Goal: Task Accomplishment & Management: Use online tool/utility

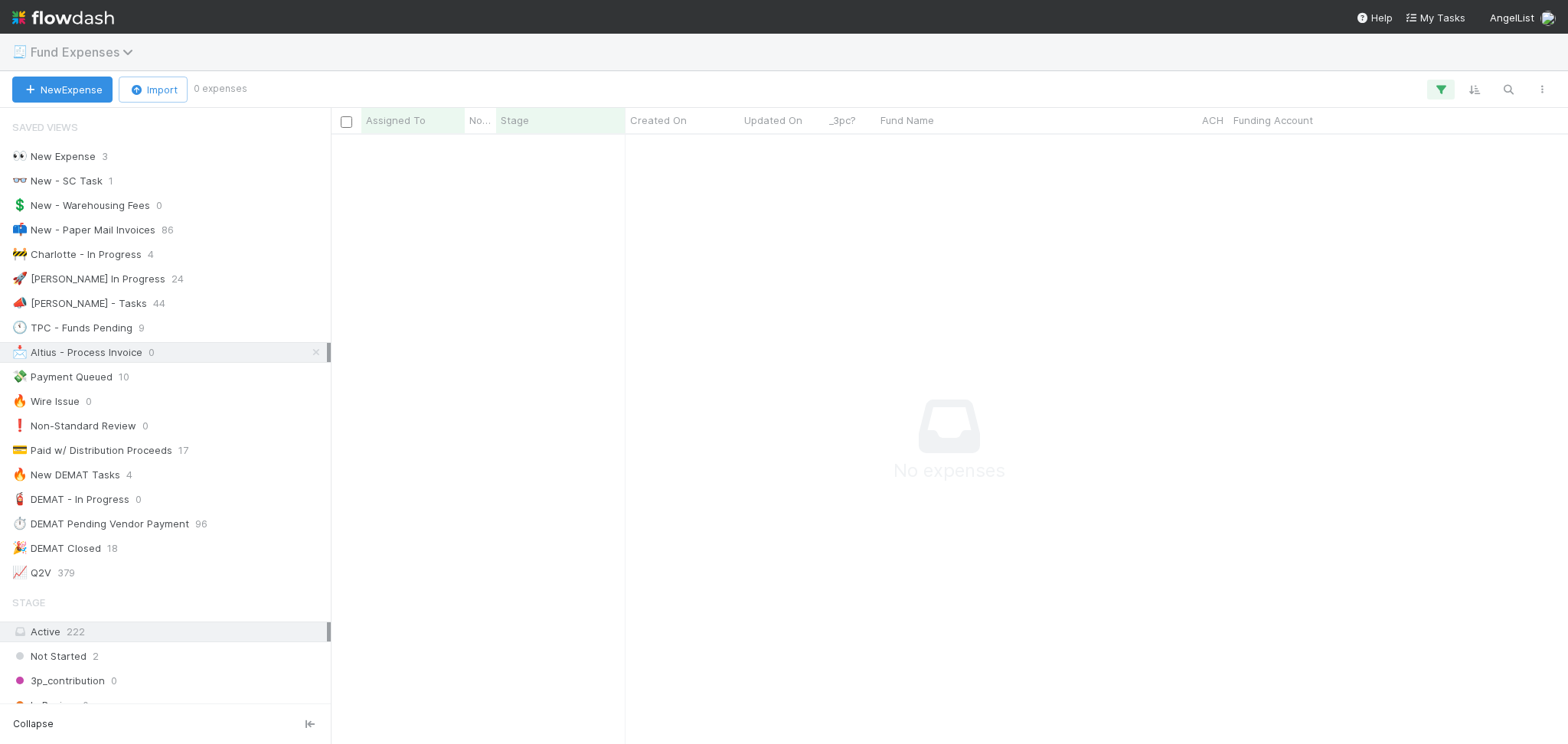
click at [127, 51] on icon at bounding box center [130, 51] width 15 height 12
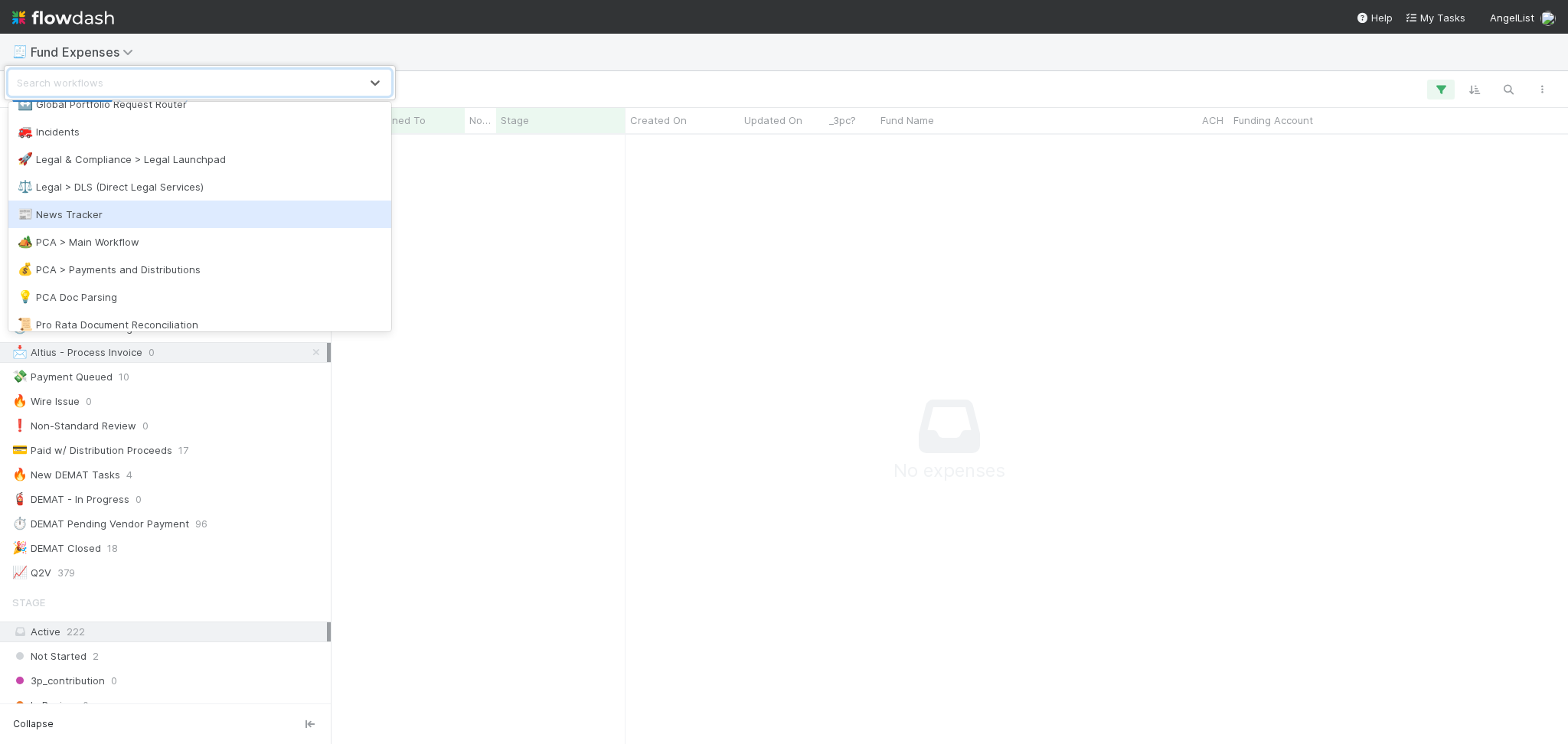
scroll to position [613, 0]
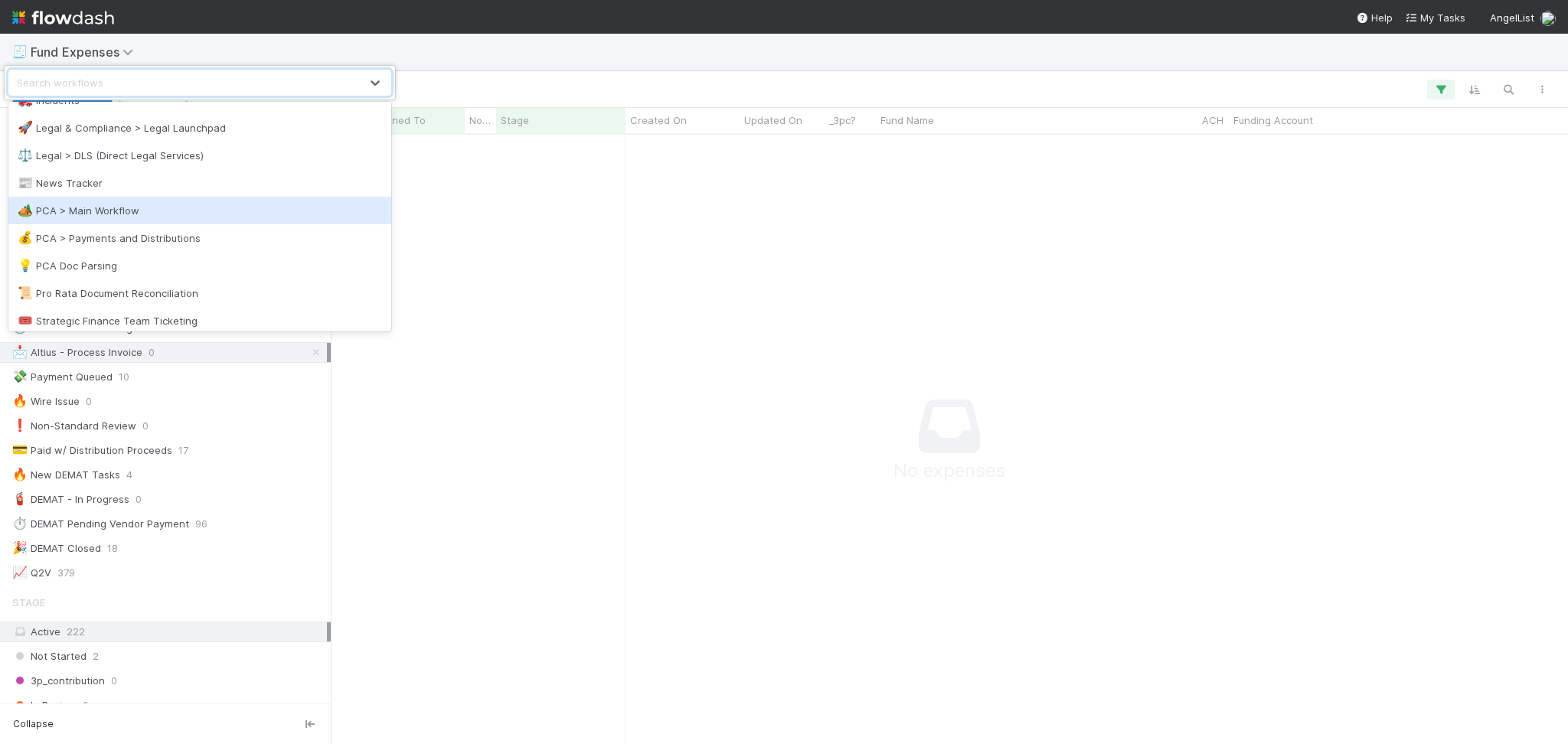
click at [153, 214] on div "🏕️ PCA > Main Workflow" at bounding box center [200, 210] width 364 height 15
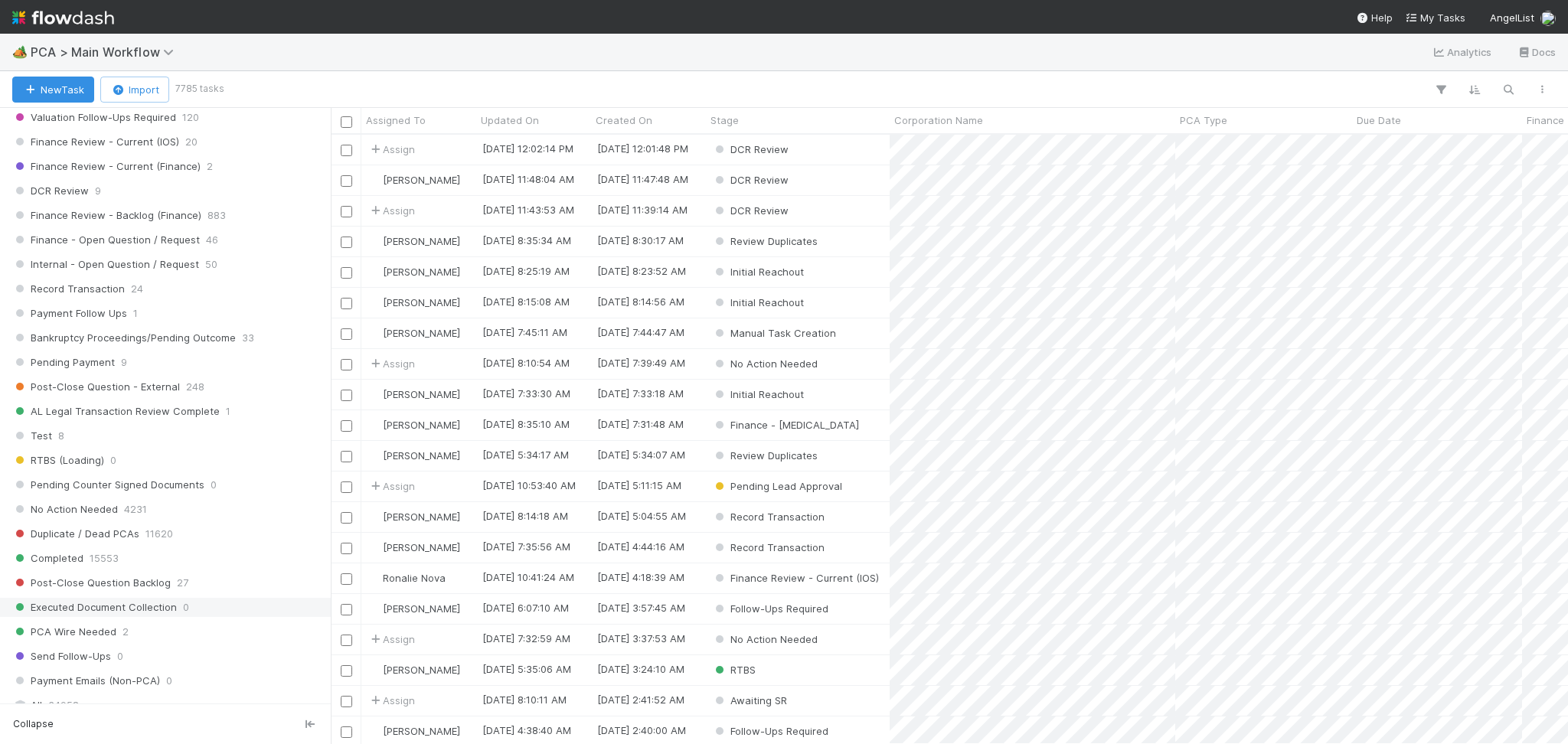
scroll to position [1735, 0]
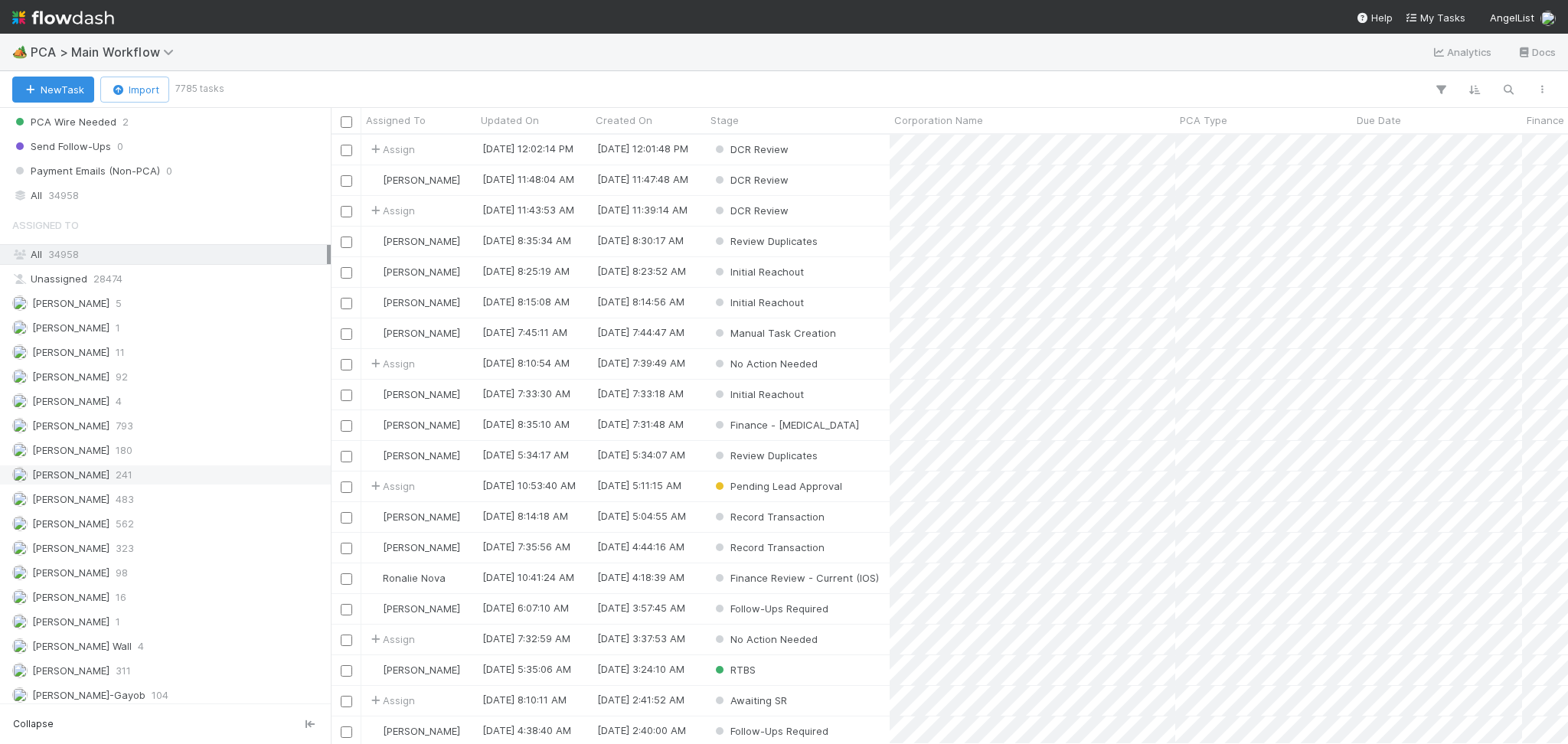
click at [188, 482] on div "Febbie Cervantes 241" at bounding box center [169, 475] width 315 height 19
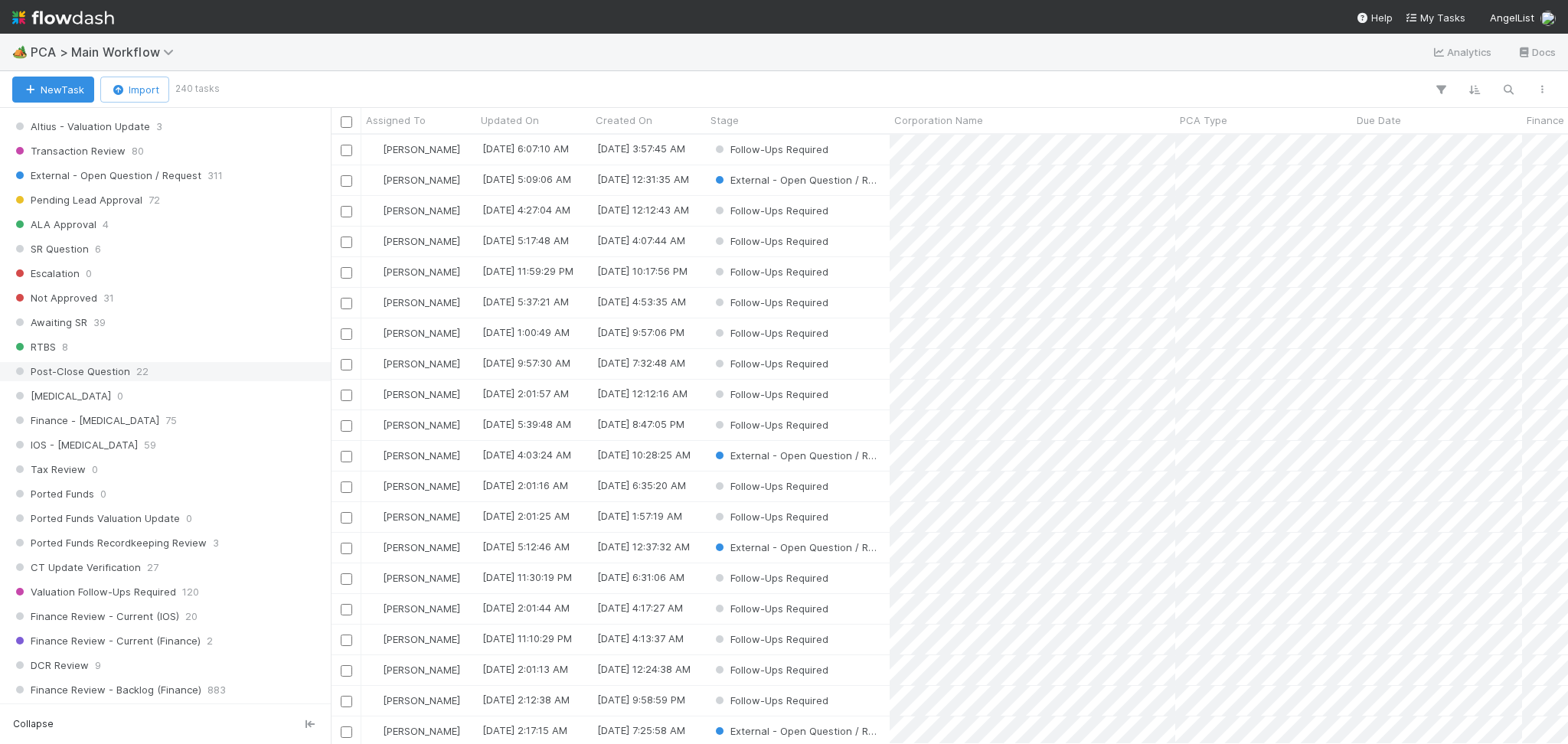
scroll to position [1225, 0]
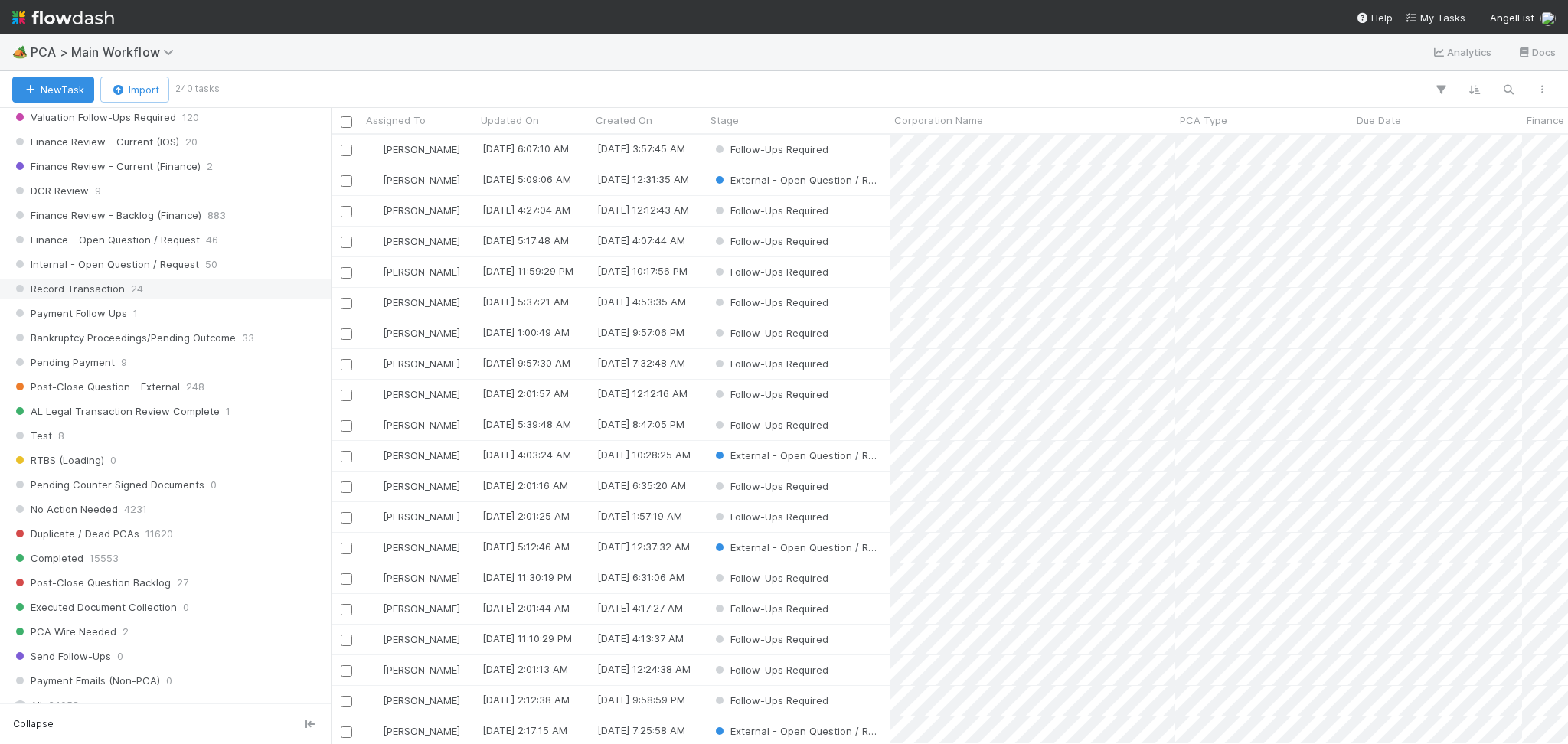
click at [149, 292] on div "Record Transaction 24" at bounding box center [169, 289] width 315 height 19
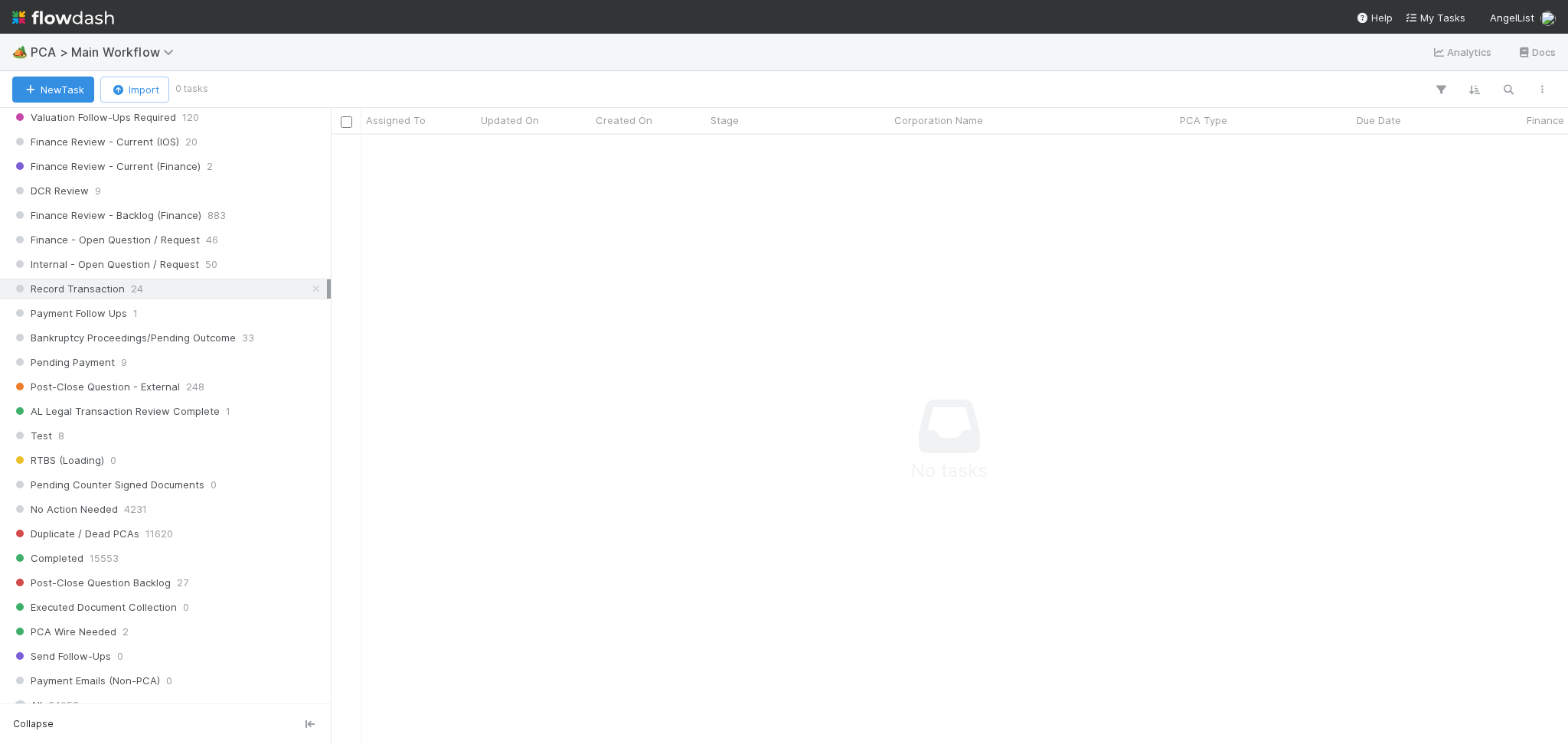
scroll to position [578, 1206]
click at [121, 53] on span "PCA > Main Workflow" at bounding box center [106, 52] width 151 height 15
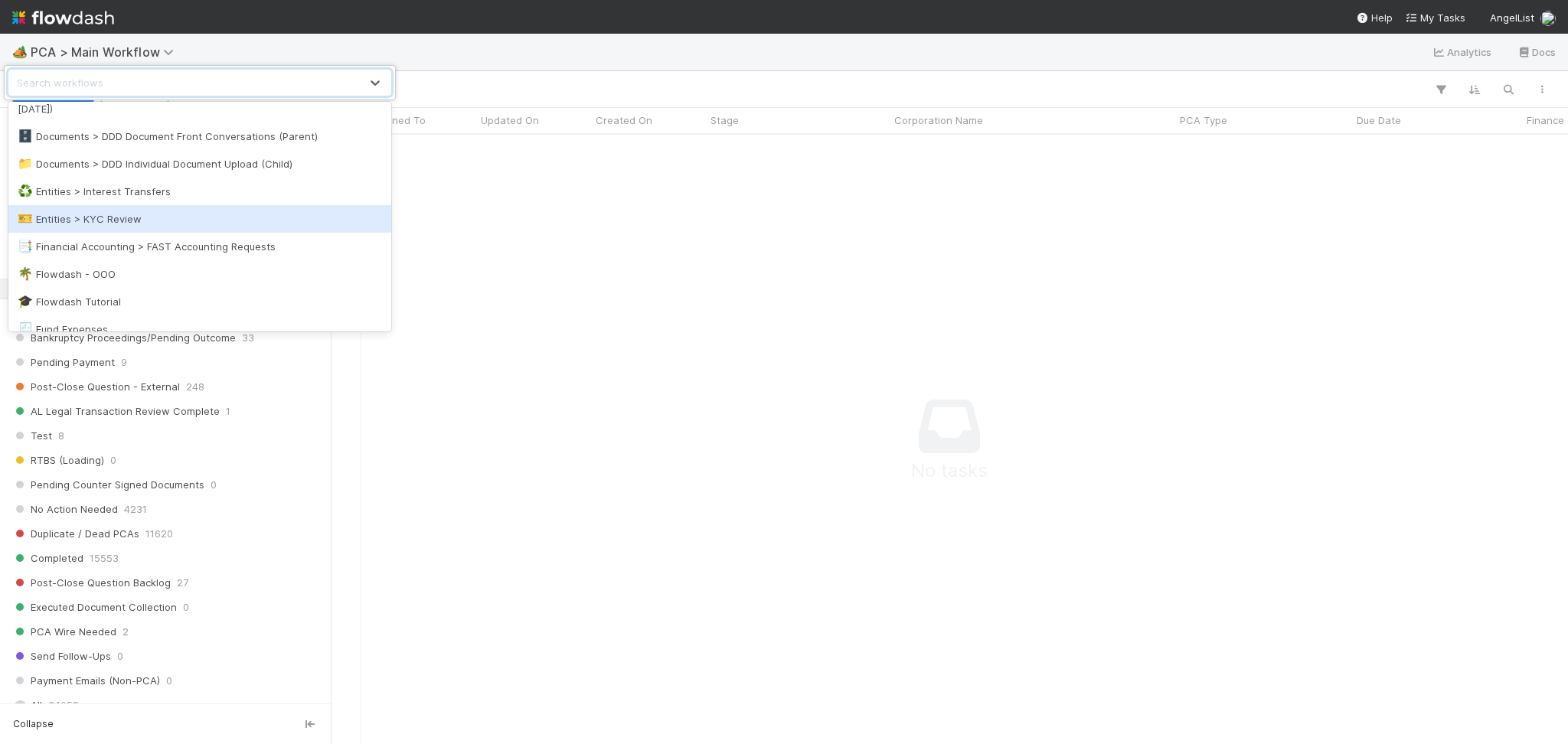
scroll to position [306, 0]
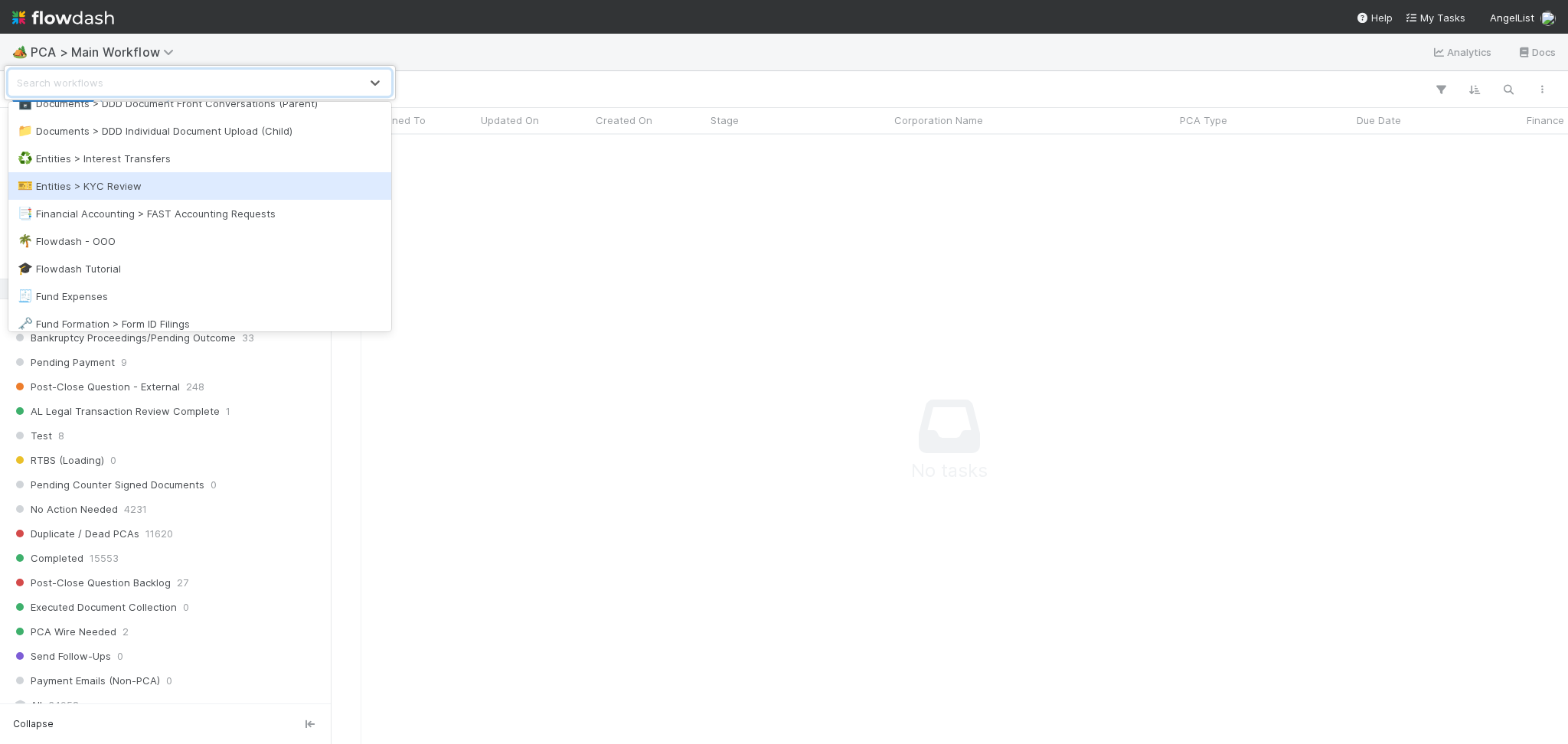
click at [152, 193] on div "🎫 Entities > KYC Review" at bounding box center [200, 186] width 364 height 15
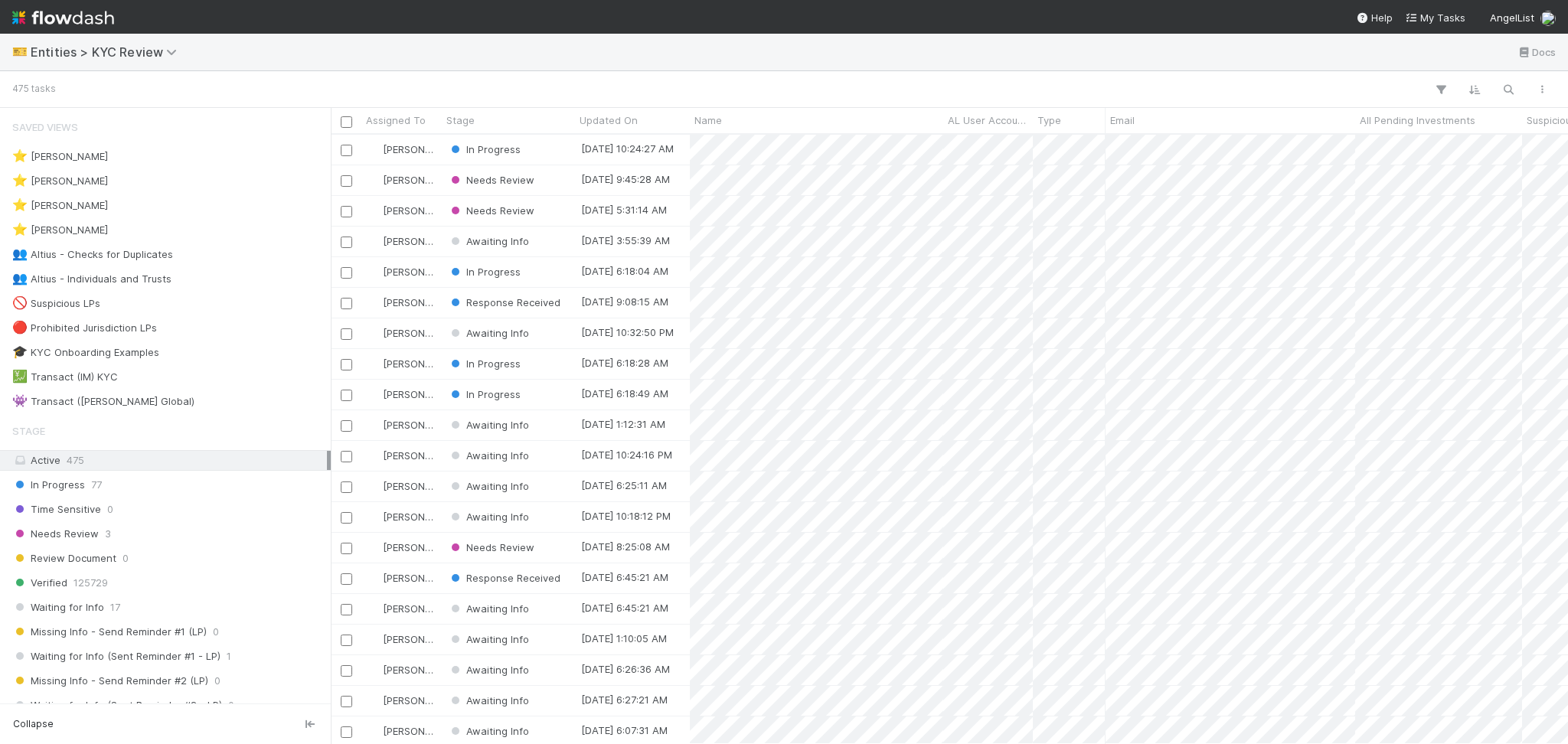
scroll to position [594, 1222]
click at [233, 270] on div "👥 Altius - Individuals and Trusts 3" at bounding box center [169, 279] width 315 height 19
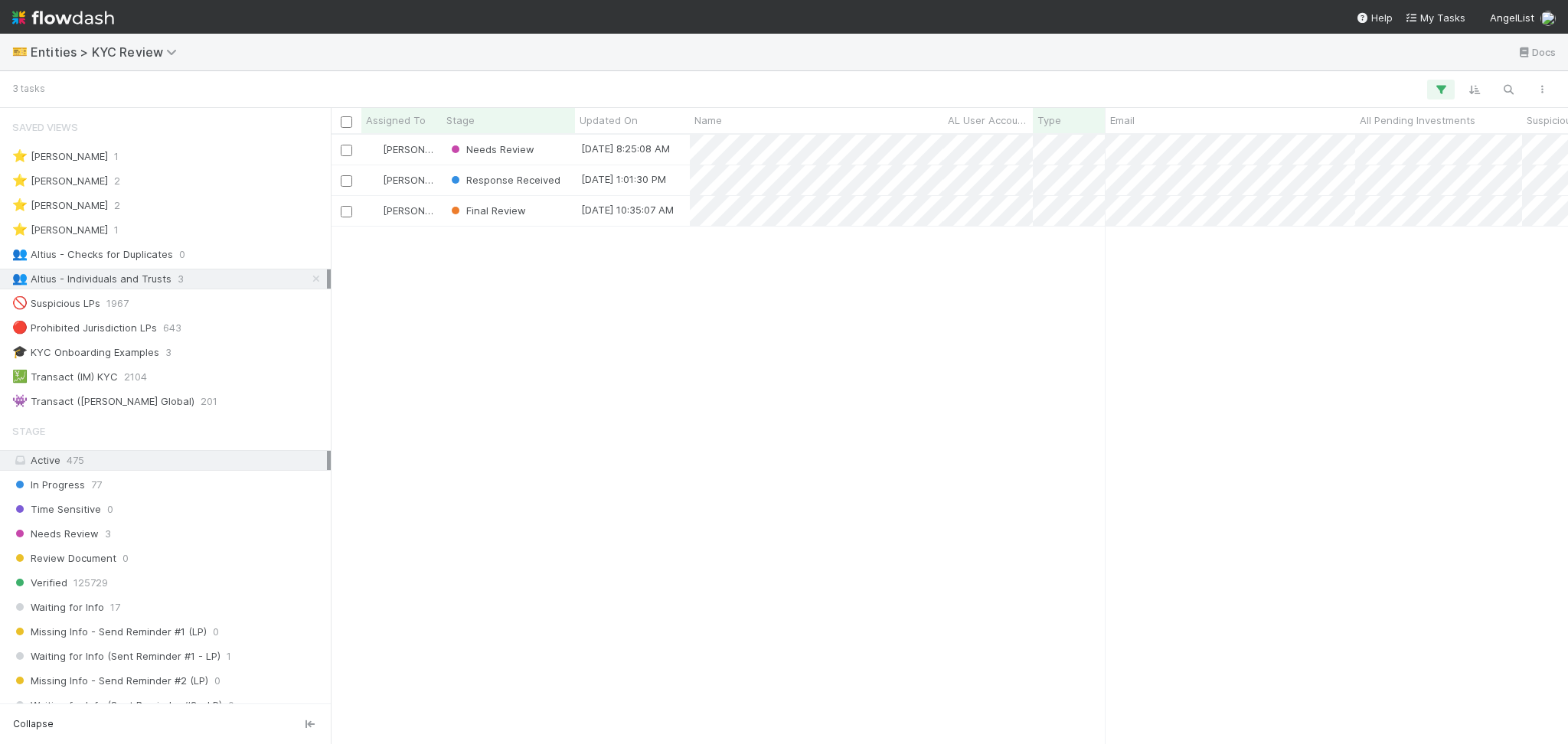
scroll to position [594, 1222]
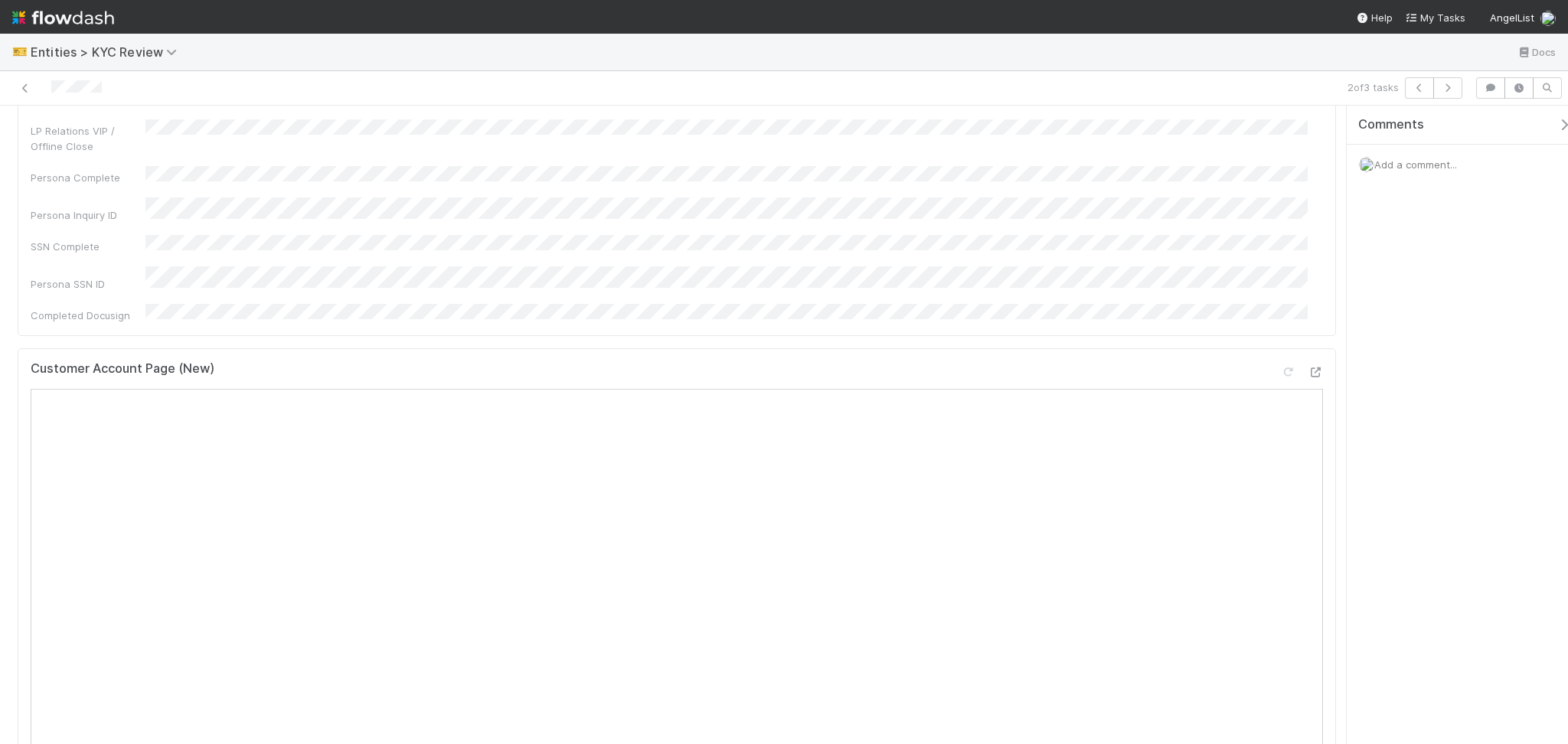
scroll to position [510, 0]
click at [1406, 165] on span "Add a comment..." at bounding box center [1416, 165] width 83 height 12
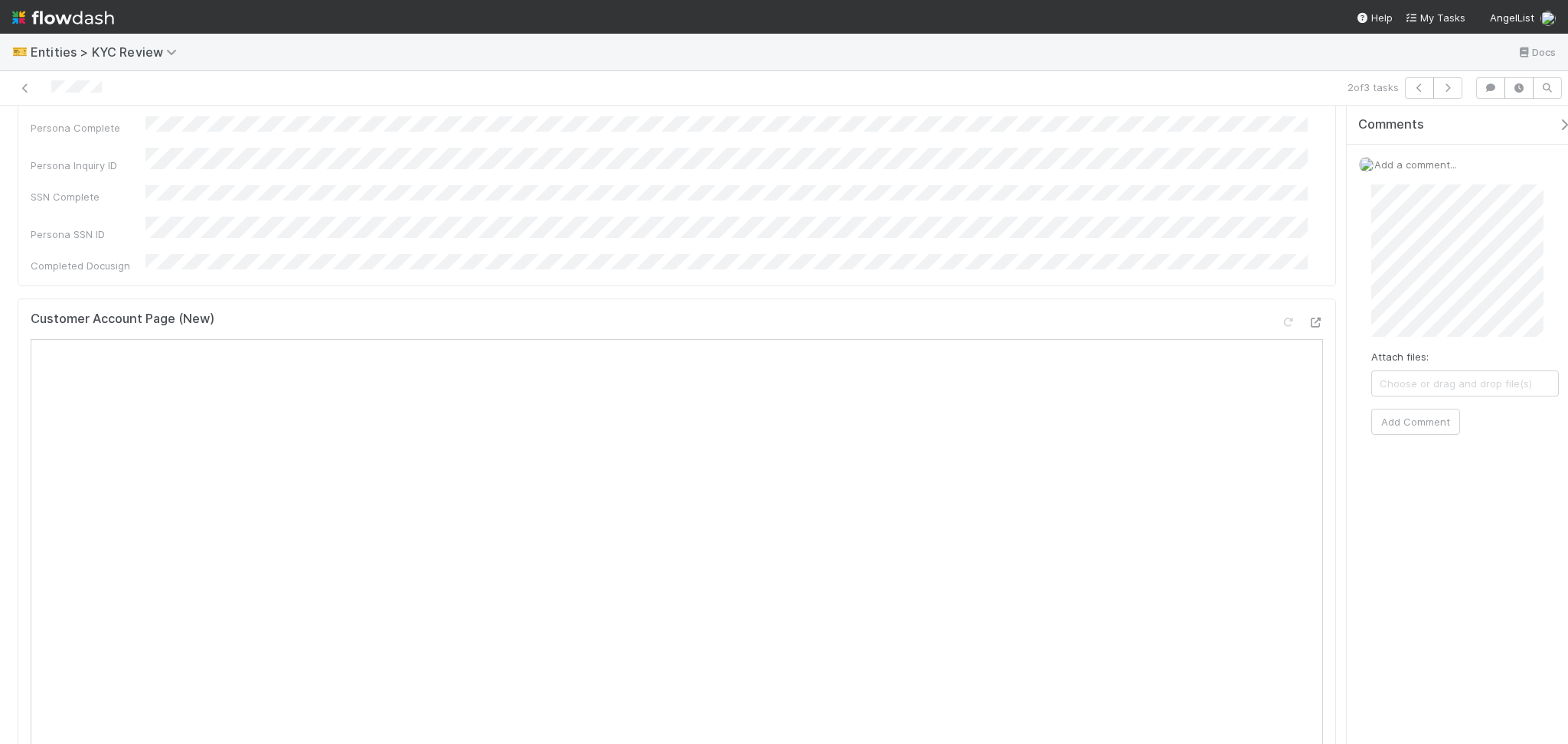
scroll to position [613, 0]
click at [1421, 421] on button "Add Comment" at bounding box center [1415, 421] width 88 height 26
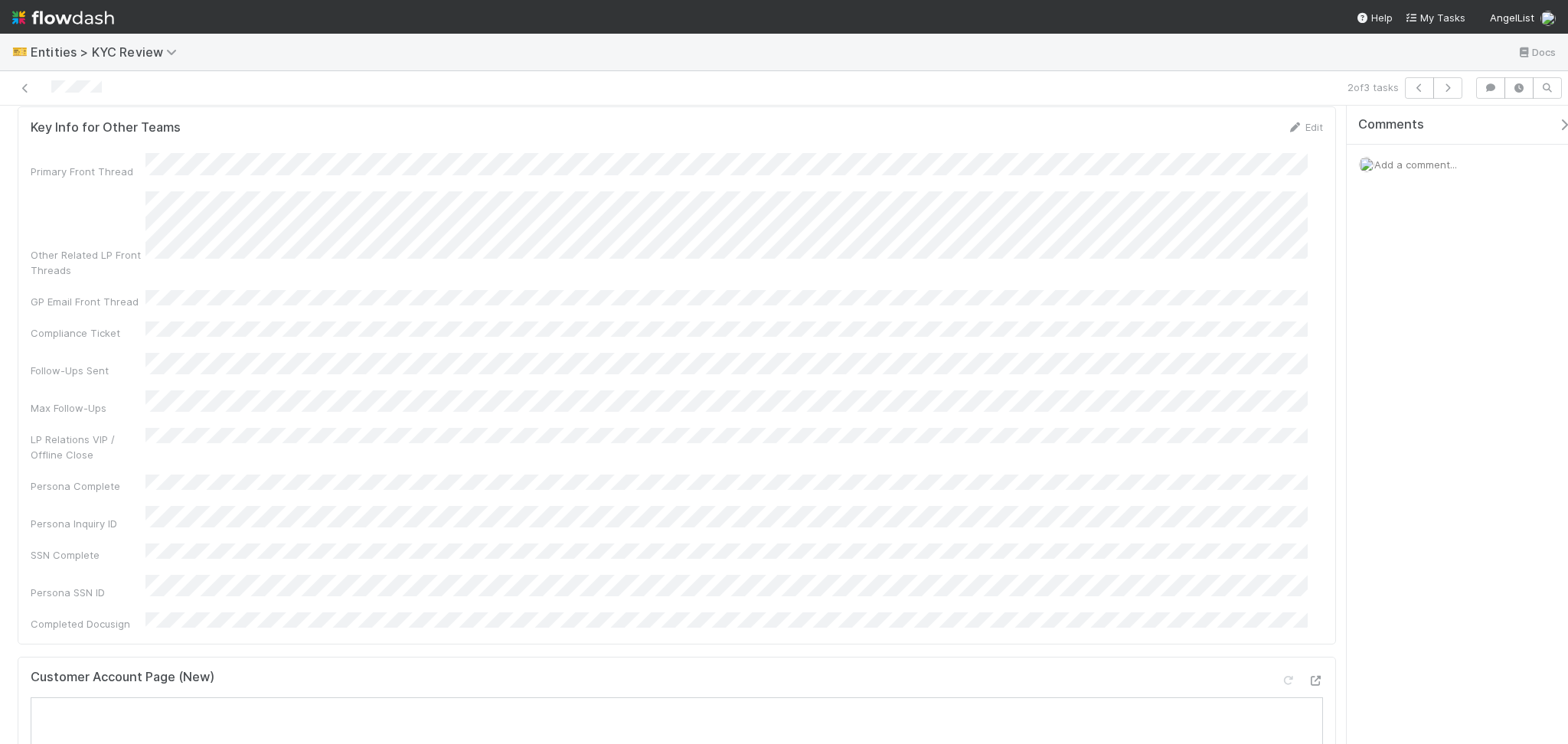
scroll to position [0, 0]
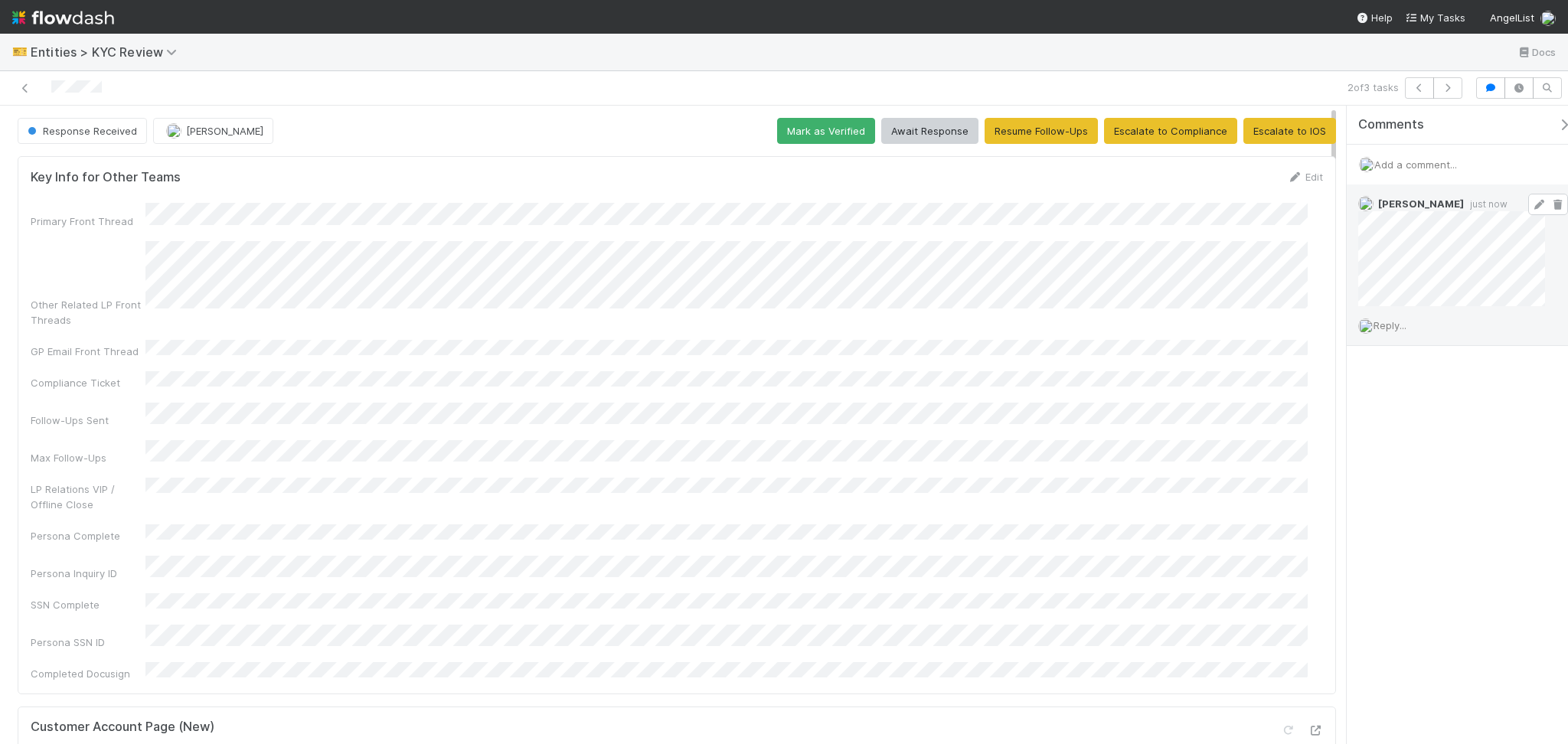
click at [1528, 210] on span at bounding box center [1548, 205] width 40 height 22
click at [1532, 206] on icon at bounding box center [1539, 205] width 15 height 10
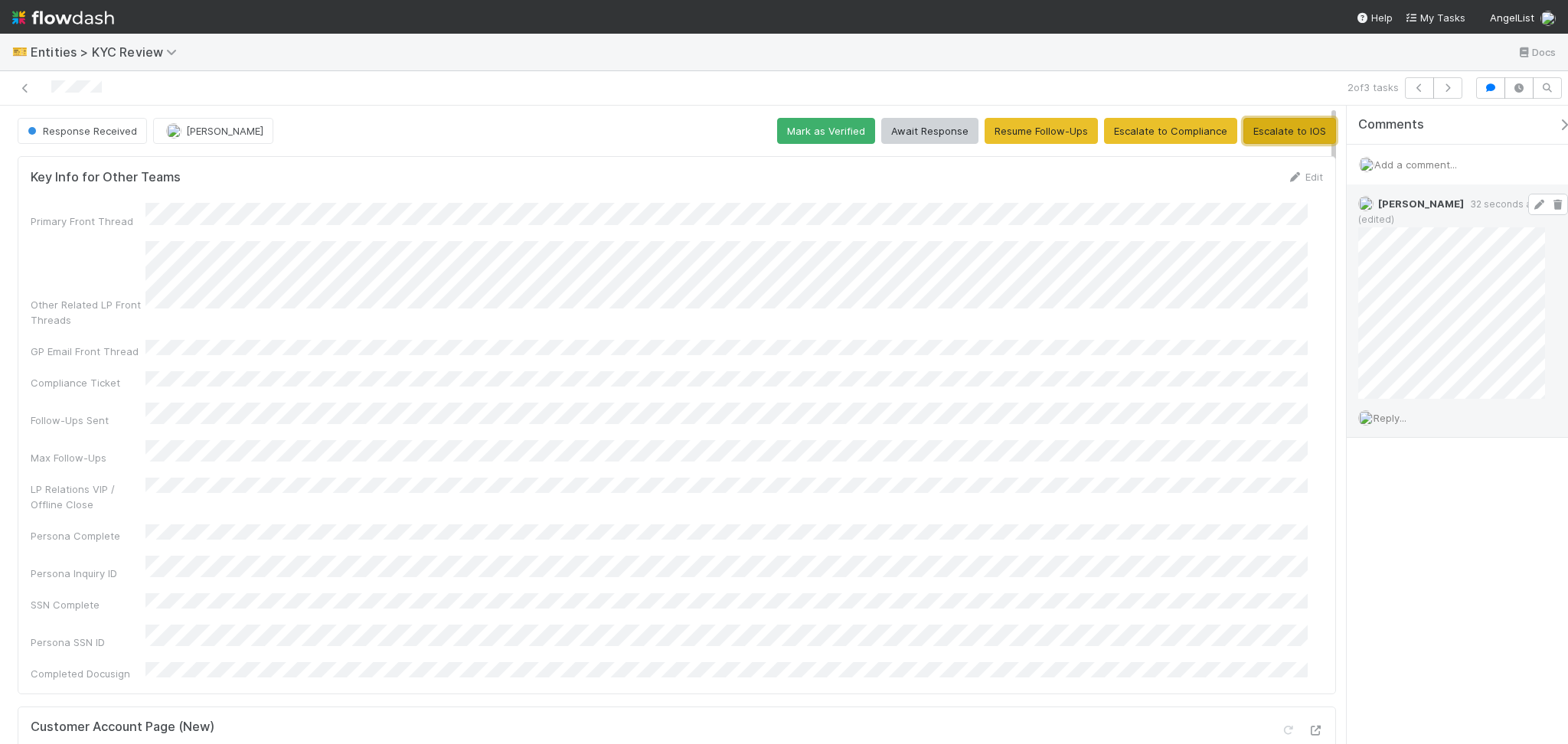
click at [1283, 124] on button "Escalate to IOS" at bounding box center [1289, 130] width 92 height 26
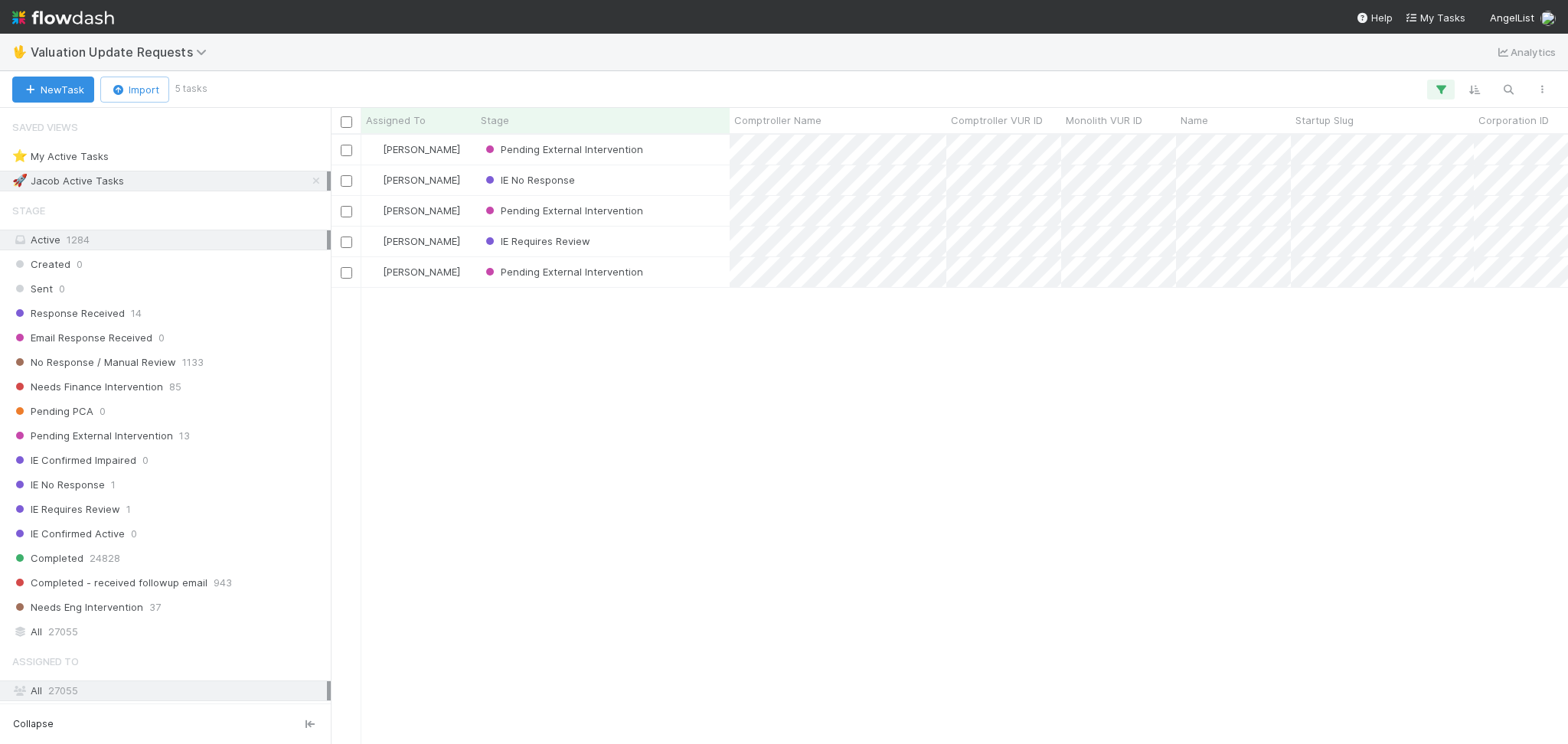
scroll to position [594, 1222]
click at [308, 179] on icon at bounding box center [316, 181] width 15 height 10
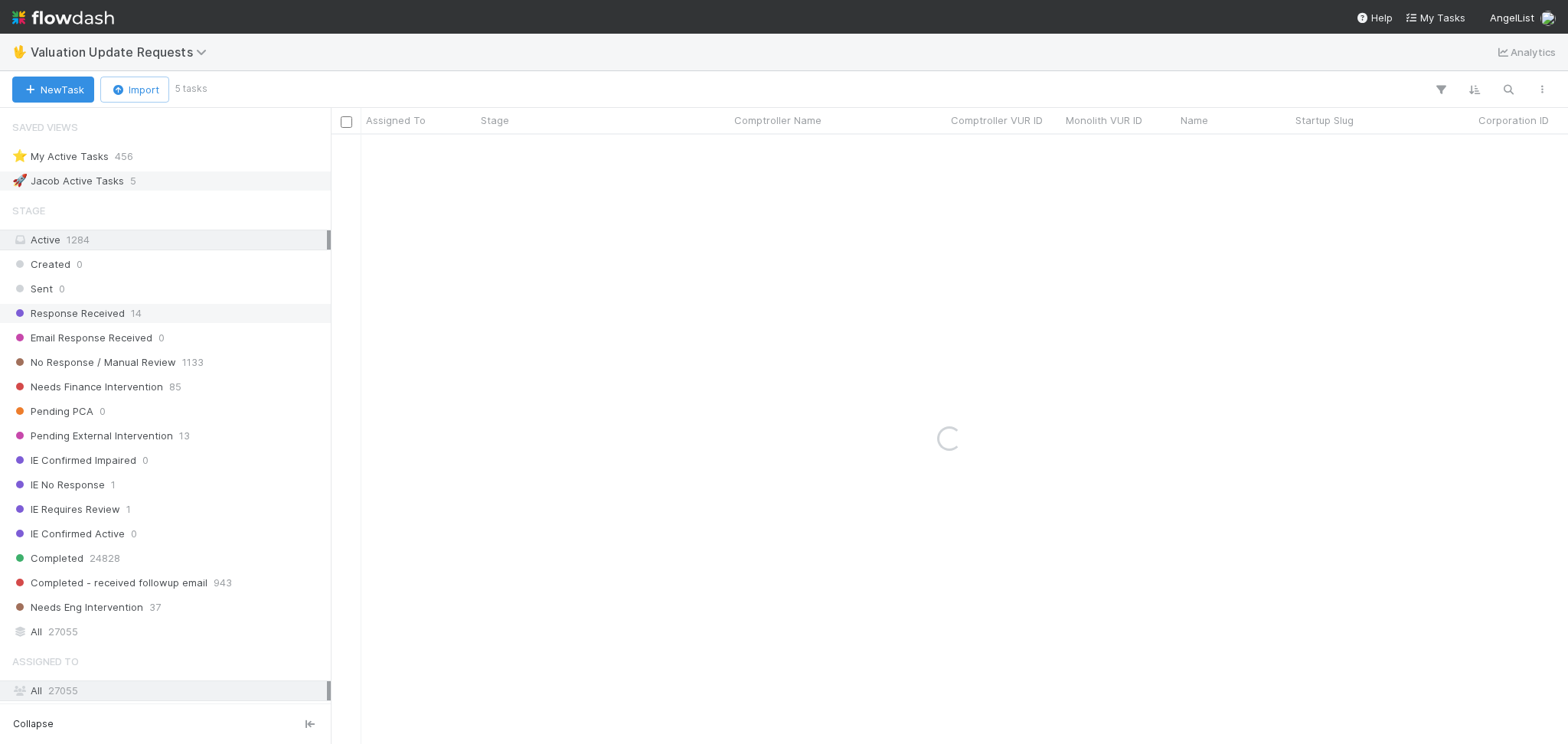
click at [253, 318] on div "Response Received 14" at bounding box center [169, 314] width 315 height 19
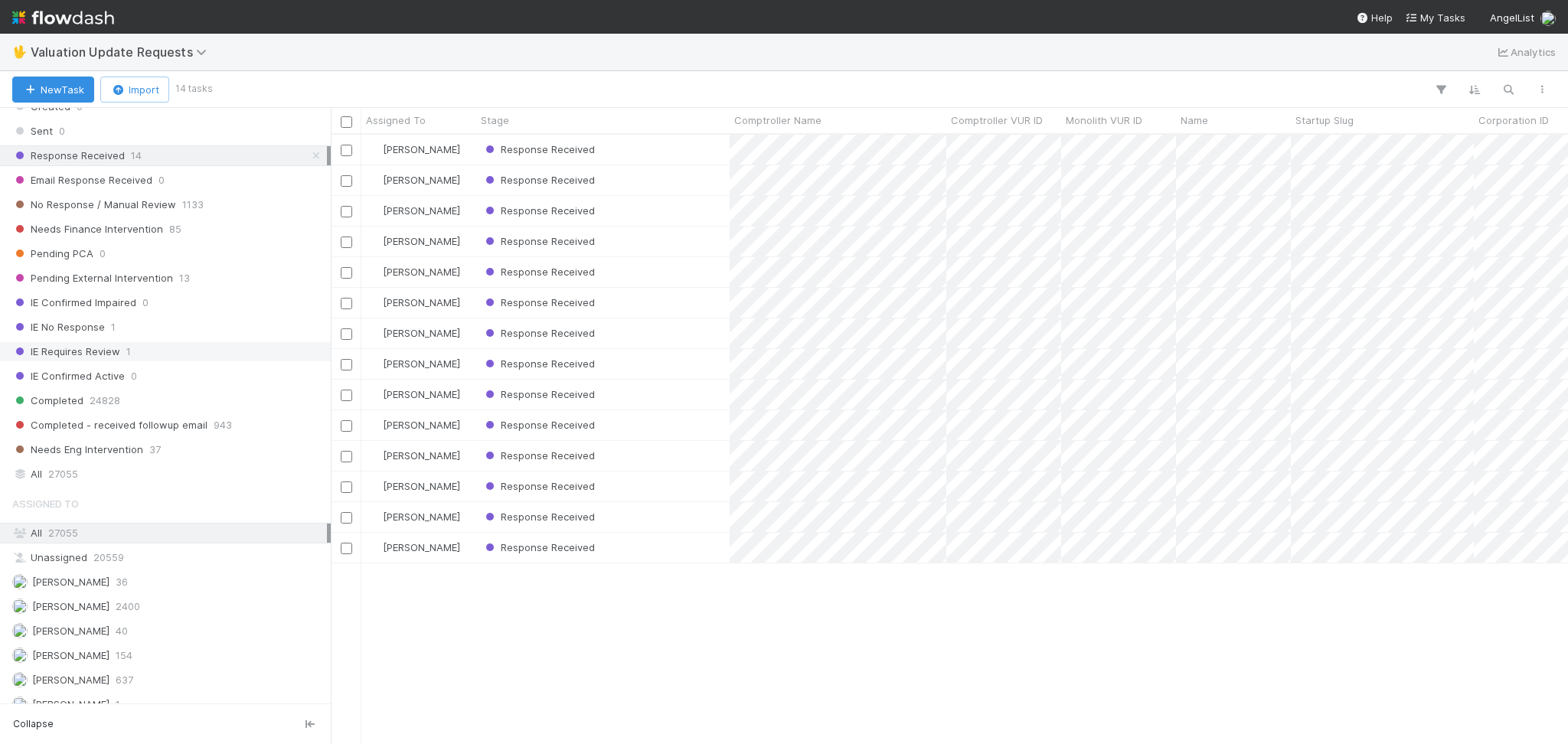
scroll to position [323, 0]
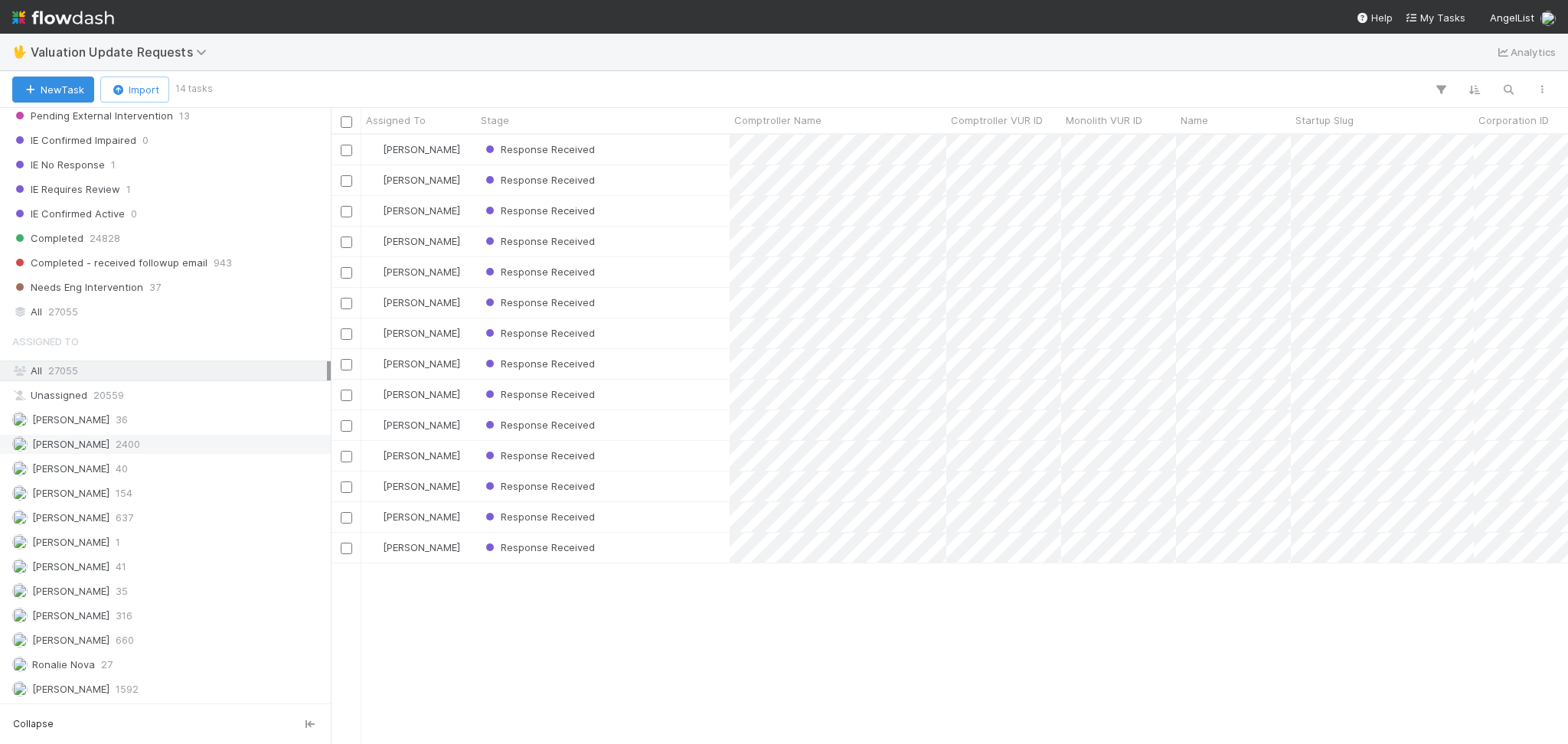
click at [222, 445] on div "[PERSON_NAME] 2400" at bounding box center [169, 444] width 315 height 19
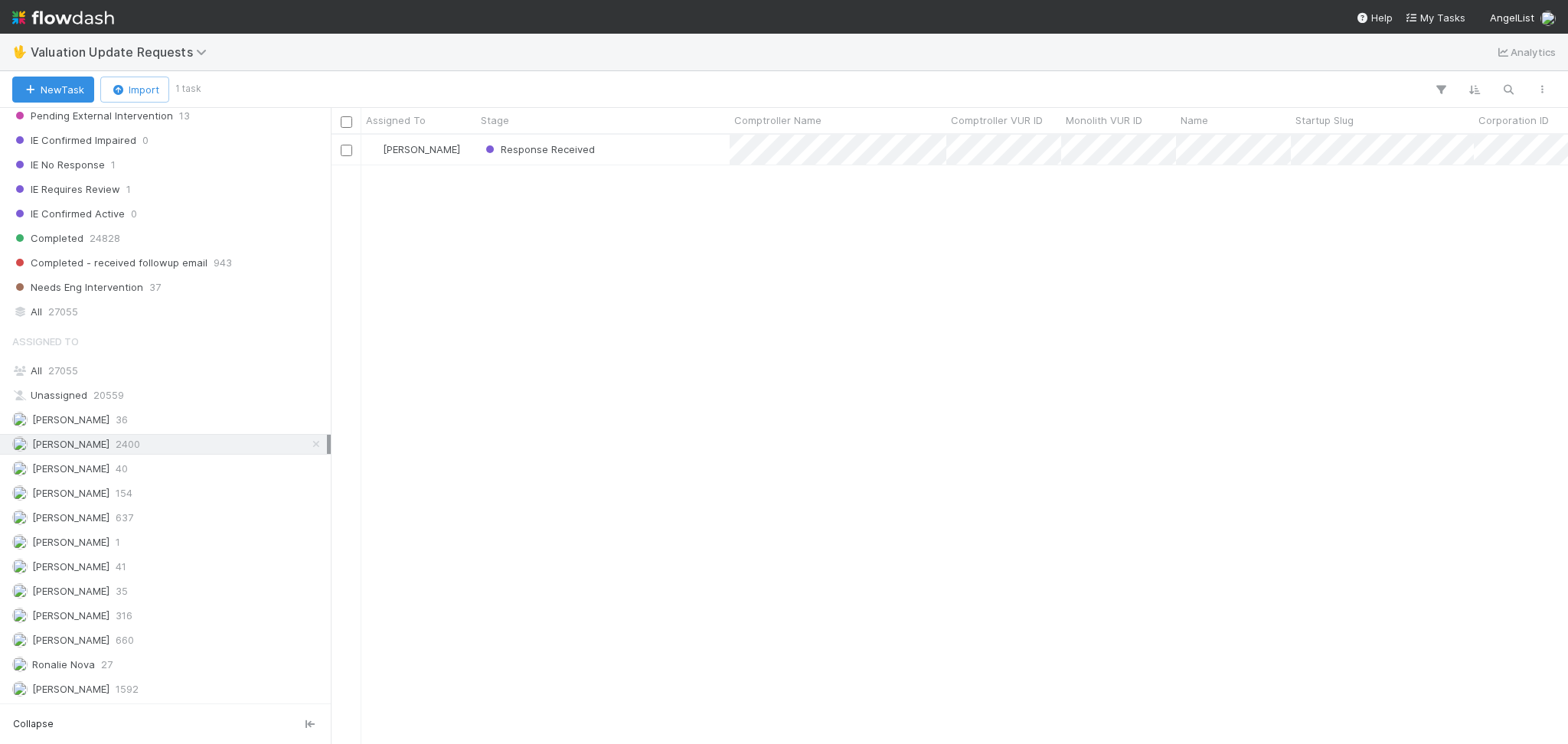
scroll to position [594, 1222]
click at [654, 154] on div "Response Received" at bounding box center [603, 149] width 253 height 29
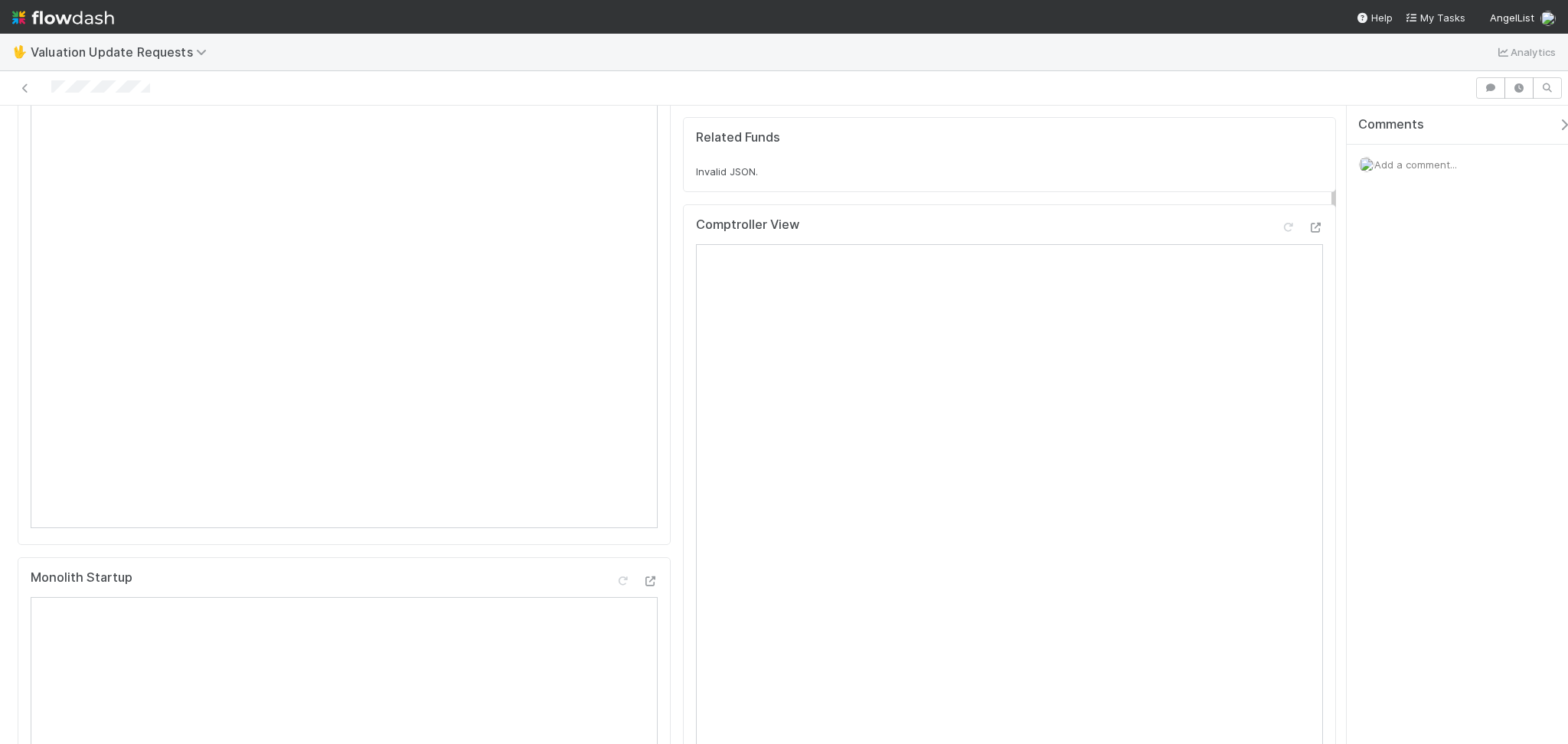
scroll to position [204, 0]
click at [1308, 233] on icon at bounding box center [1316, 228] width 15 height 10
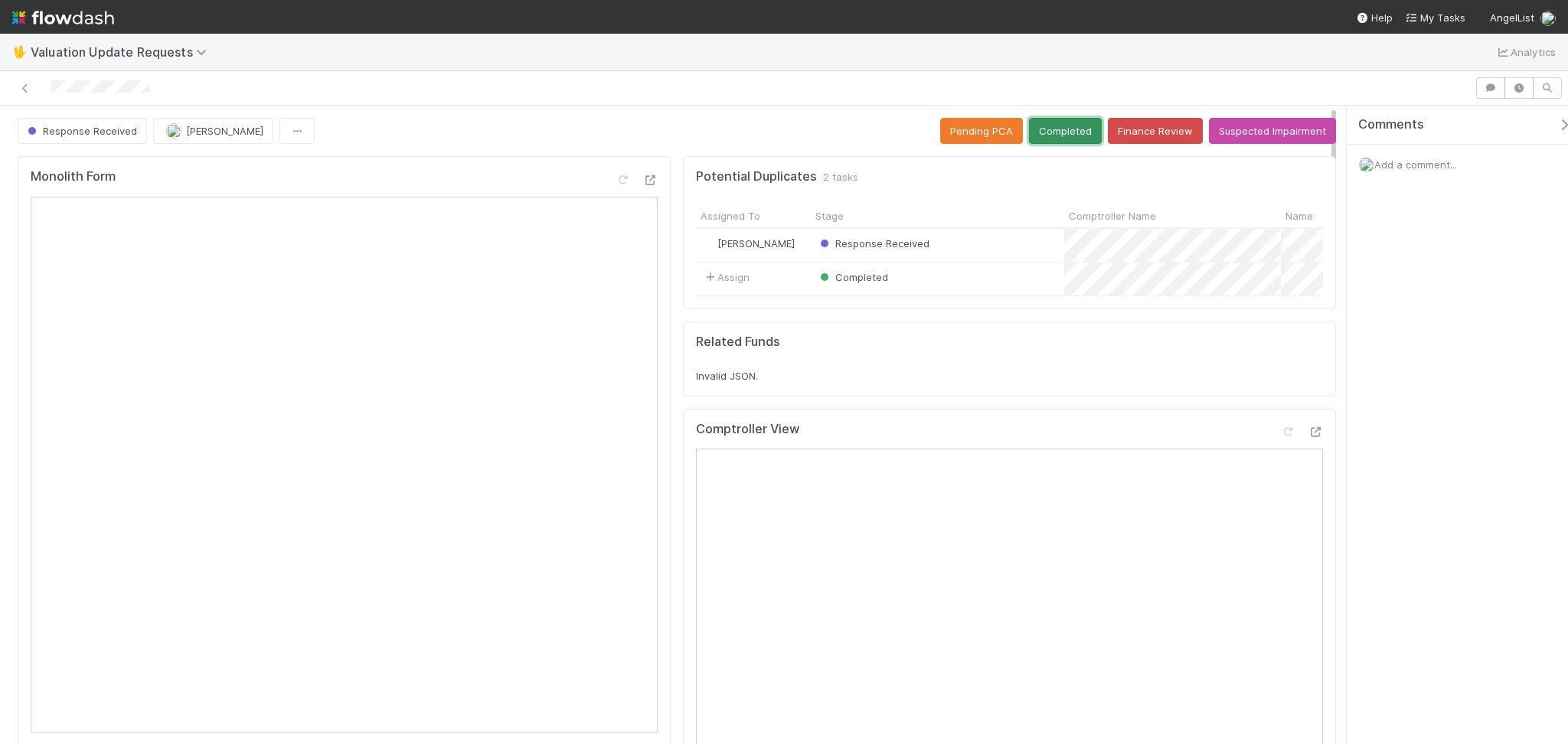
click at [1062, 126] on button "Completed" at bounding box center [1066, 130] width 72 height 26
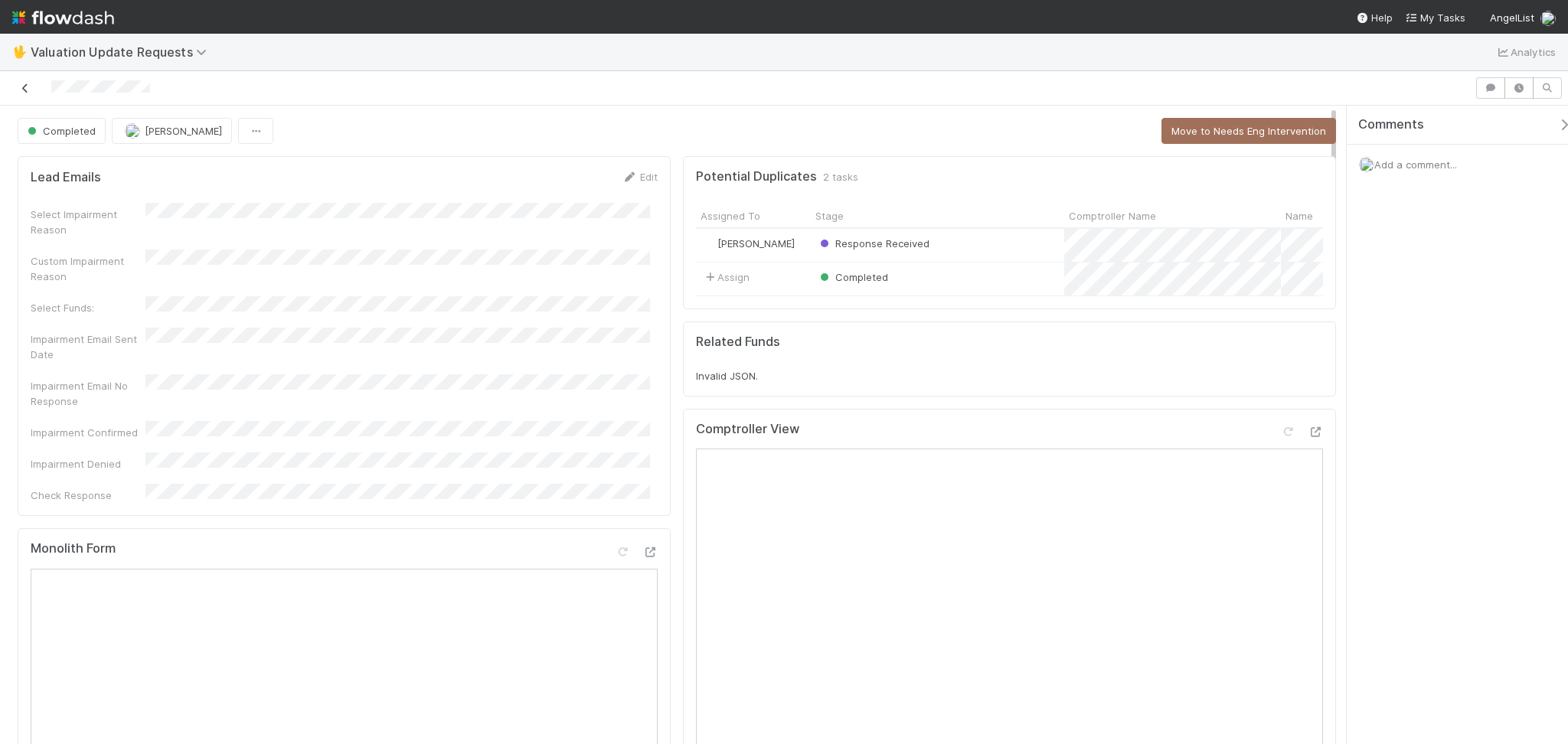
click at [19, 88] on icon at bounding box center [26, 88] width 15 height 10
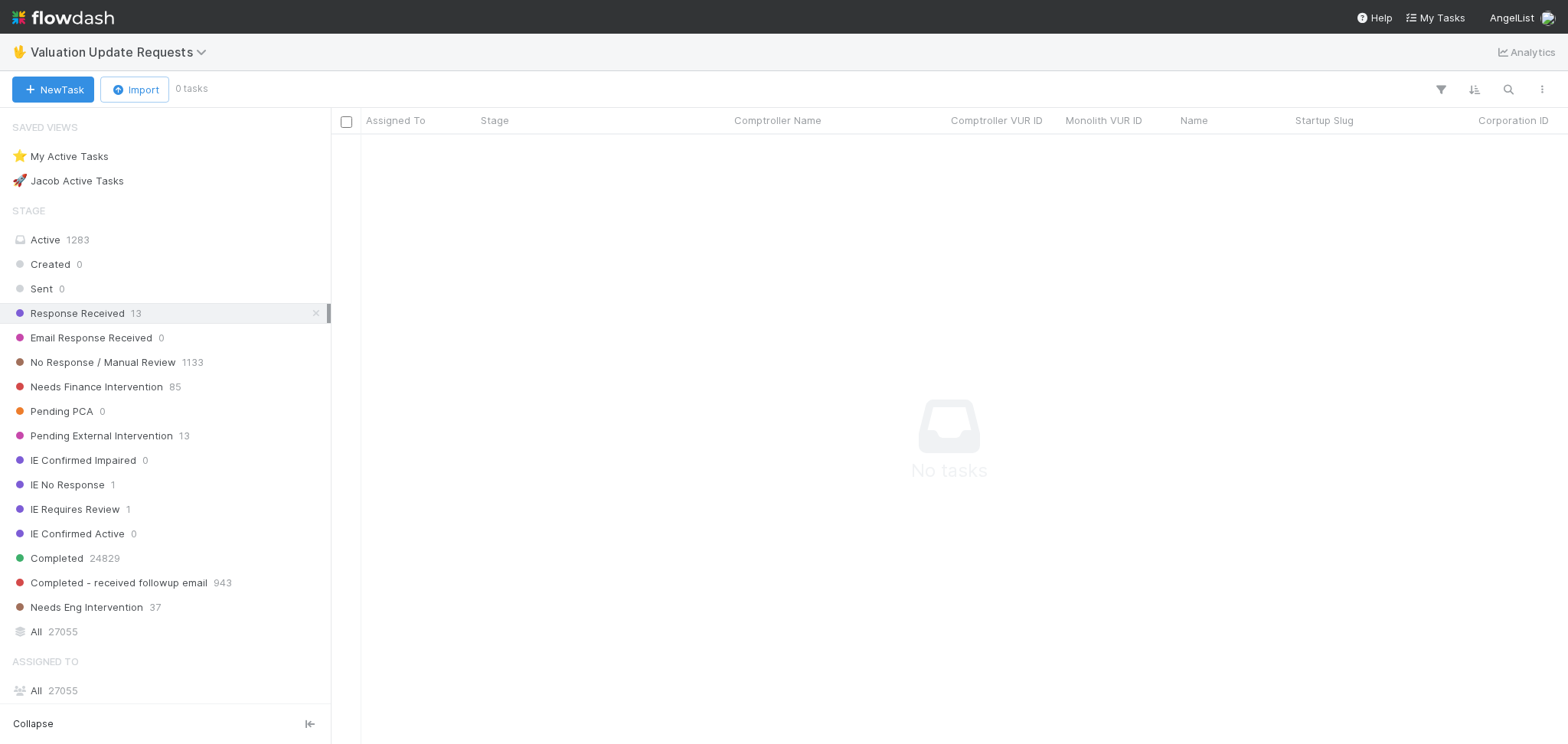
scroll to position [578, 1206]
click at [296, 89] on div at bounding box center [882, 89] width 1354 height 20
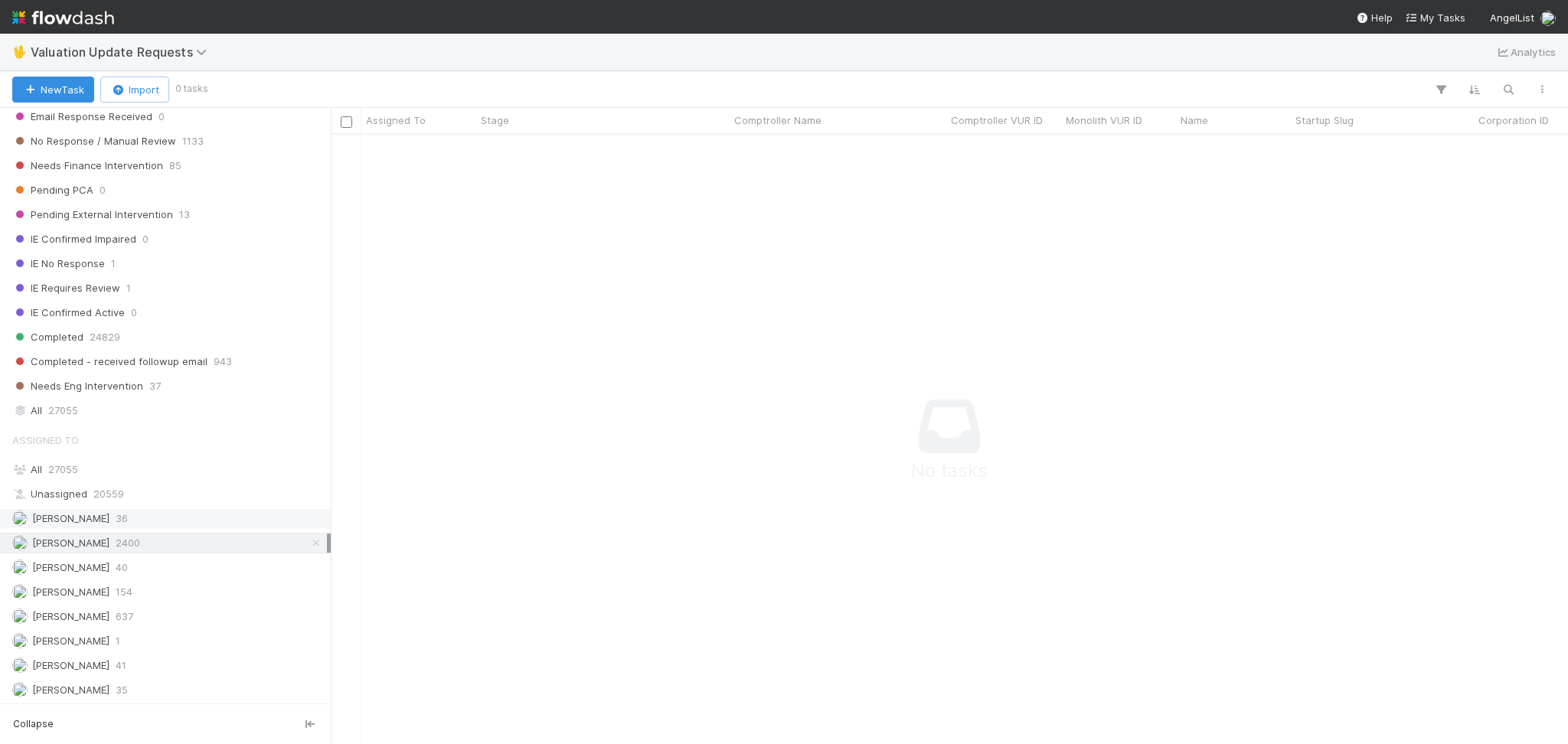
scroll to position [119, 0]
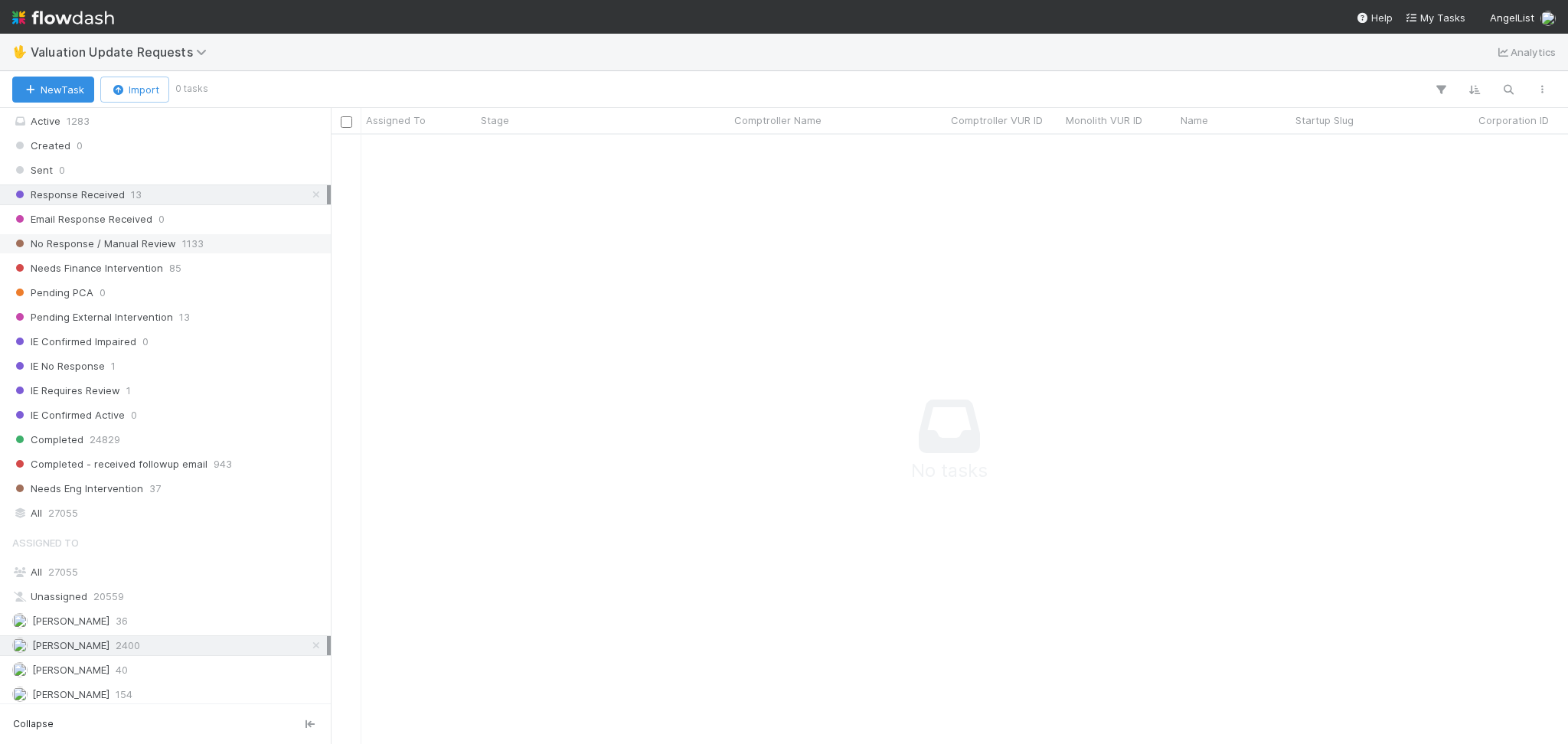
click at [199, 245] on span "1133" at bounding box center [193, 244] width 22 height 19
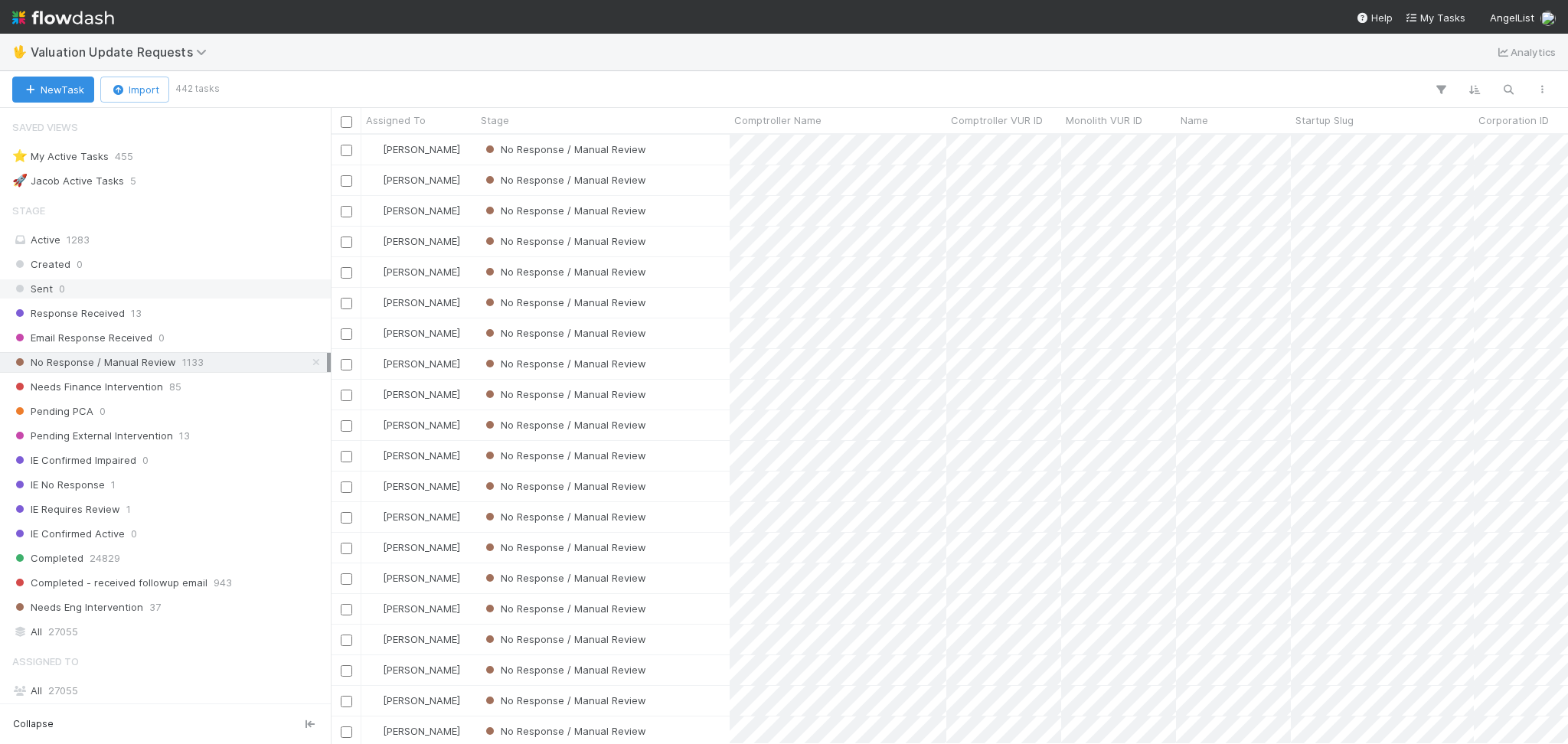
scroll to position [594, 1222]
click at [689, 274] on div "No Response / Manual Review" at bounding box center [603, 271] width 253 height 29
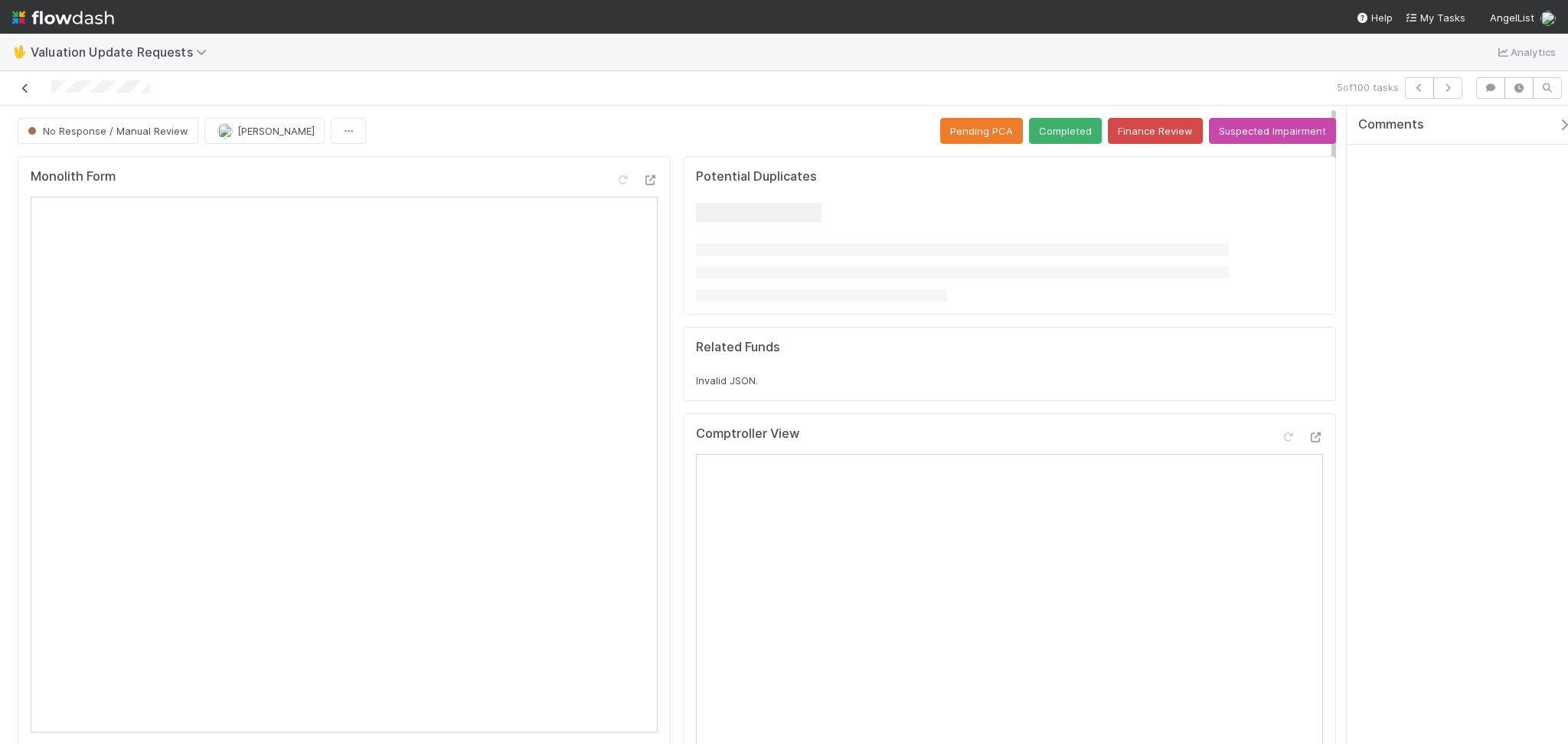
click at [26, 96] on div at bounding box center [373, 88] width 735 height 22
click at [26, 85] on icon at bounding box center [26, 88] width 15 height 10
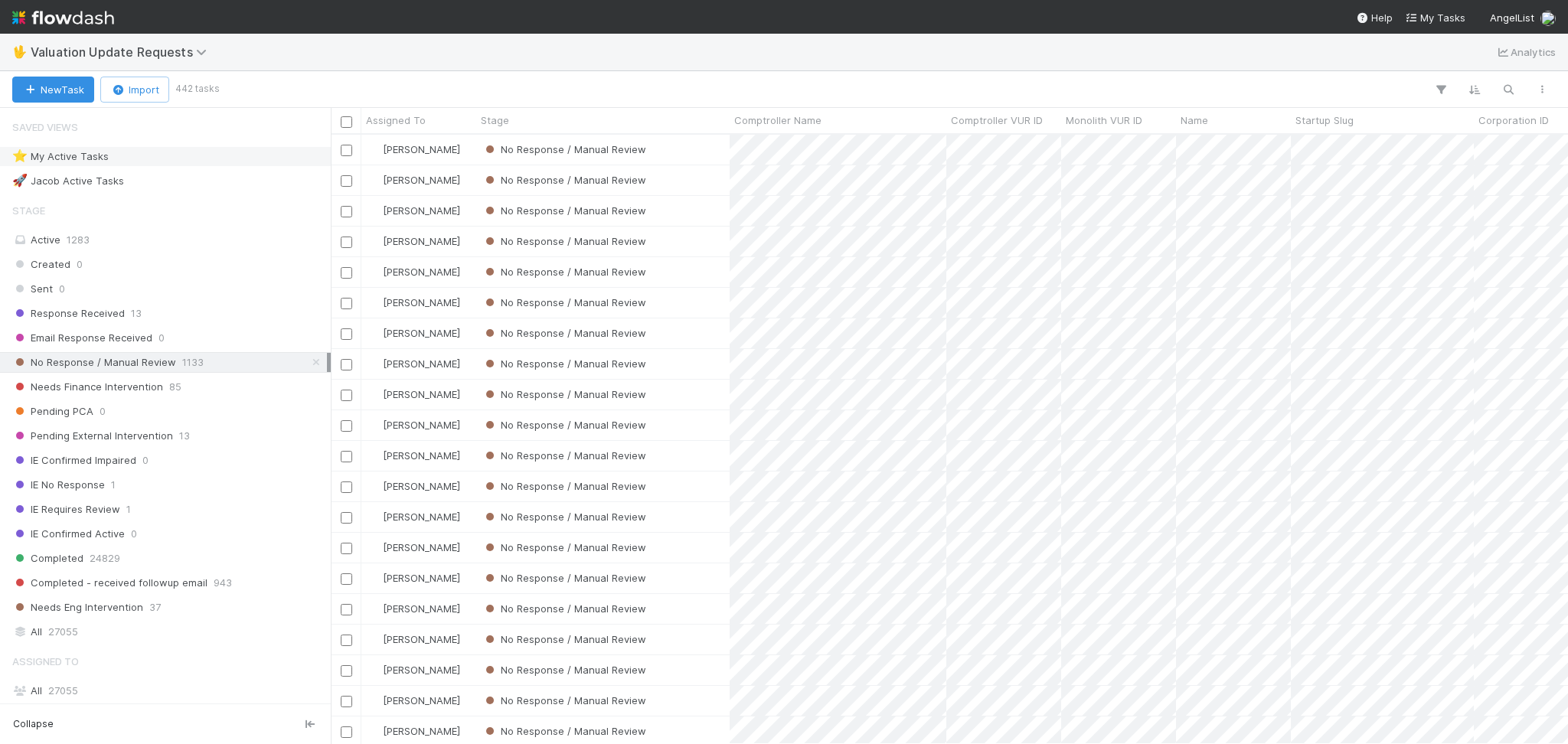
scroll to position [594, 1222]
click at [699, 269] on div "No Response / Manual Review" at bounding box center [603, 271] width 253 height 29
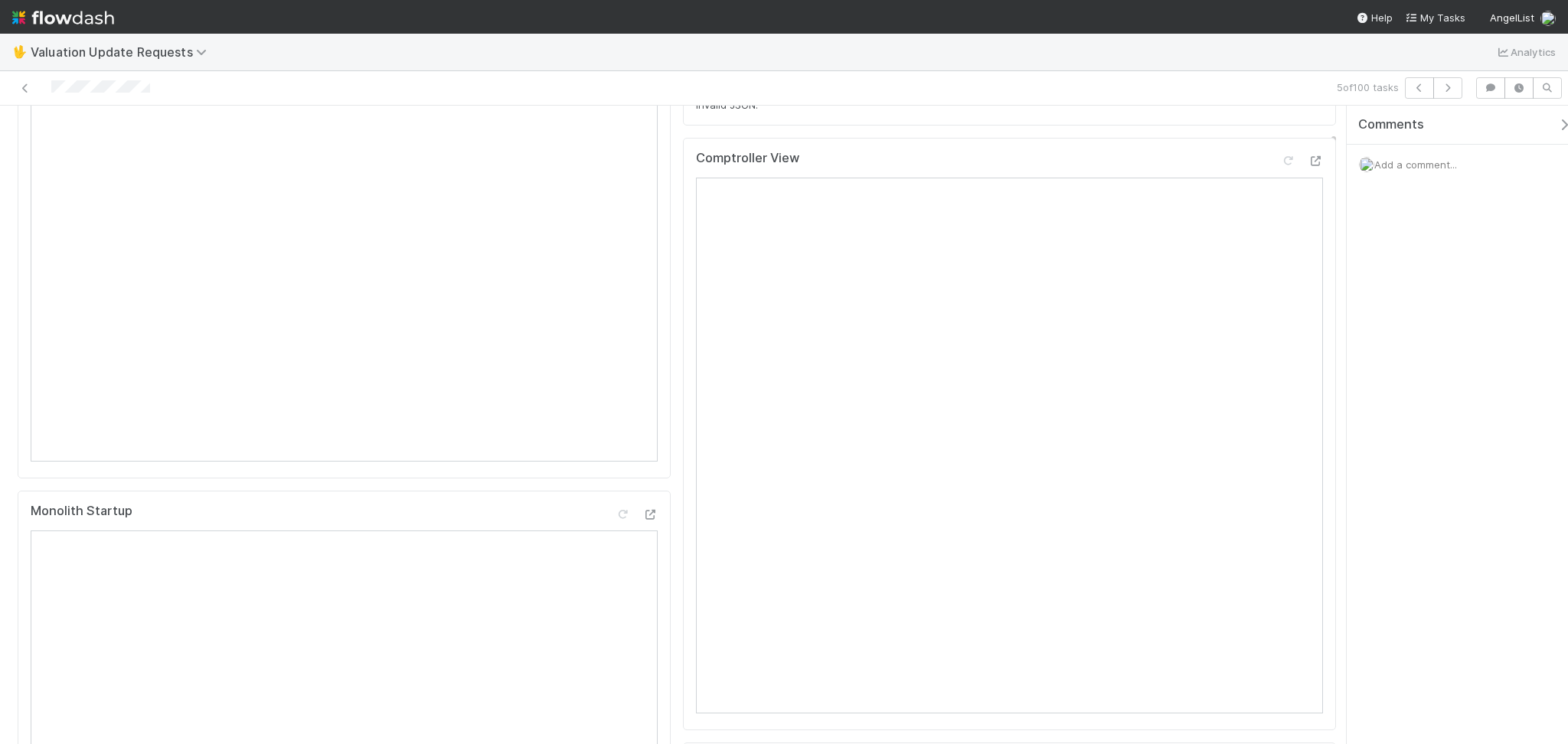
scroll to position [102, 0]
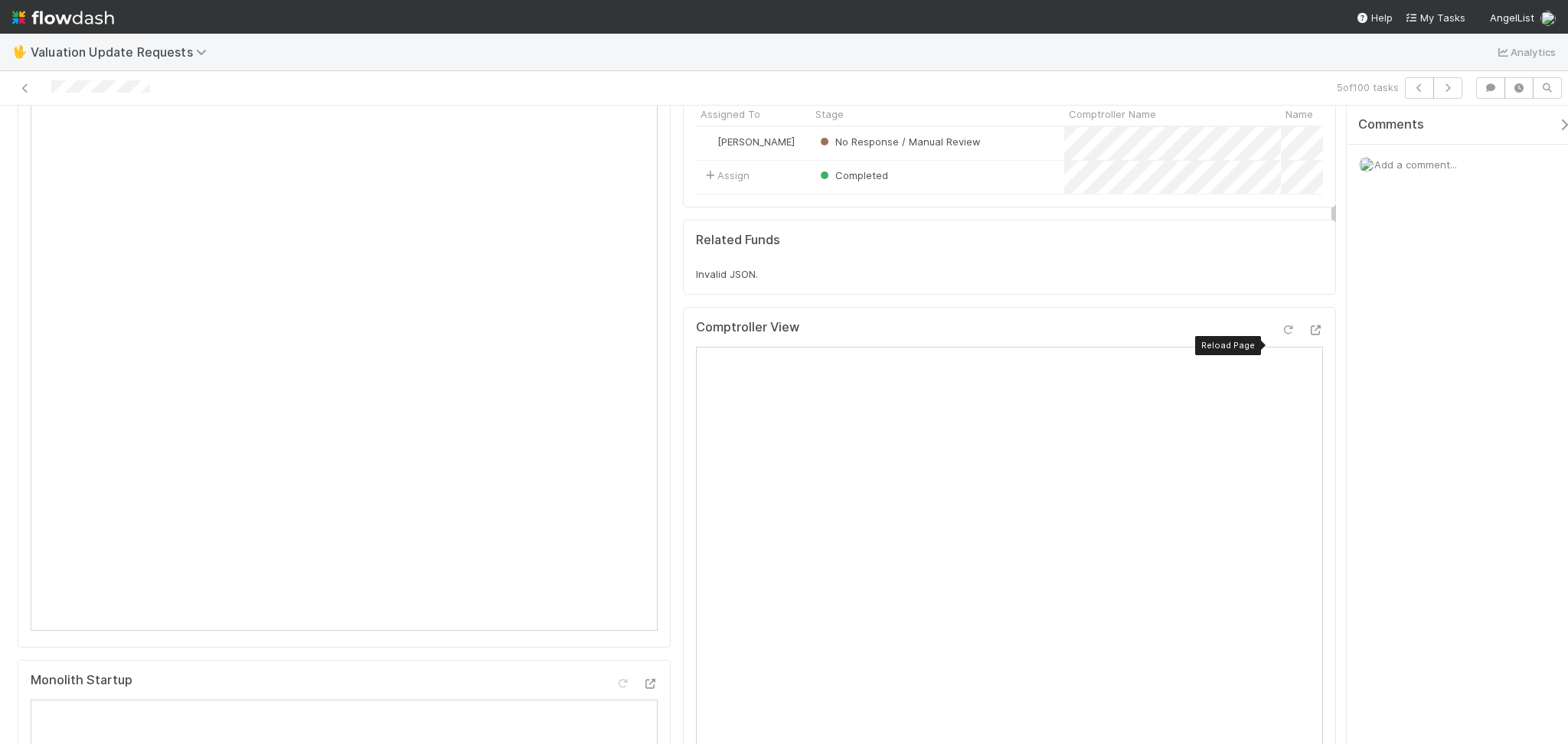
click at [1281, 336] on icon at bounding box center [1288, 330] width 15 height 10
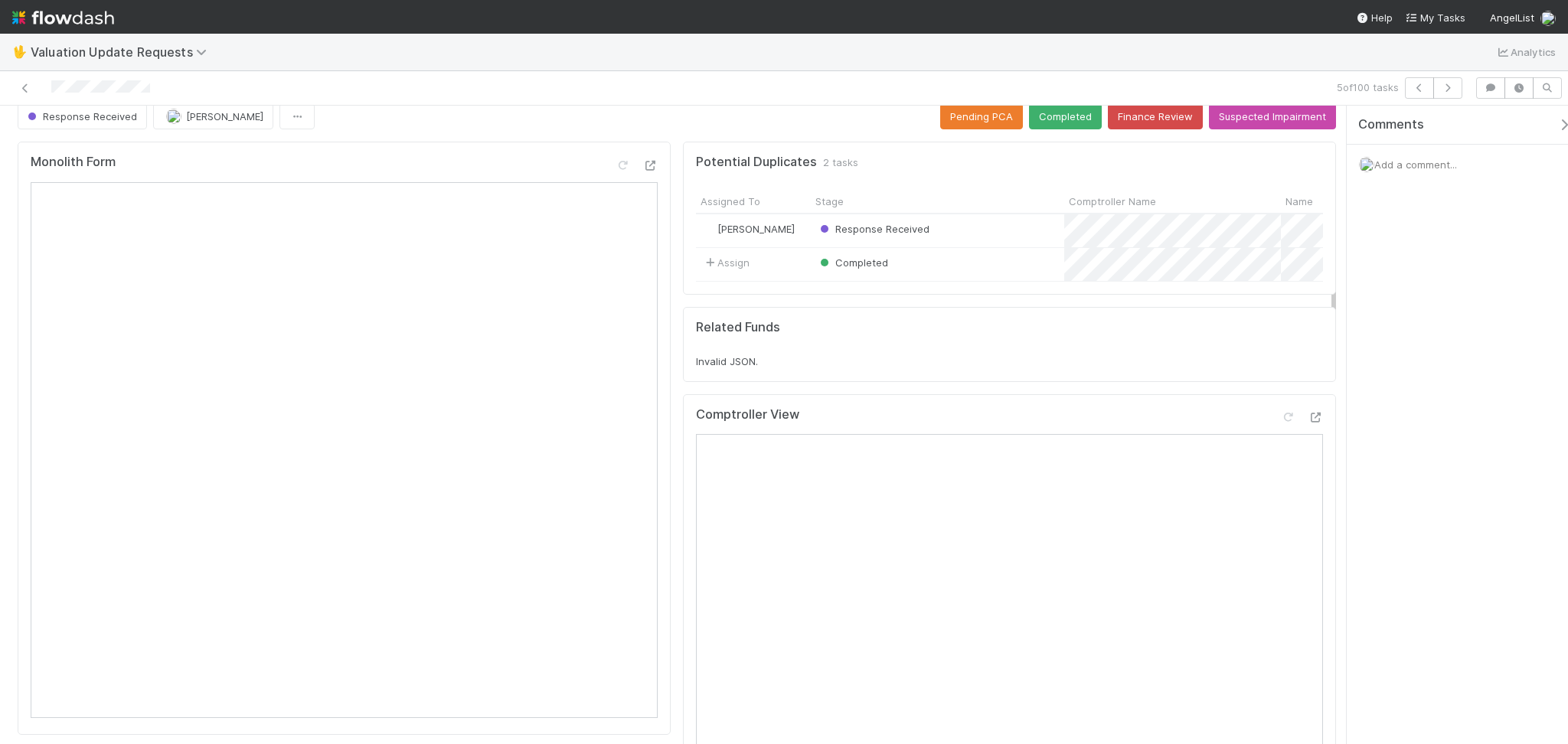
scroll to position [0, 0]
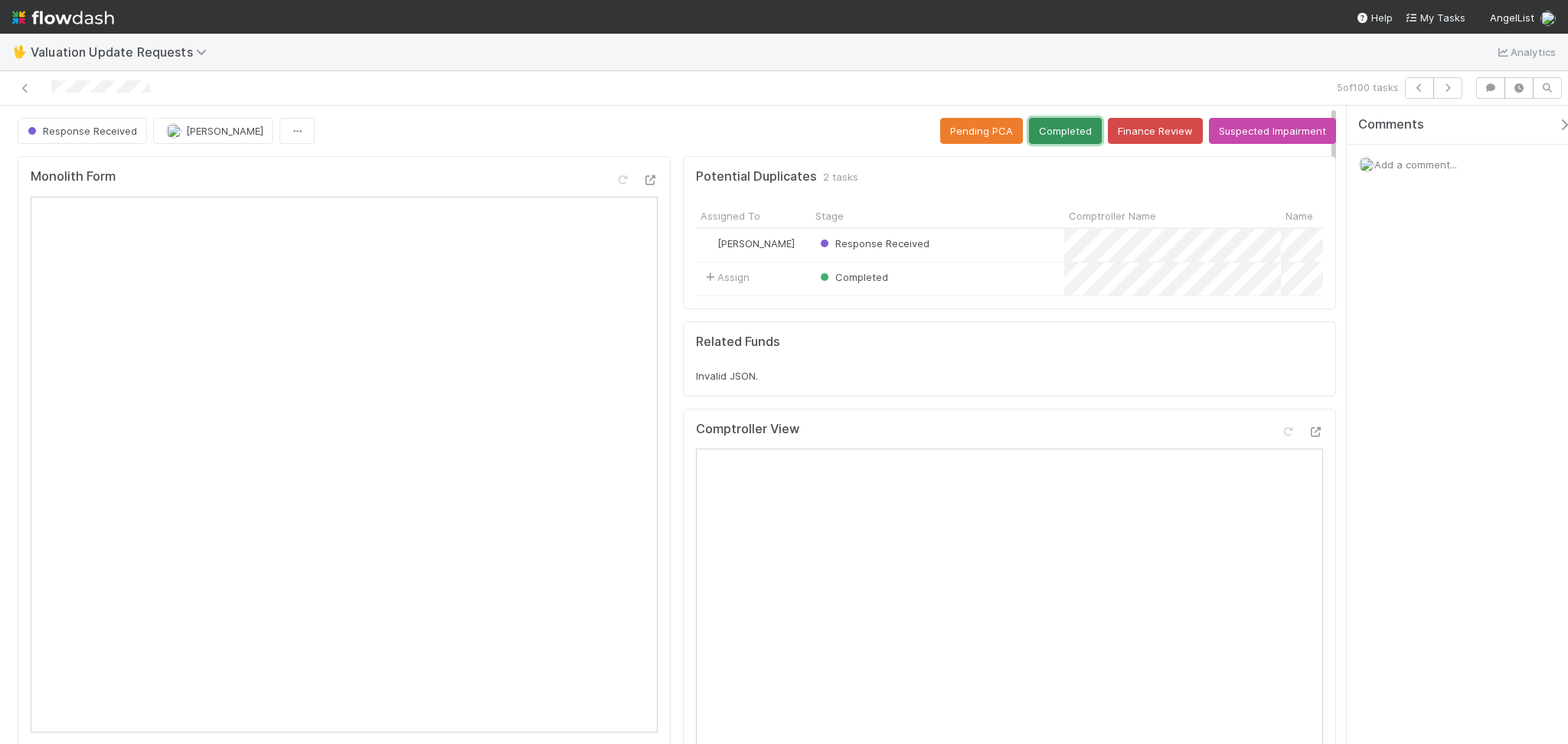
drag, startPoint x: 1046, startPoint y: 129, endPoint x: 1026, endPoint y: 138, distance: 21.9
click at [1046, 128] on button "Completed" at bounding box center [1066, 130] width 72 height 26
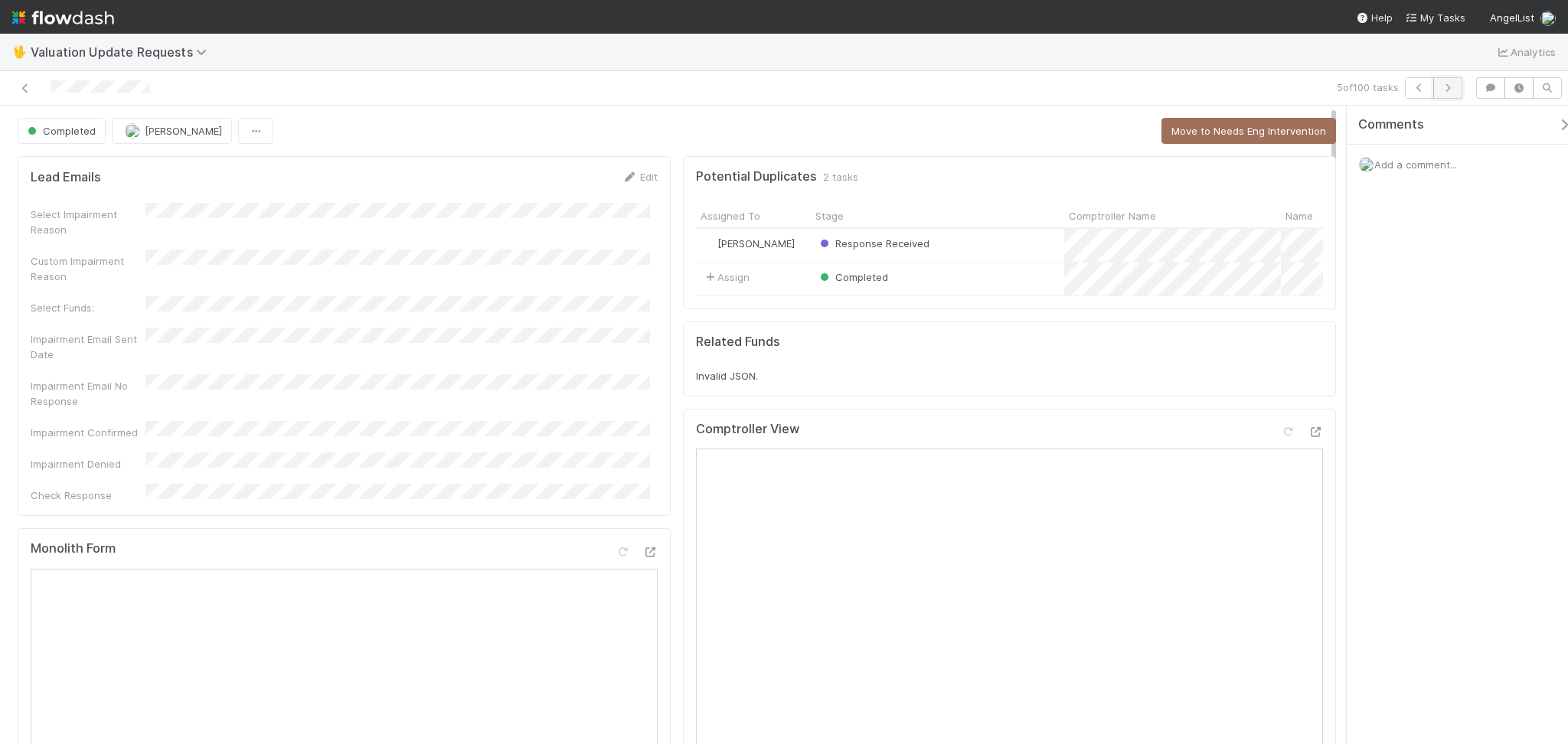
click at [1457, 91] on button "button" at bounding box center [1448, 88] width 29 height 22
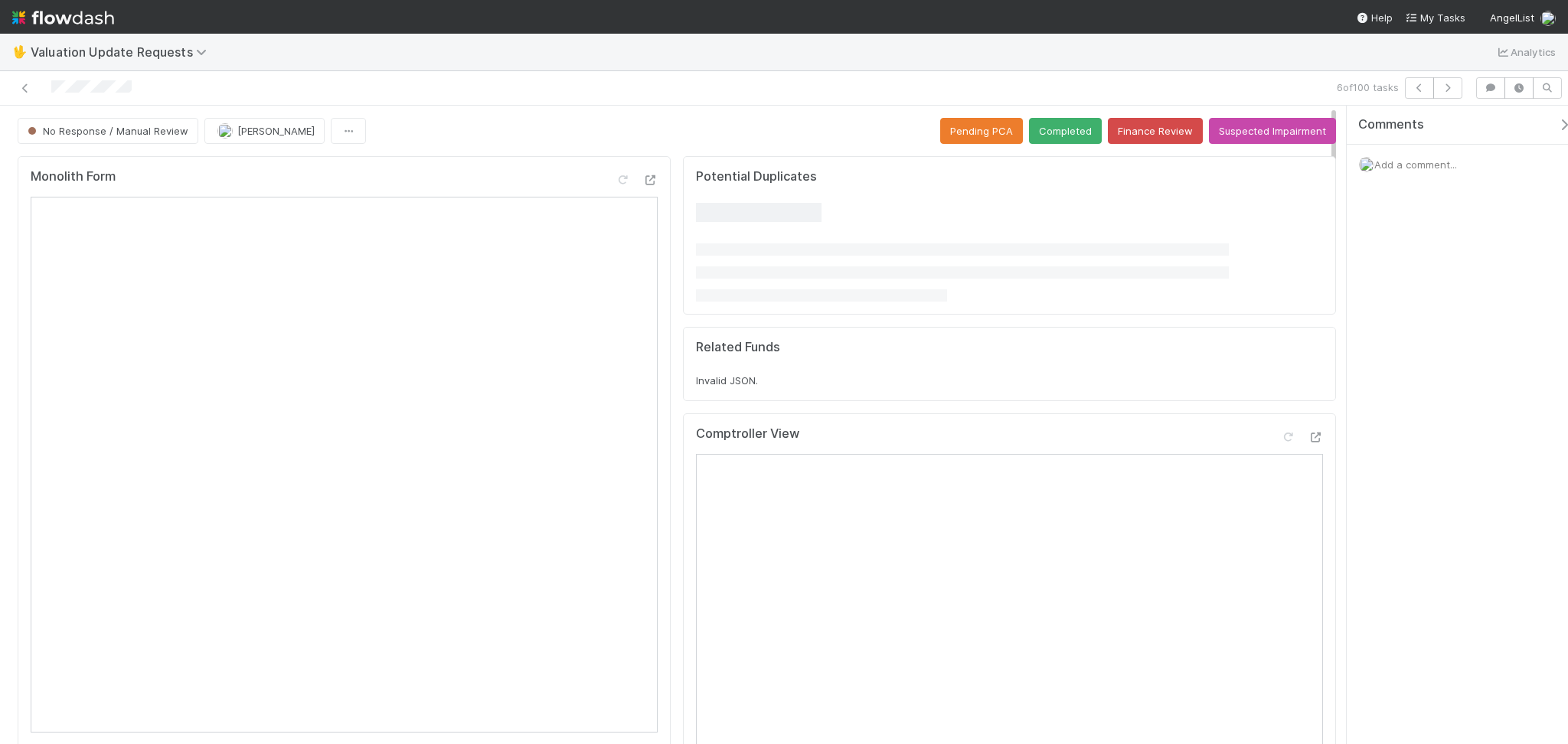
click at [296, 65] on div "🖖 Valuation Update Requests Analytics" at bounding box center [784, 51] width 1568 height 37
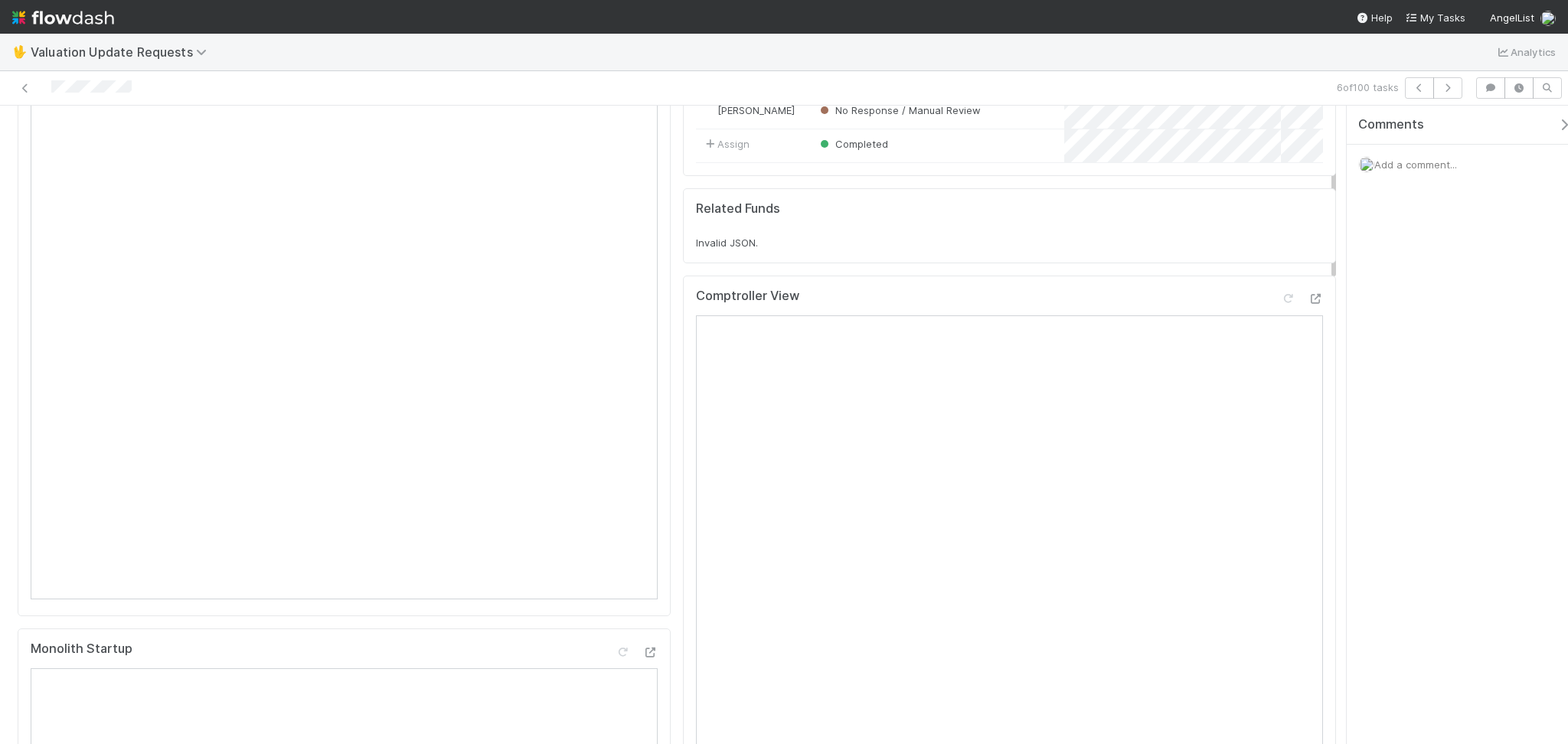
scroll to position [102, 0]
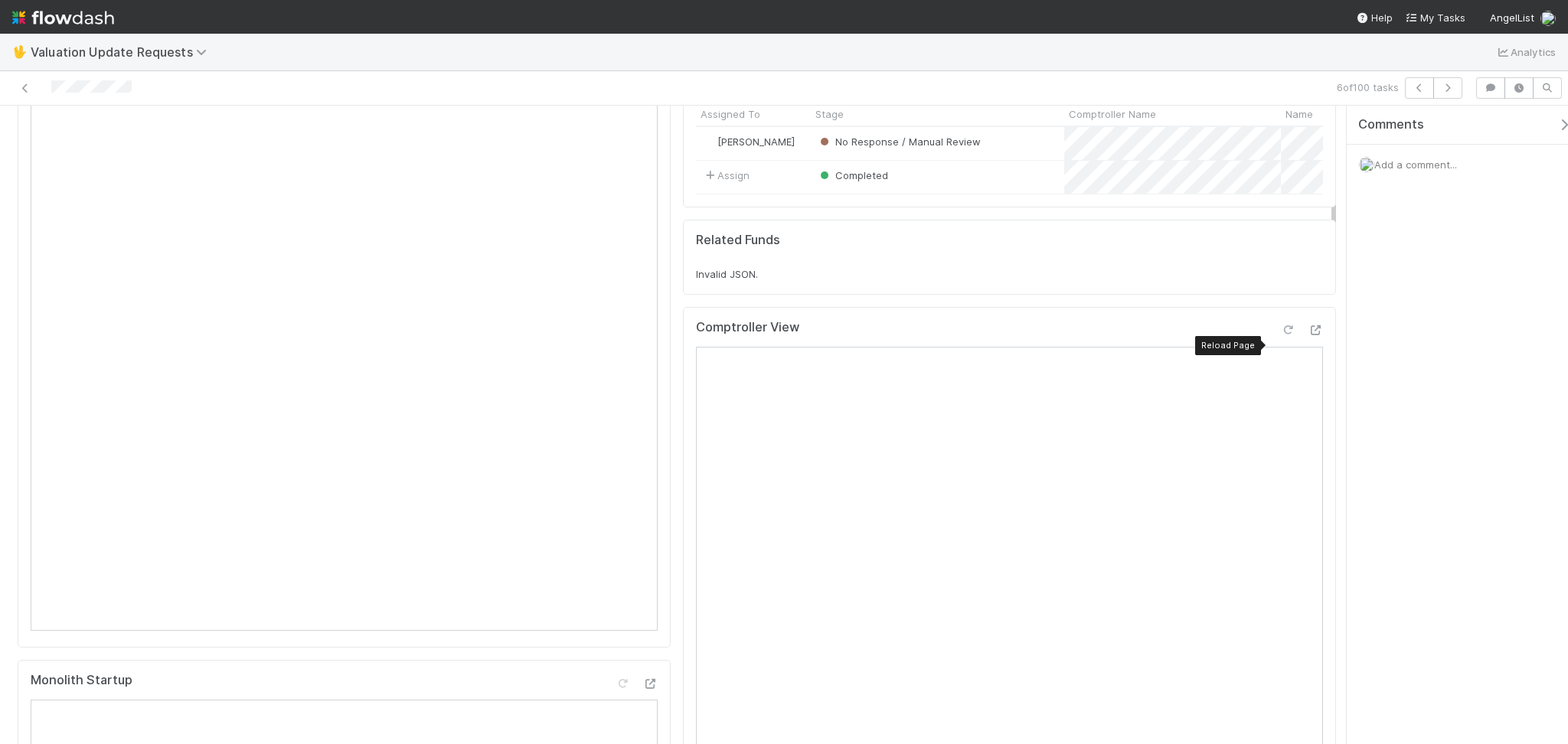
click at [1281, 336] on icon at bounding box center [1288, 330] width 15 height 10
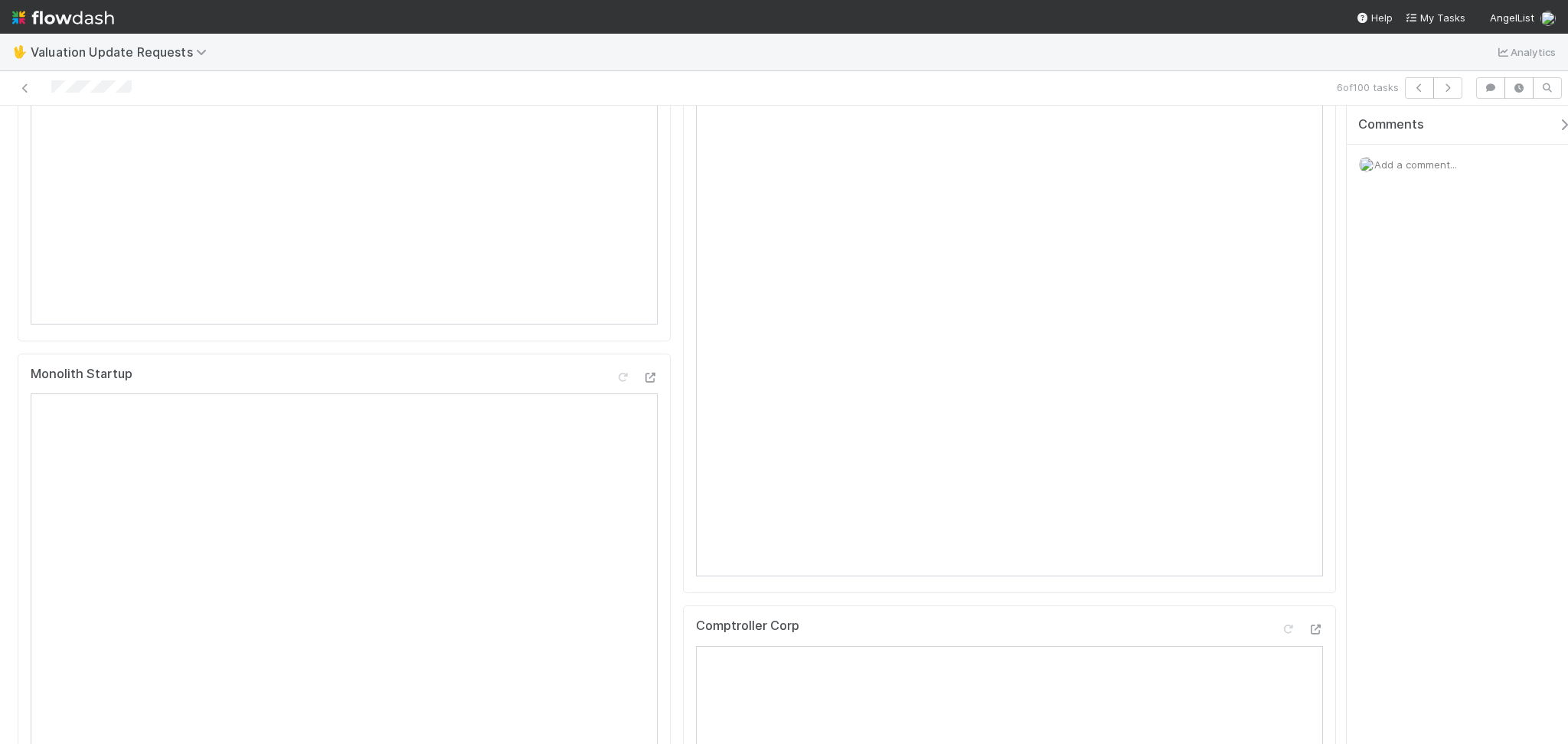
scroll to position [0, 0]
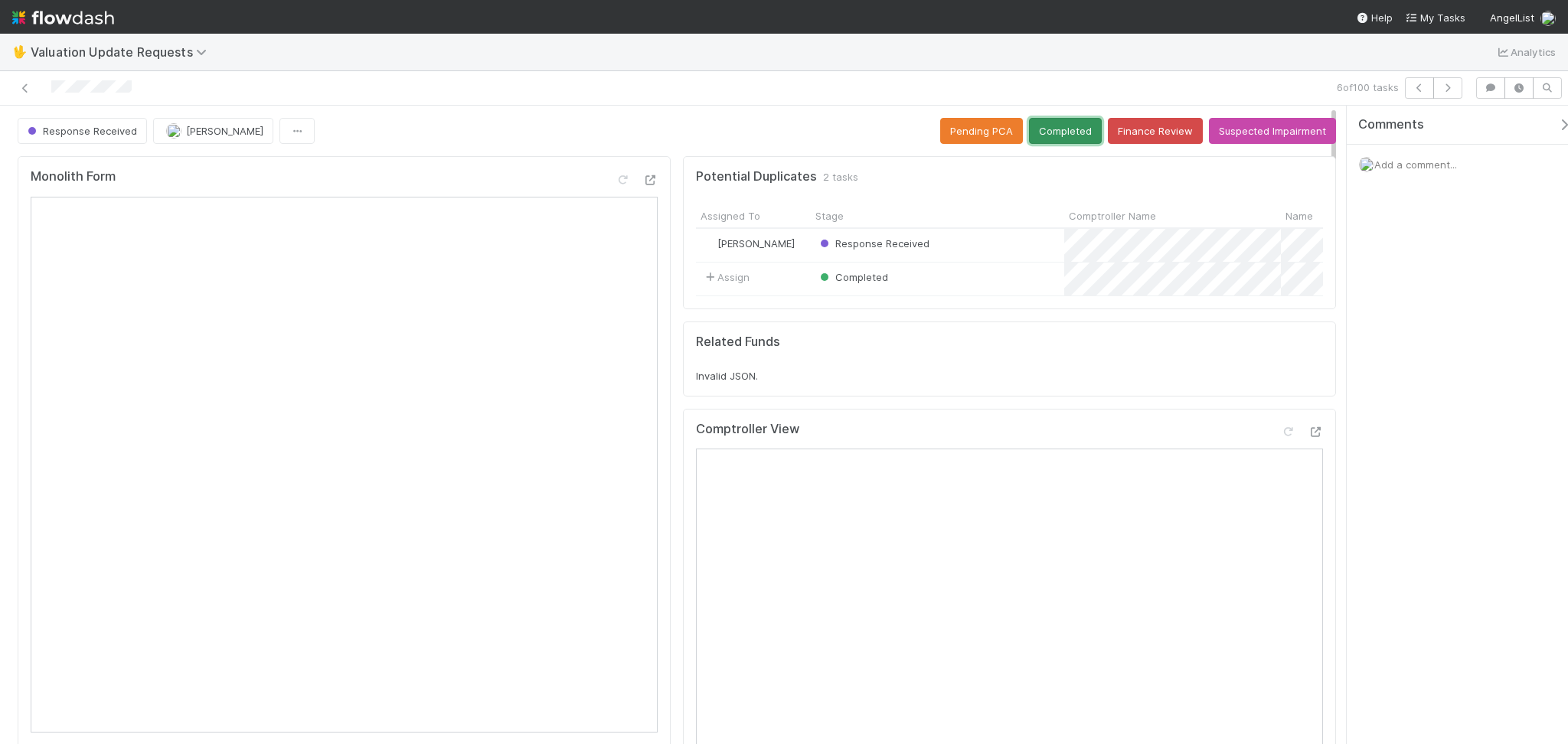
click at [1034, 124] on button "Completed" at bounding box center [1066, 130] width 72 height 26
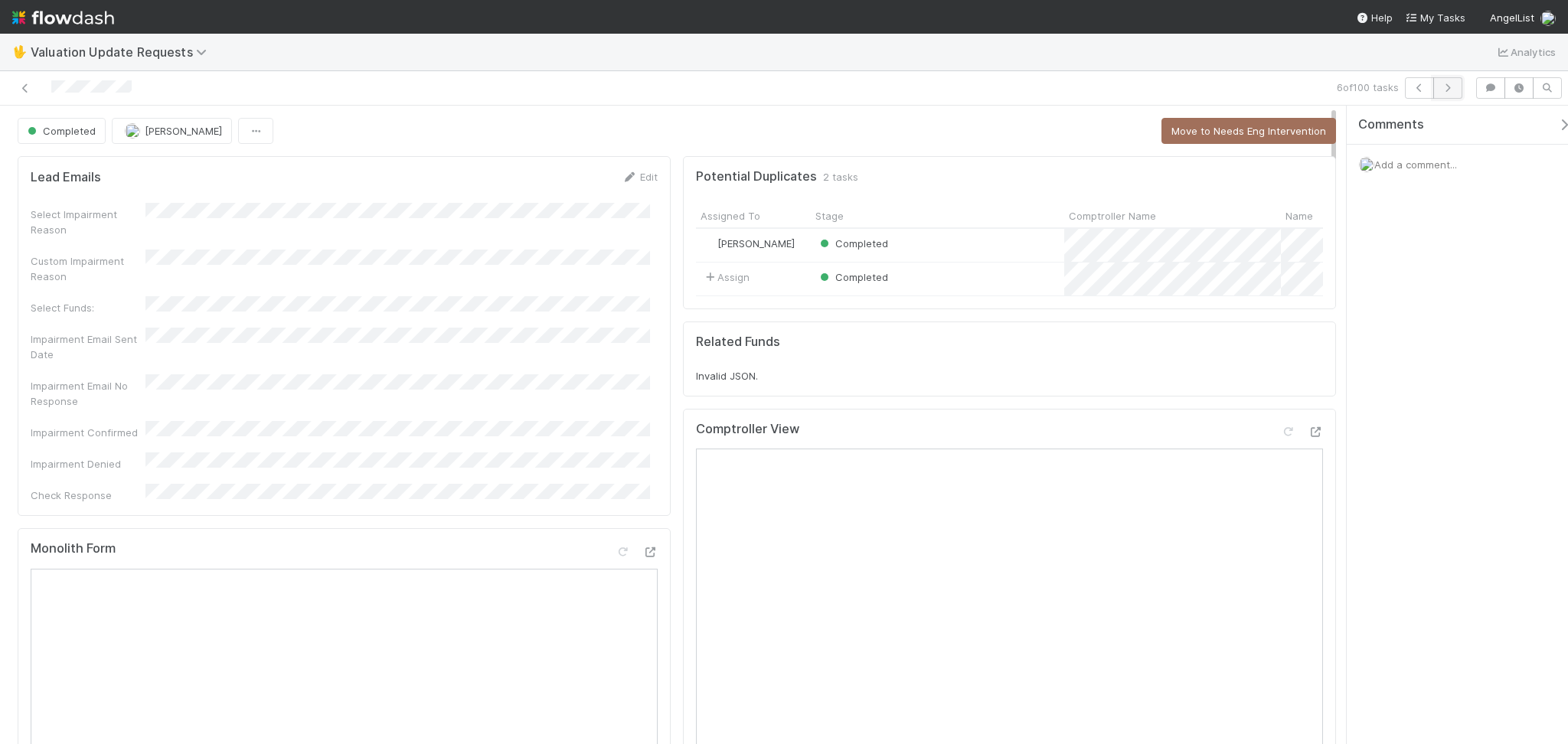
click at [1453, 81] on button "button" at bounding box center [1448, 88] width 29 height 22
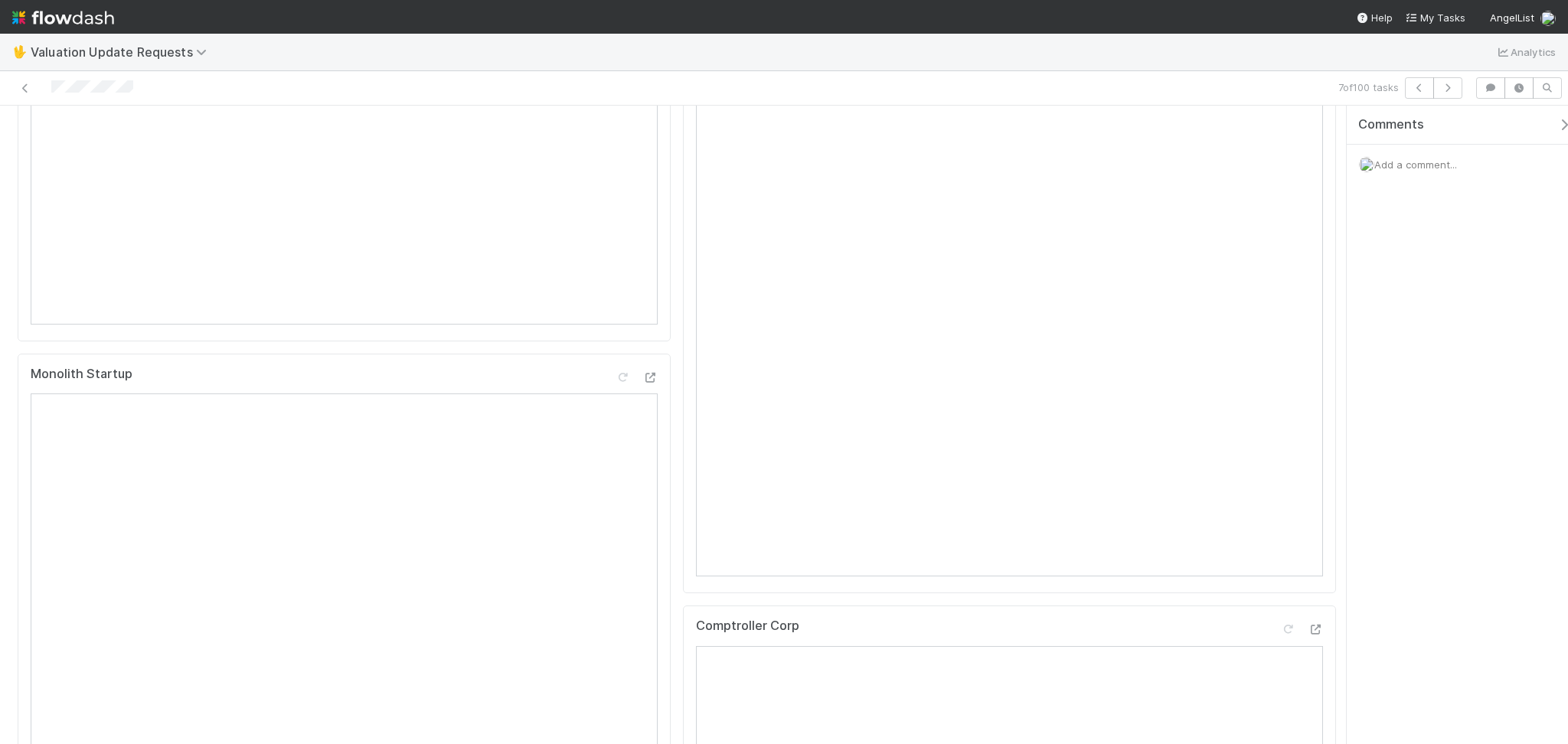
scroll to position [102, 0]
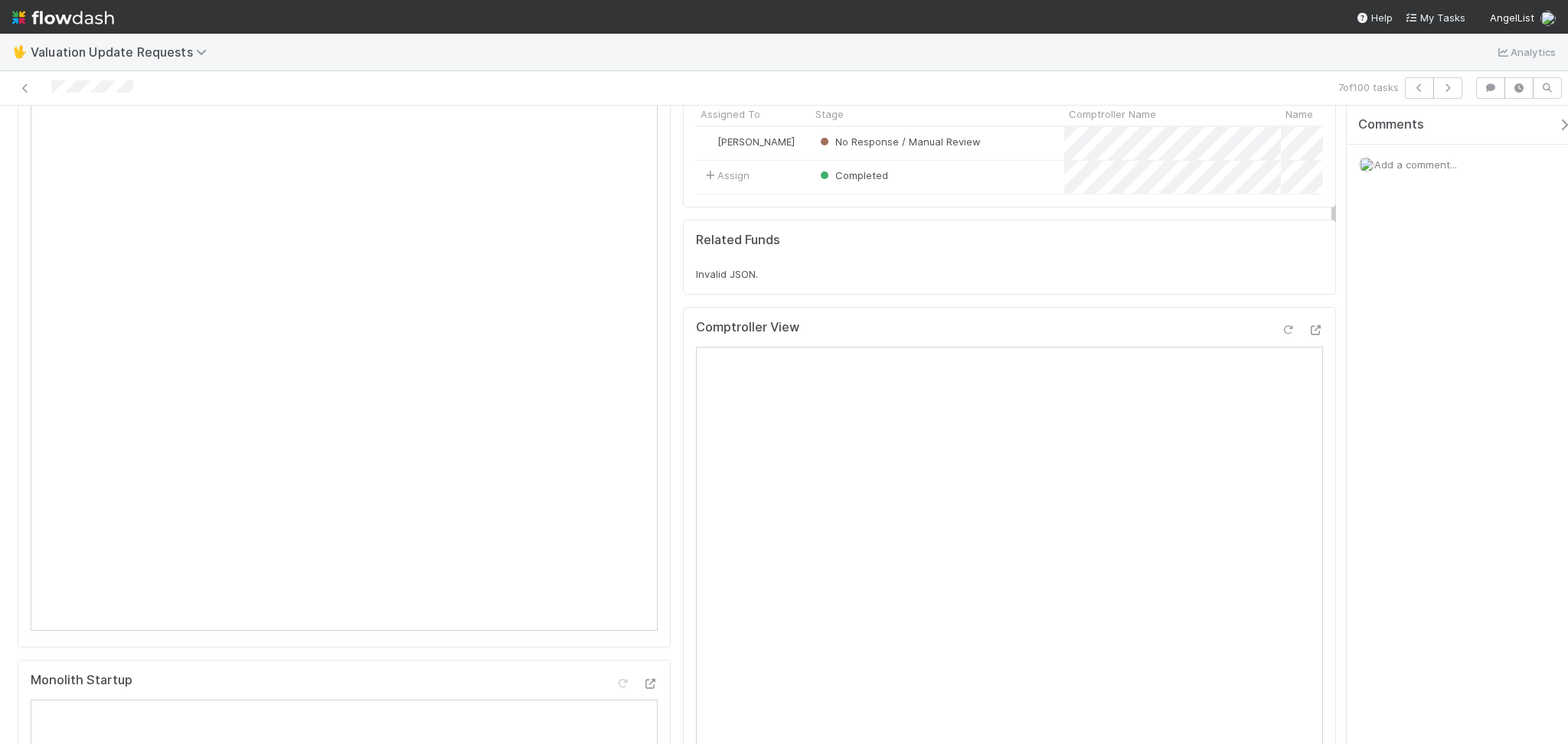
click at [1281, 336] on icon at bounding box center [1288, 330] width 15 height 10
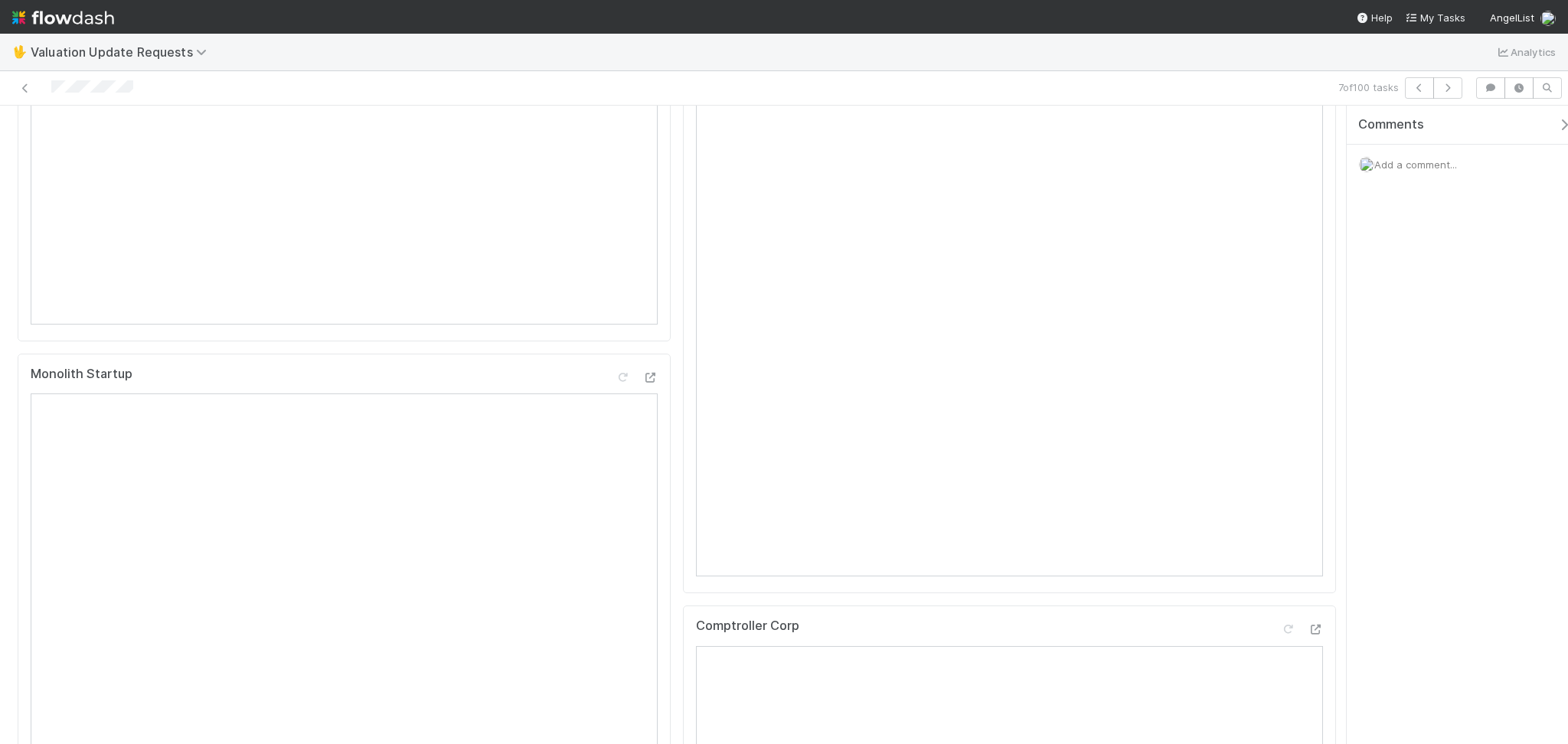
scroll to position [0, 0]
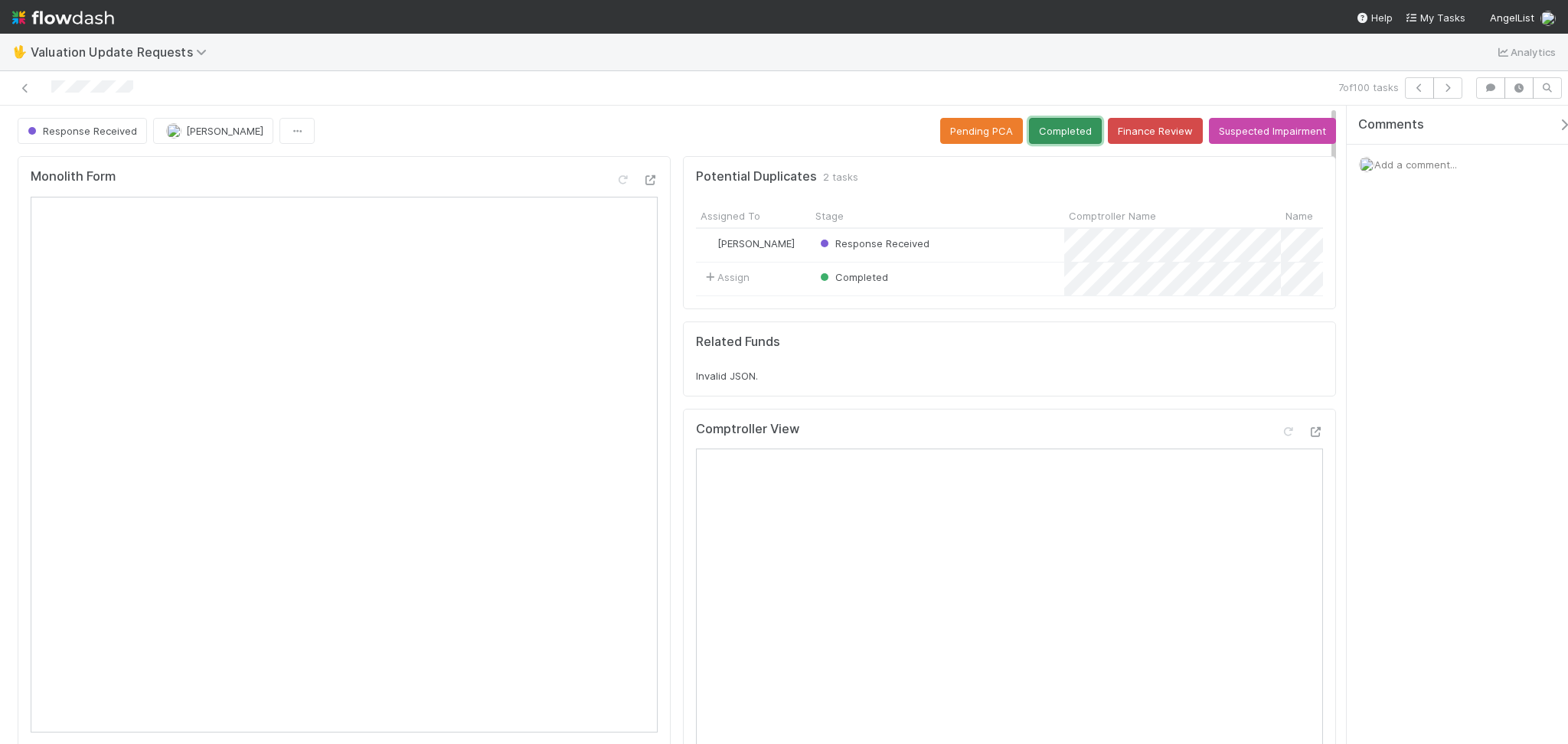
click at [1057, 128] on button "Completed" at bounding box center [1066, 130] width 72 height 26
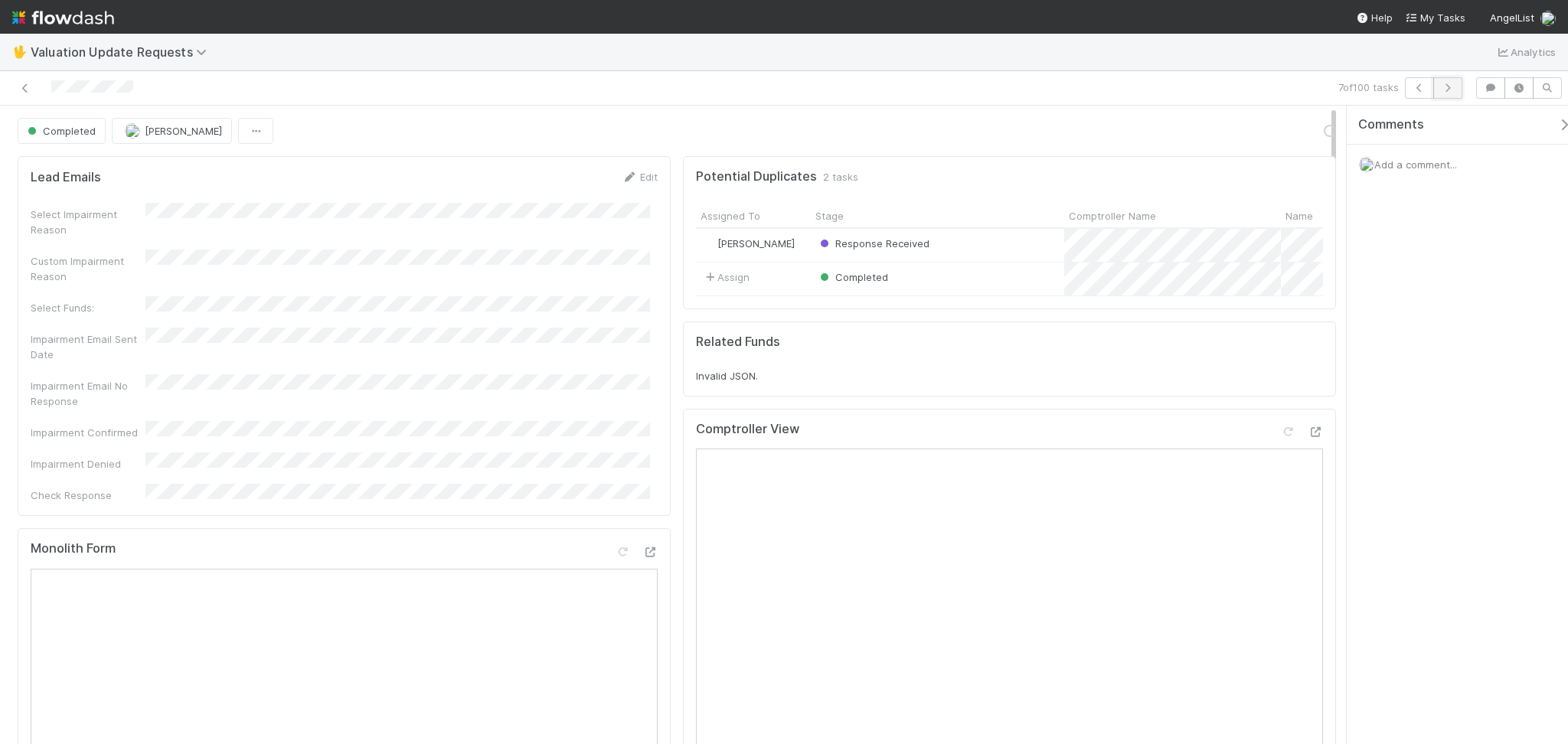
click at [1449, 88] on icon "button" at bounding box center [1448, 88] width 15 height 10
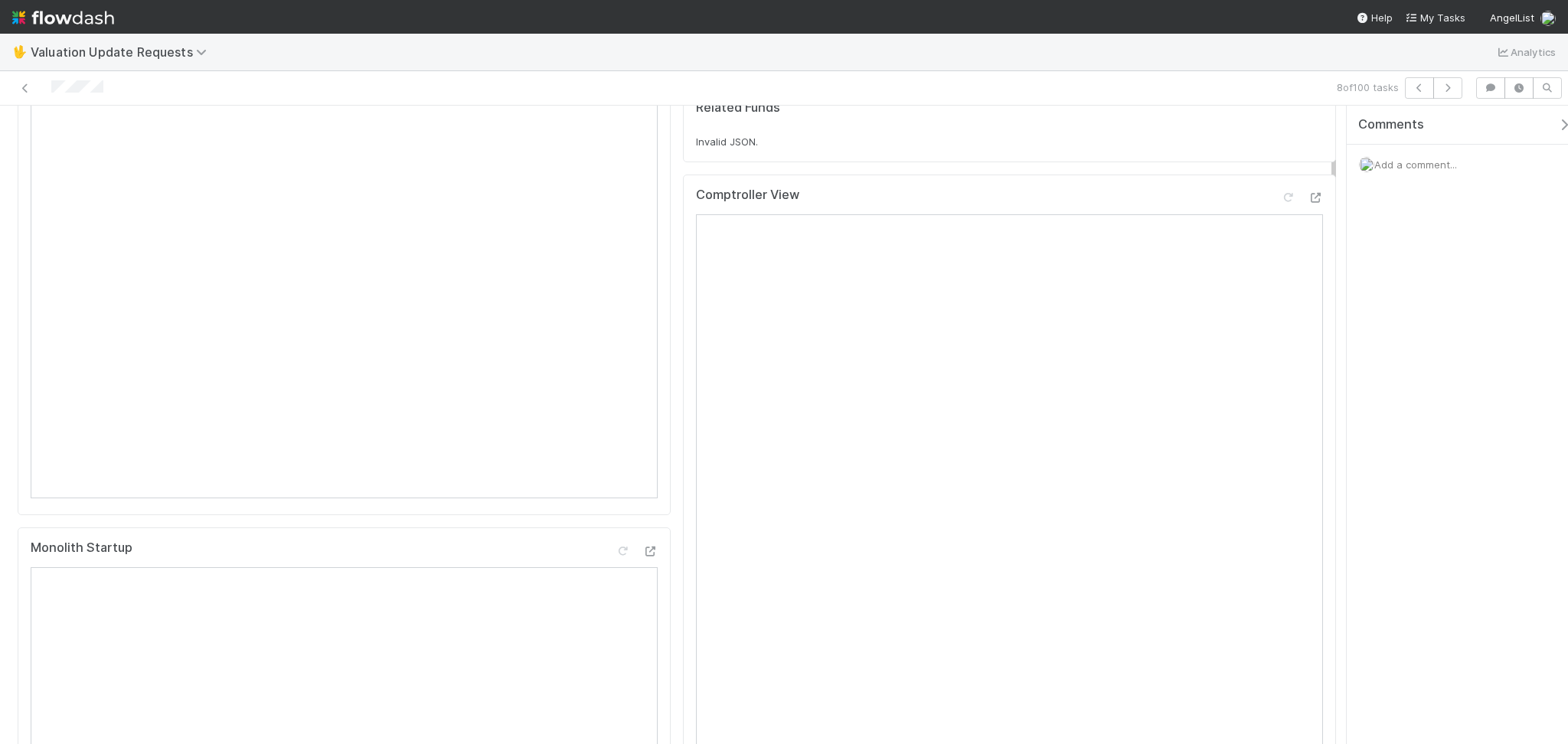
scroll to position [204, 0]
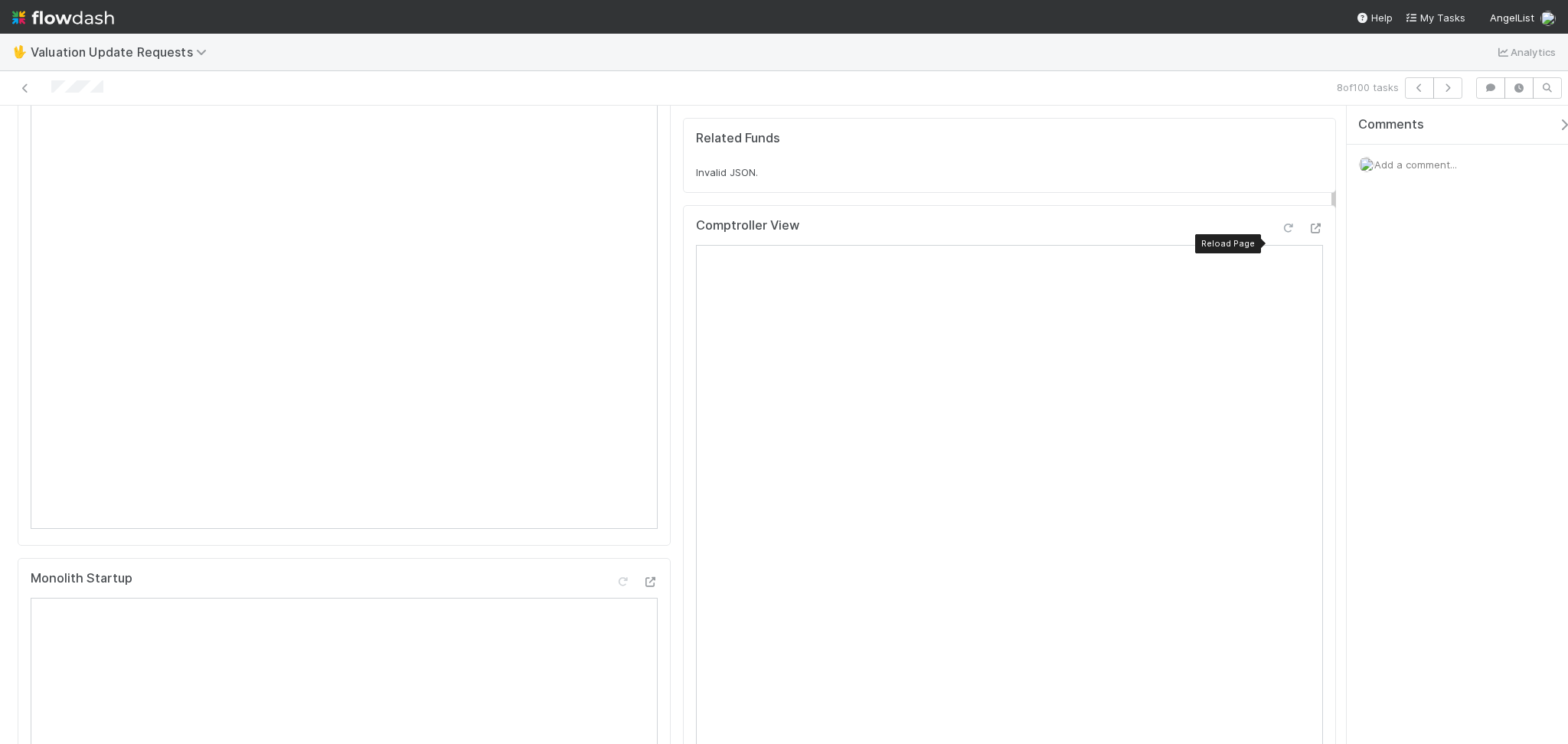
click at [1281, 233] on icon at bounding box center [1288, 228] width 15 height 10
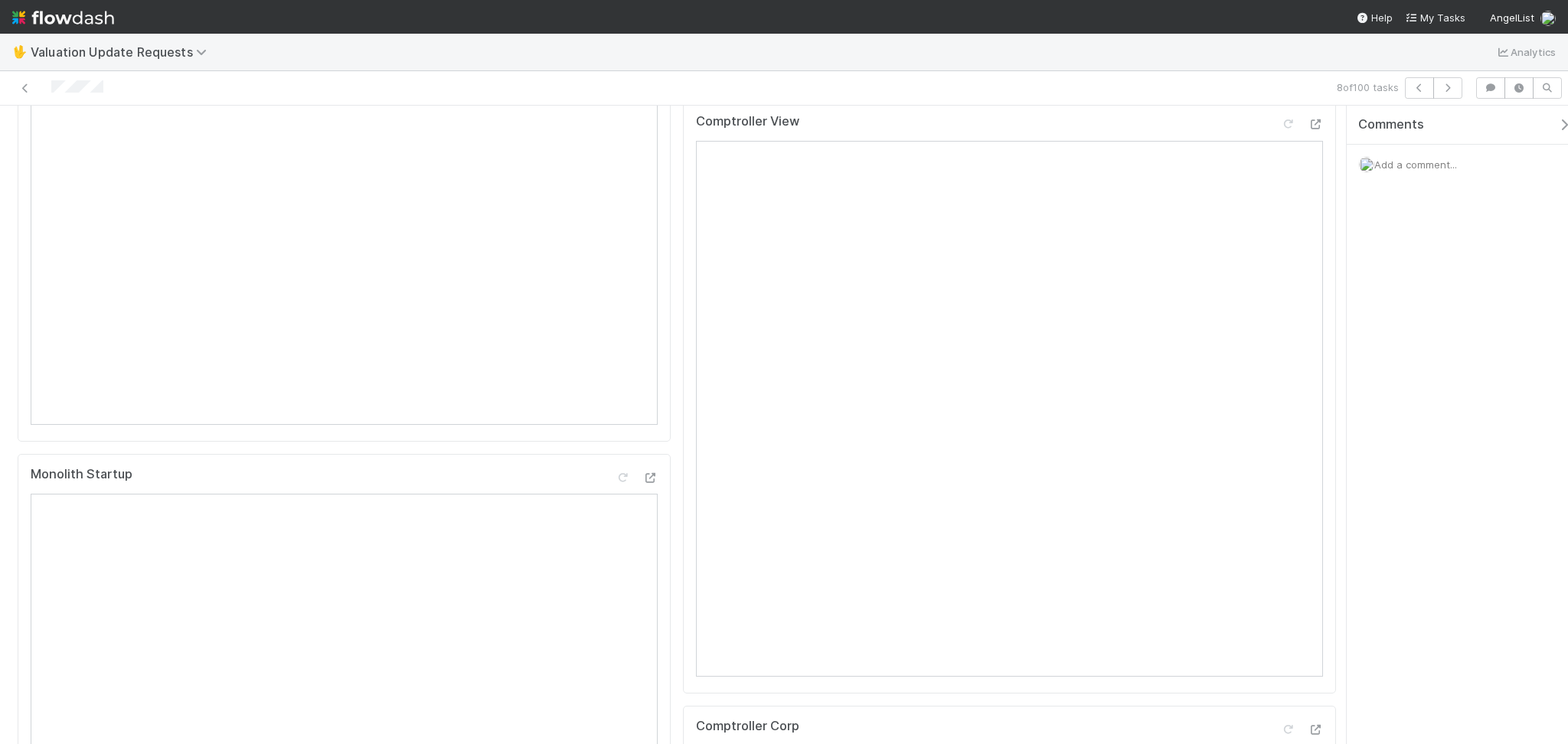
scroll to position [0, 0]
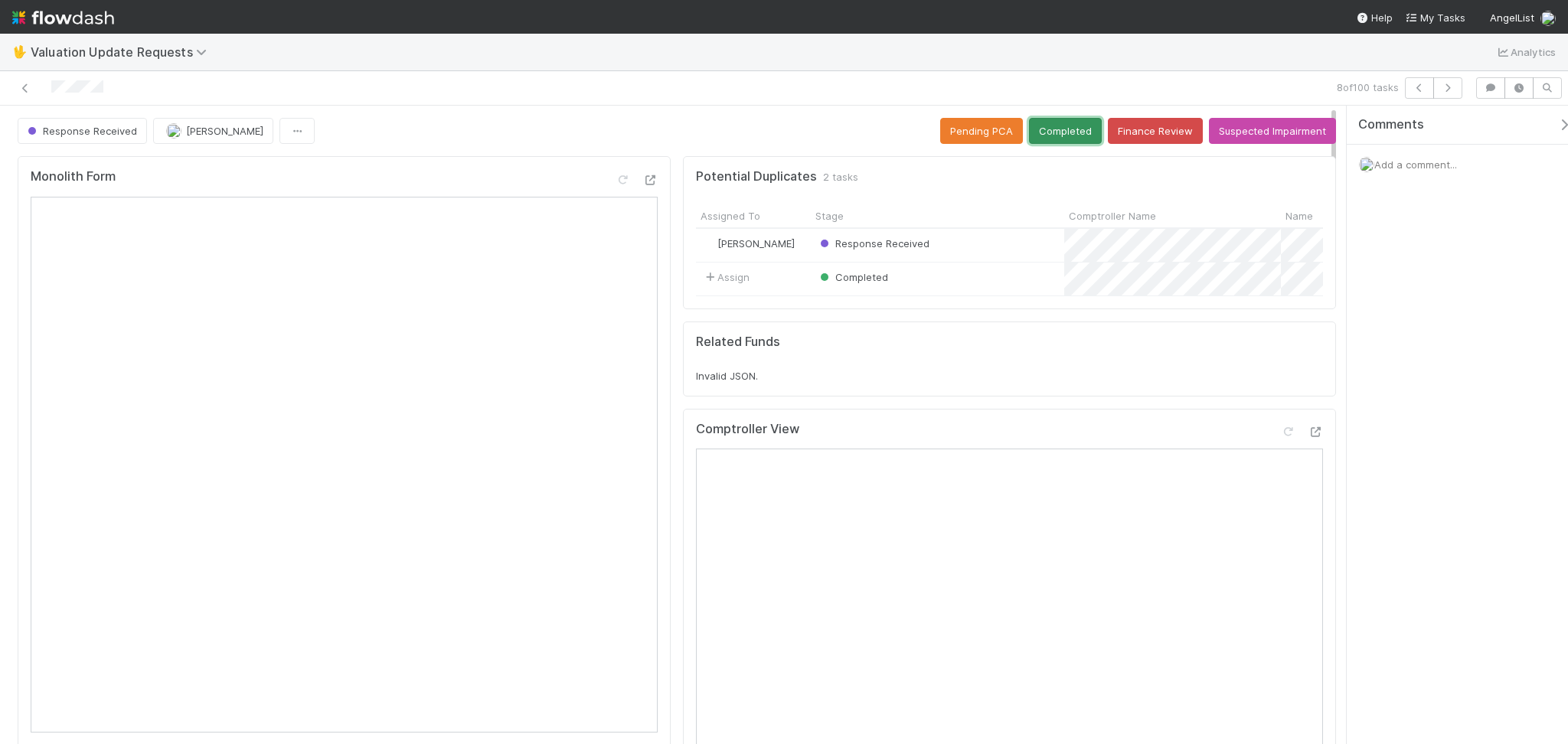
click at [1048, 137] on button "Completed" at bounding box center [1066, 130] width 72 height 26
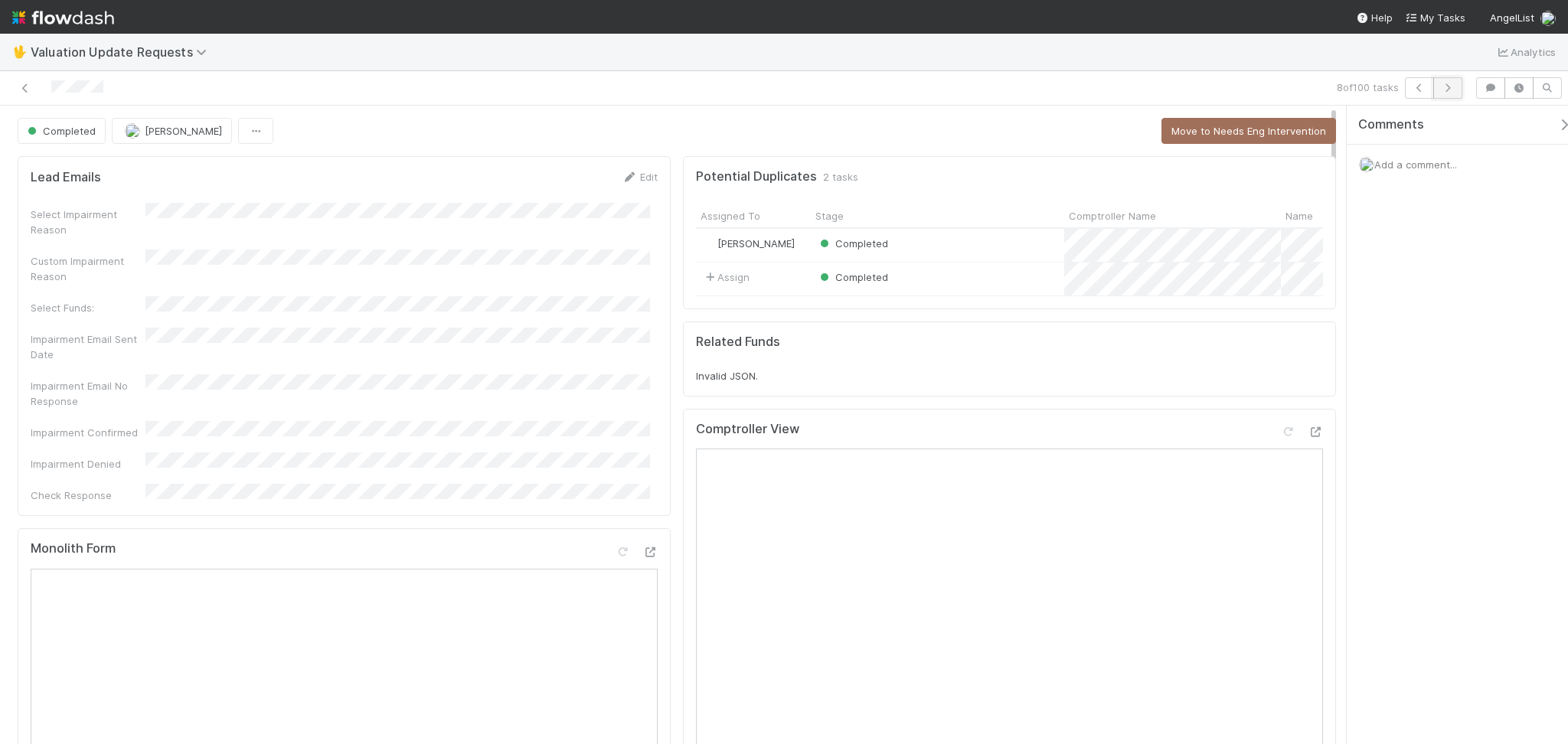
click at [1457, 84] on button "button" at bounding box center [1448, 88] width 29 height 22
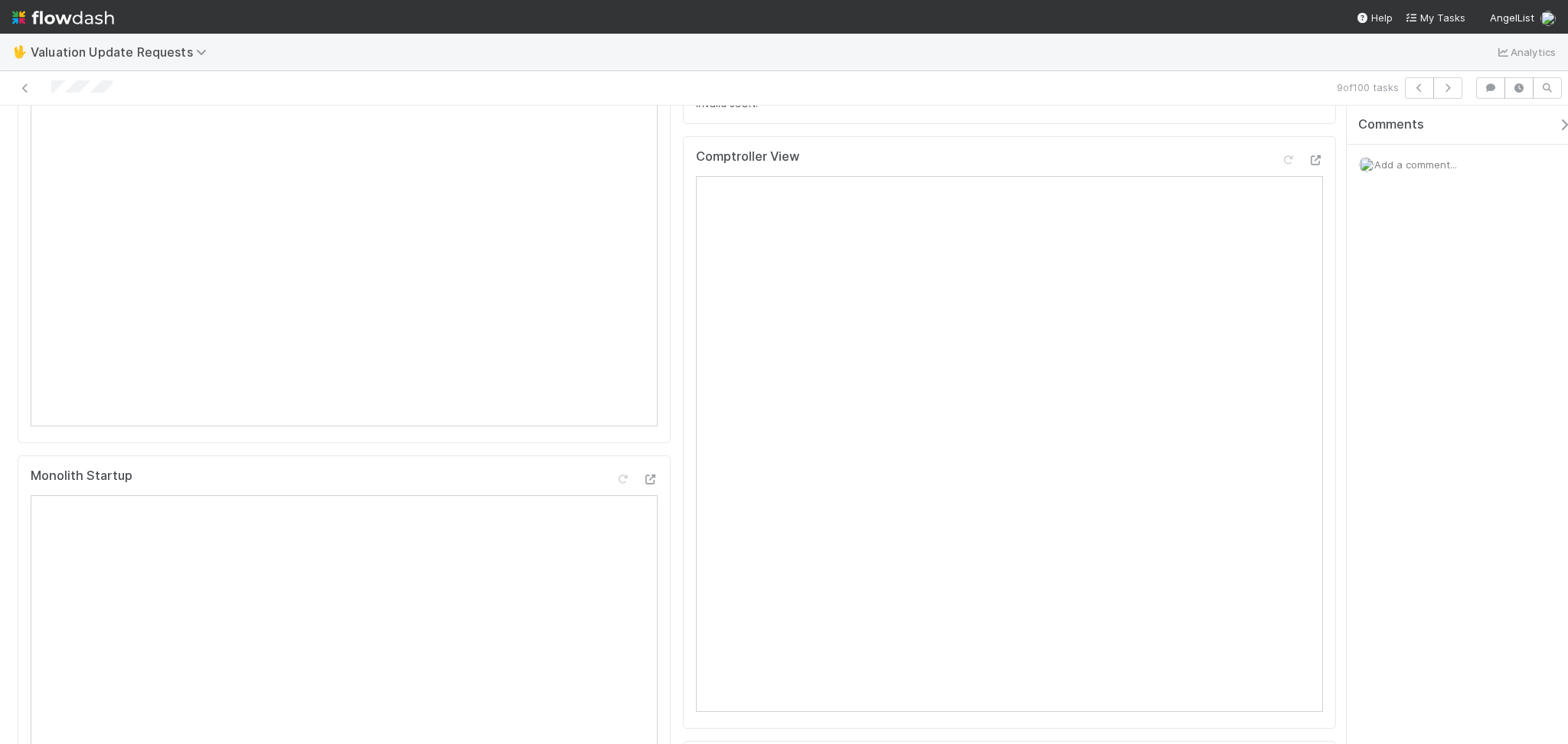
scroll to position [204, 0]
click at [1281, 268] on icon at bounding box center [1288, 263] width 15 height 10
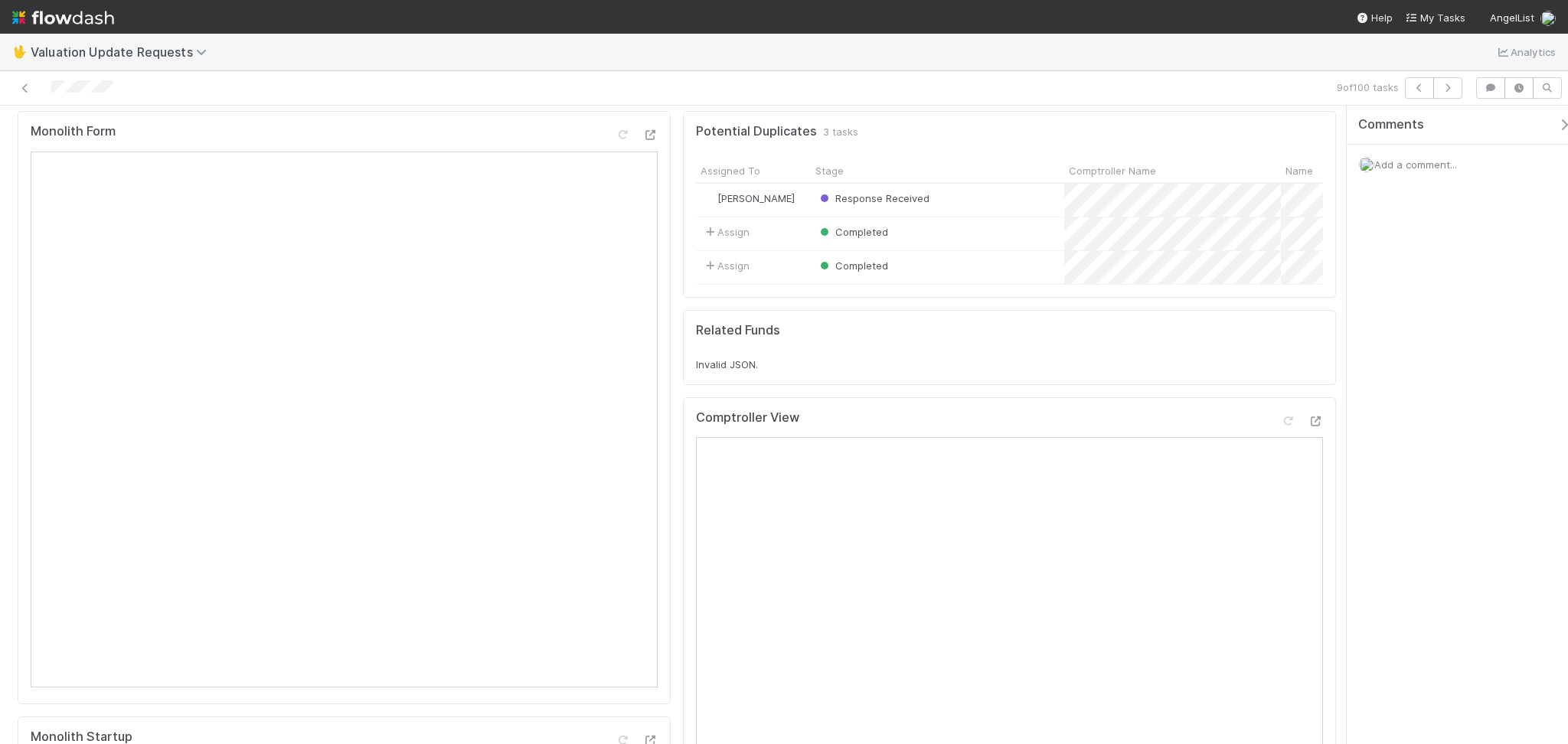
scroll to position [0, 0]
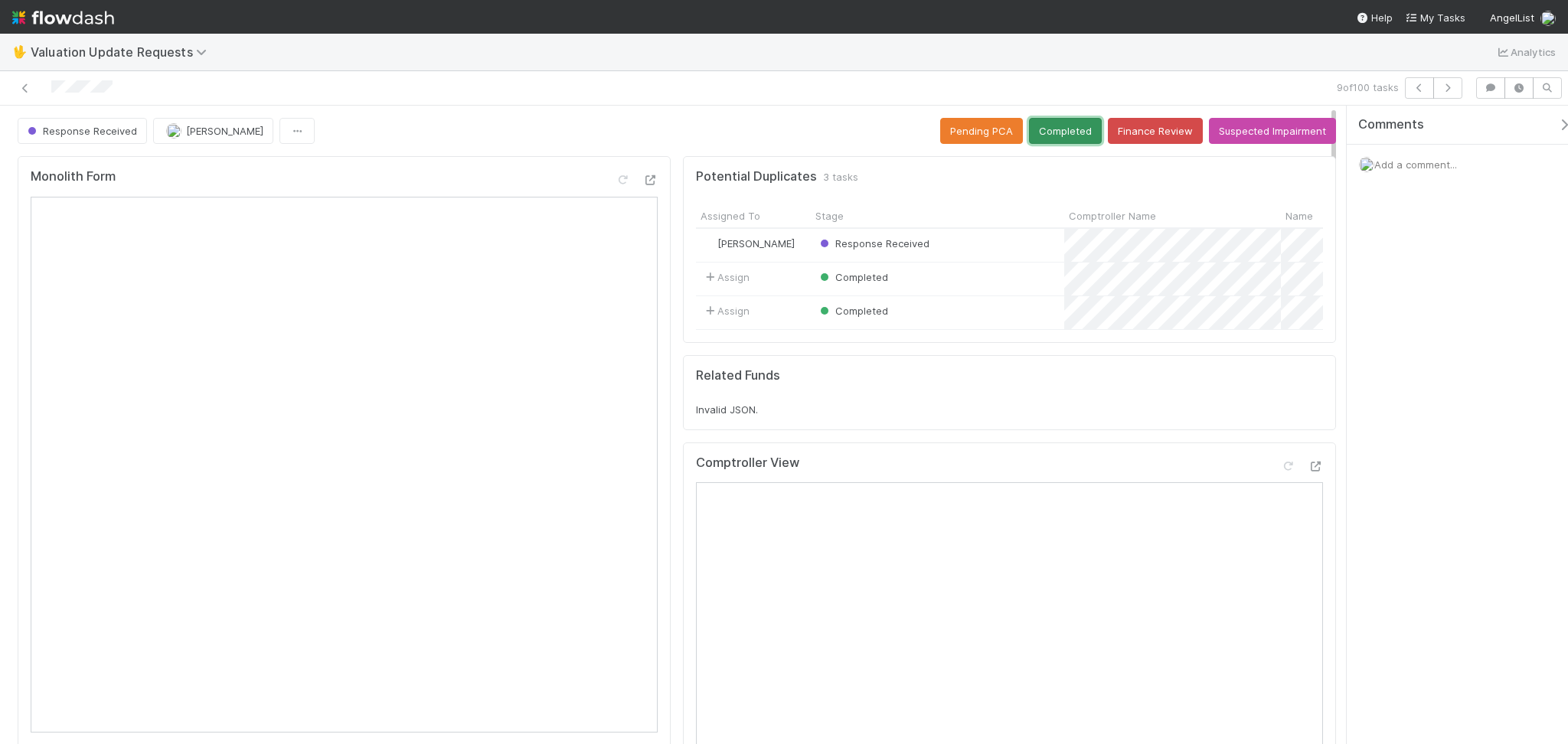
click at [1063, 134] on button "Completed" at bounding box center [1066, 130] width 72 height 26
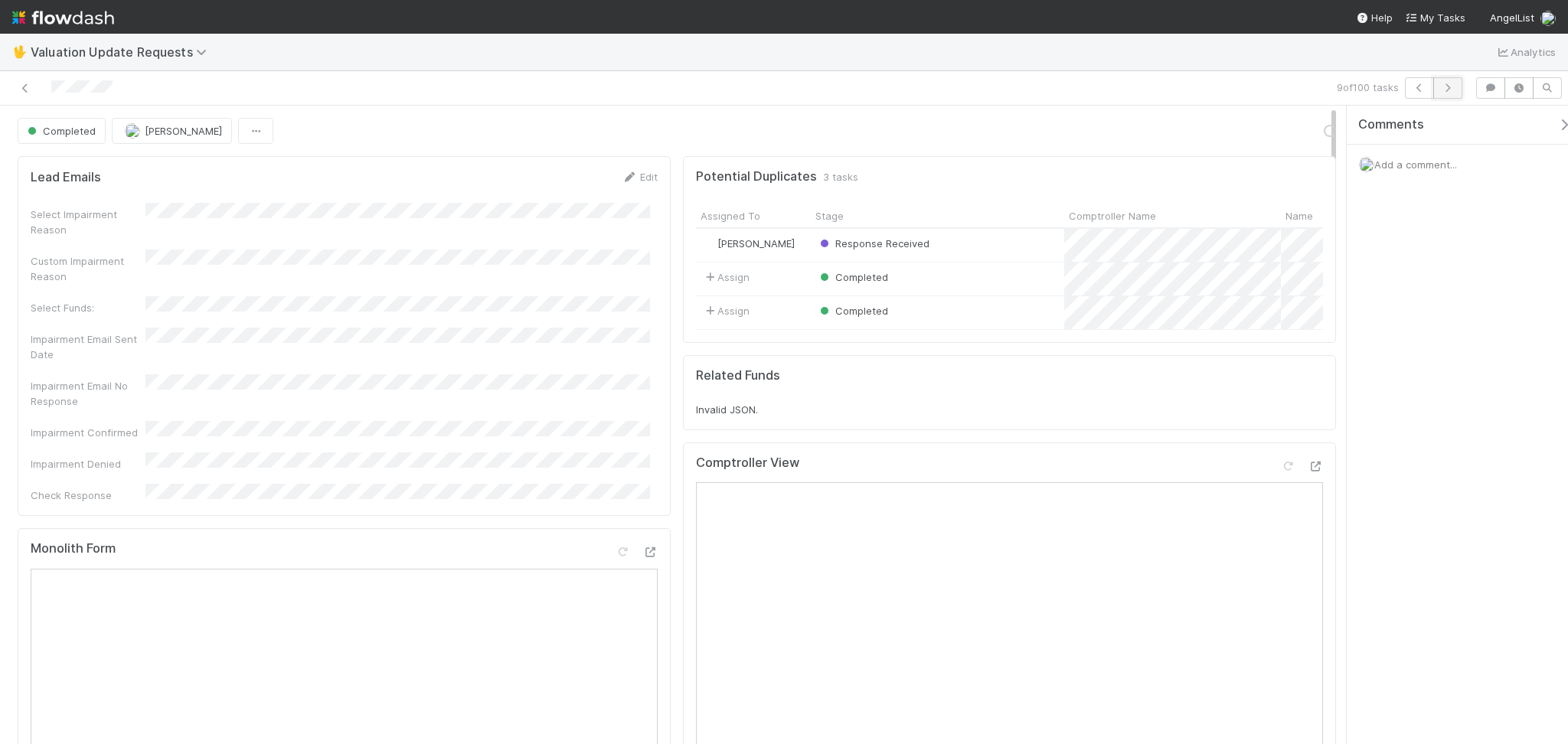
click at [1448, 96] on button "button" at bounding box center [1448, 88] width 29 height 22
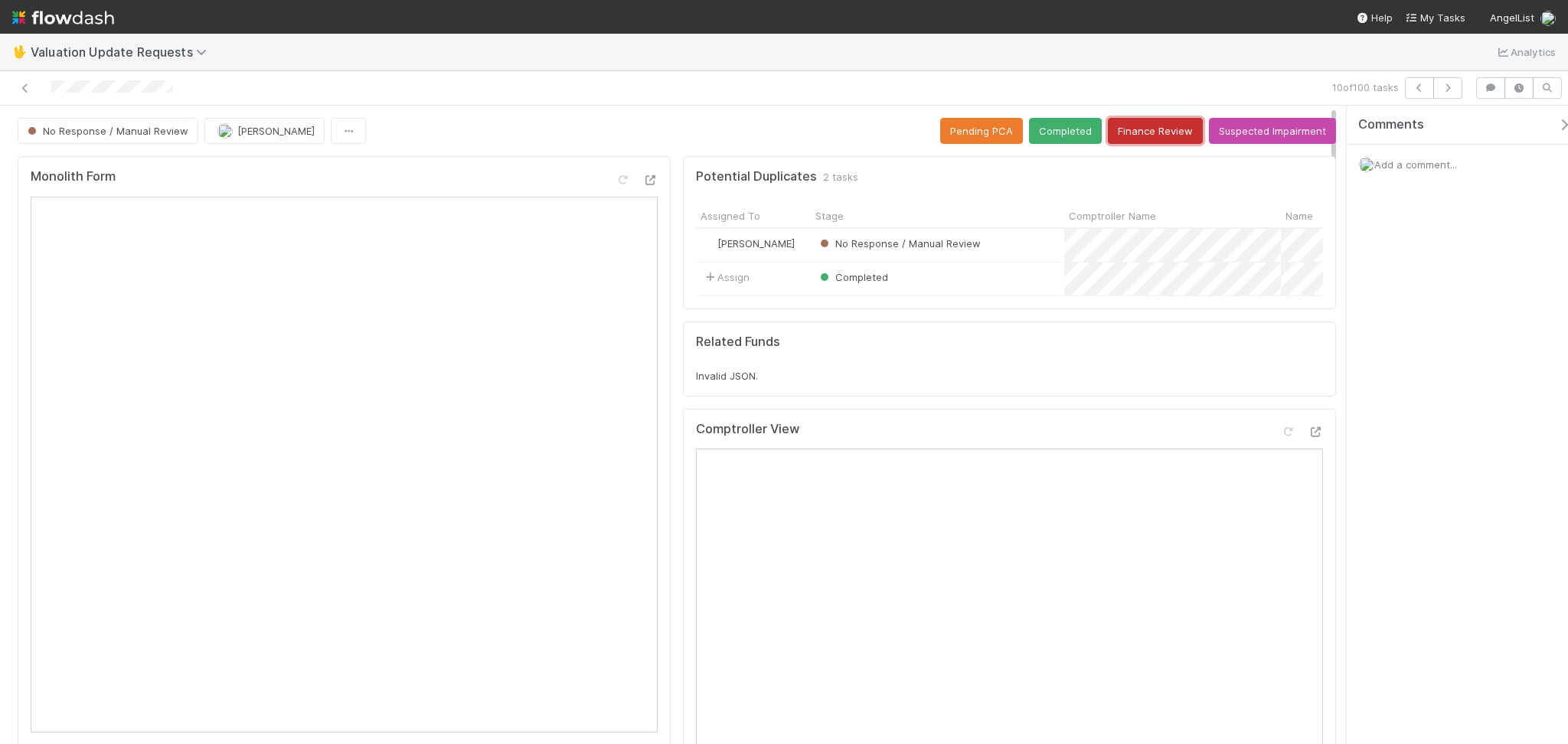
click at [1140, 120] on button "Finance Review" at bounding box center [1156, 130] width 95 height 26
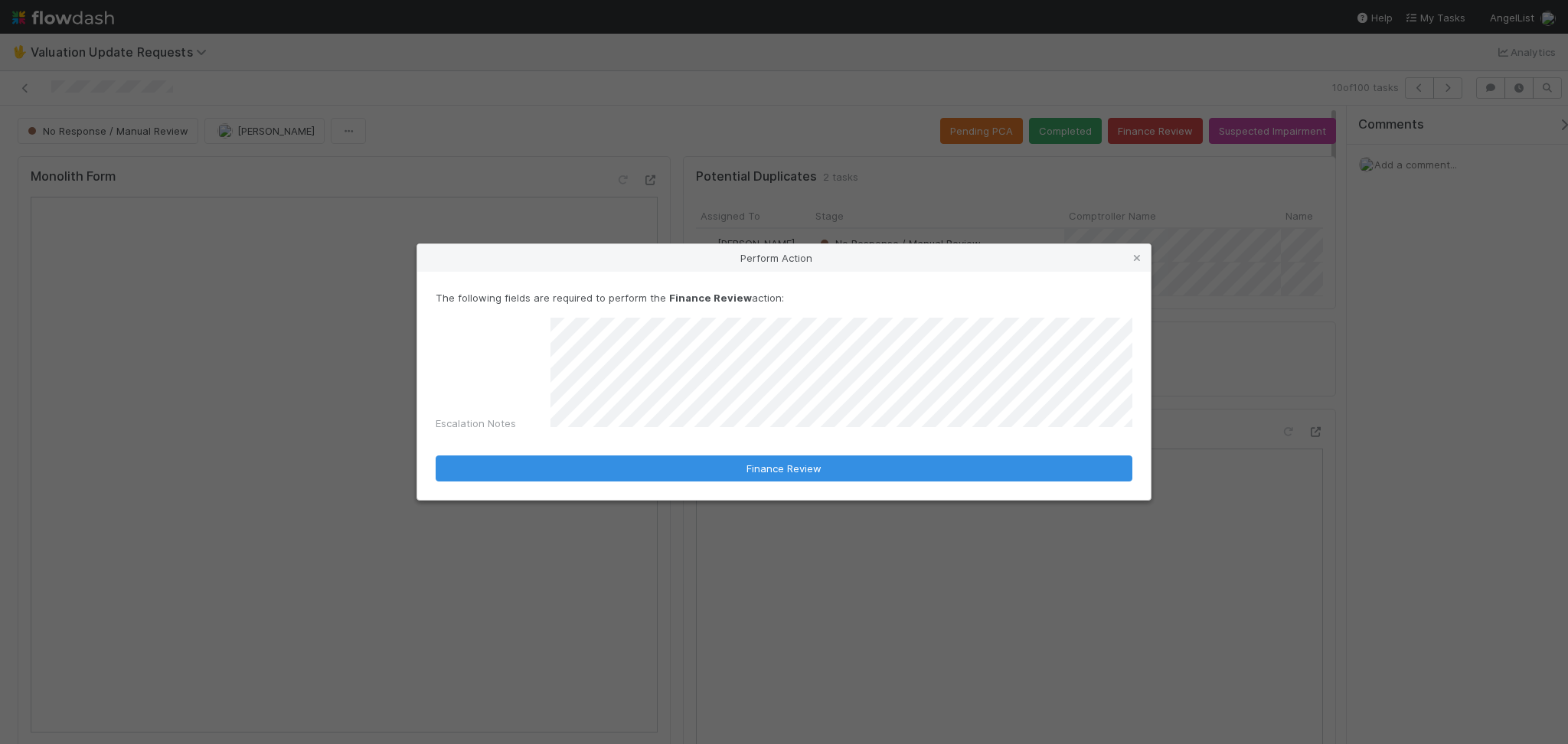
click at [788, 449] on form "The following fields are required to perform the Finance Review action: Escalat…" at bounding box center [784, 385] width 696 height 191
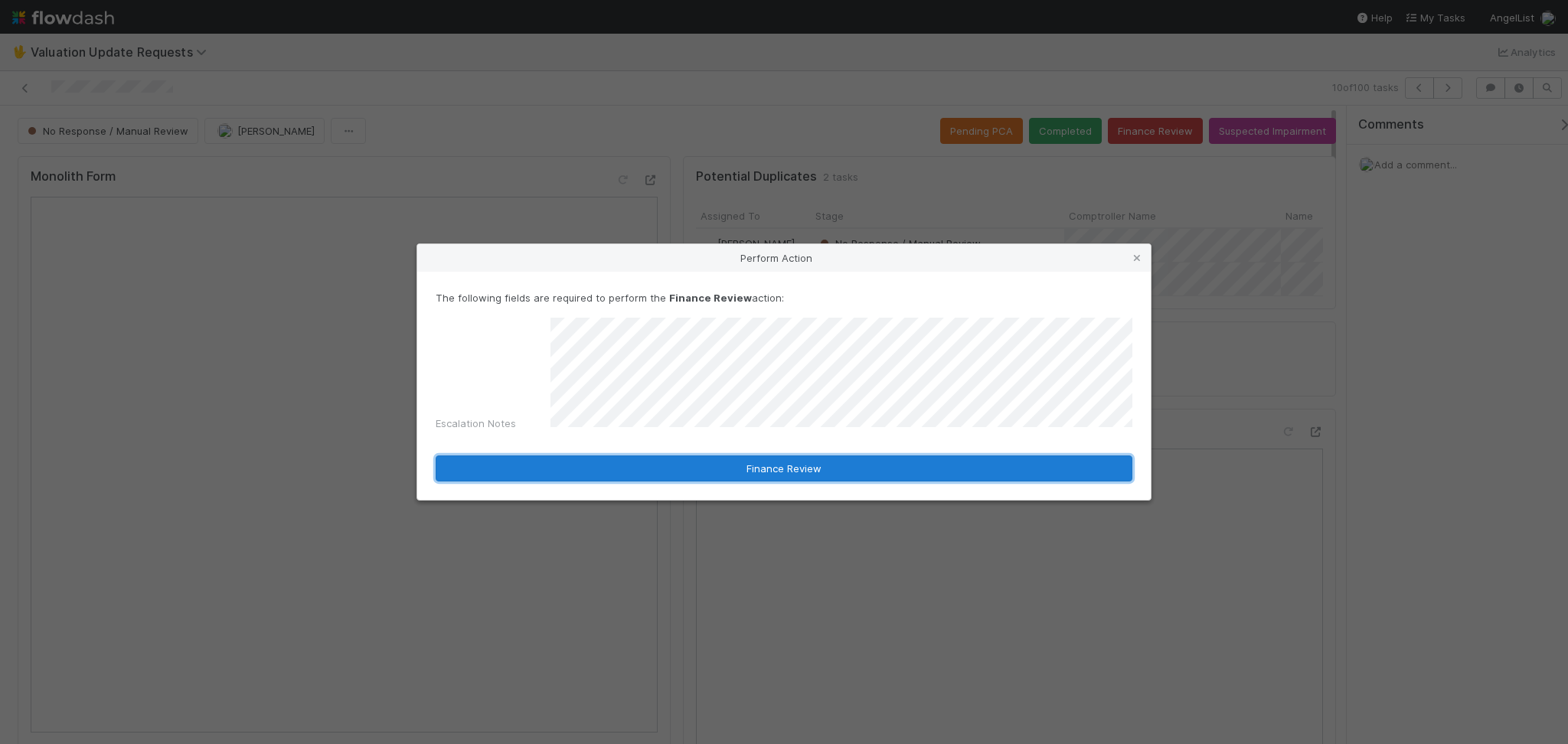
click at [791, 472] on button "Finance Review" at bounding box center [784, 468] width 696 height 26
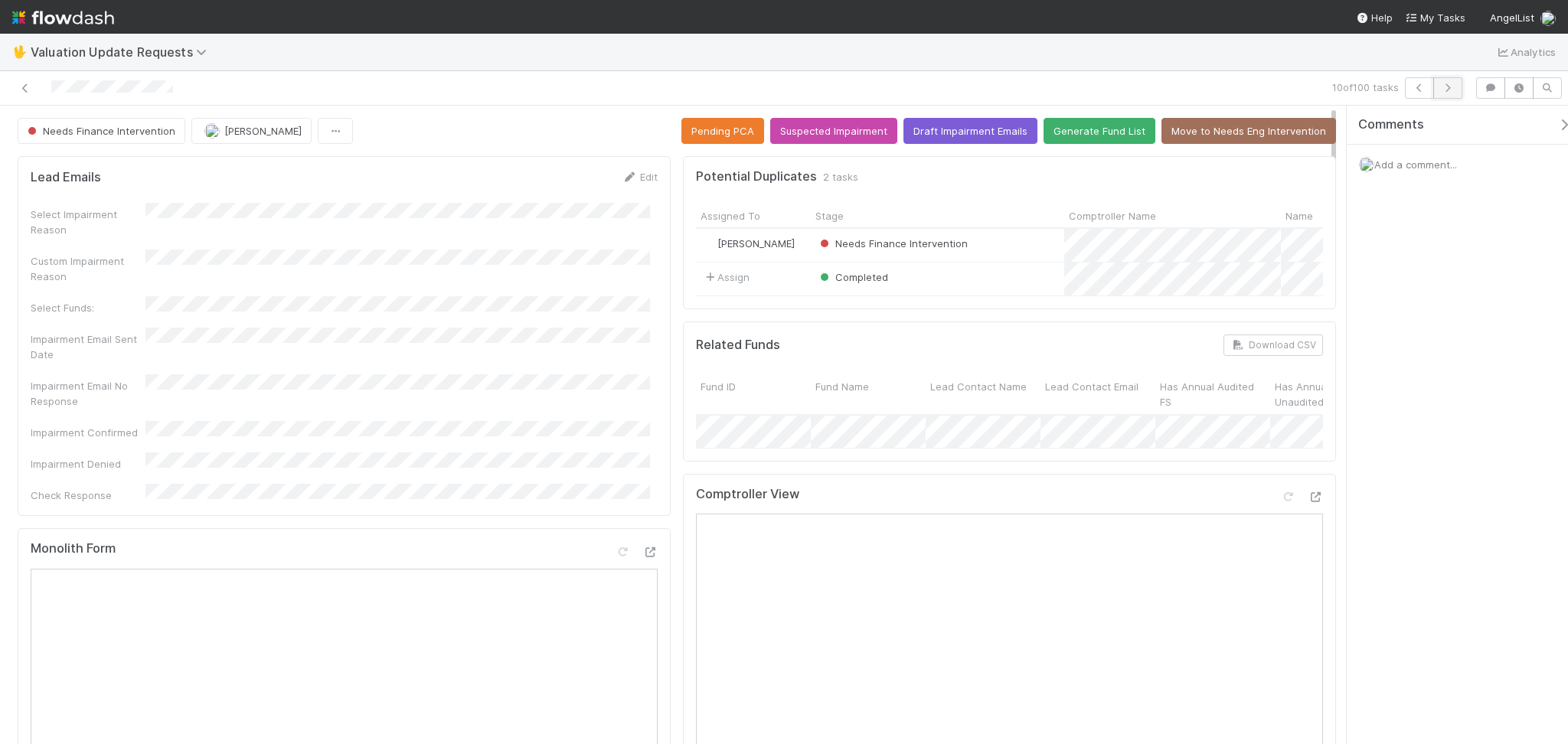
click at [1451, 85] on icon "button" at bounding box center [1448, 88] width 15 height 10
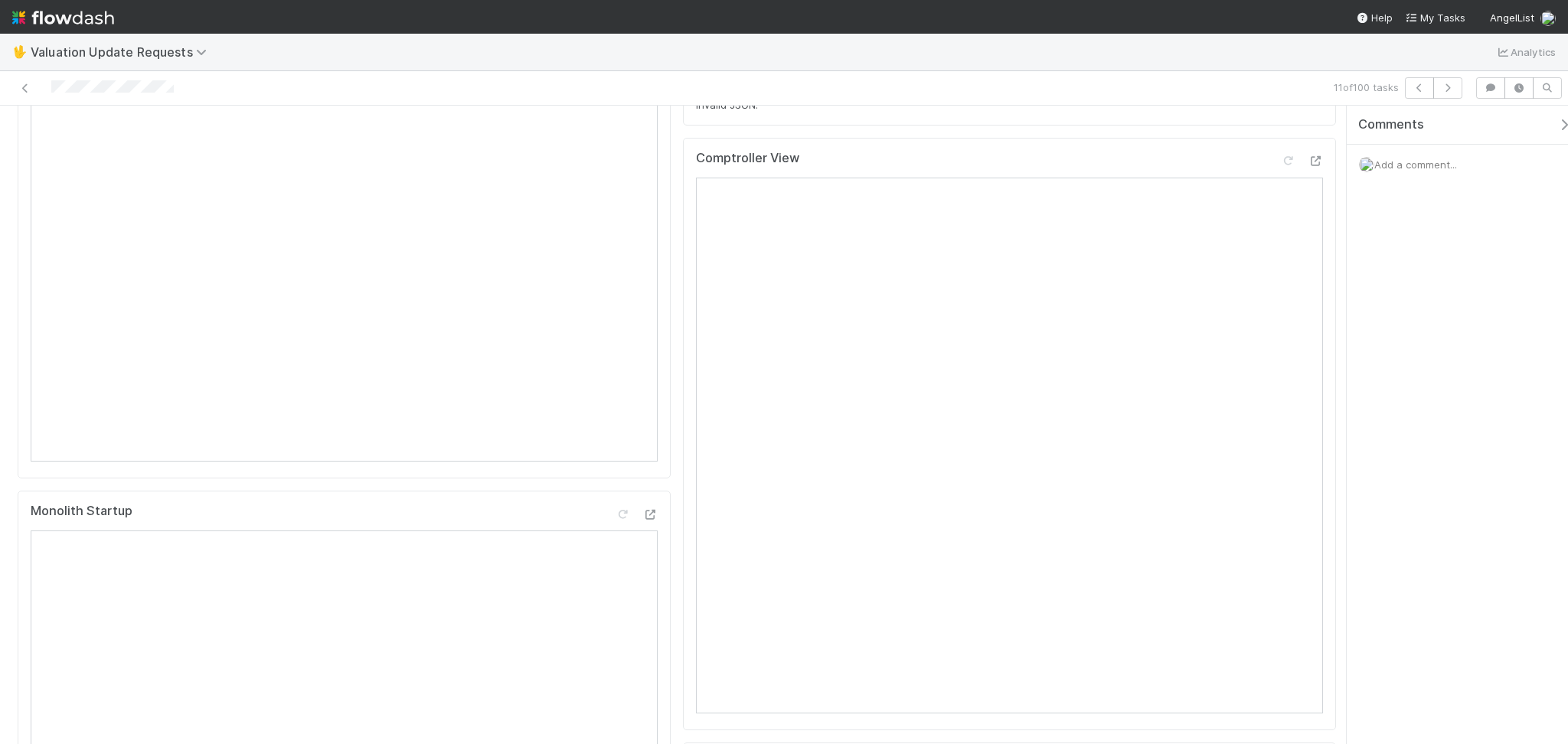
scroll to position [306, 0]
click at [1281, 131] on icon at bounding box center [1288, 126] width 15 height 10
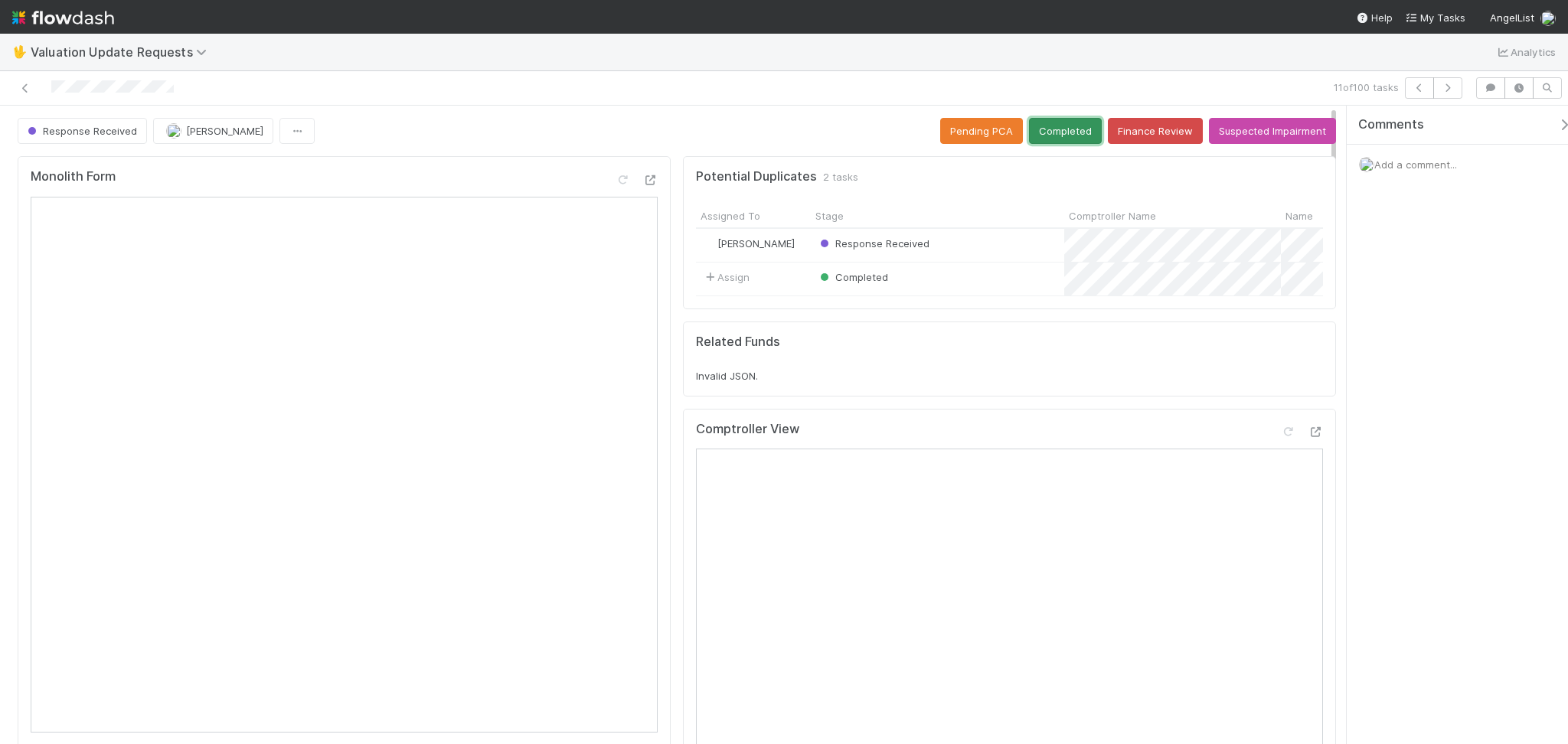
click at [1062, 138] on button "Completed" at bounding box center [1066, 130] width 72 height 26
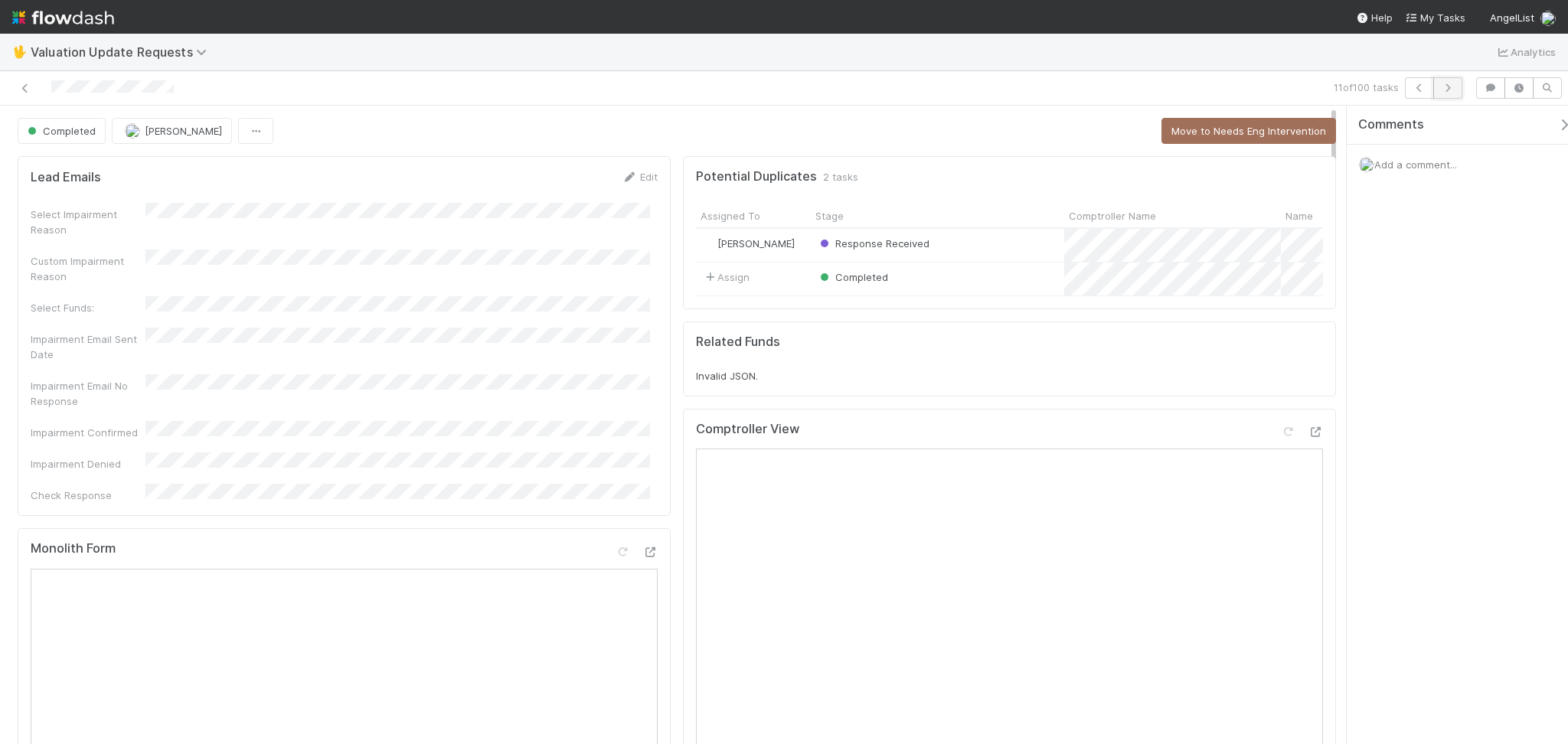
click at [1446, 95] on button "button" at bounding box center [1448, 88] width 29 height 22
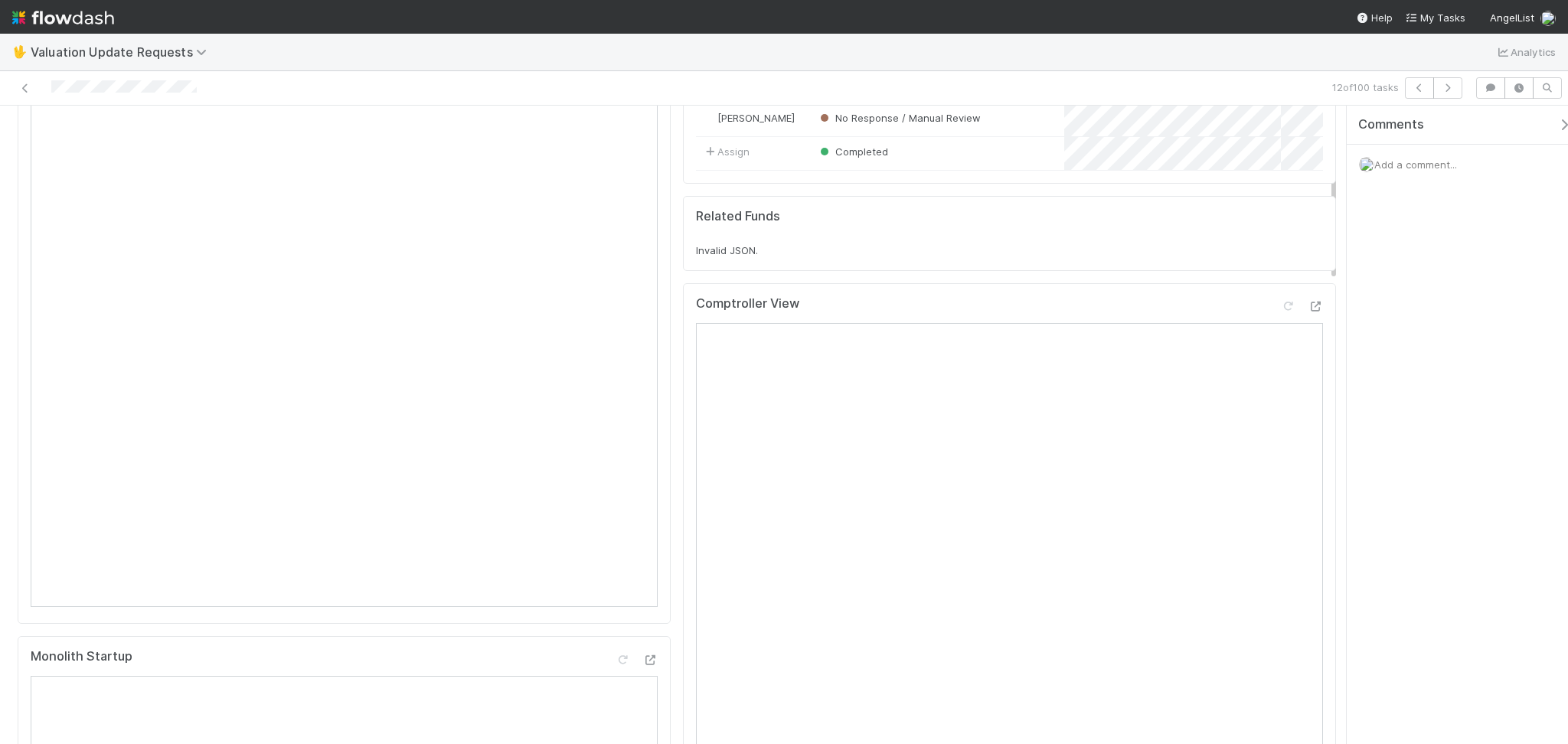
scroll to position [102, 0]
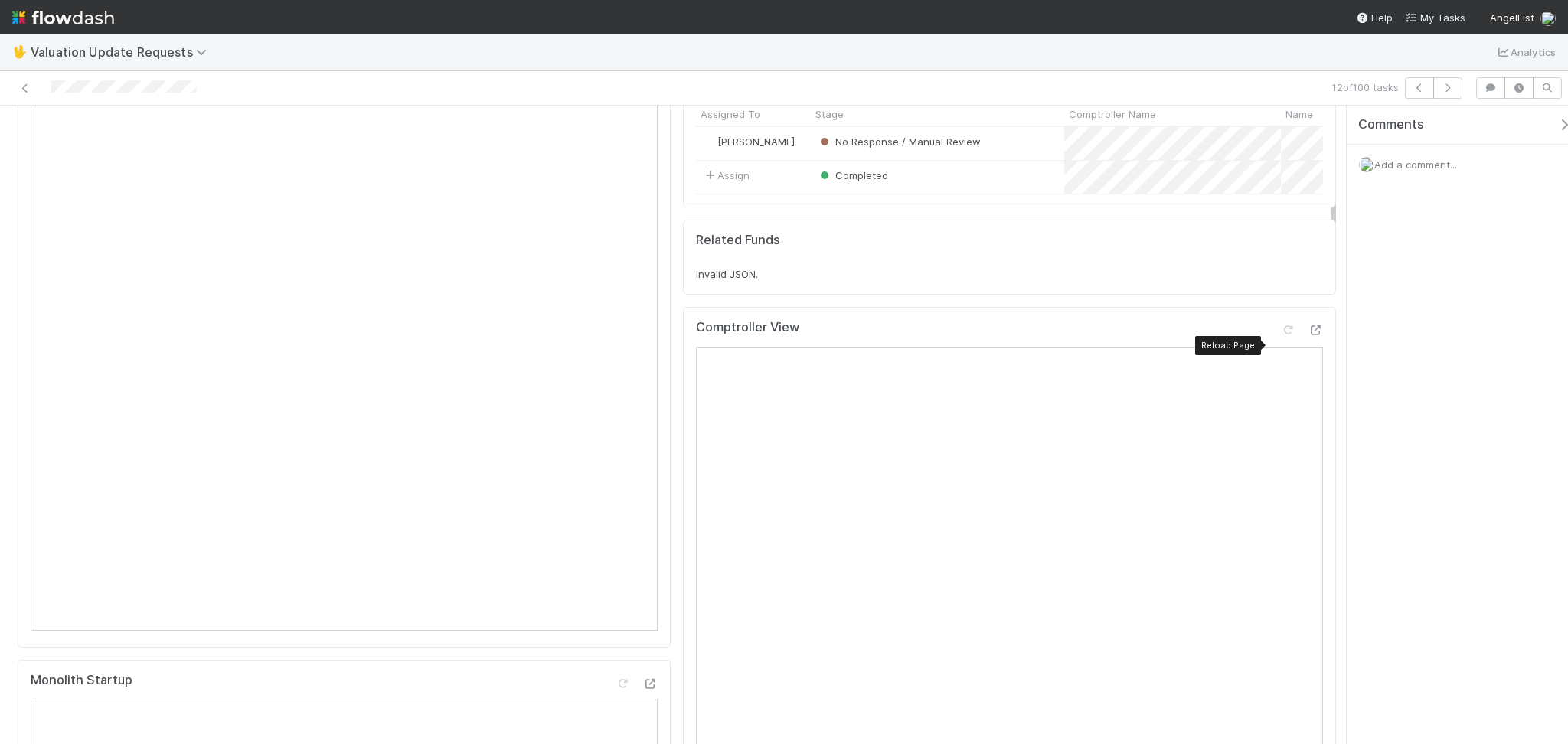
click at [1270, 336] on div "Comptroller View Reload Page" at bounding box center [1009, 333] width 627 height 28
click at [1281, 336] on icon at bounding box center [1288, 330] width 15 height 10
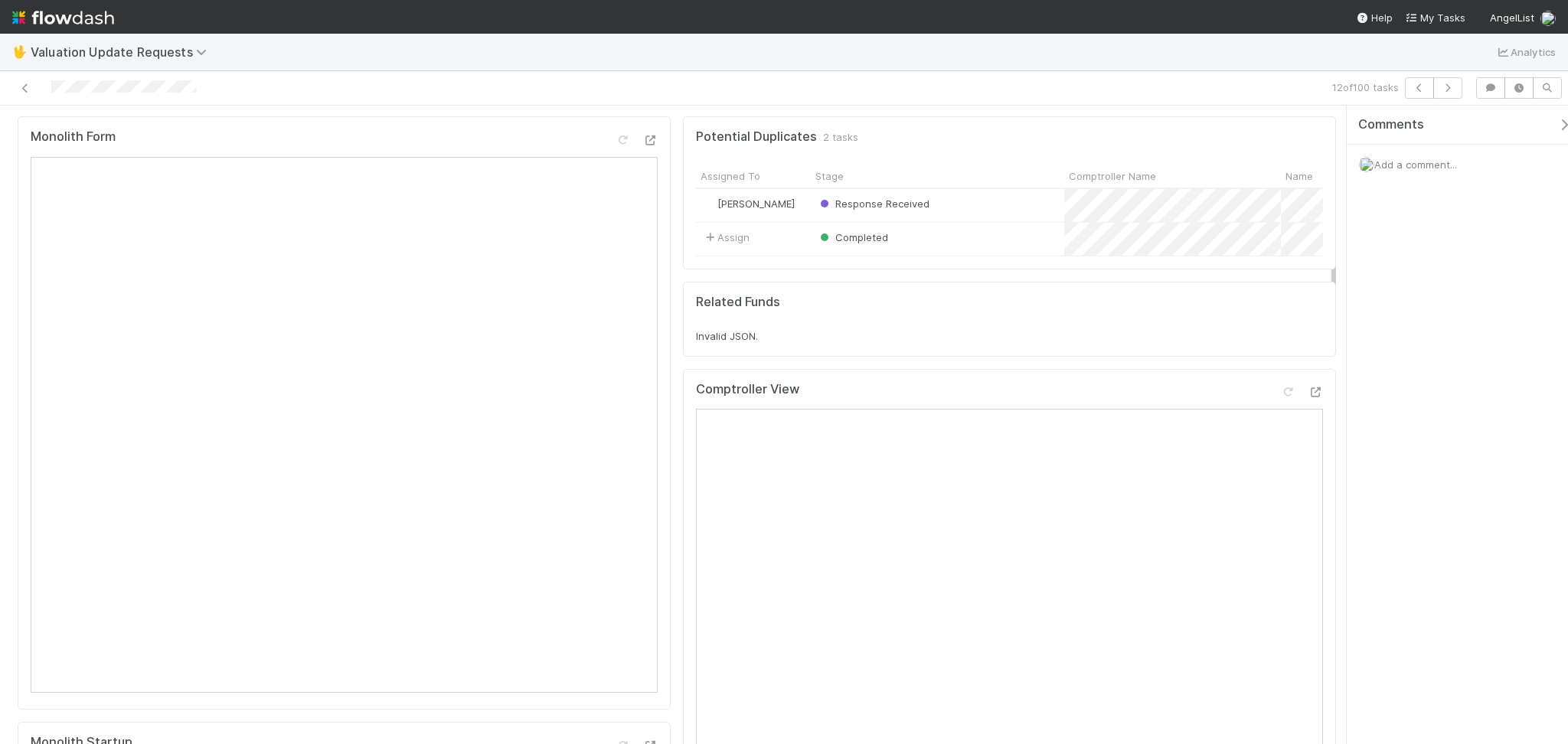
scroll to position [0, 0]
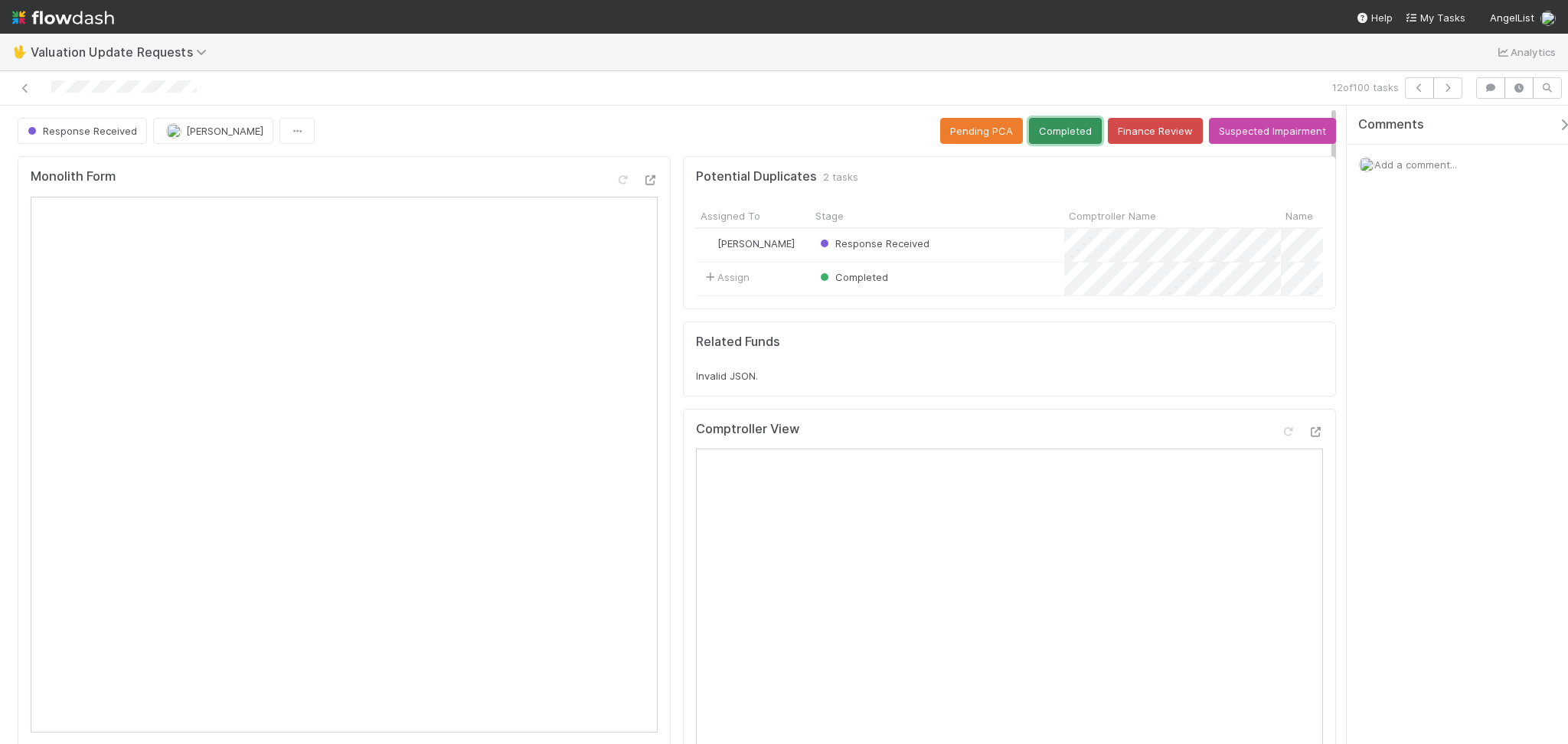
click at [1038, 135] on button "Completed" at bounding box center [1066, 130] width 72 height 26
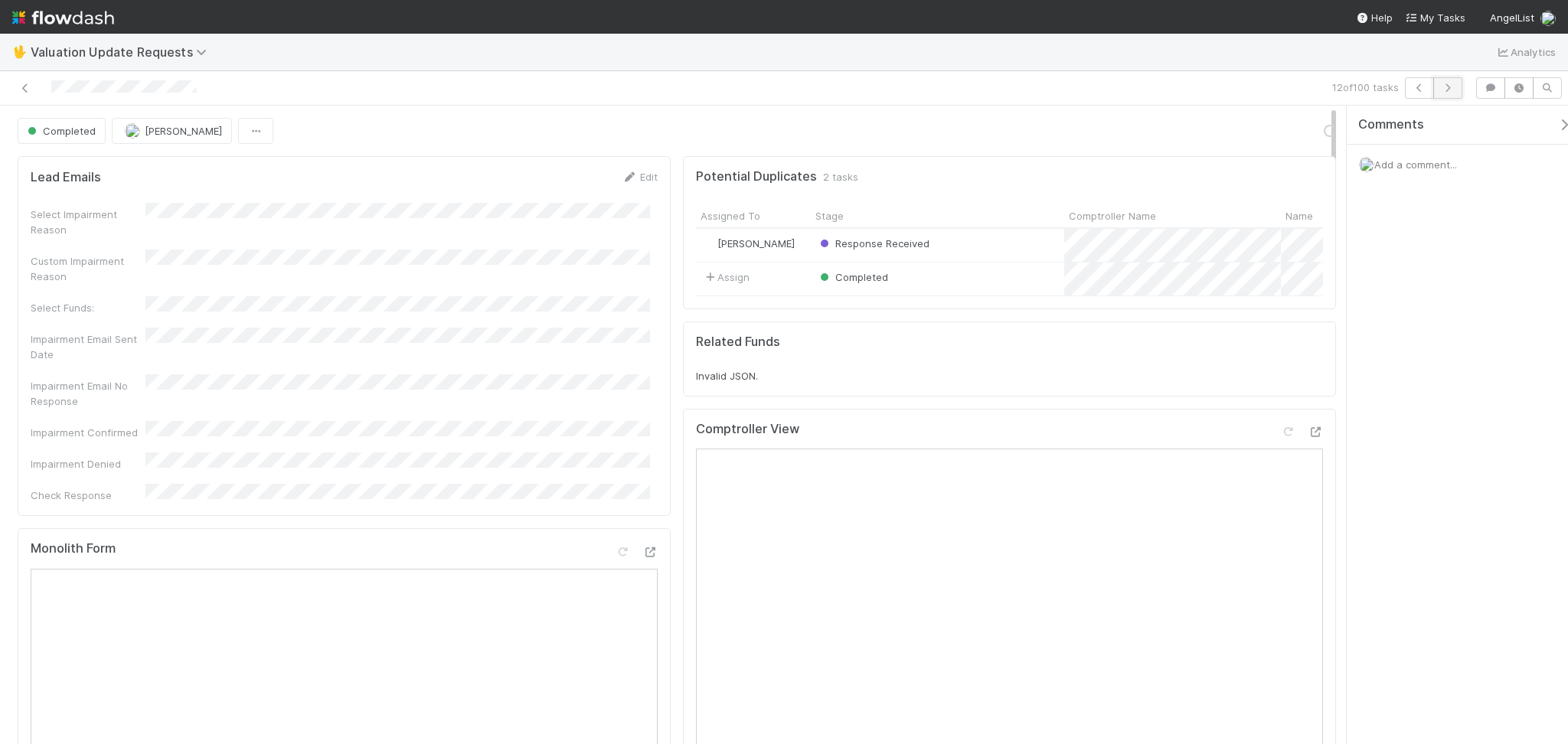
click at [1447, 85] on icon "button" at bounding box center [1448, 88] width 15 height 10
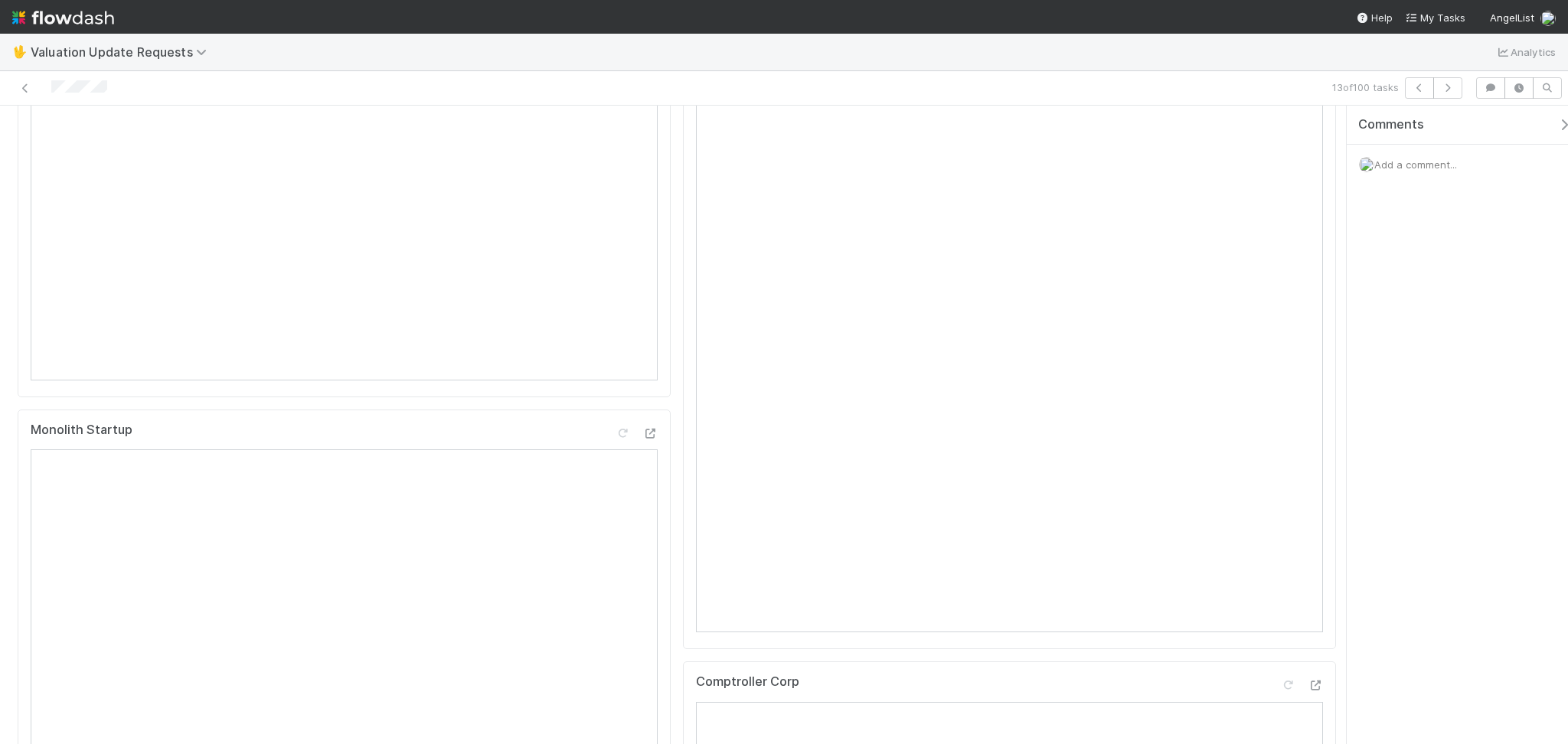
scroll to position [204, 0]
click at [1281, 233] on icon at bounding box center [1288, 228] width 15 height 10
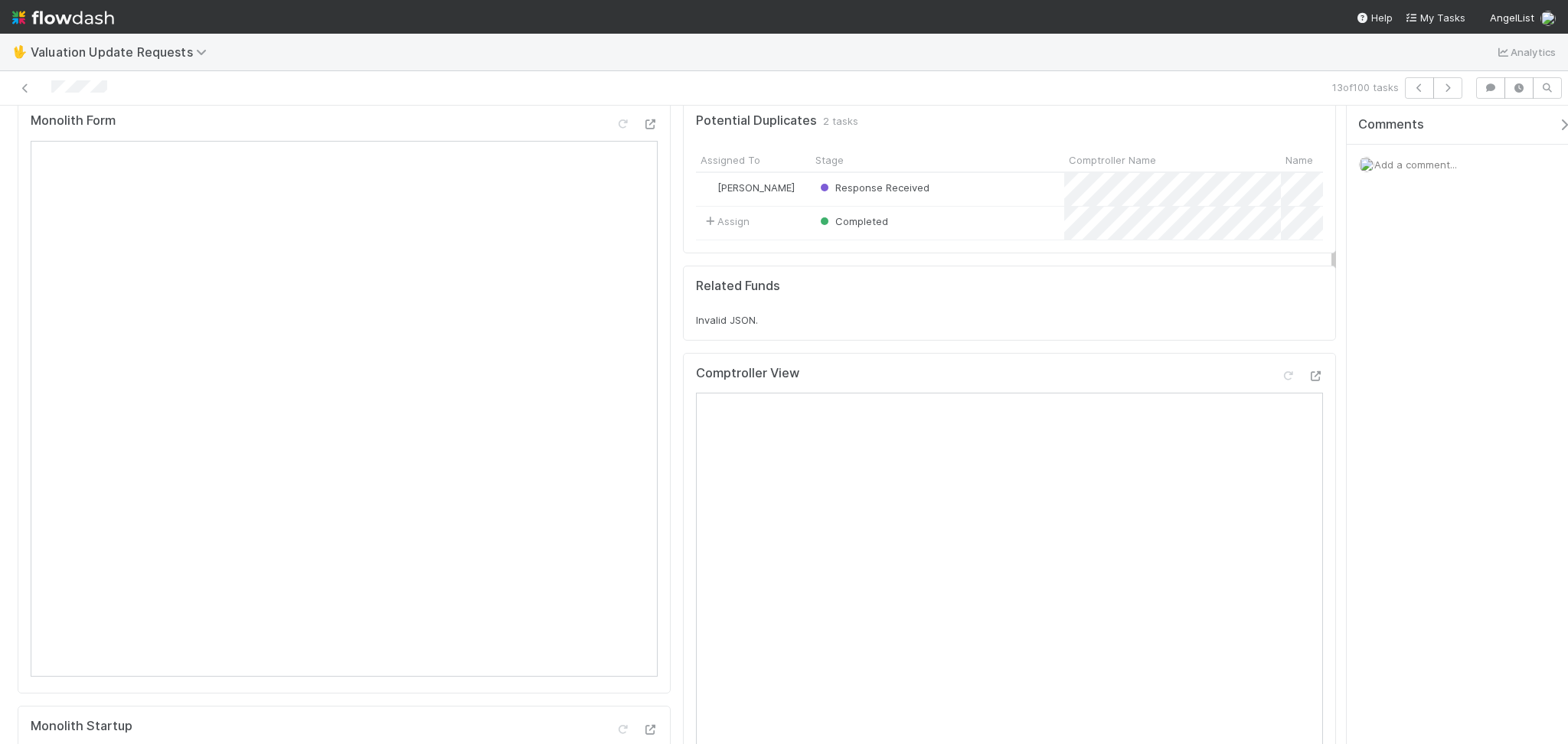
scroll to position [0, 0]
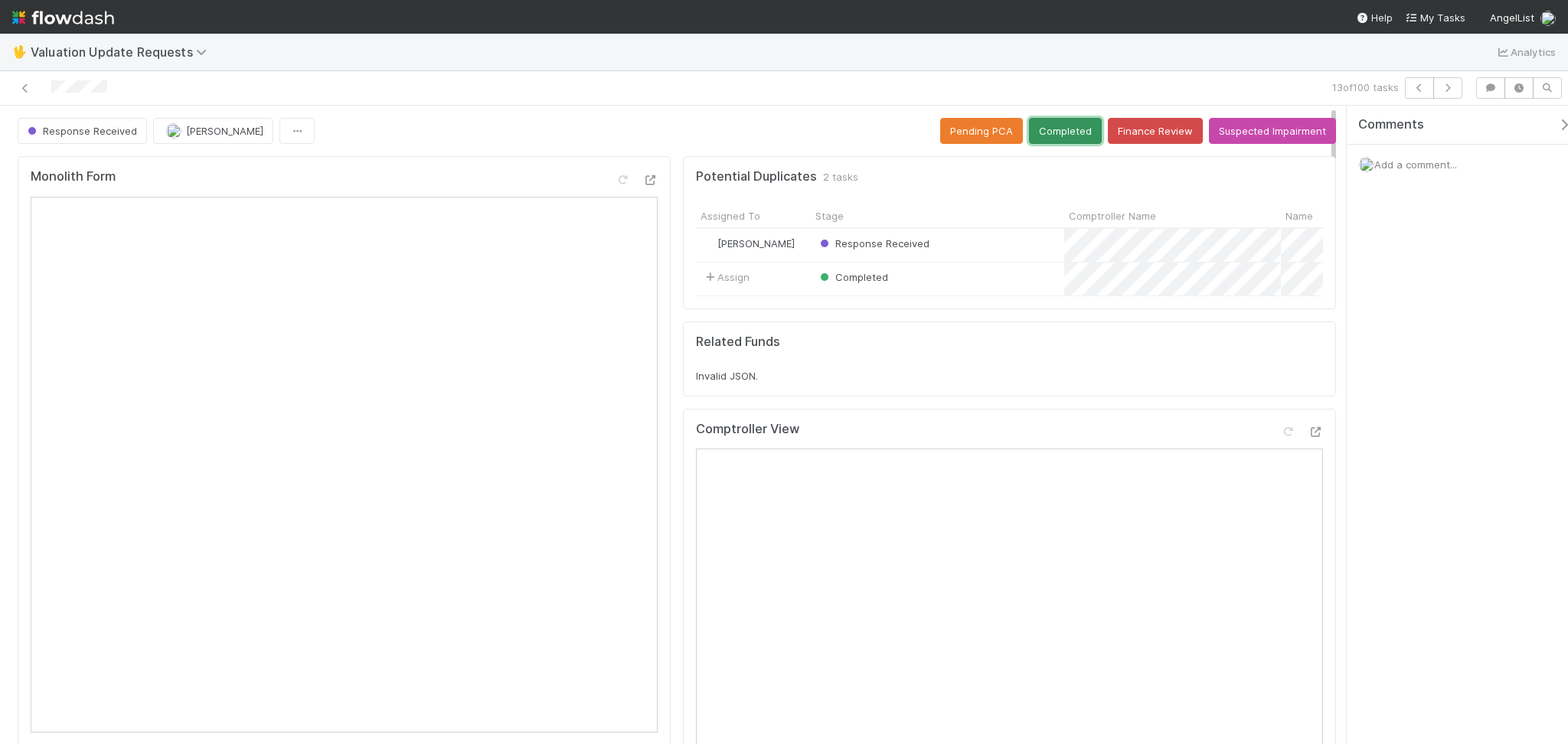
click at [1057, 123] on button "Completed" at bounding box center [1066, 130] width 72 height 26
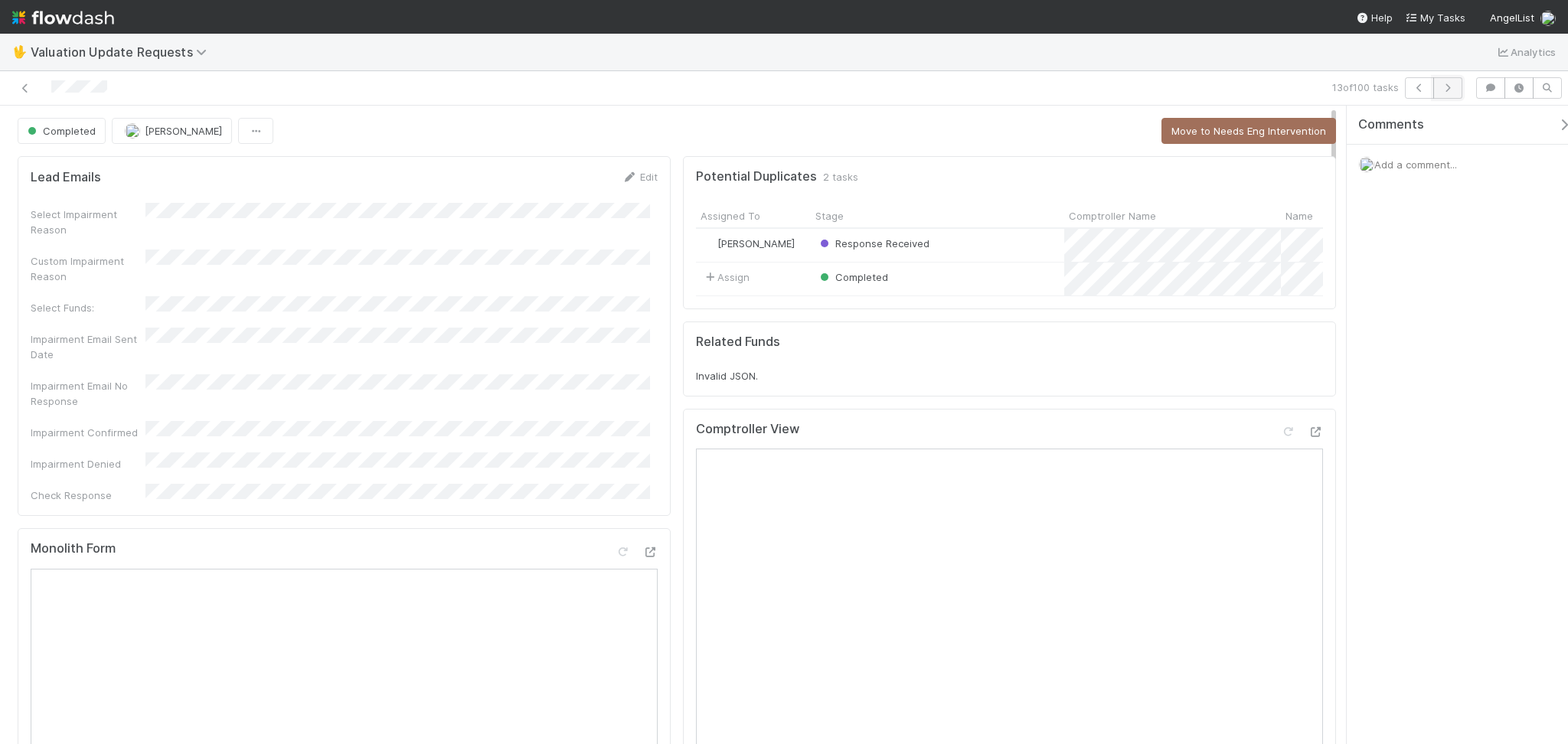
click at [1451, 85] on icon "button" at bounding box center [1448, 88] width 15 height 10
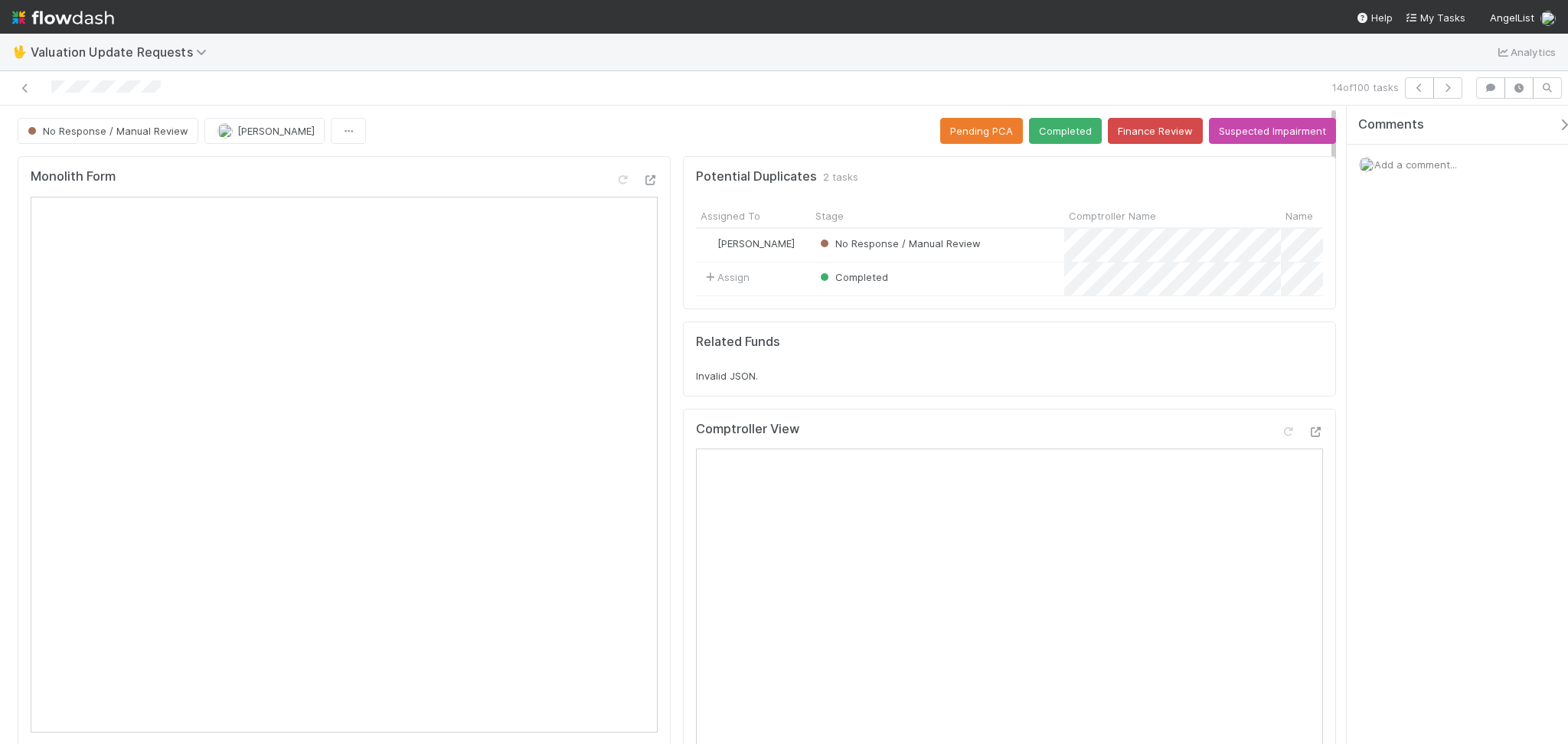
click at [638, 85] on div at bounding box center [373, 88] width 735 height 22
click at [33, 92] on div at bounding box center [373, 88] width 735 height 22
click at [28, 86] on icon at bounding box center [26, 88] width 15 height 10
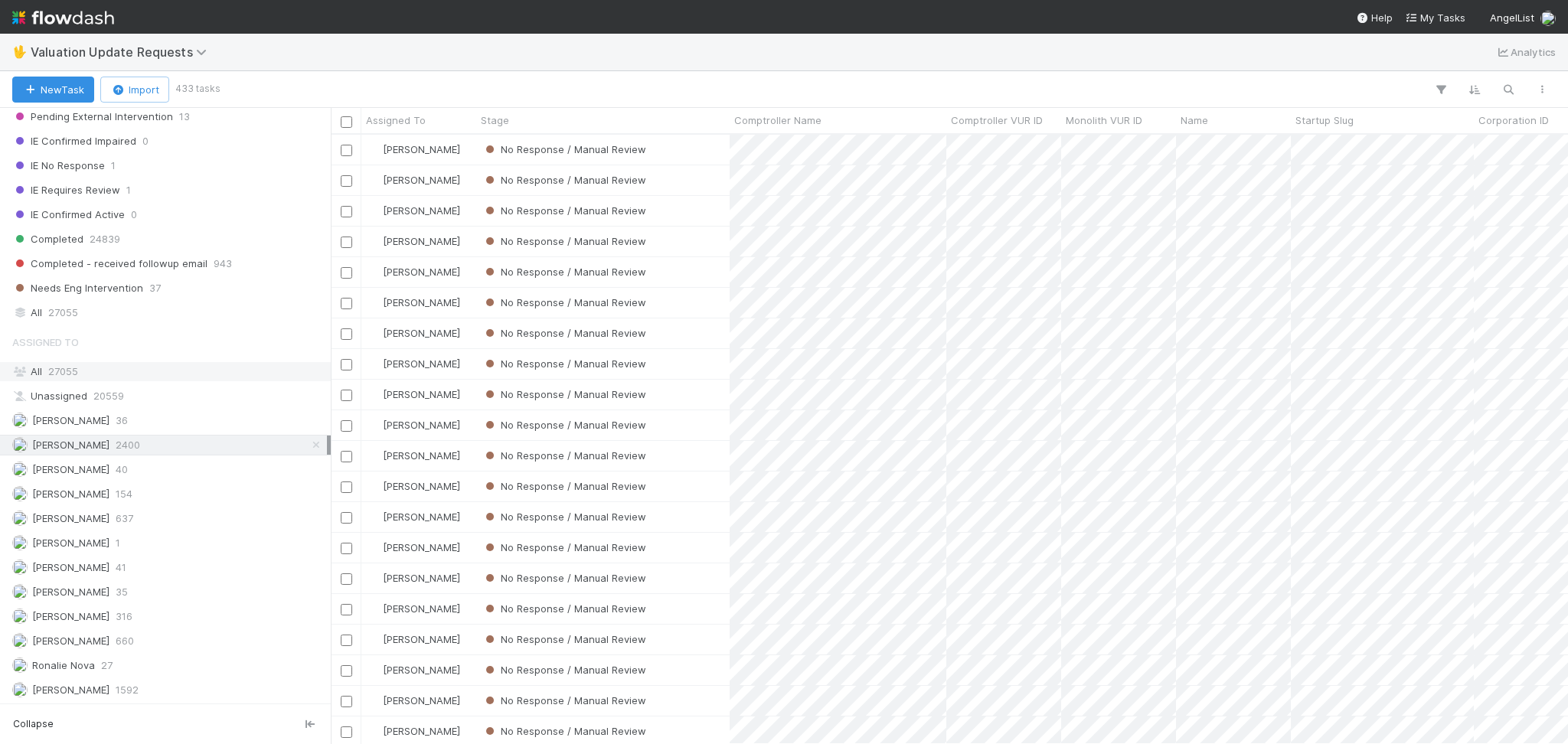
scroll to position [323, 0]
click at [700, 269] on div "No Response / Manual Review" at bounding box center [603, 271] width 253 height 29
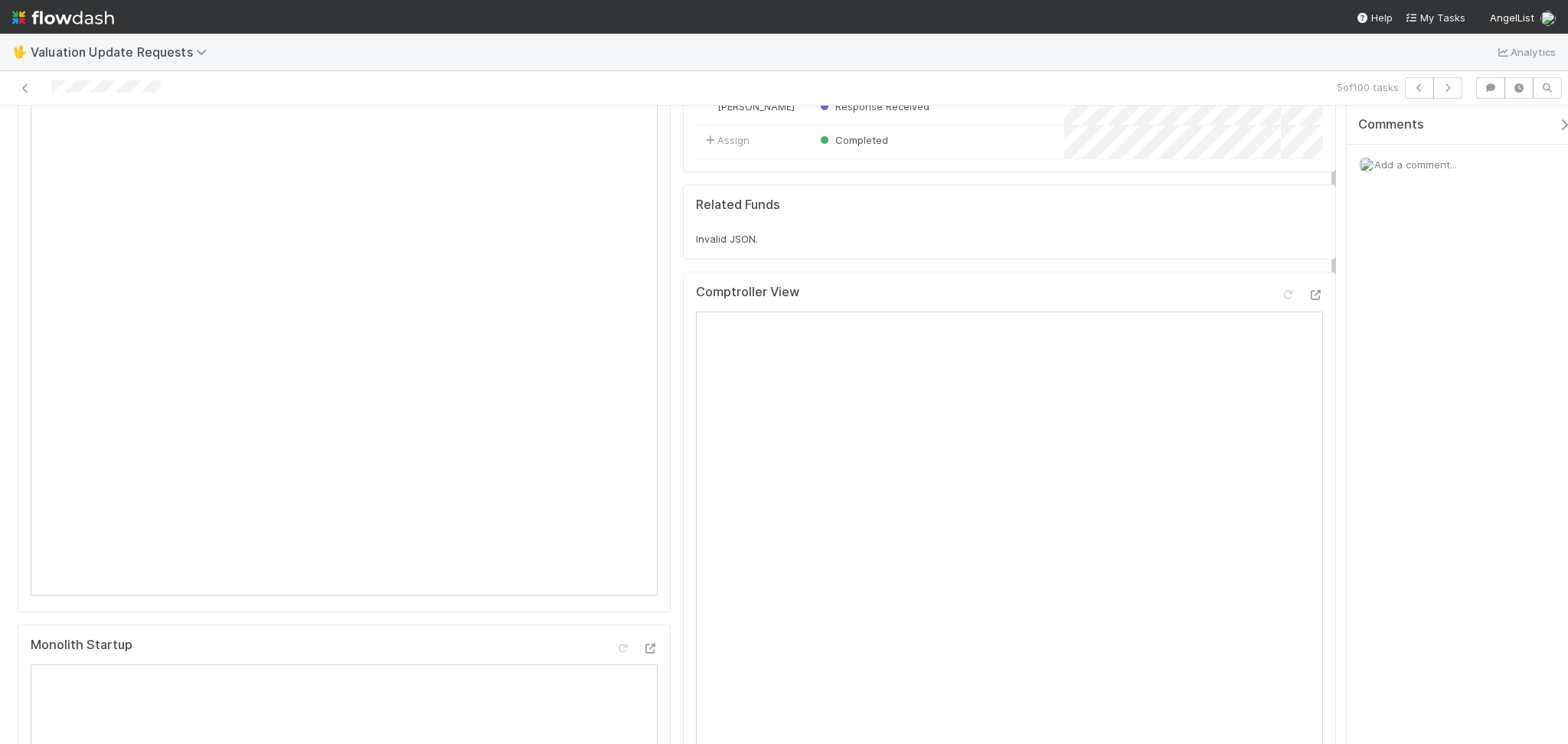
scroll to position [102, 0]
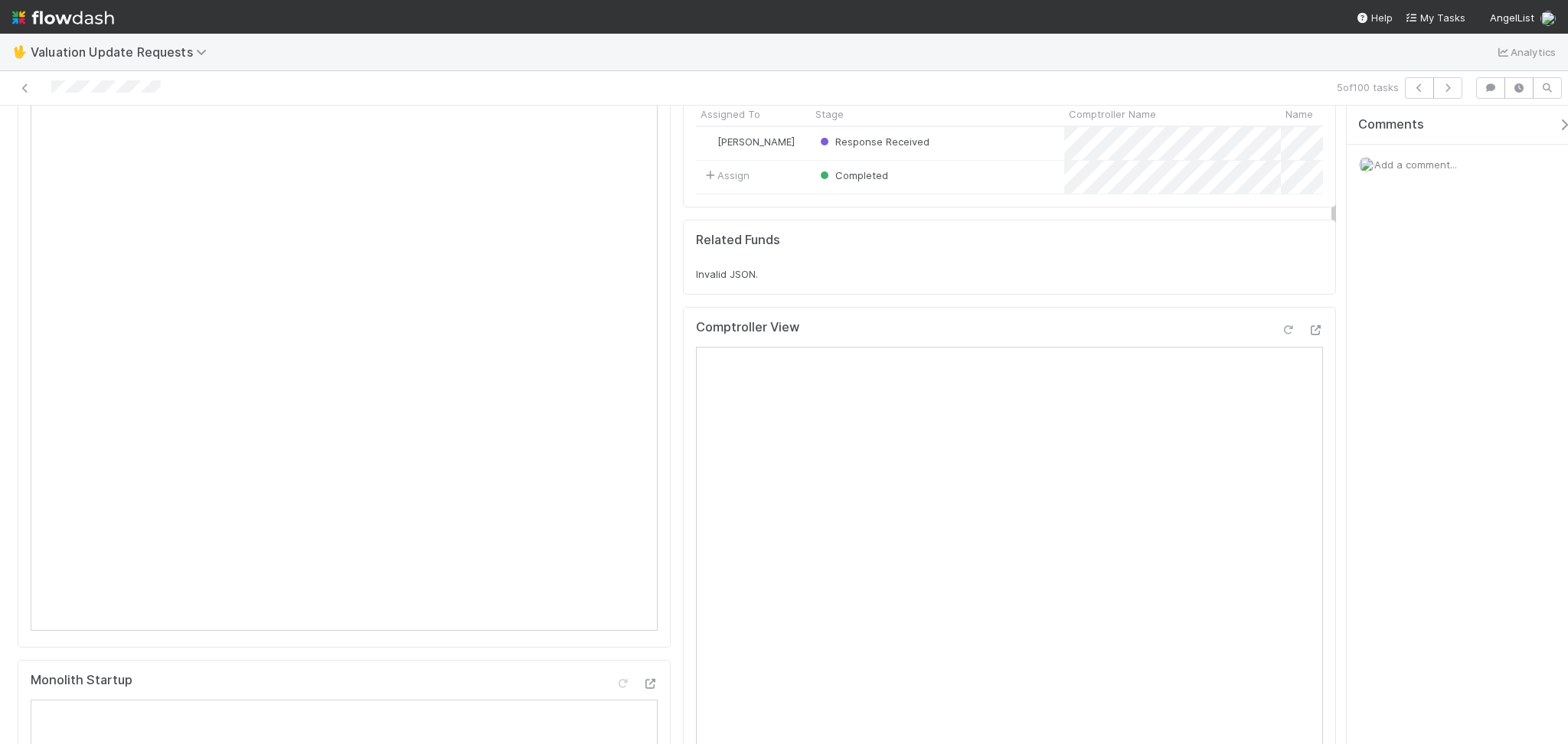
click at [1281, 336] on icon at bounding box center [1288, 330] width 15 height 10
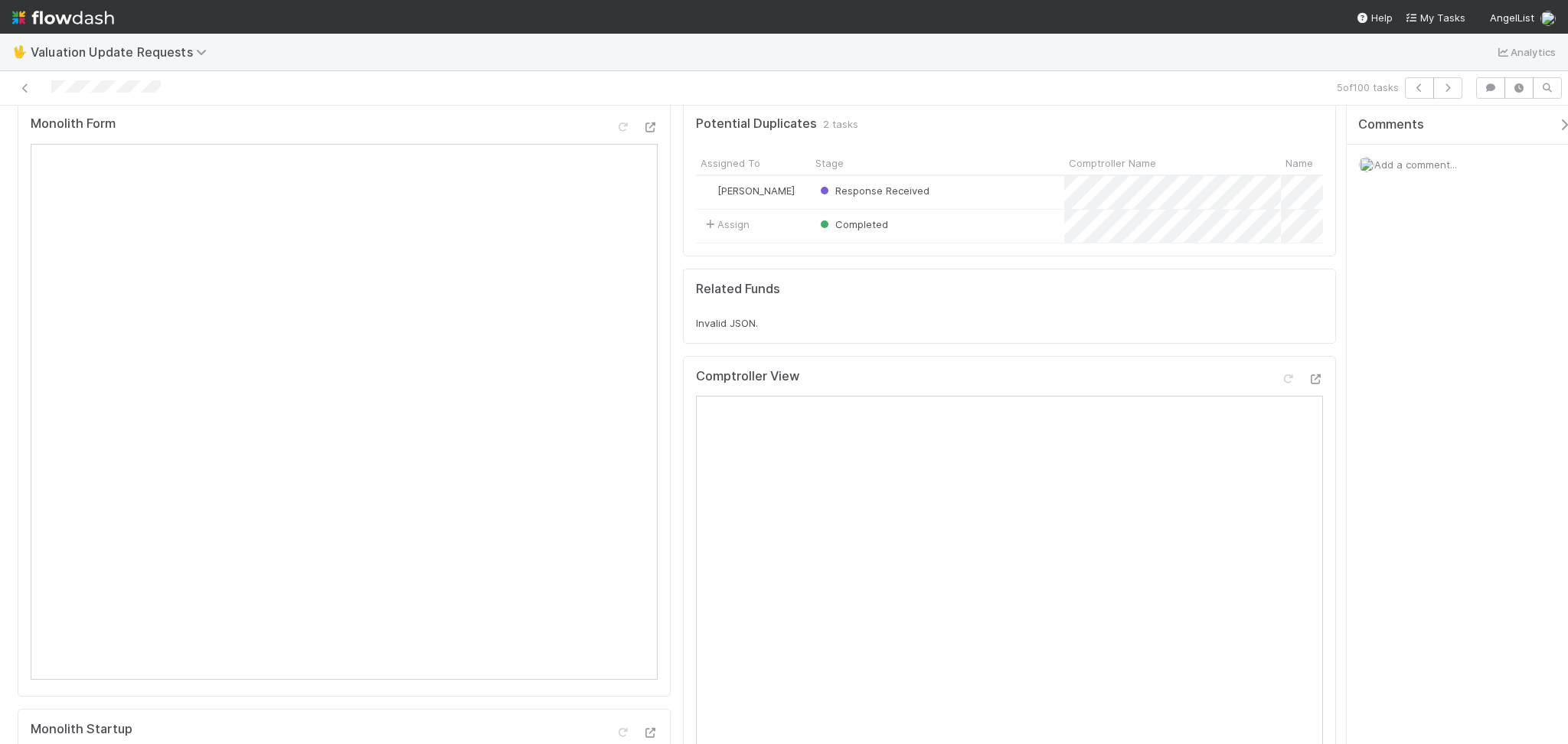
scroll to position [0, 0]
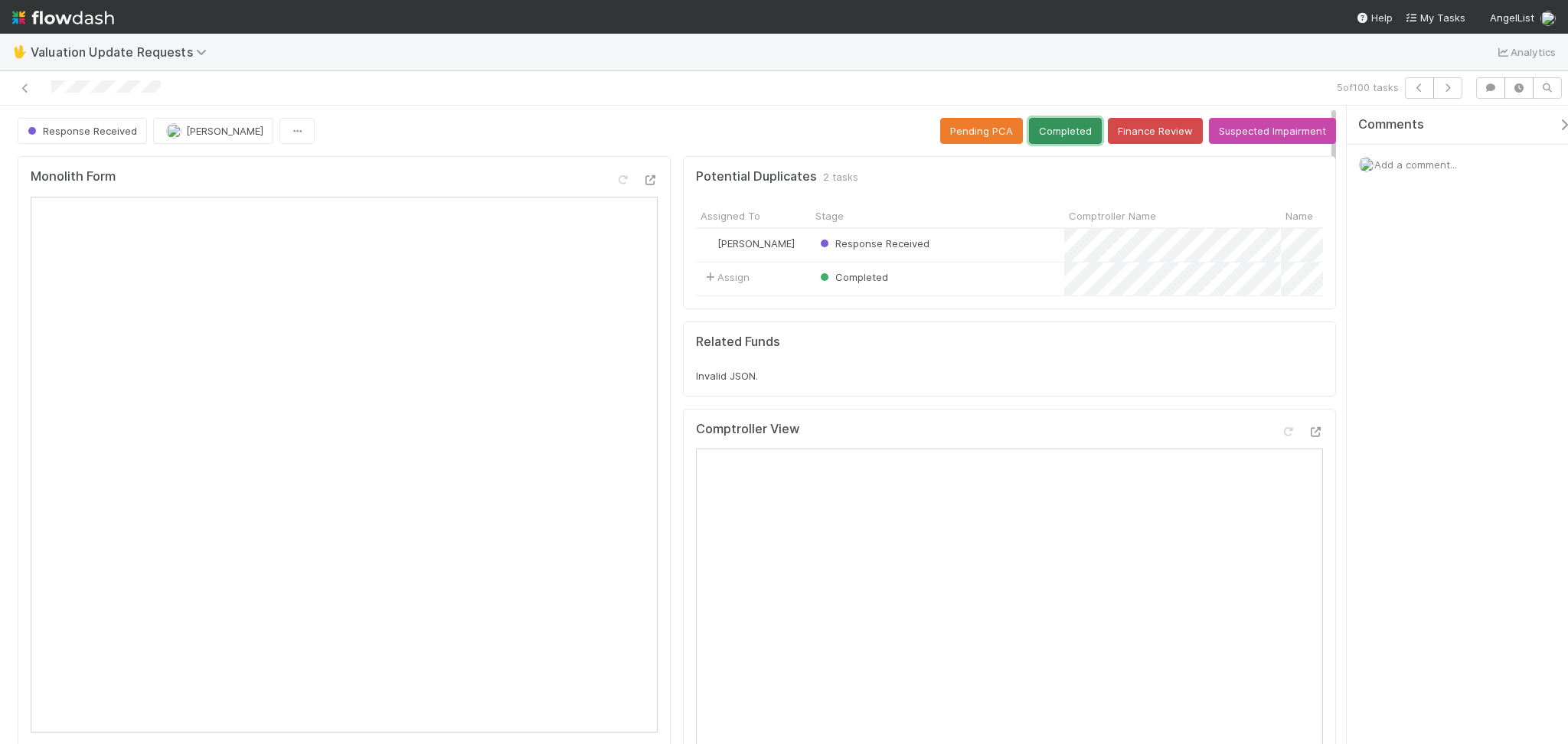
click at [1061, 127] on button "Completed" at bounding box center [1066, 130] width 72 height 26
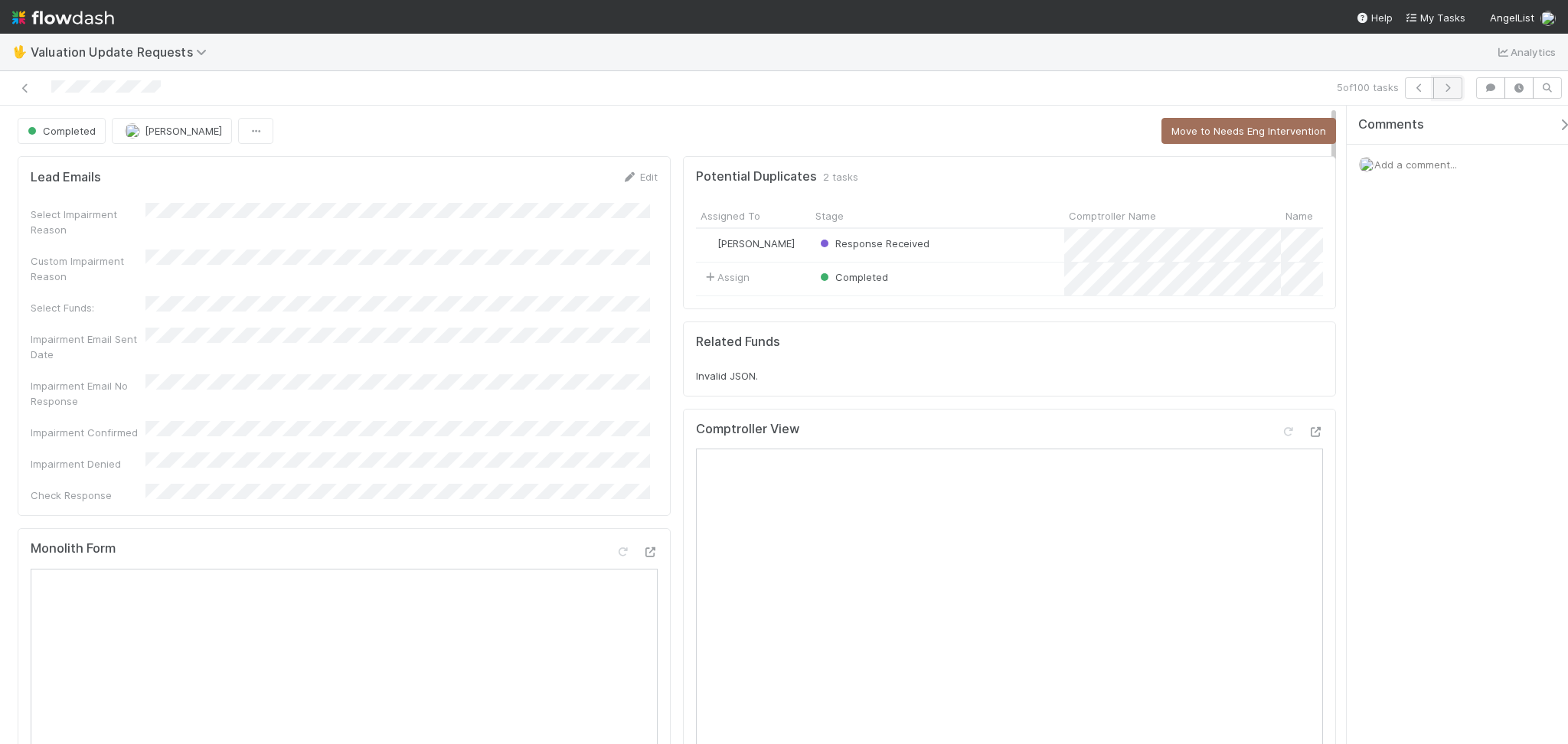
click at [1443, 88] on icon "button" at bounding box center [1448, 88] width 15 height 10
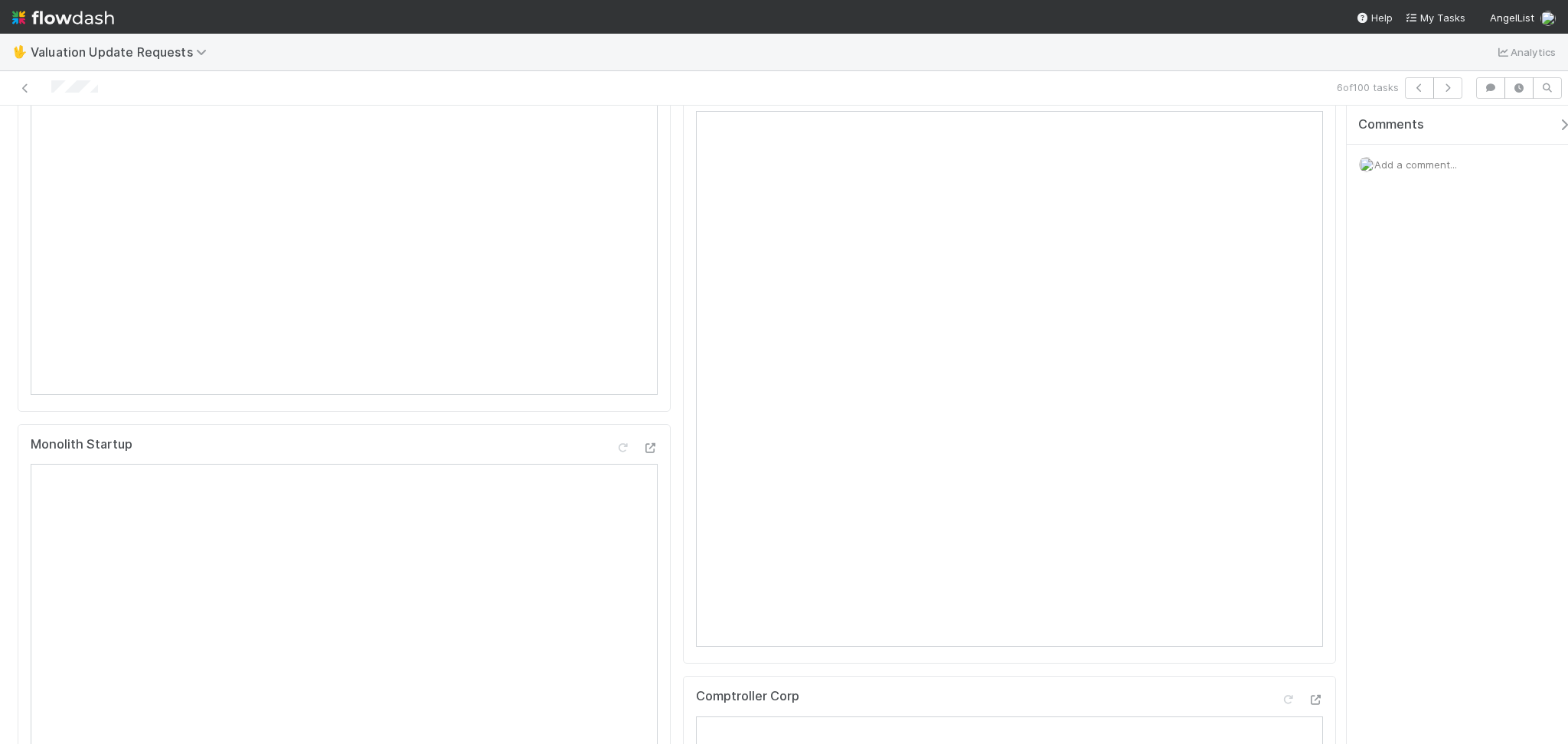
scroll to position [204, 0]
click at [1281, 233] on icon at bounding box center [1288, 228] width 15 height 10
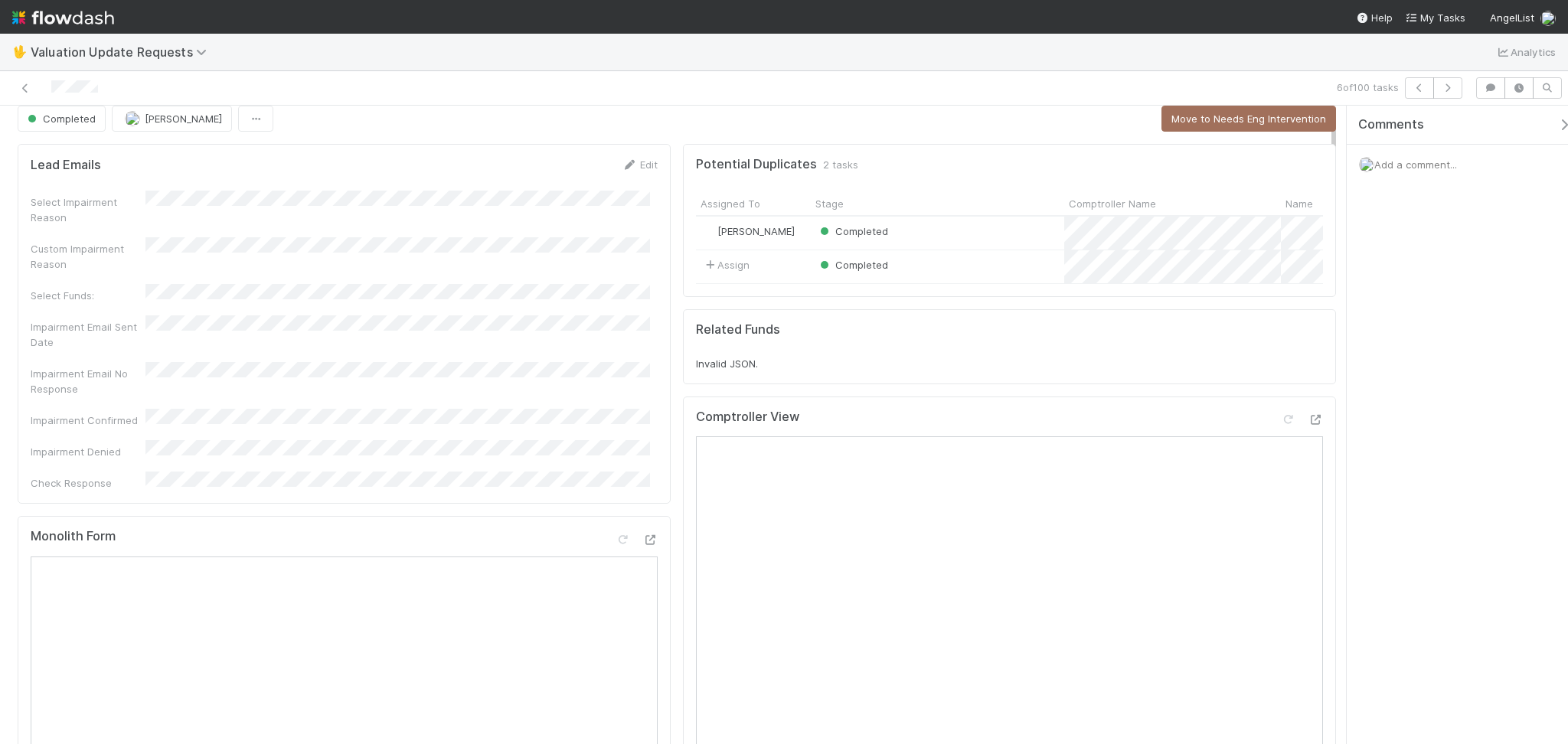
scroll to position [0, 0]
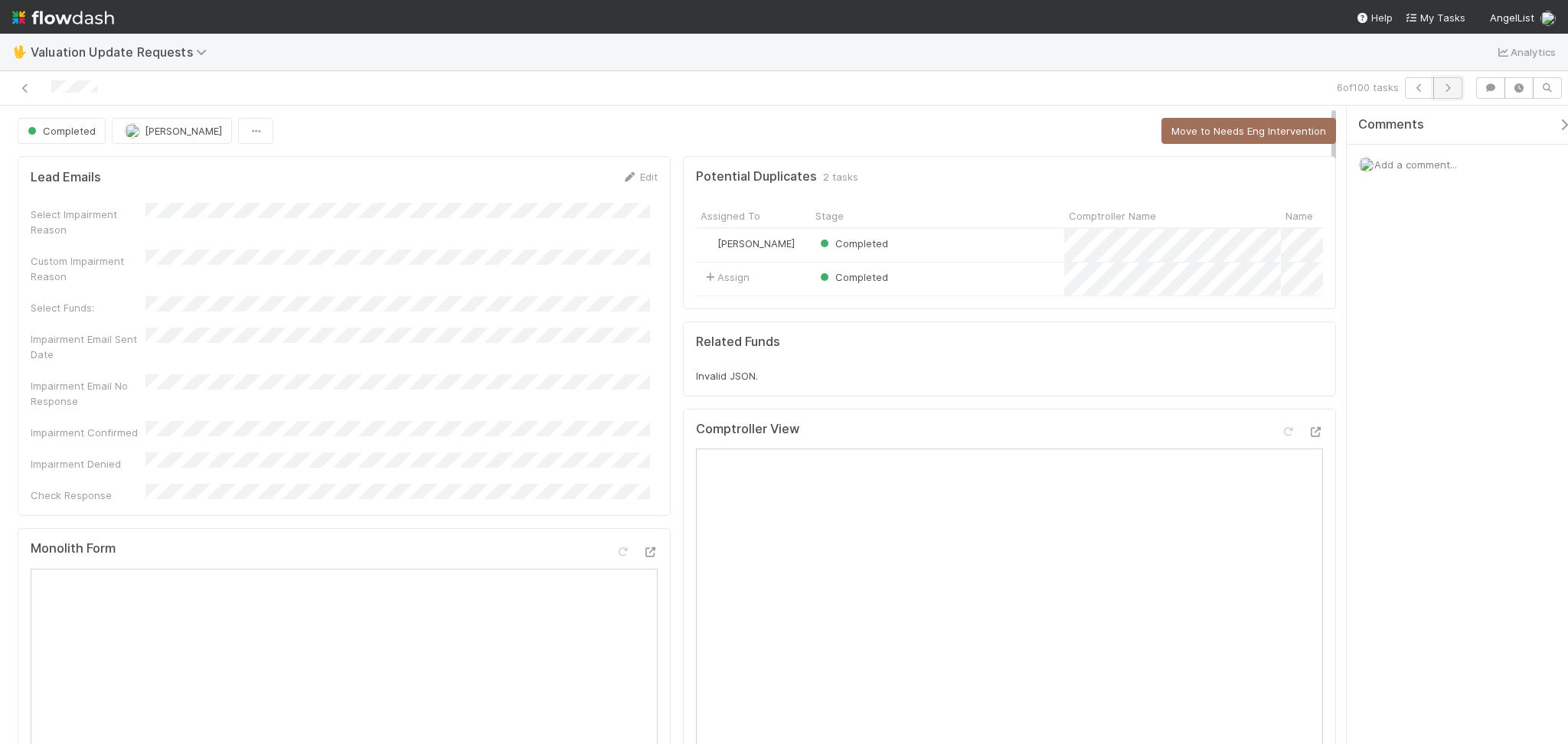
click at [1442, 88] on icon "button" at bounding box center [1448, 88] width 15 height 10
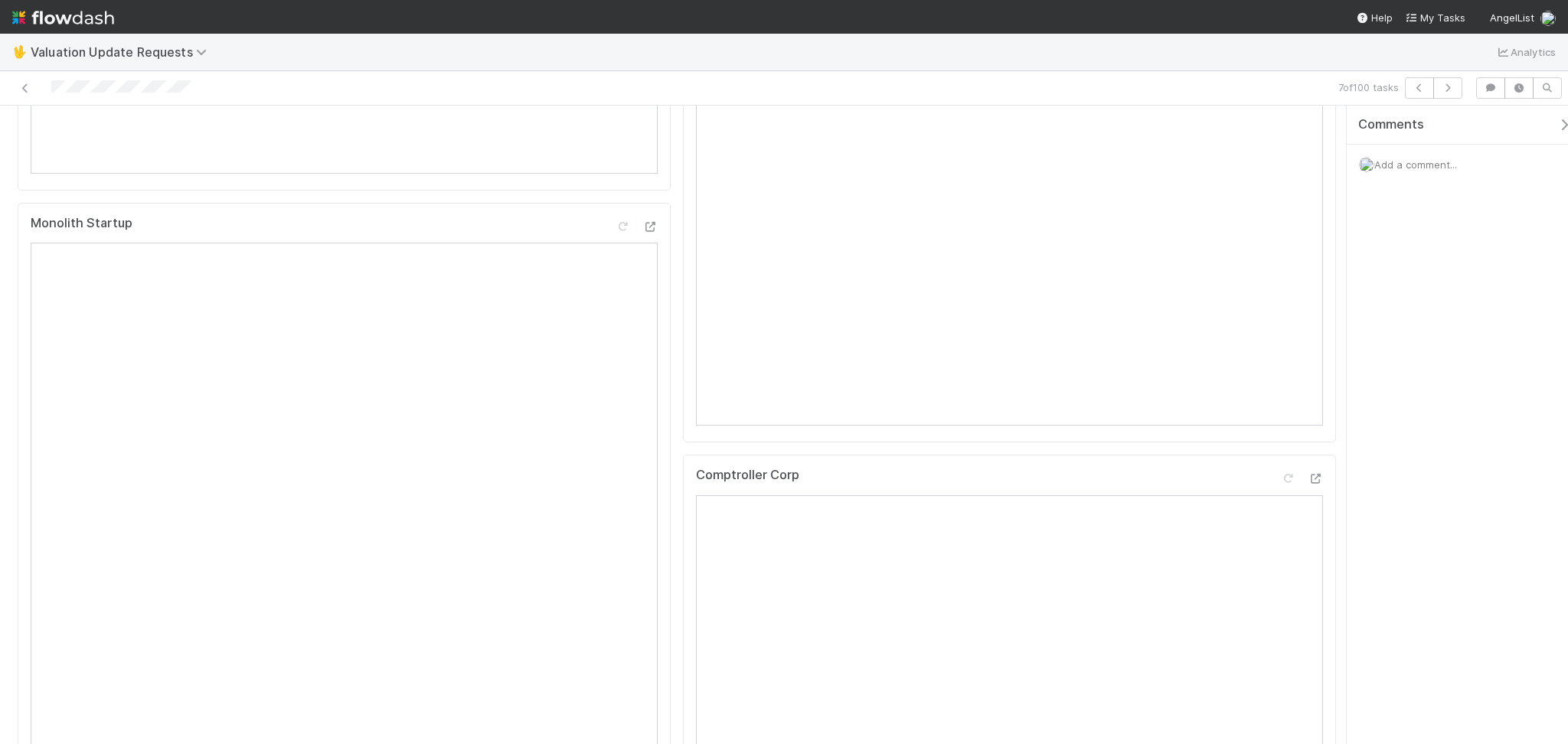
scroll to position [715, 0]
click at [1449, 91] on icon "button" at bounding box center [1448, 88] width 15 height 10
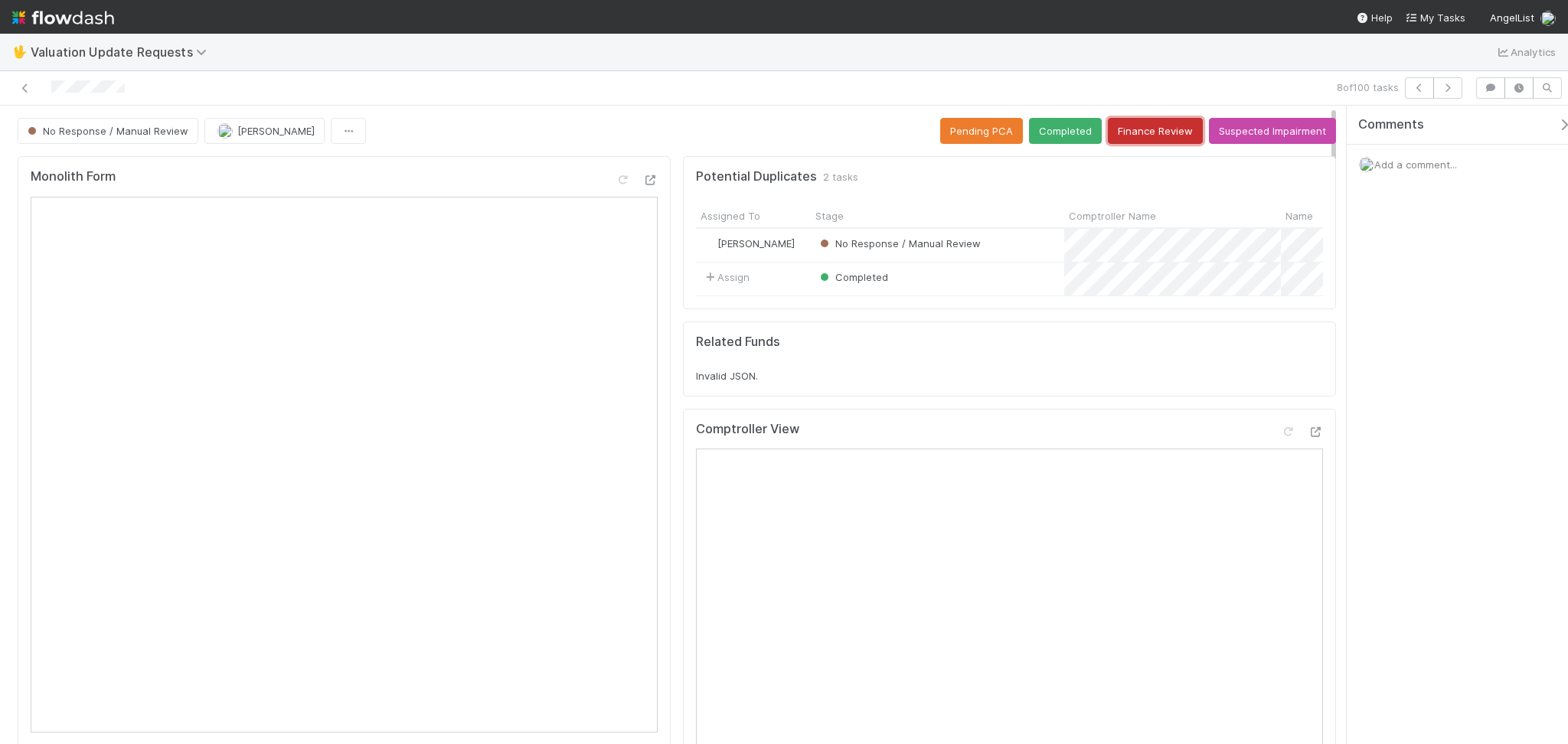
click at [1131, 136] on button "Finance Review" at bounding box center [1156, 130] width 95 height 26
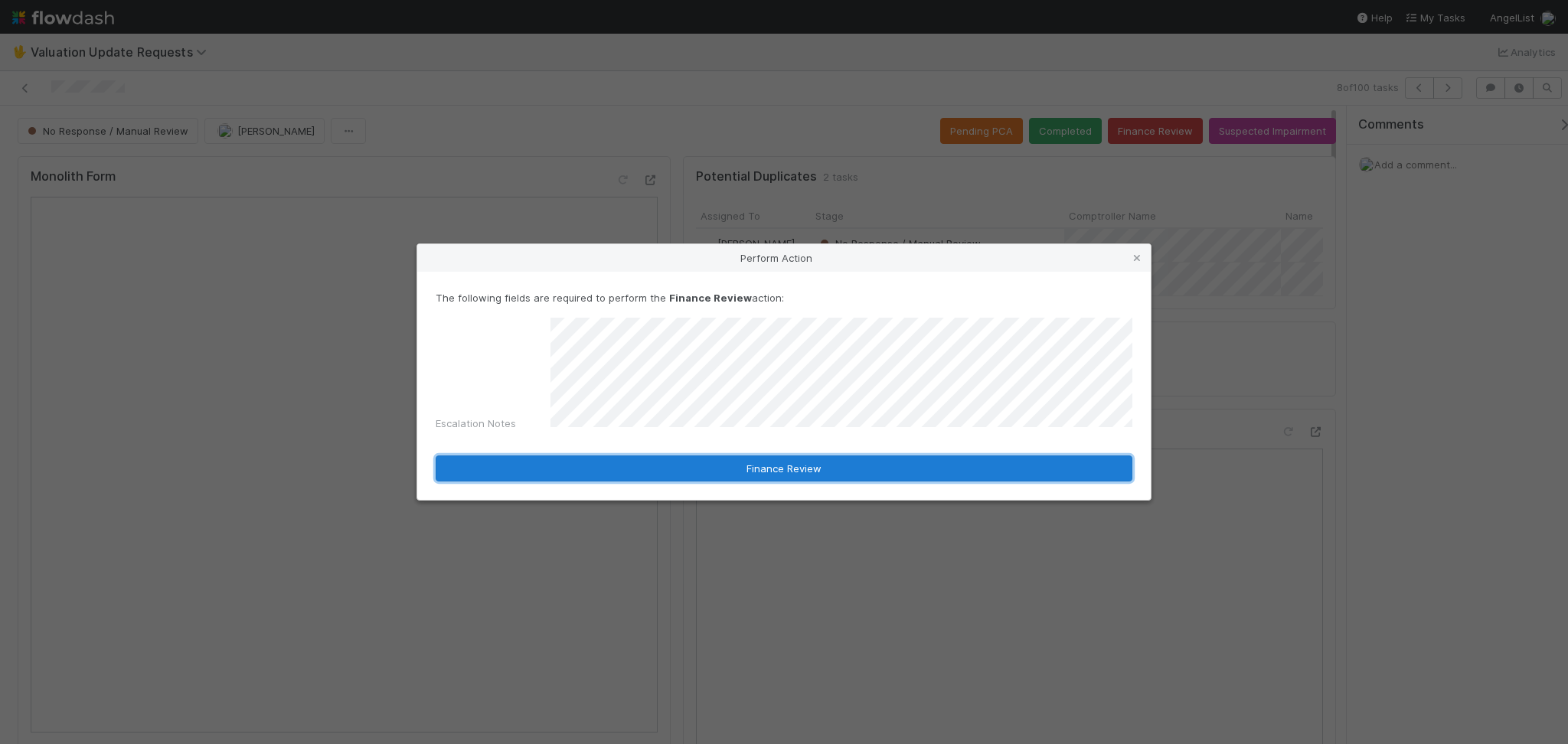
click at [790, 469] on button "Finance Review" at bounding box center [784, 468] width 696 height 26
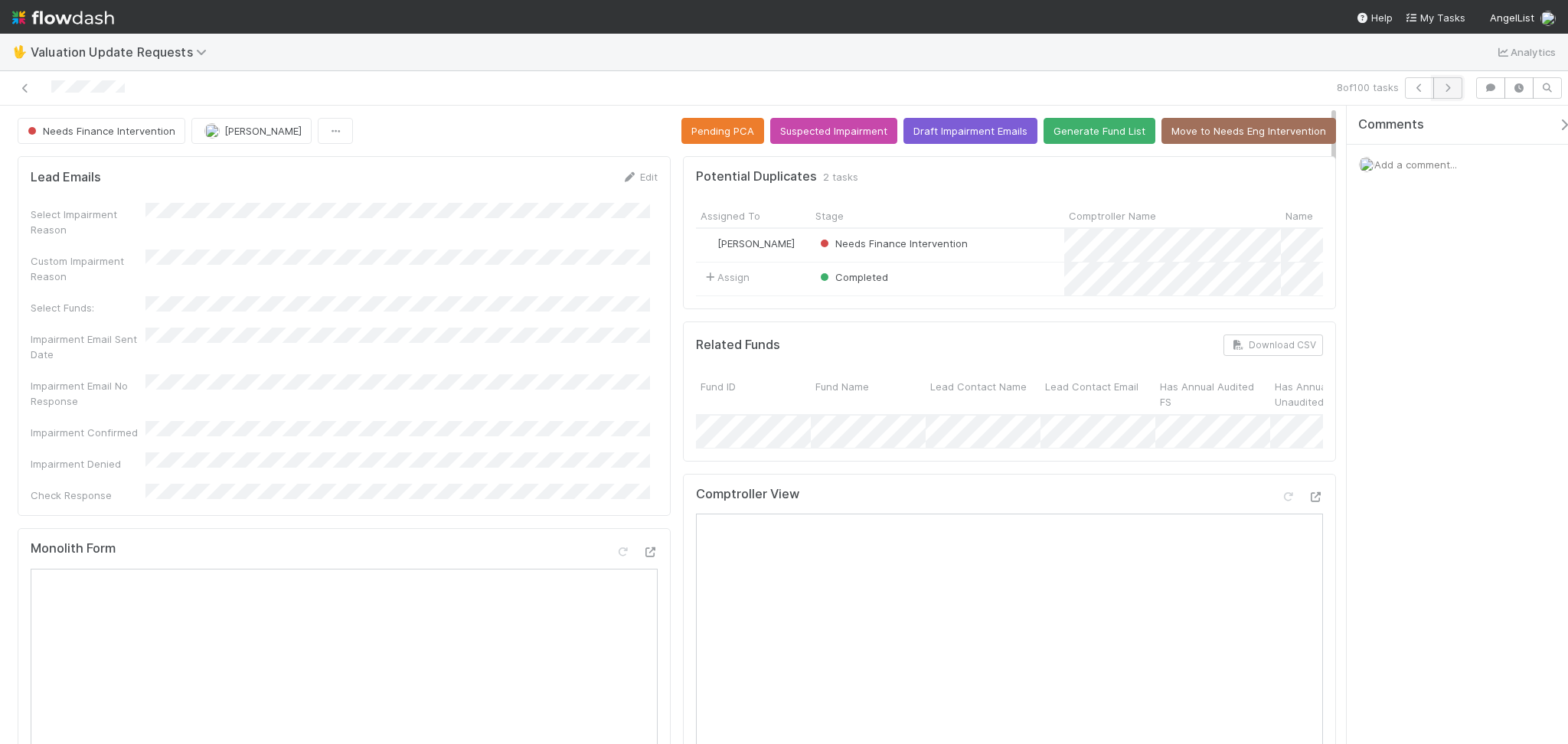
click at [1448, 84] on icon "button" at bounding box center [1448, 88] width 15 height 10
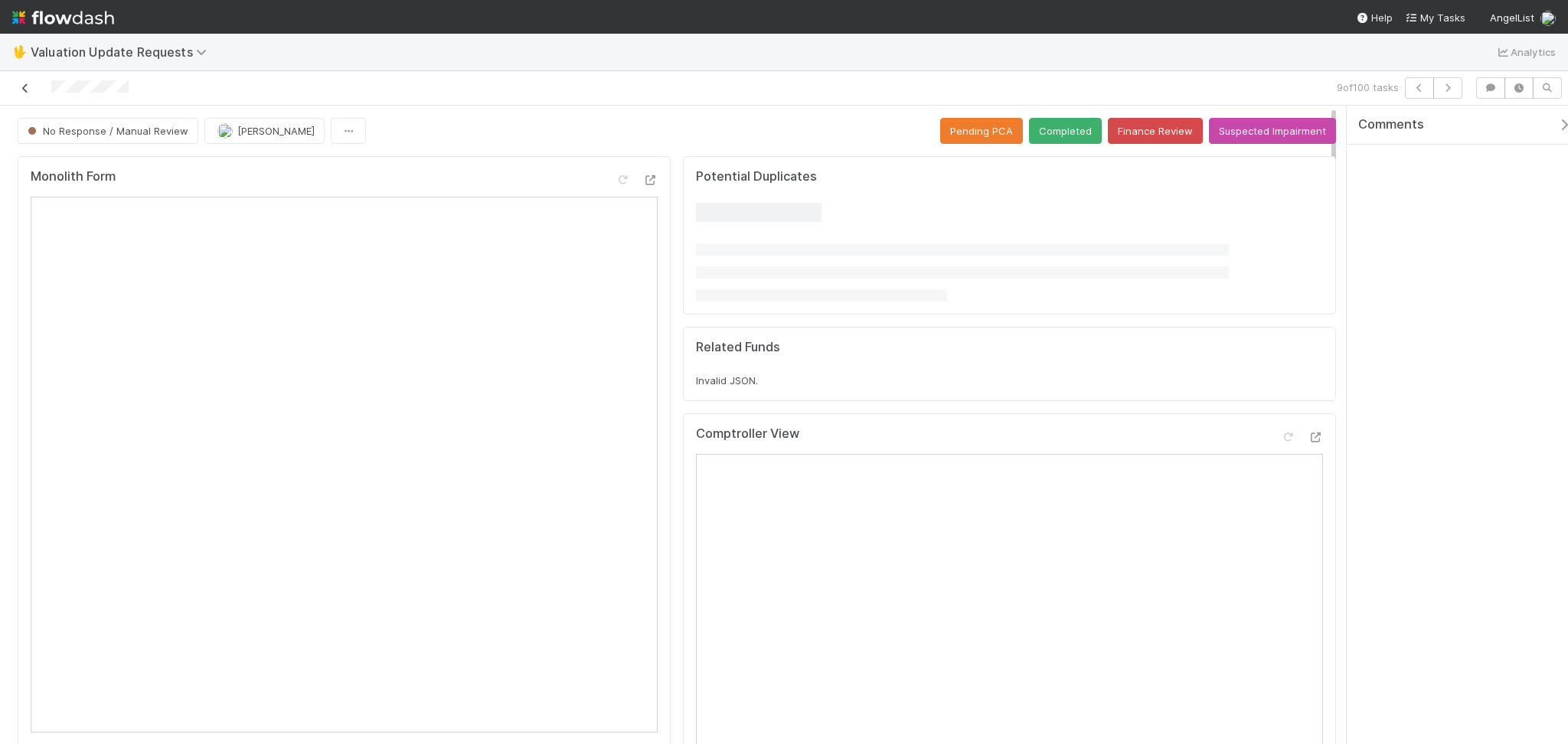
click at [22, 88] on icon at bounding box center [26, 88] width 15 height 10
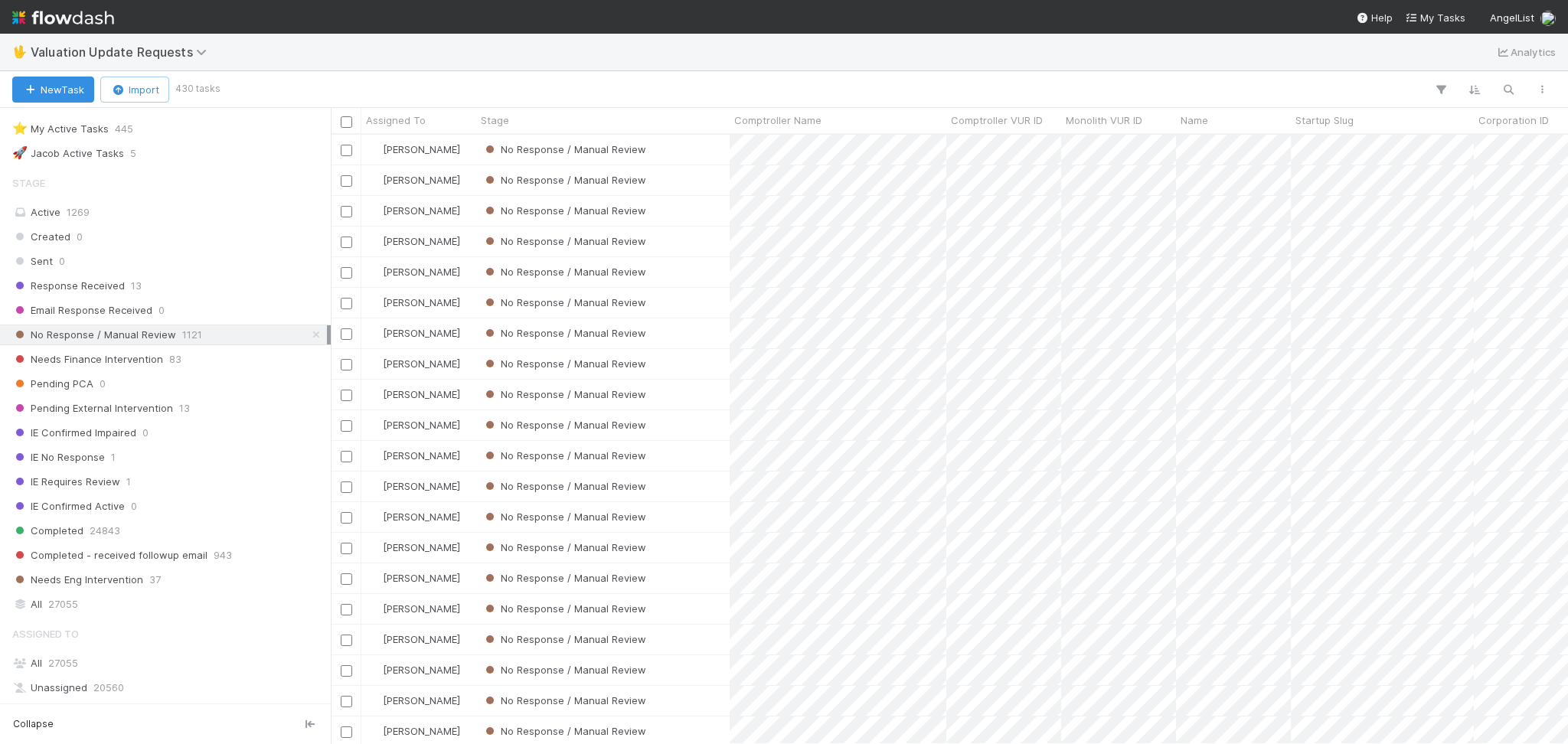
scroll to position [45, 0]
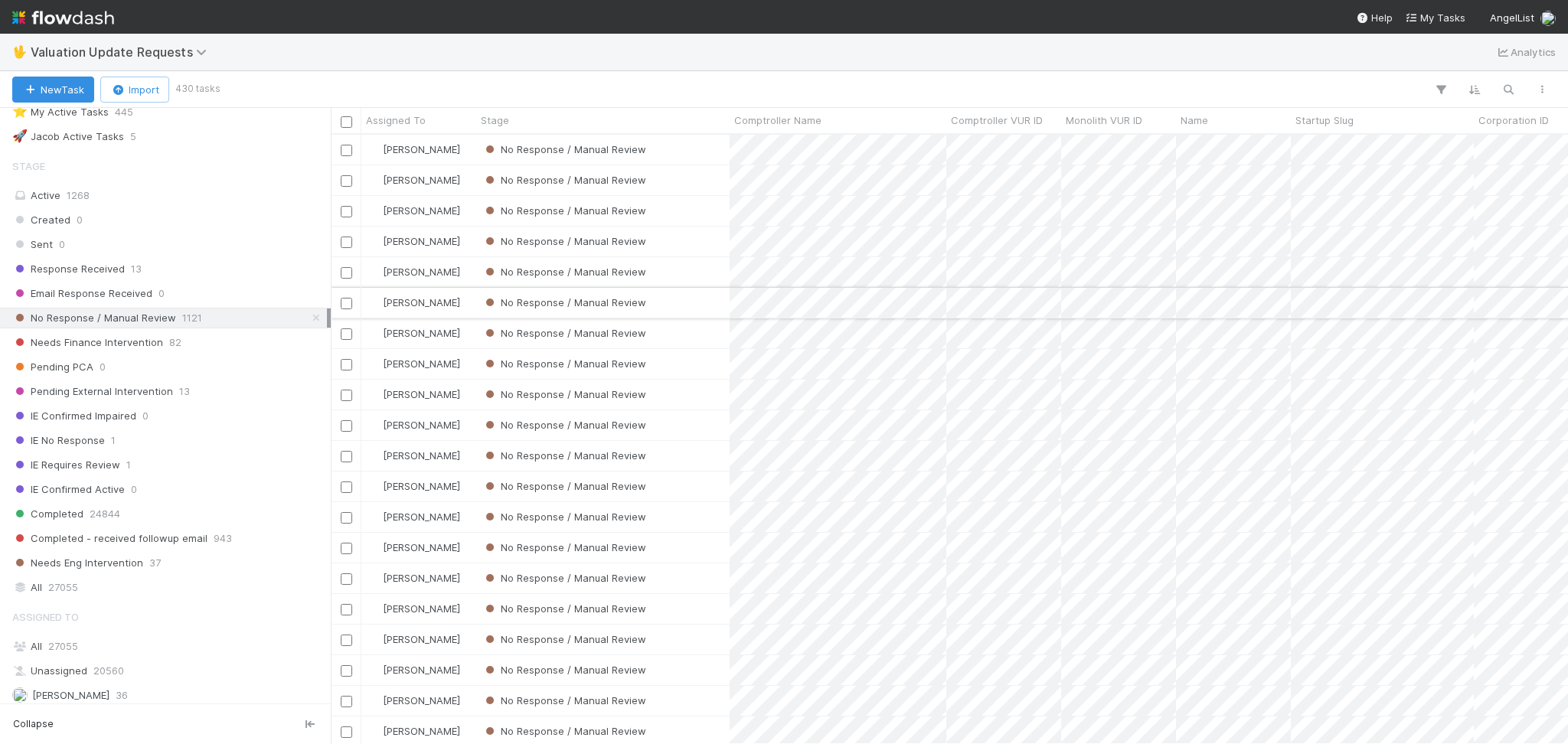
click at [696, 303] on div "No Response / Manual Review" at bounding box center [603, 303] width 253 height 29
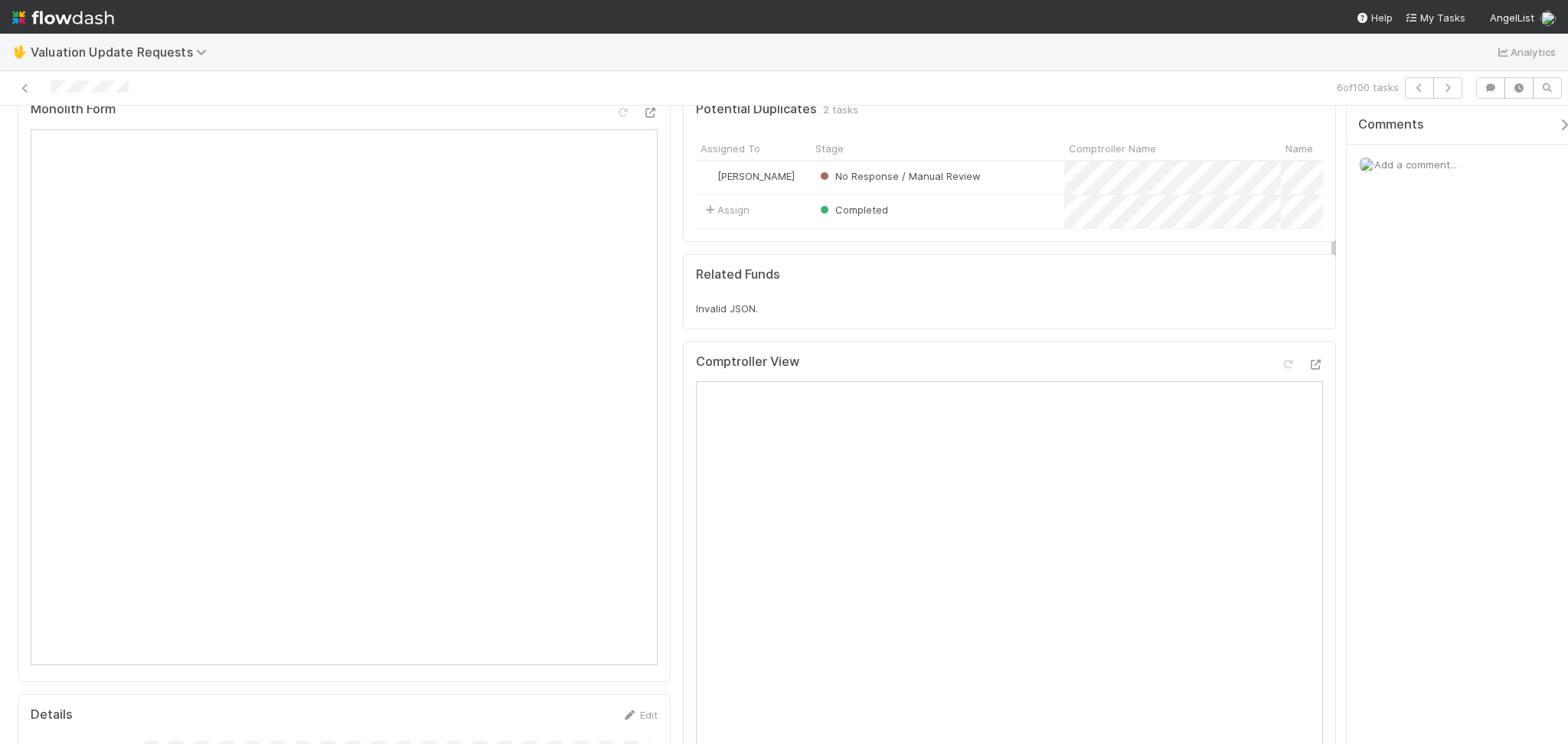
scroll to position [102, 0]
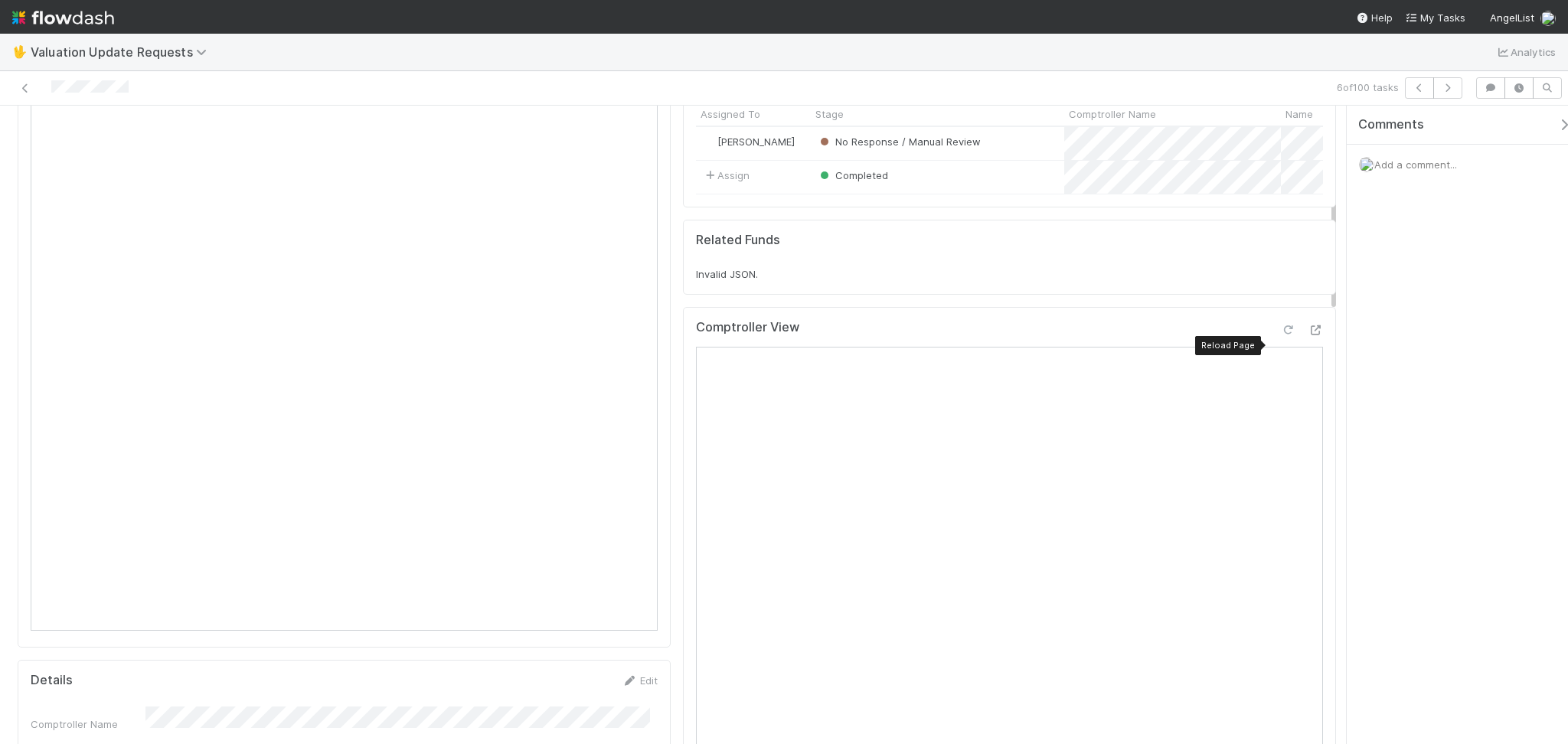
drag, startPoint x: 1275, startPoint y: 343, endPoint x: 1255, endPoint y: 354, distance: 22.8
click at [1281, 336] on icon at bounding box center [1288, 330] width 15 height 10
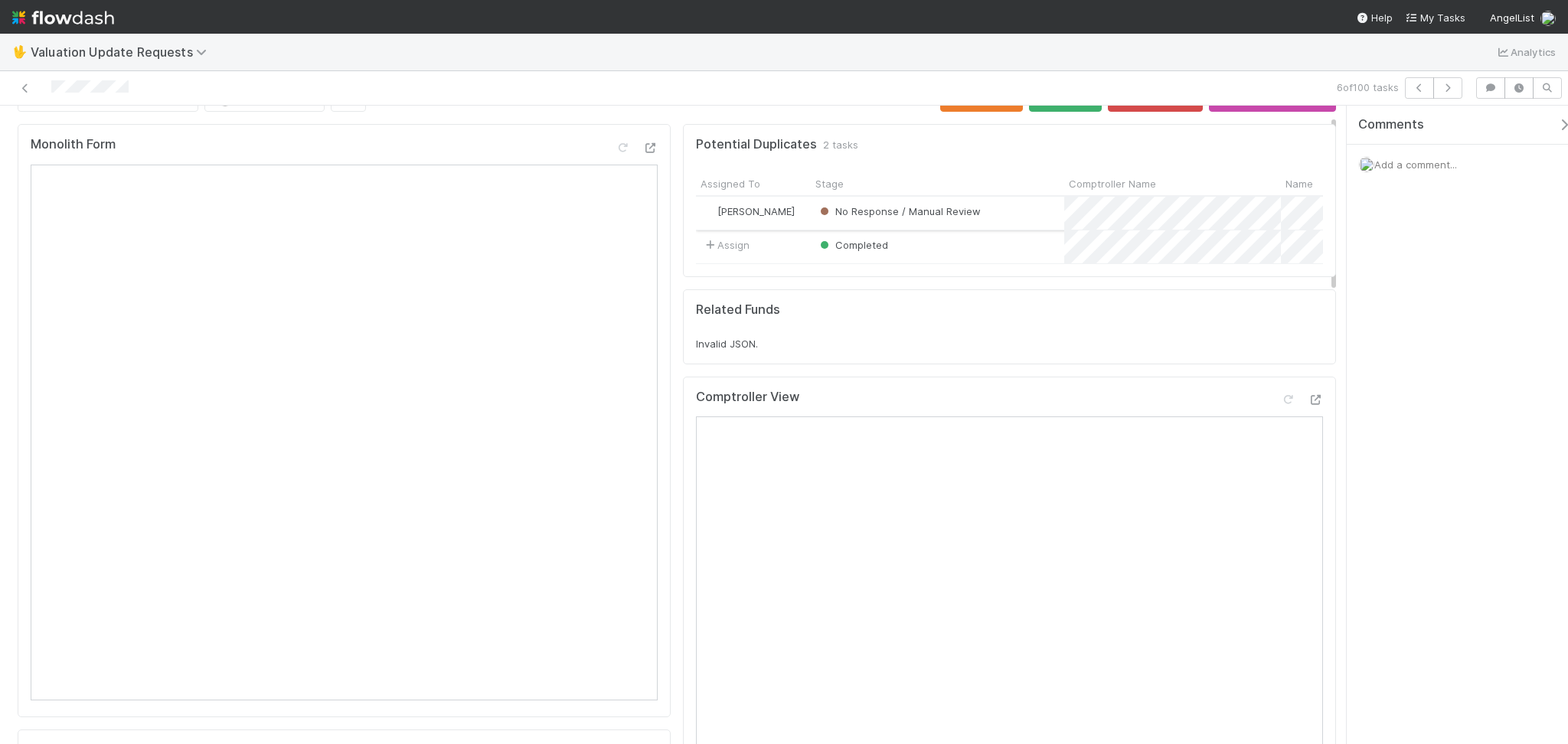
scroll to position [0, 0]
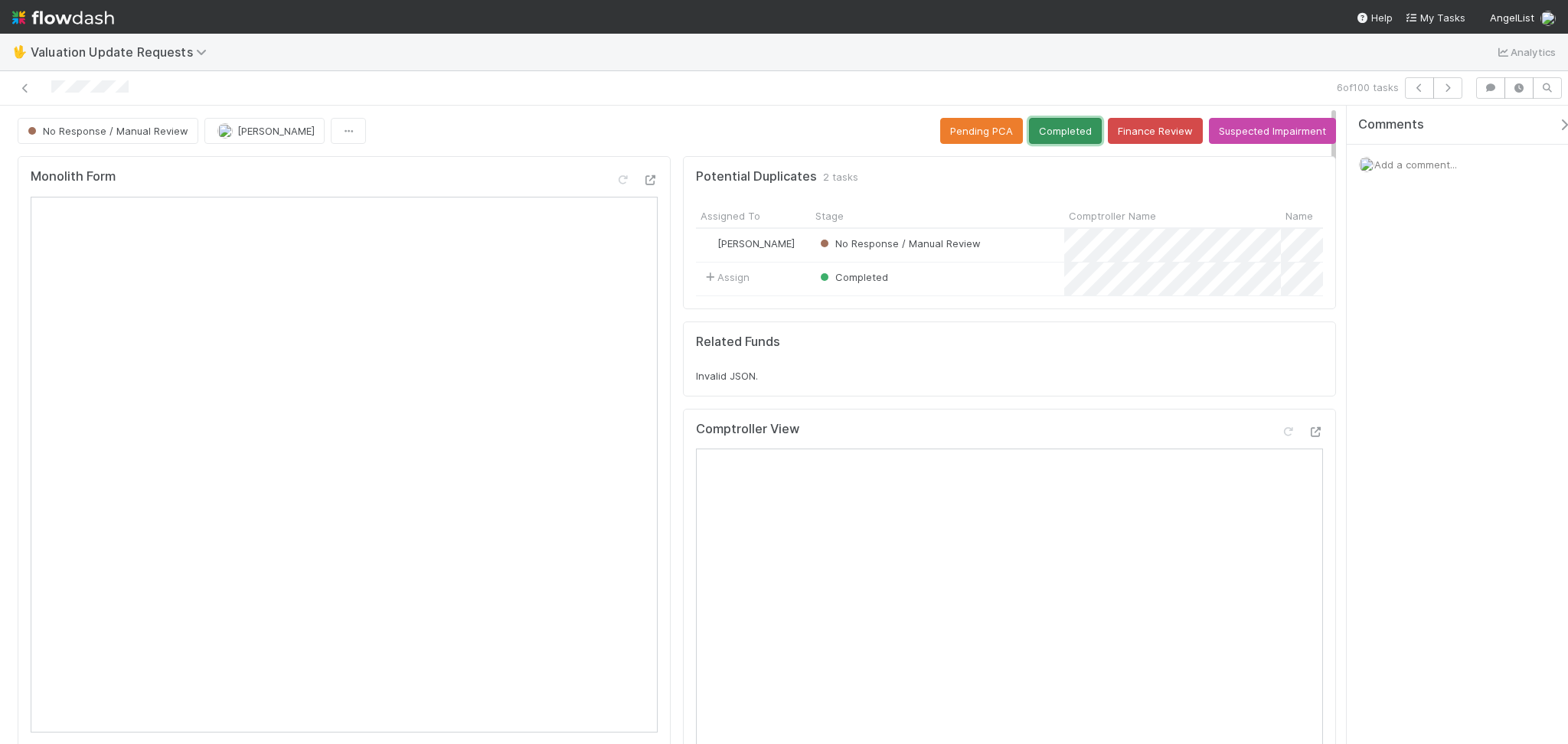
click at [1054, 135] on button "Completed" at bounding box center [1066, 130] width 72 height 26
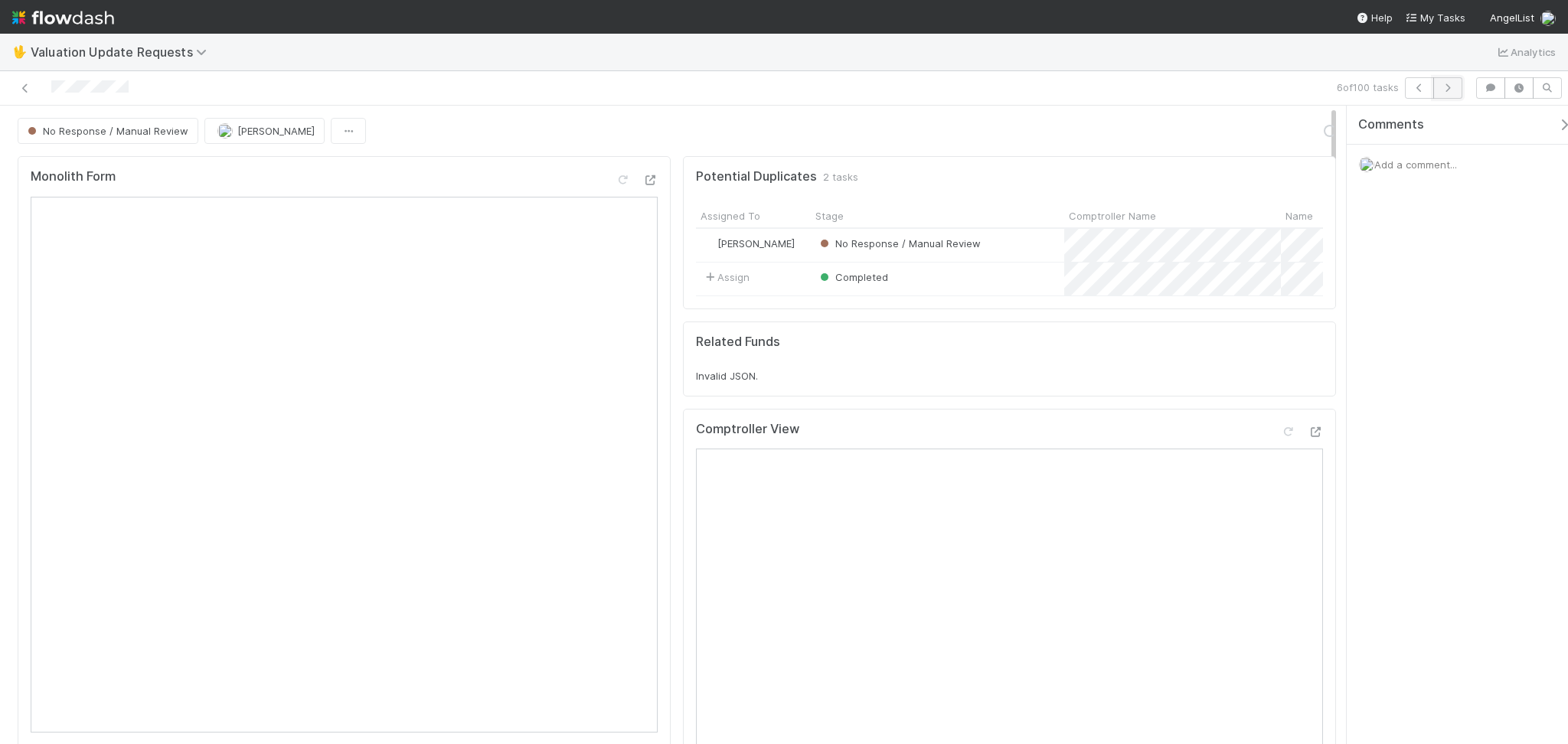
click at [1446, 86] on icon "button" at bounding box center [1448, 88] width 15 height 10
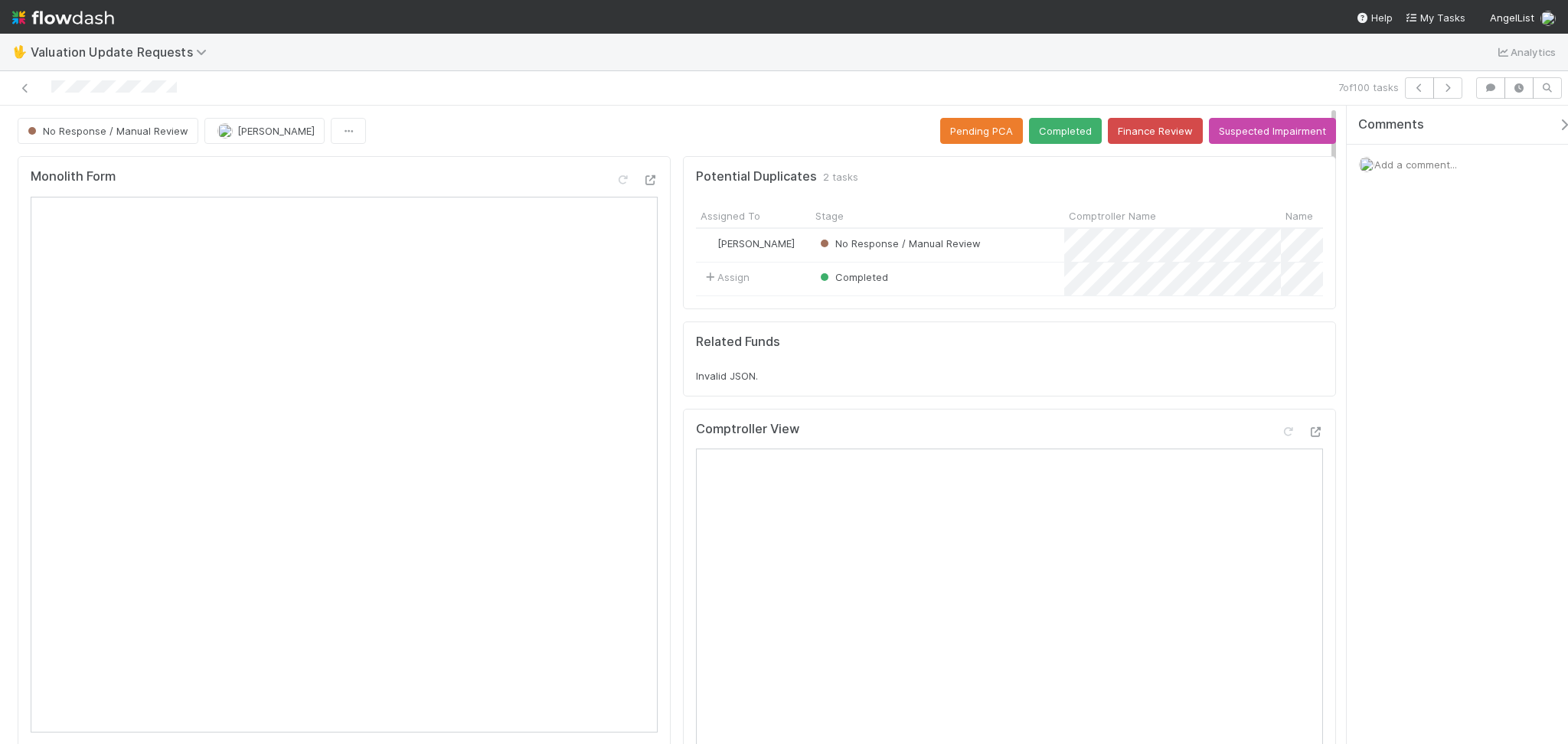
click at [198, 188] on div "Monolith Form" at bounding box center [343, 183] width 627 height 28
click at [1241, 136] on button "Suspected Impairment" at bounding box center [1273, 130] width 127 height 26
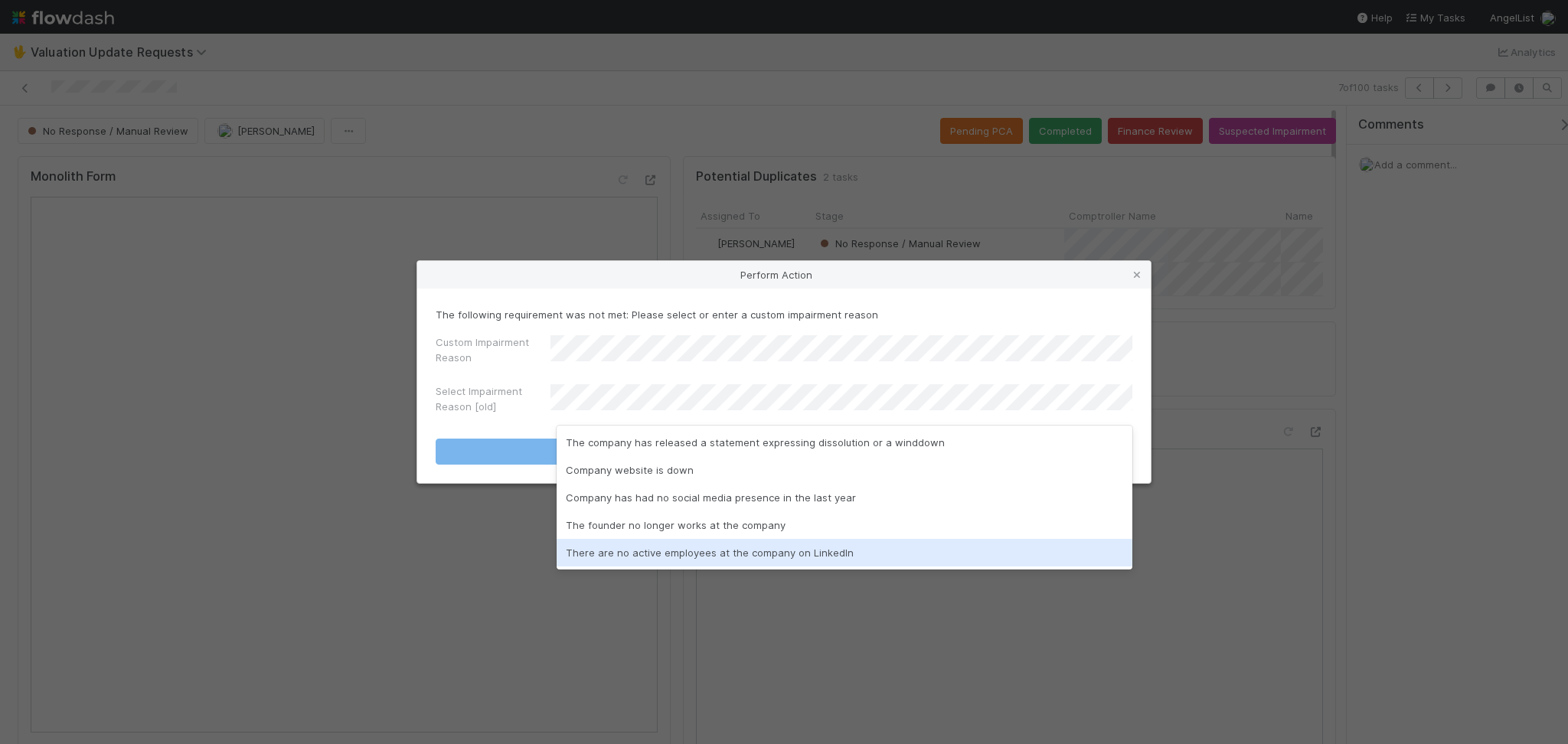
click at [726, 556] on div "There are no active employees at the company on LinkedIn" at bounding box center [844, 553] width 576 height 28
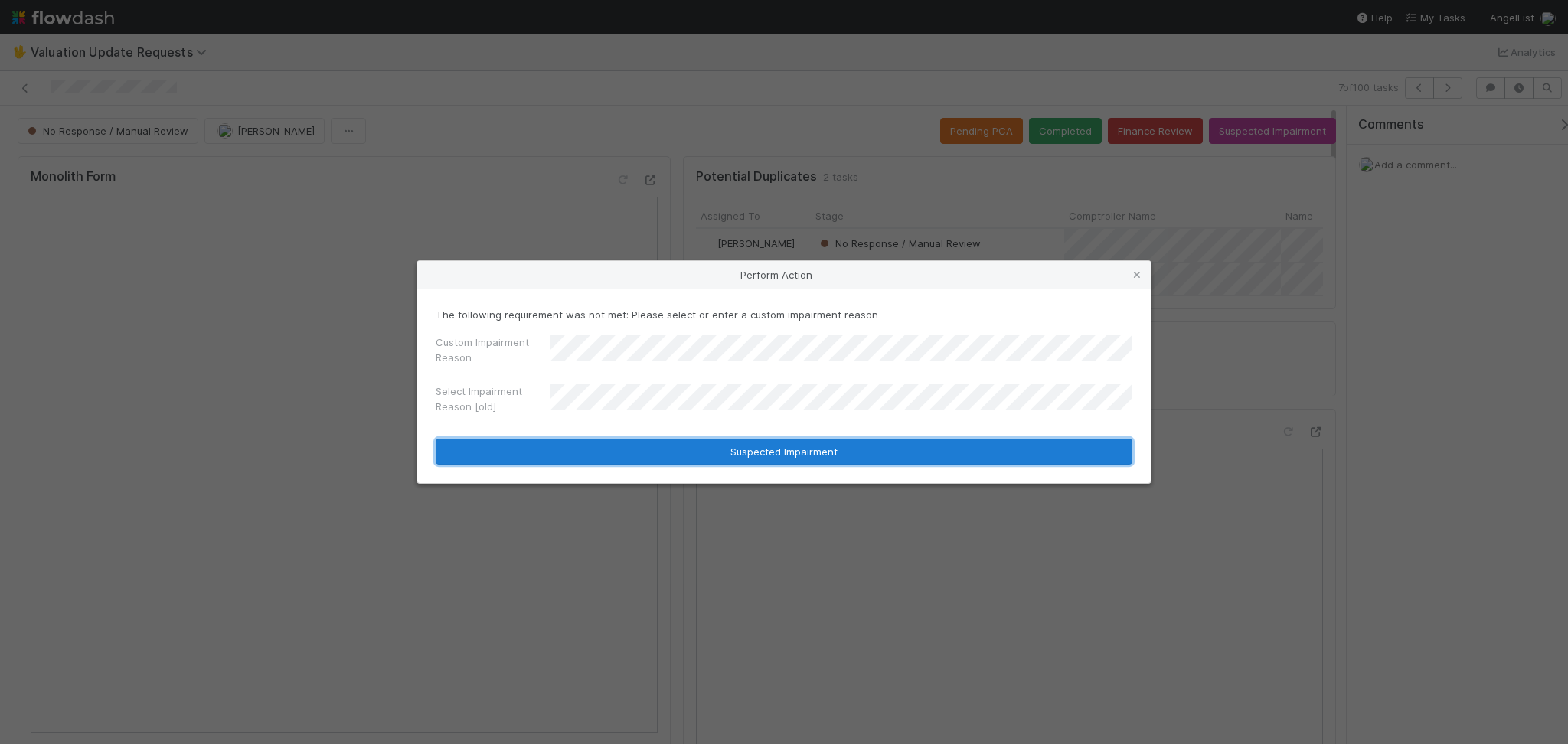
click at [779, 444] on button "Suspected Impairment" at bounding box center [784, 451] width 696 height 26
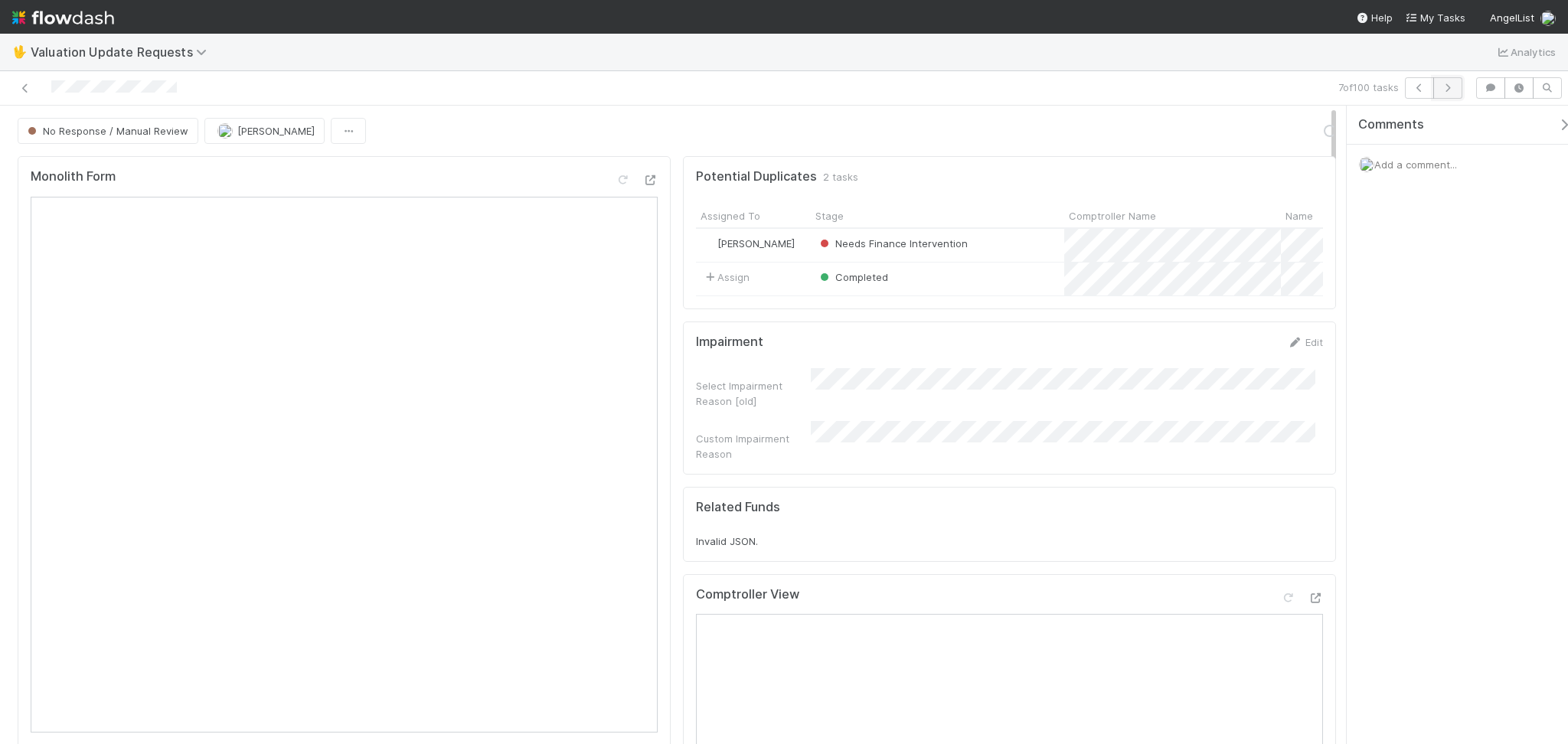
click at [1454, 88] on icon "button" at bounding box center [1448, 88] width 15 height 10
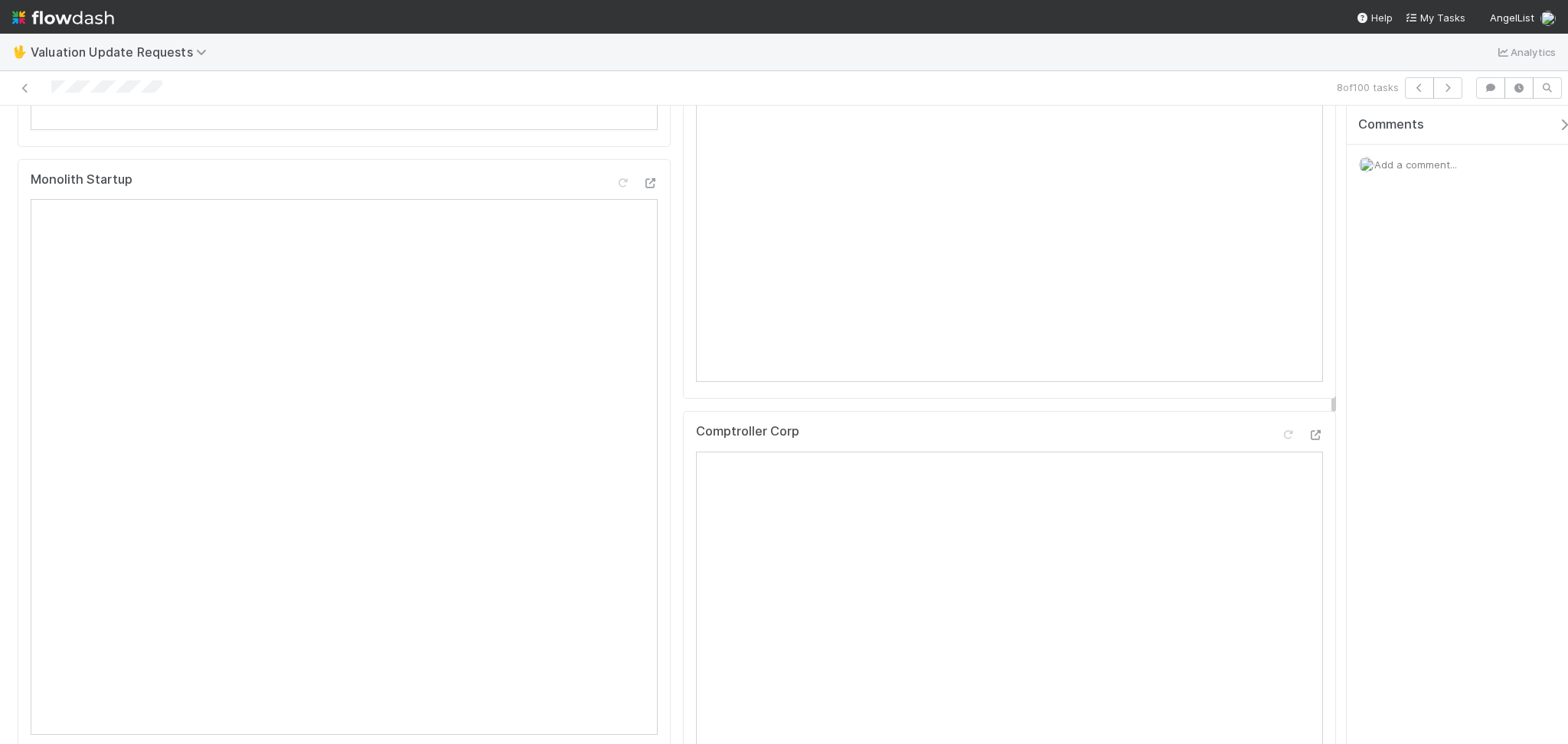
scroll to position [715, 0]
click at [1461, 87] on button "button" at bounding box center [1448, 88] width 29 height 22
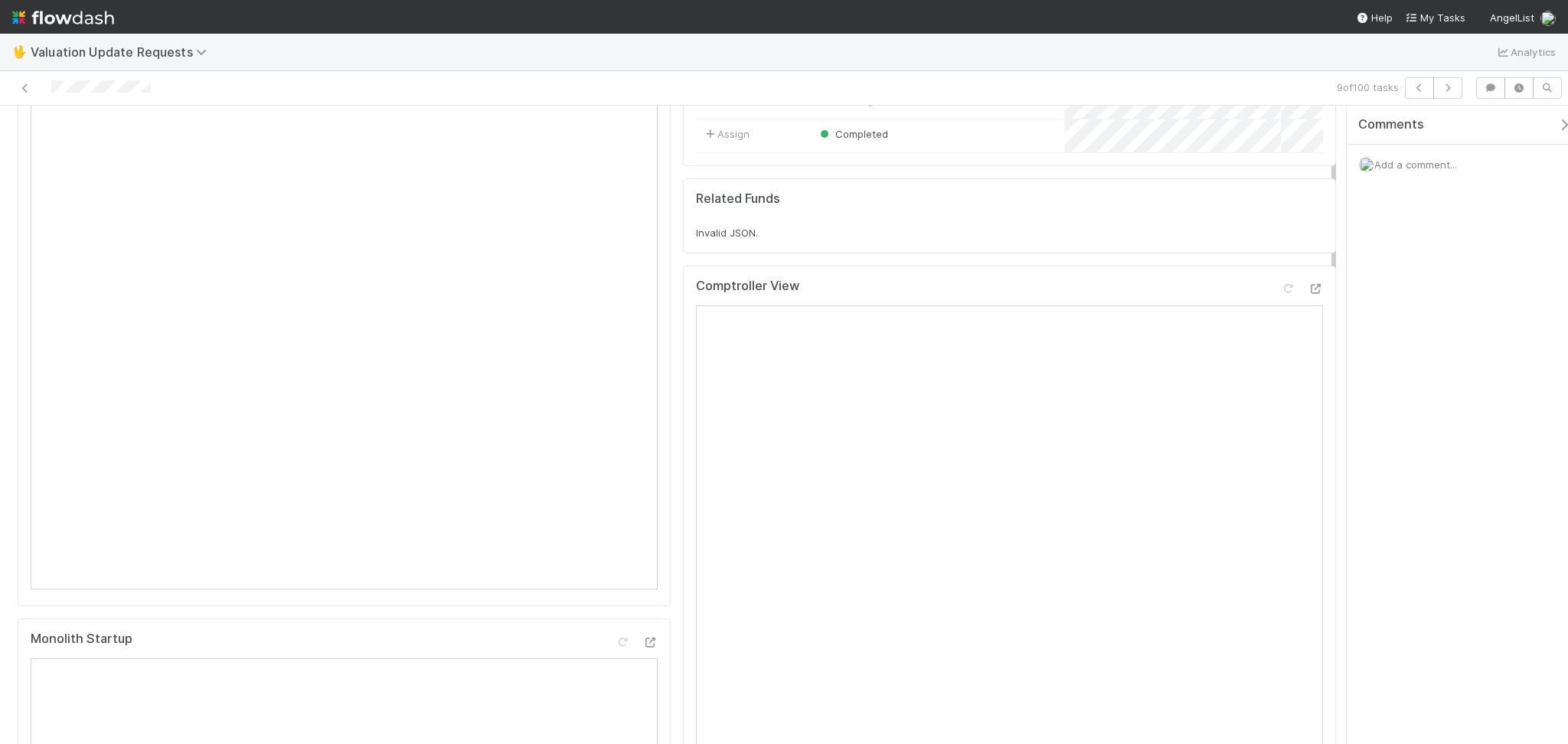
scroll to position [102, 0]
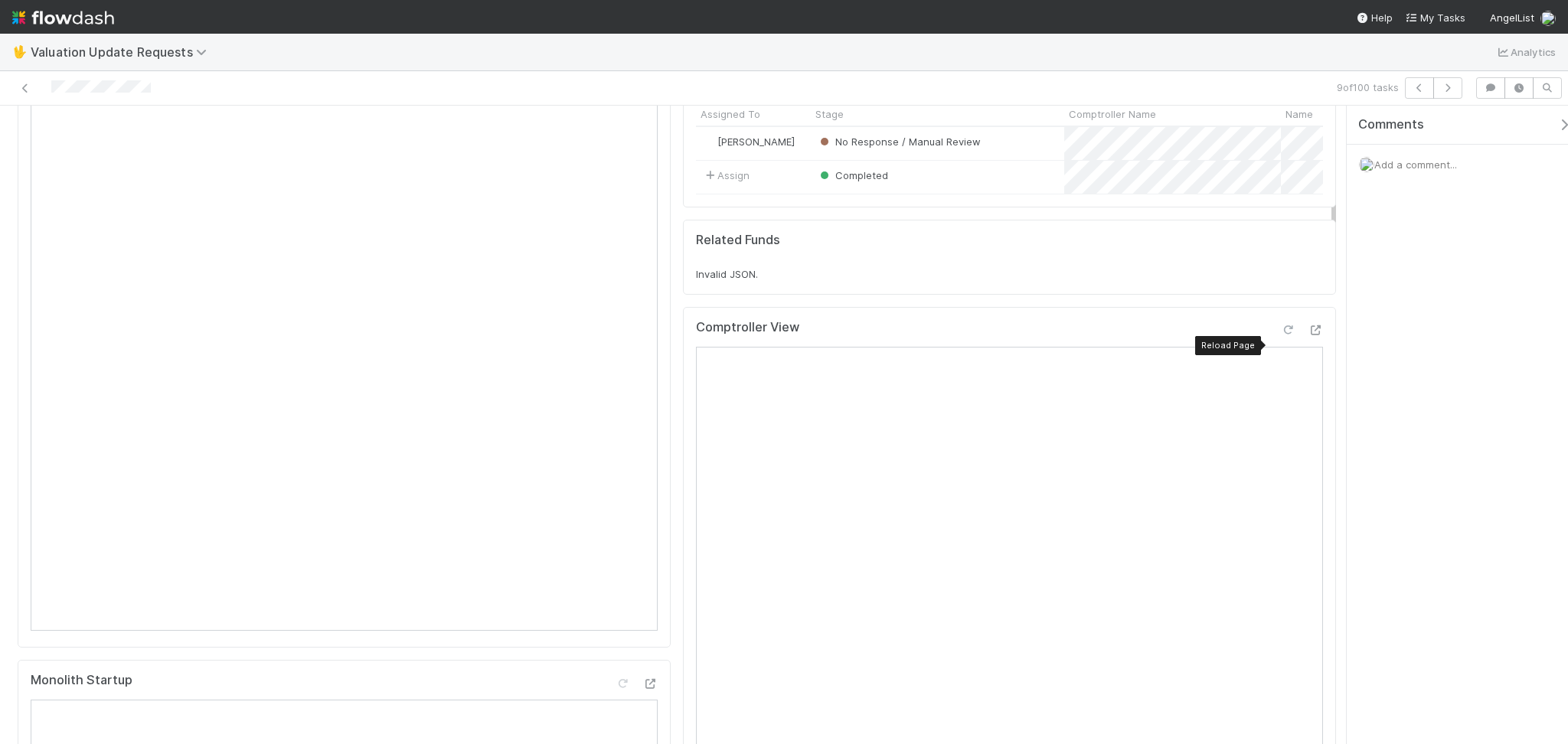
click at [1281, 336] on icon at bounding box center [1288, 330] width 15 height 10
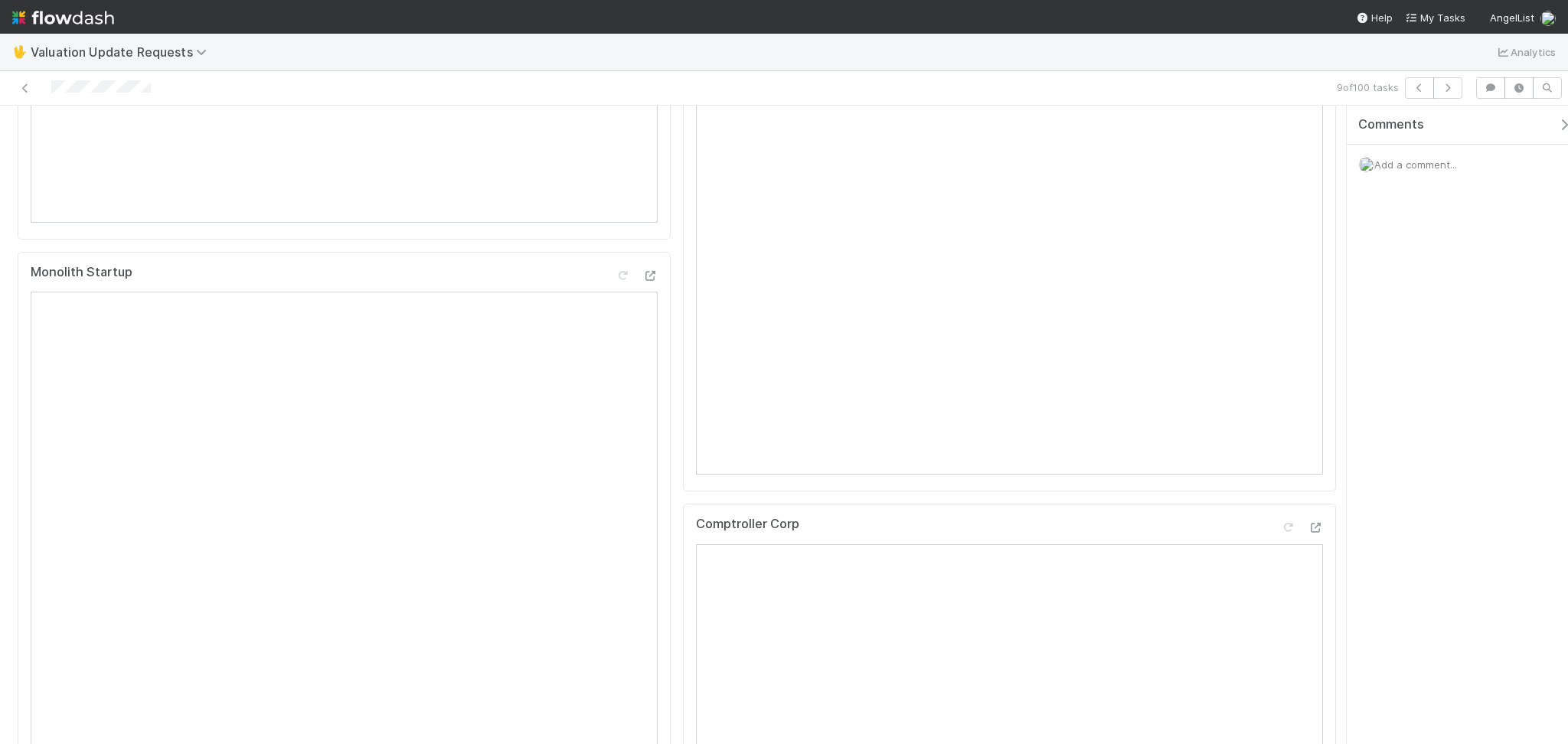
scroll to position [0, 0]
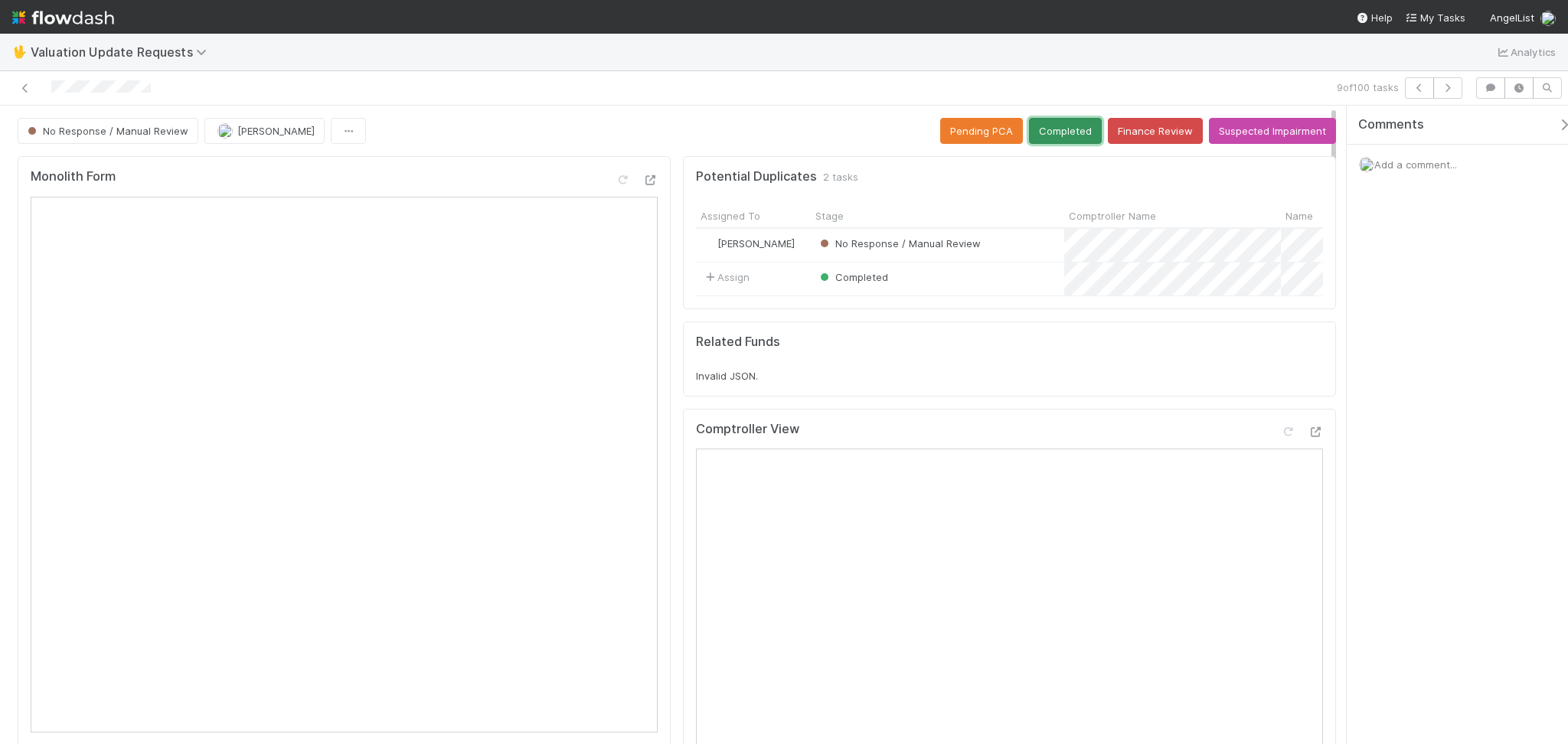
click at [1065, 139] on button "Completed" at bounding box center [1066, 130] width 72 height 26
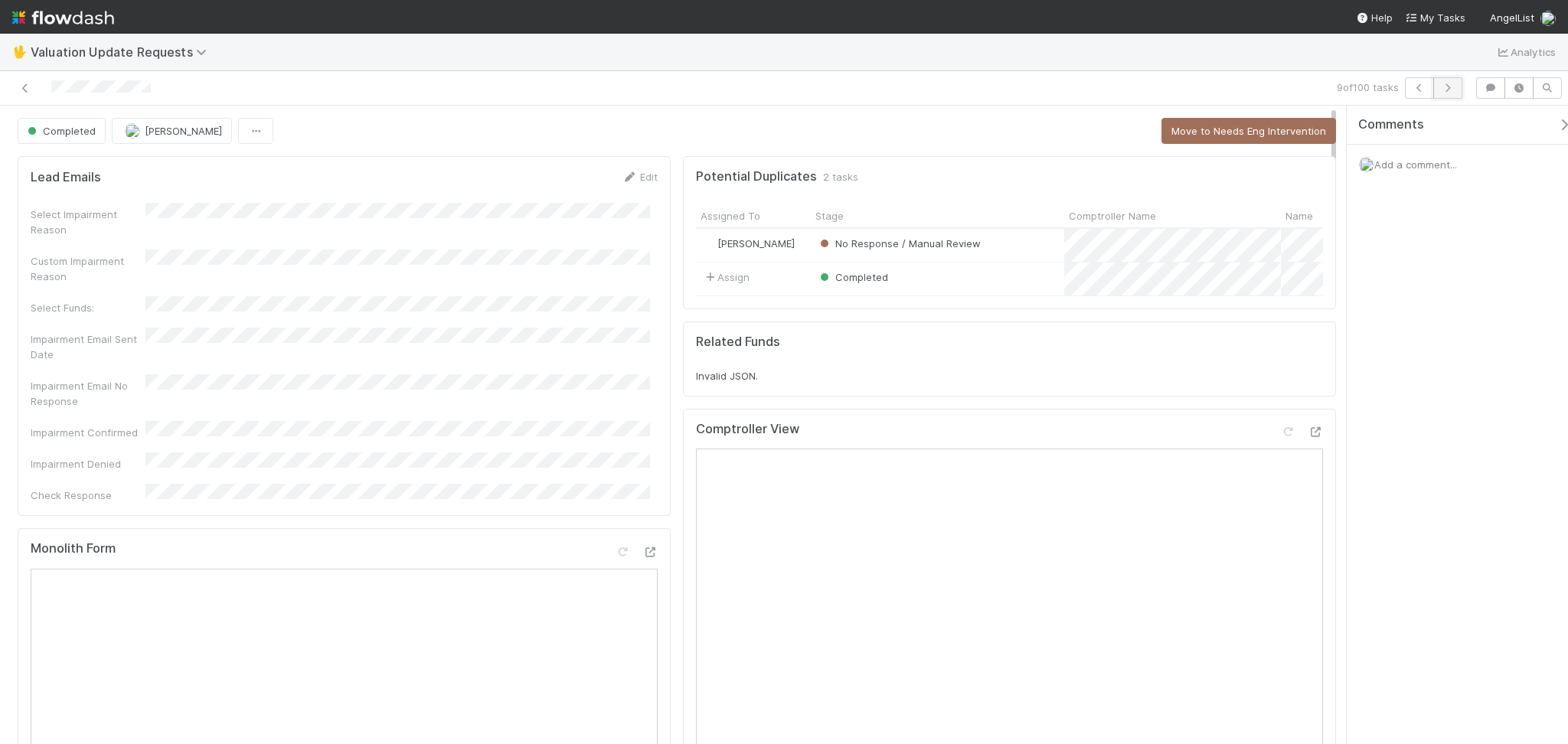
click at [1449, 87] on icon "button" at bounding box center [1448, 88] width 15 height 10
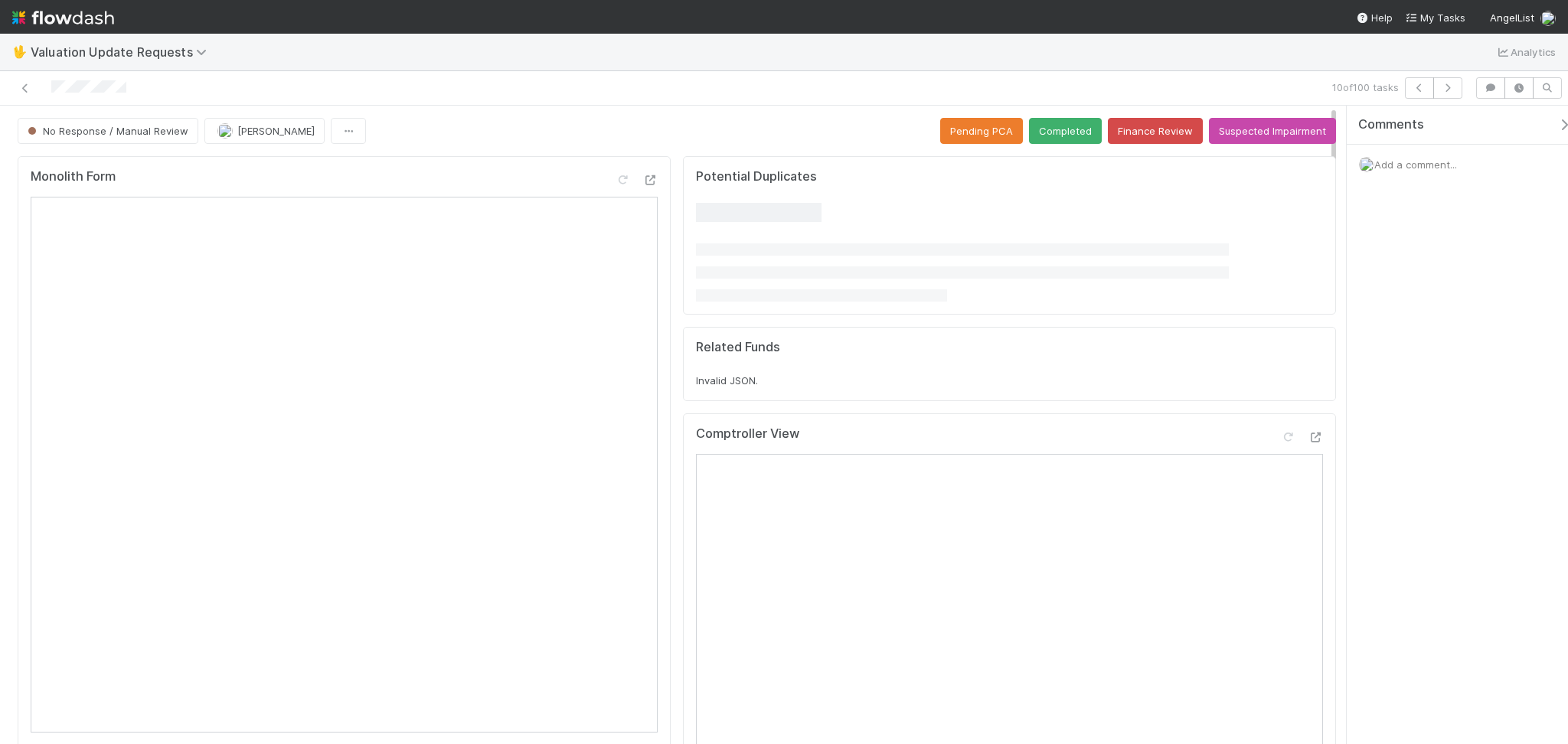
click at [353, 185] on div "Monolith Form" at bounding box center [343, 183] width 627 height 28
click at [1460, 85] on button "button" at bounding box center [1448, 88] width 29 height 22
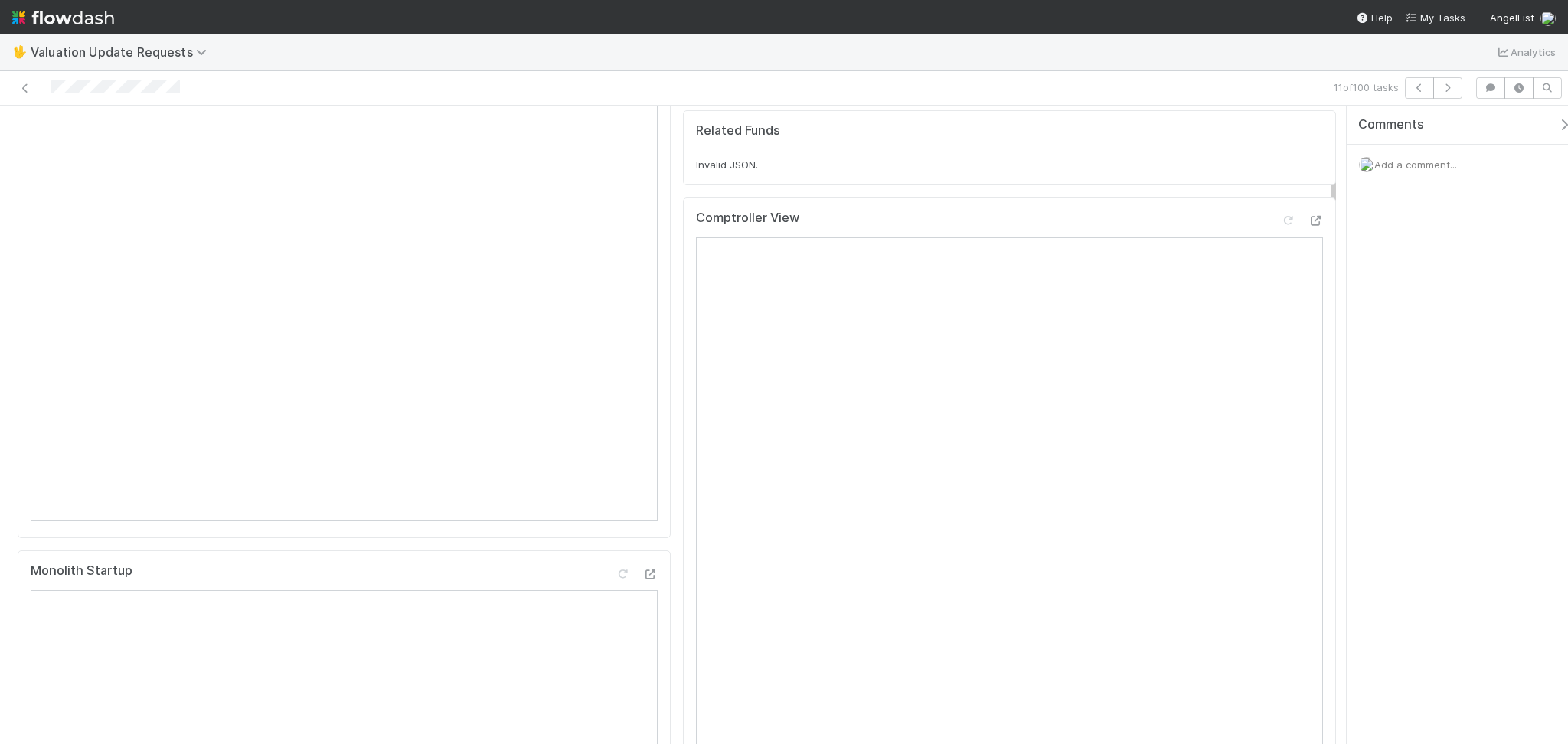
scroll to position [204, 0]
drag, startPoint x: 1029, startPoint y: 237, endPoint x: 1005, endPoint y: 259, distance: 32.6
click at [1029, 236] on div "Comptroller View" at bounding box center [1009, 231] width 627 height 28
click at [1281, 236] on div at bounding box center [1288, 228] width 15 height 15
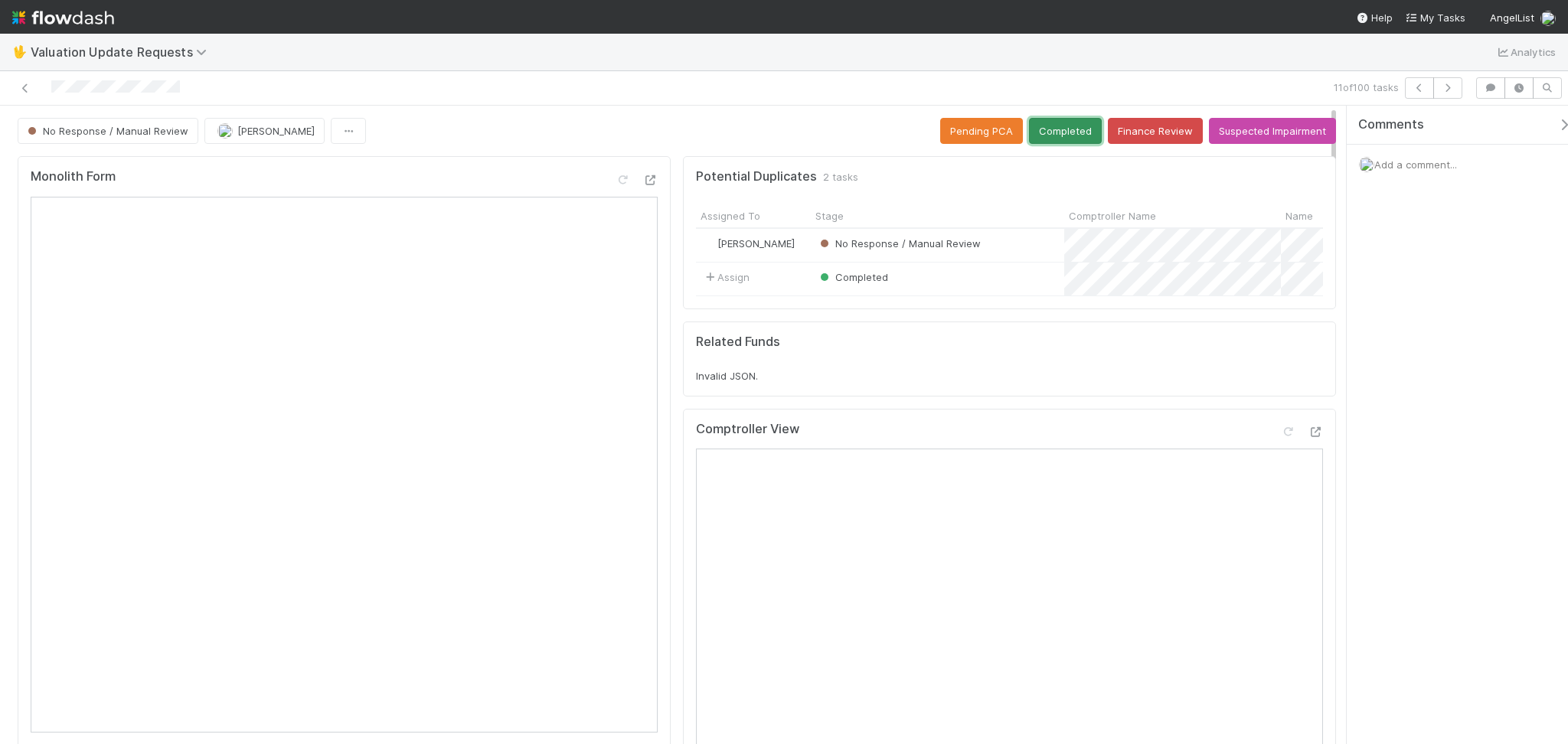
click at [1056, 118] on button "Completed" at bounding box center [1066, 130] width 72 height 26
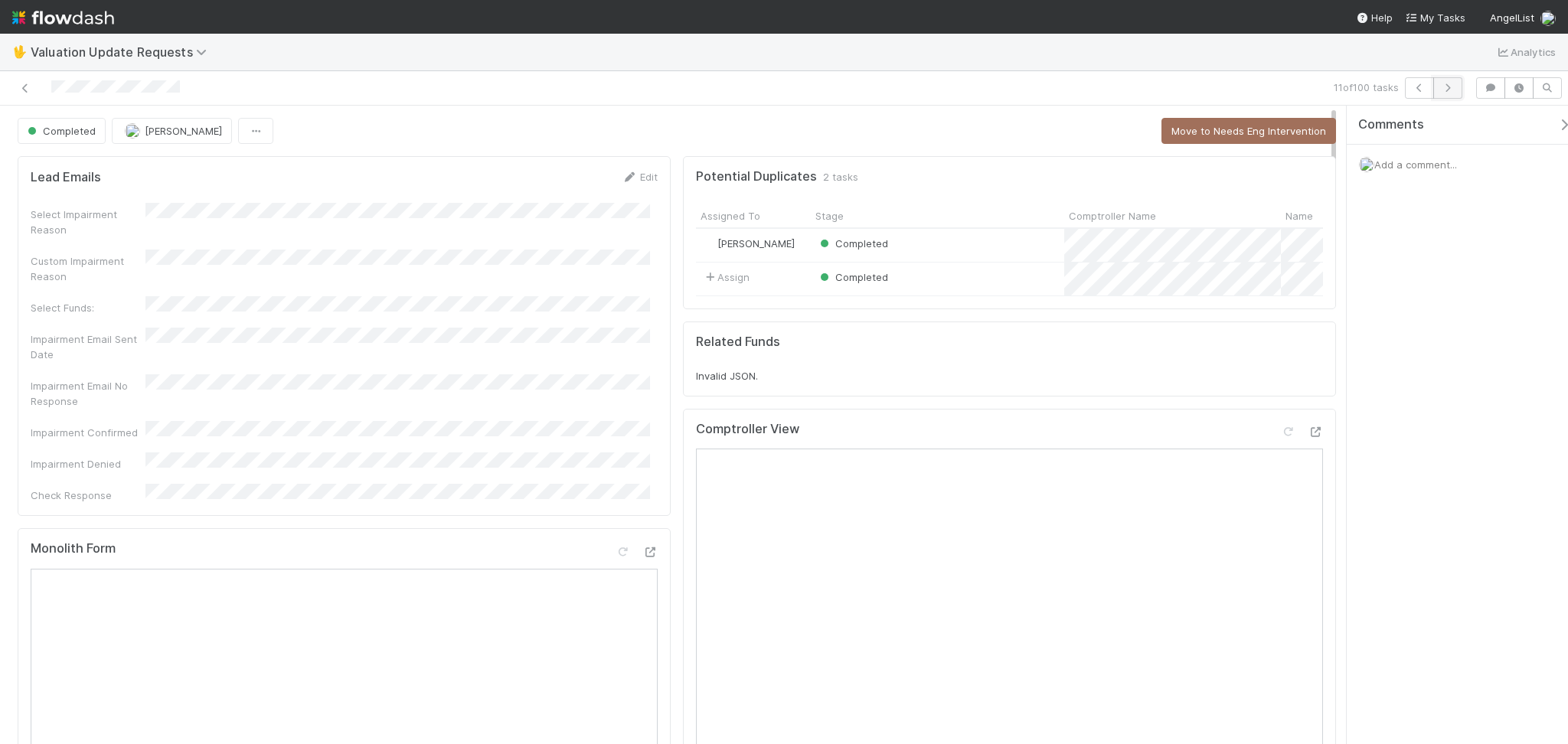
click at [1441, 92] on button "button" at bounding box center [1448, 88] width 29 height 22
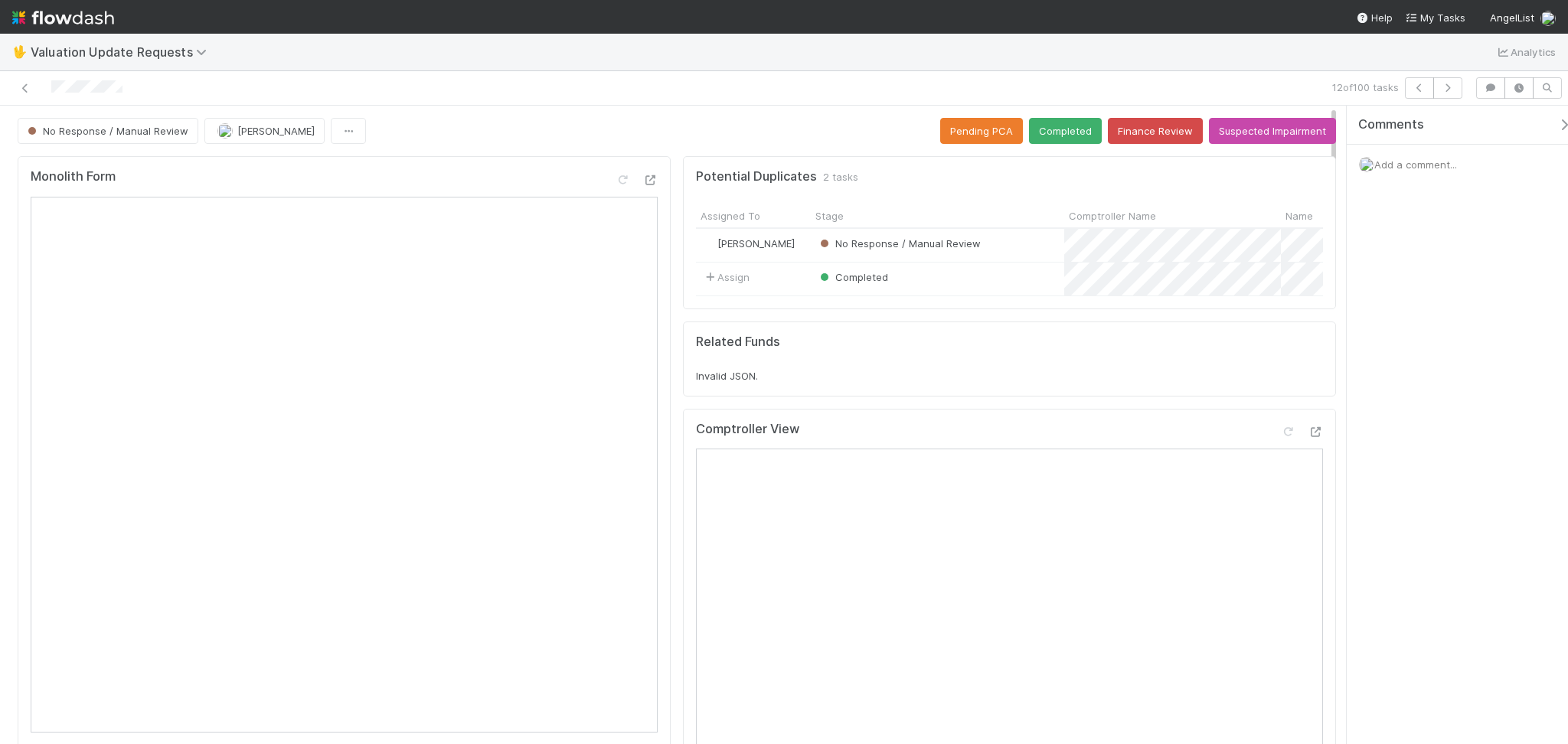
click at [309, 74] on div "12 of 100 tasks" at bounding box center [784, 88] width 1568 height 34
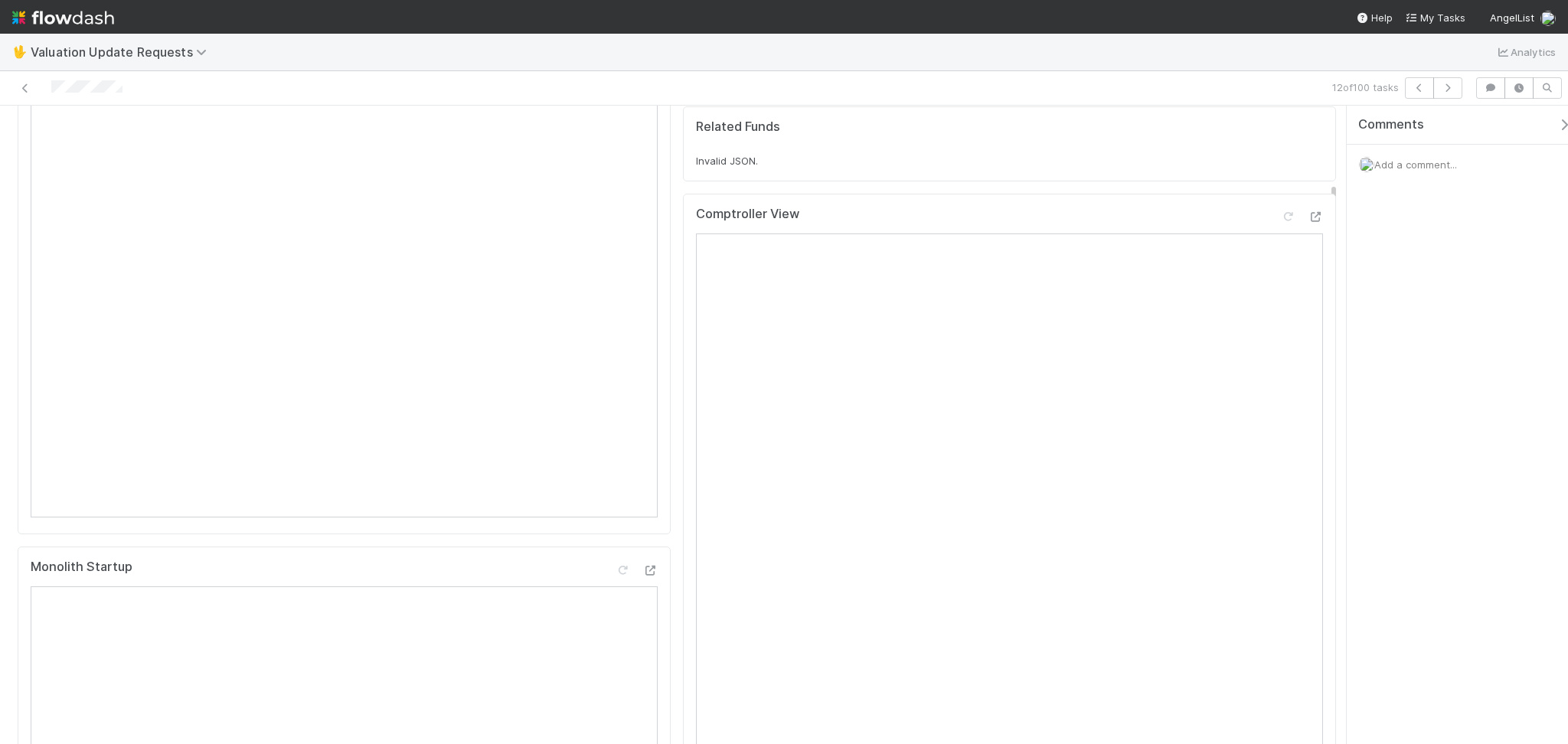
scroll to position [510, 0]
click at [345, 68] on div "🖖 Valuation Update Requests Analytics" at bounding box center [784, 51] width 1568 height 37
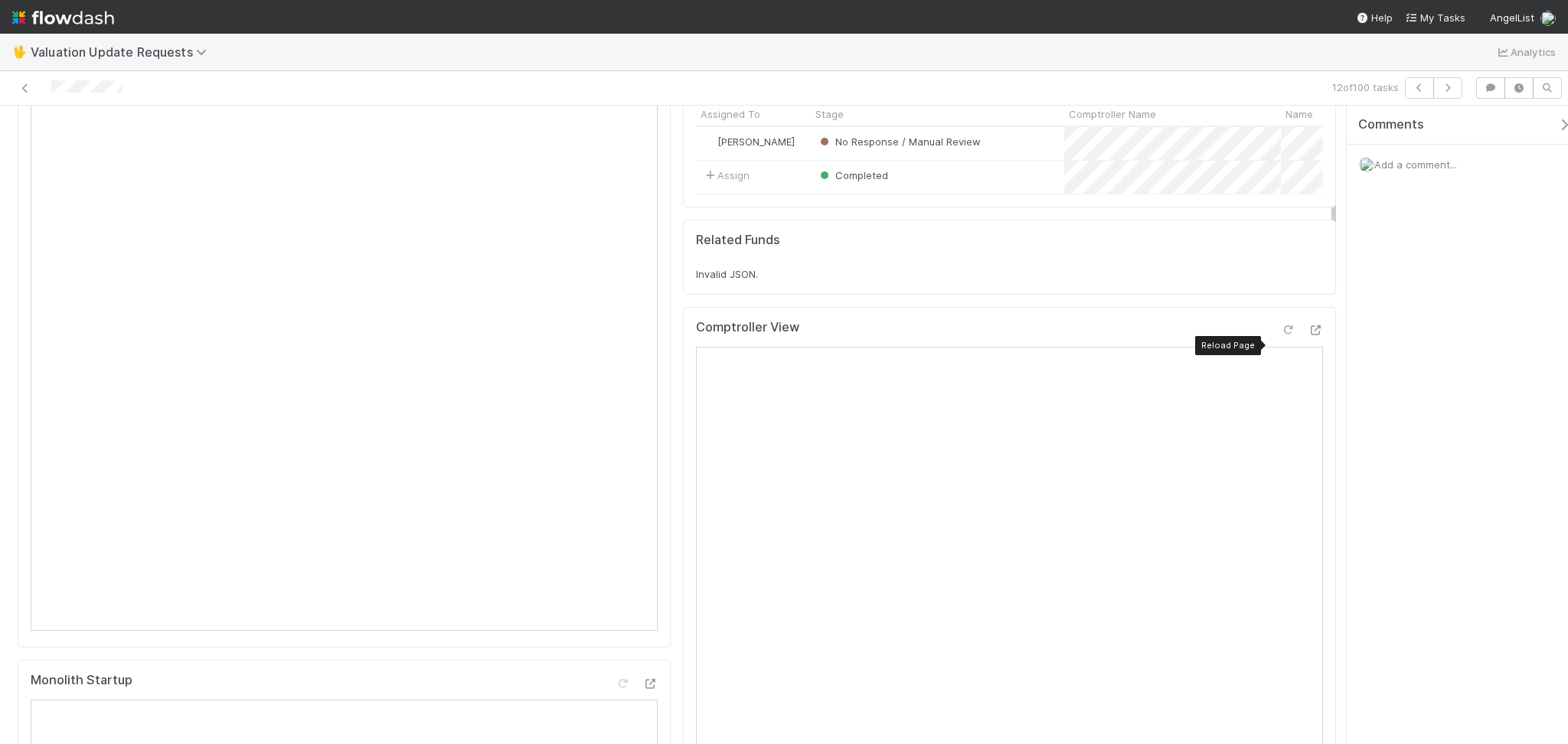
click at [1281, 336] on icon at bounding box center [1288, 330] width 15 height 10
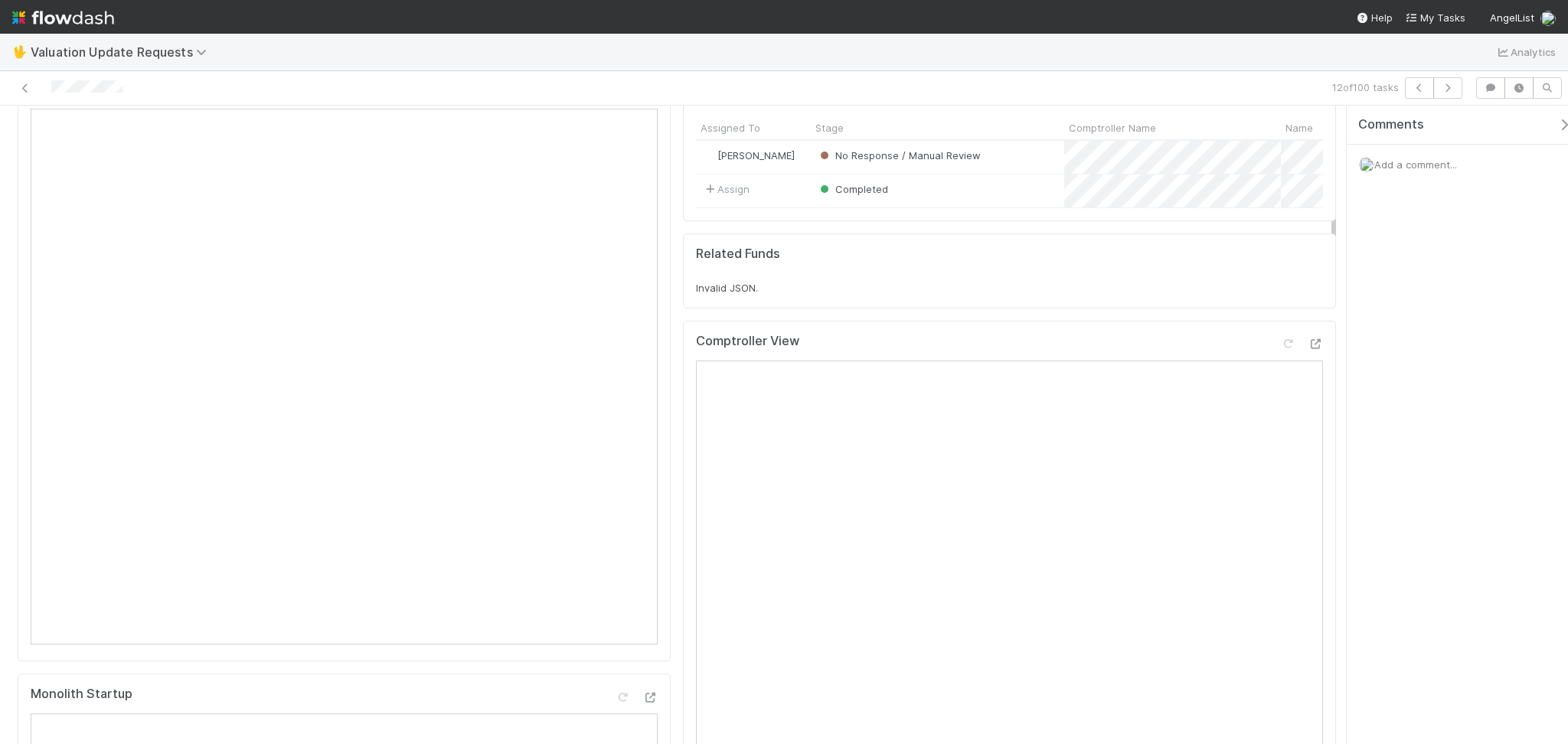
scroll to position [0, 0]
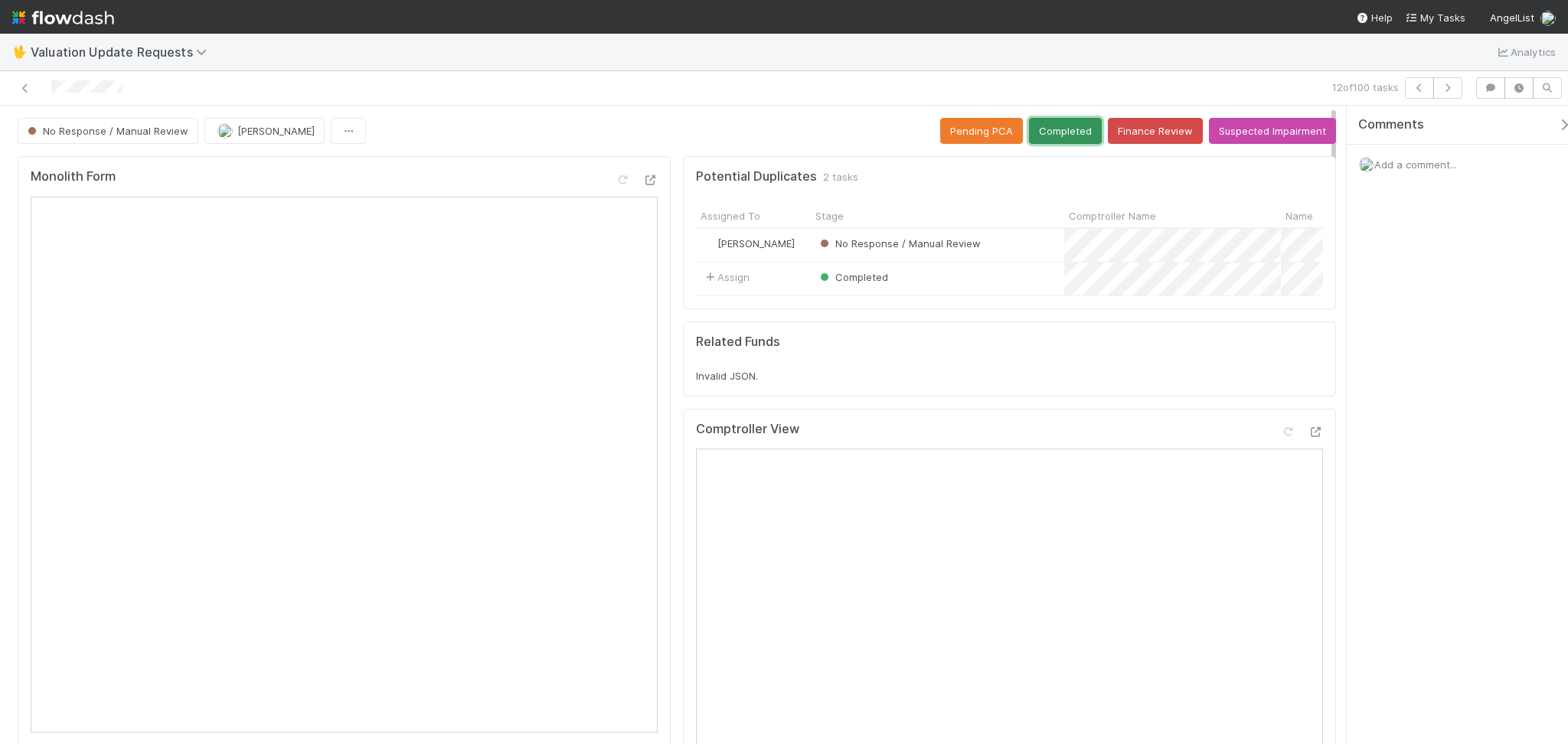
click at [1043, 132] on button "Completed" at bounding box center [1066, 130] width 72 height 26
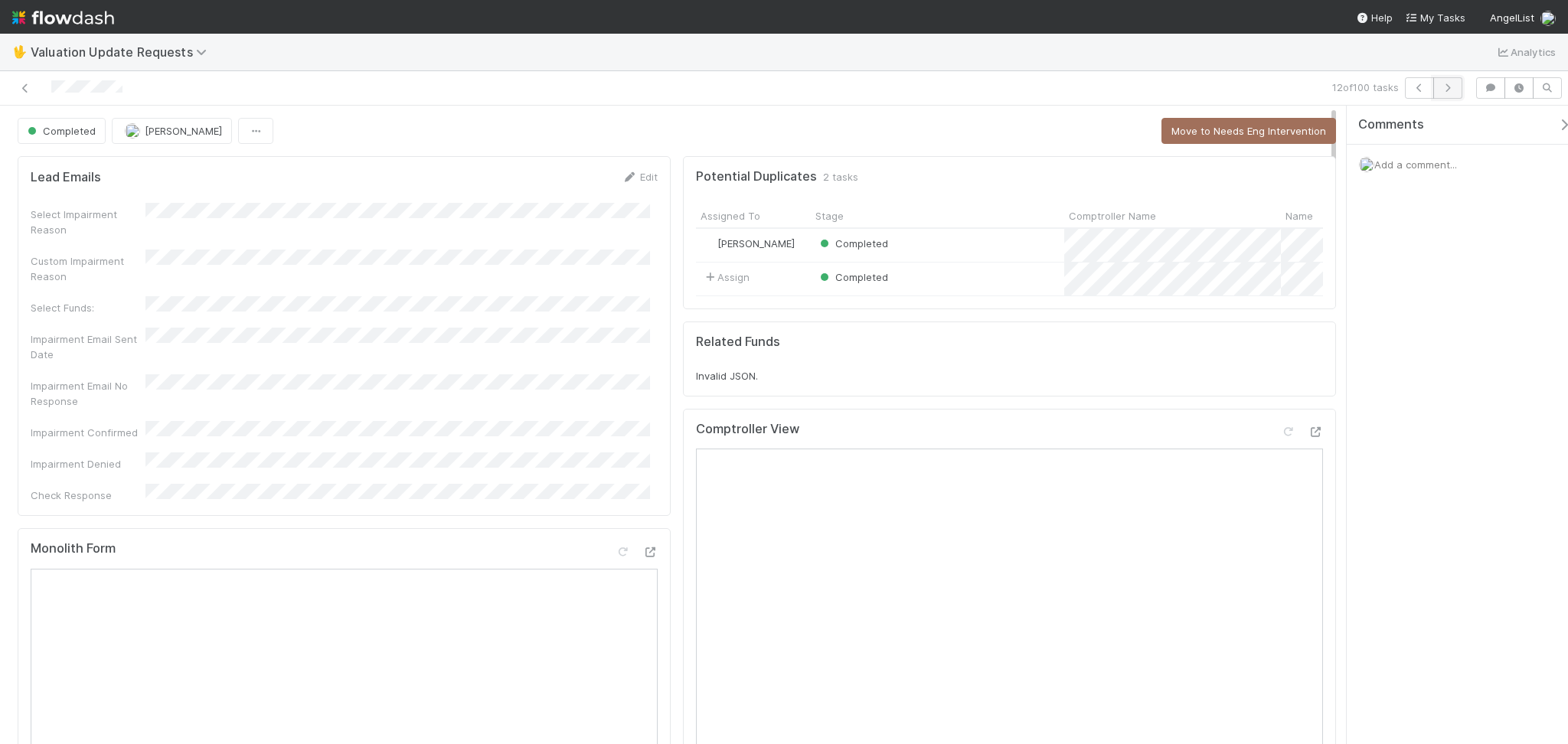
click at [1453, 87] on icon "button" at bounding box center [1448, 88] width 15 height 10
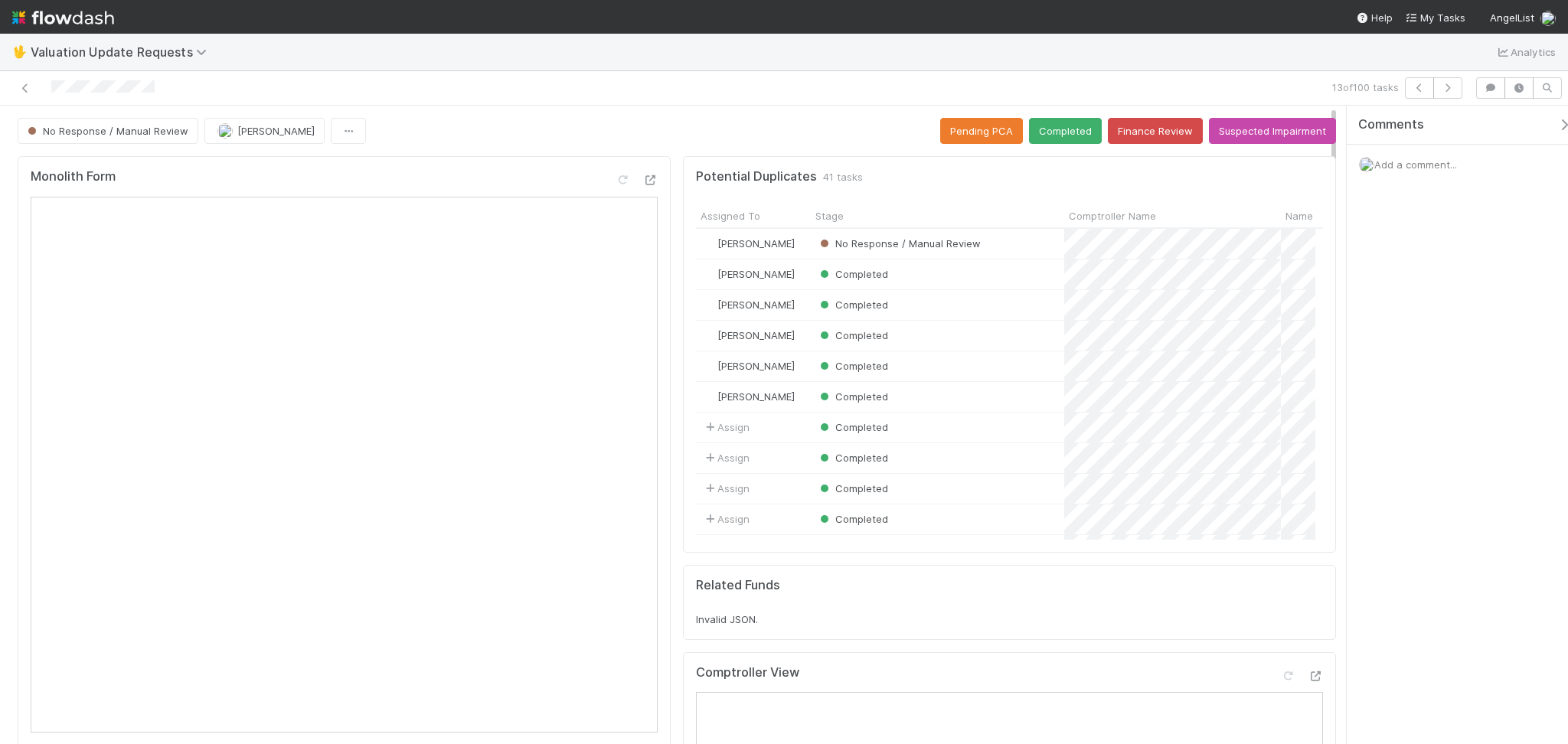
scroll to position [296, 603]
click at [315, 49] on div "🖖 Valuation Update Requests Analytics" at bounding box center [784, 51] width 1568 height 37
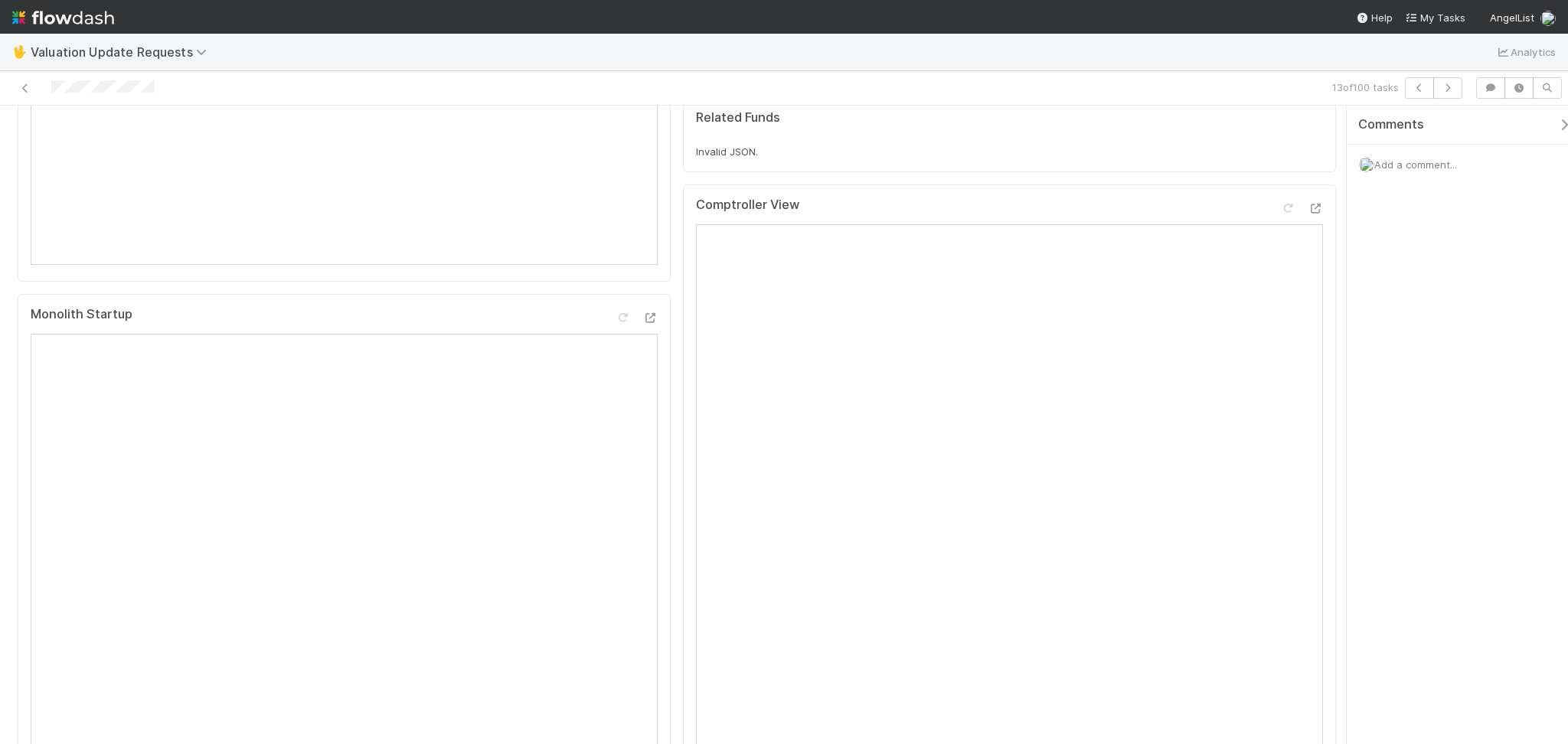
scroll to position [306, 0]
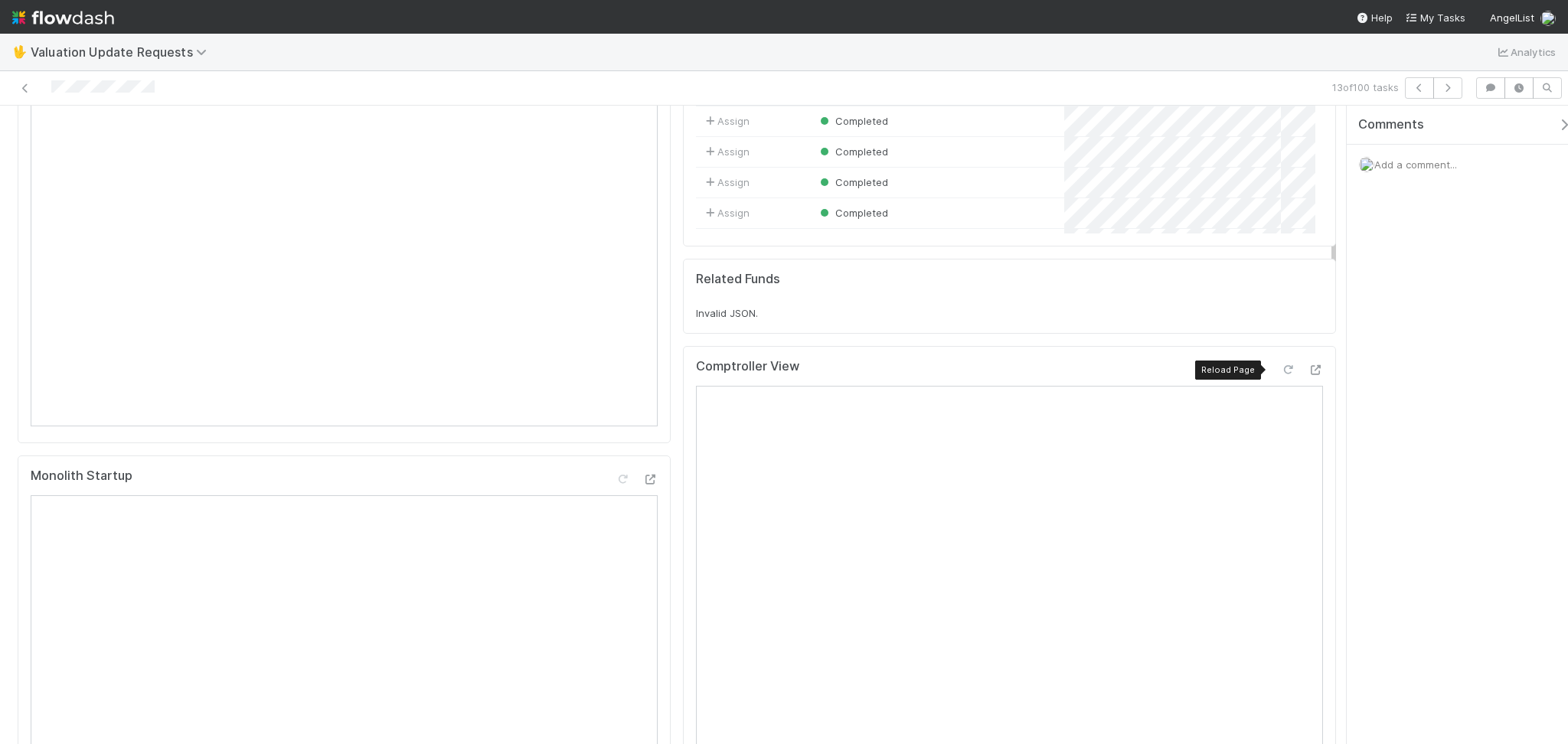
click at [1281, 371] on icon at bounding box center [1288, 370] width 15 height 10
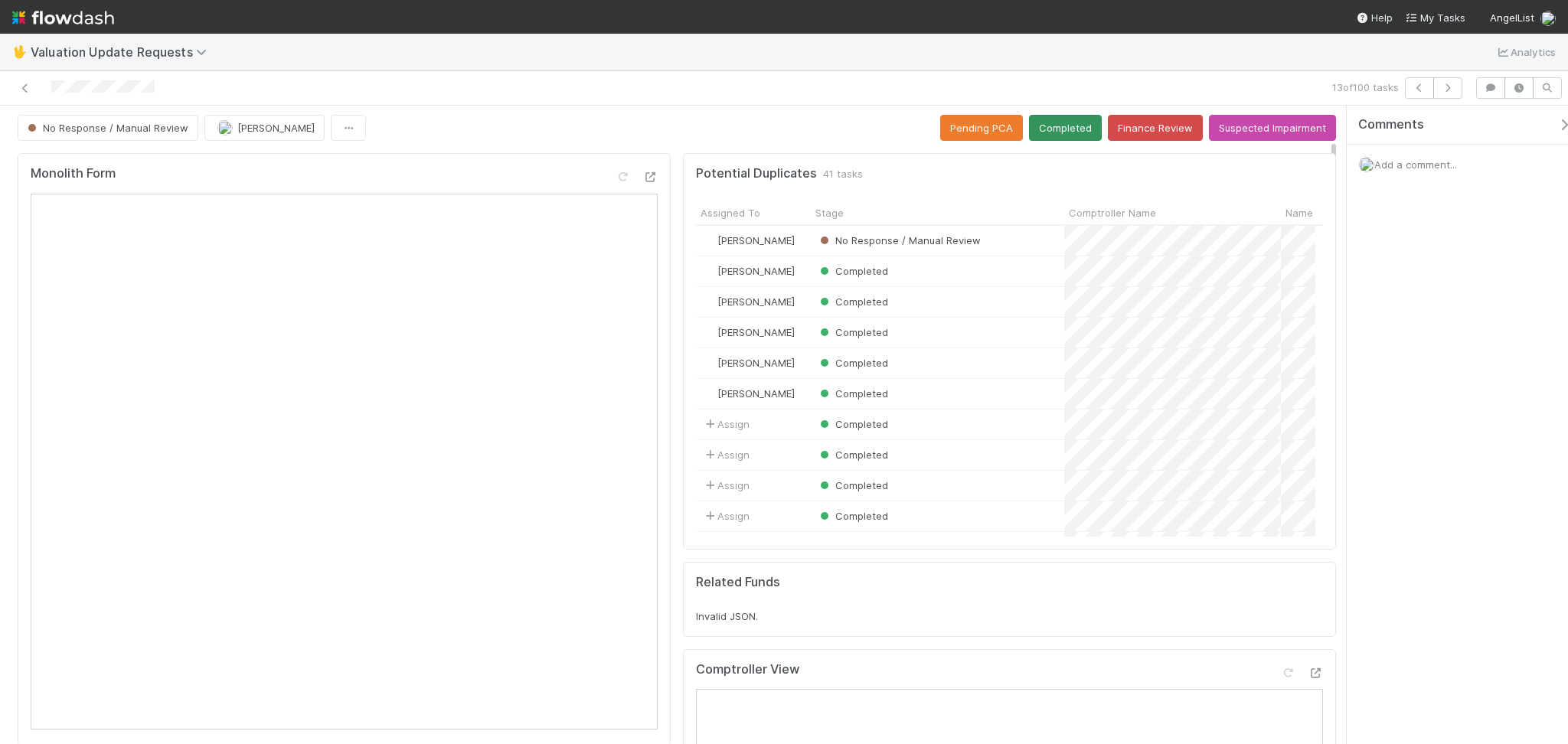
scroll to position [0, 0]
click at [1061, 140] on button "Completed" at bounding box center [1066, 130] width 72 height 26
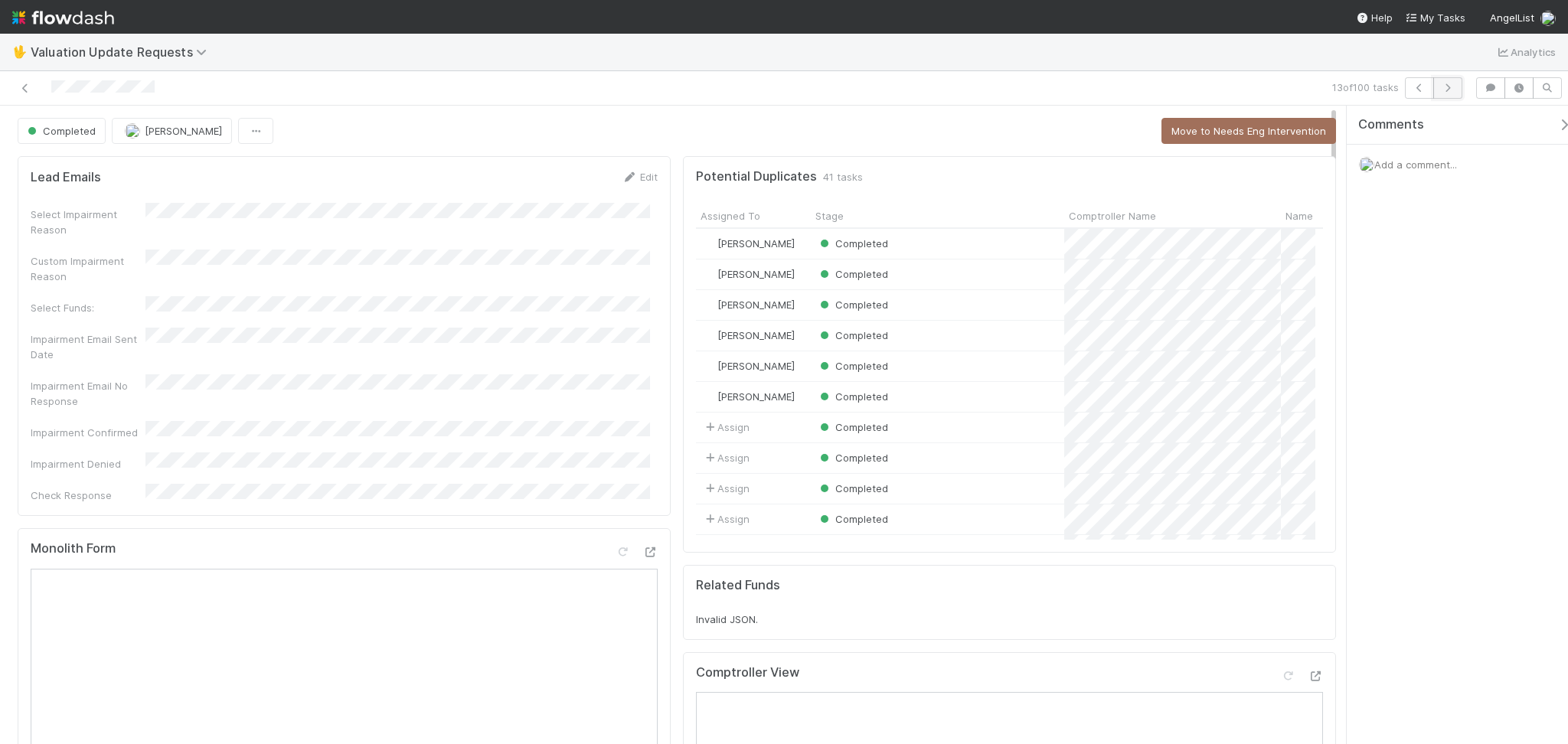
click at [1457, 87] on button "button" at bounding box center [1448, 88] width 29 height 22
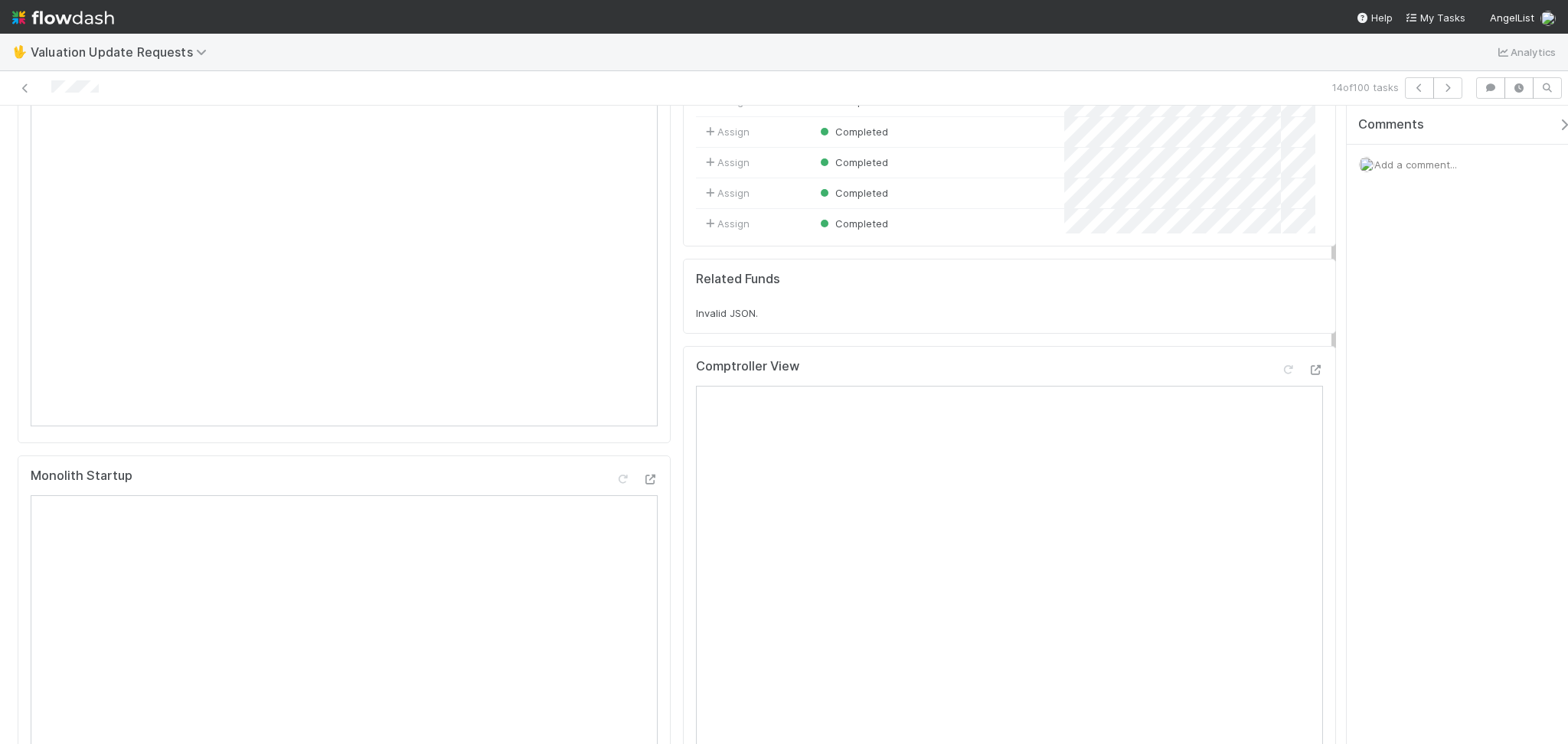
scroll to position [510, 0]
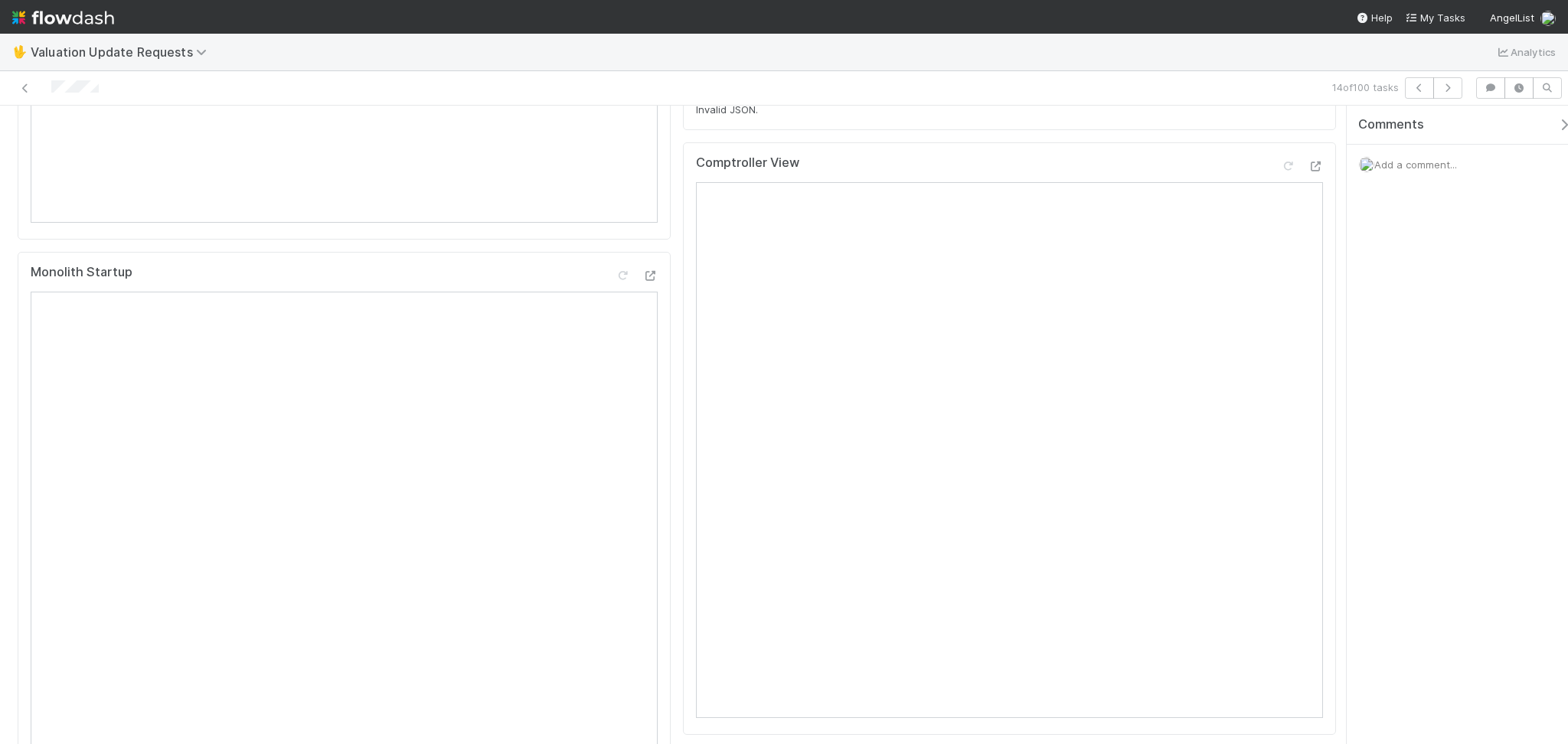
click at [1273, 157] on div "Comptroller View Reload Page" at bounding box center [1009, 168] width 627 height 28
click at [1281, 164] on icon at bounding box center [1288, 166] width 15 height 10
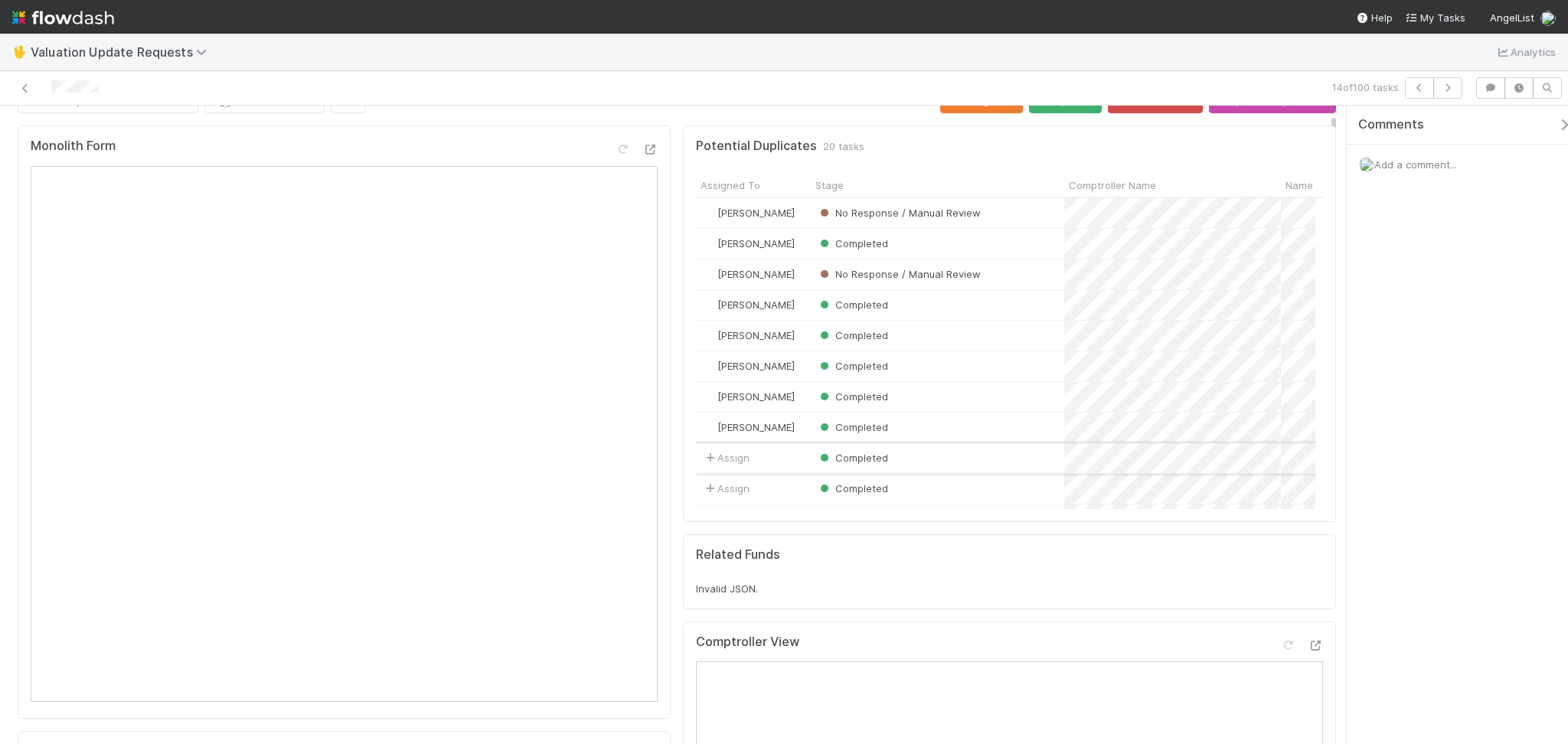
scroll to position [0, 0]
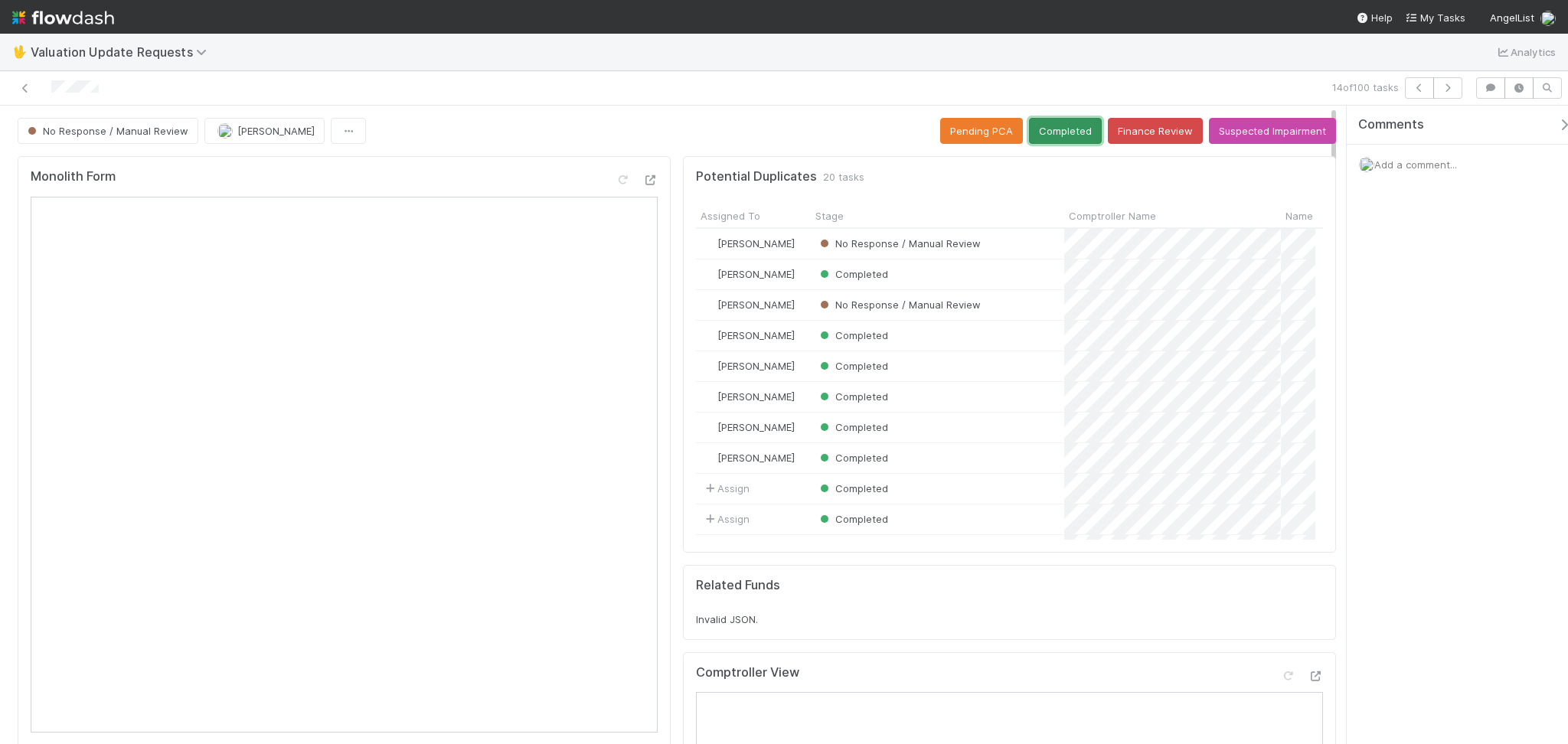
click at [1057, 136] on button "Completed" at bounding box center [1066, 130] width 72 height 26
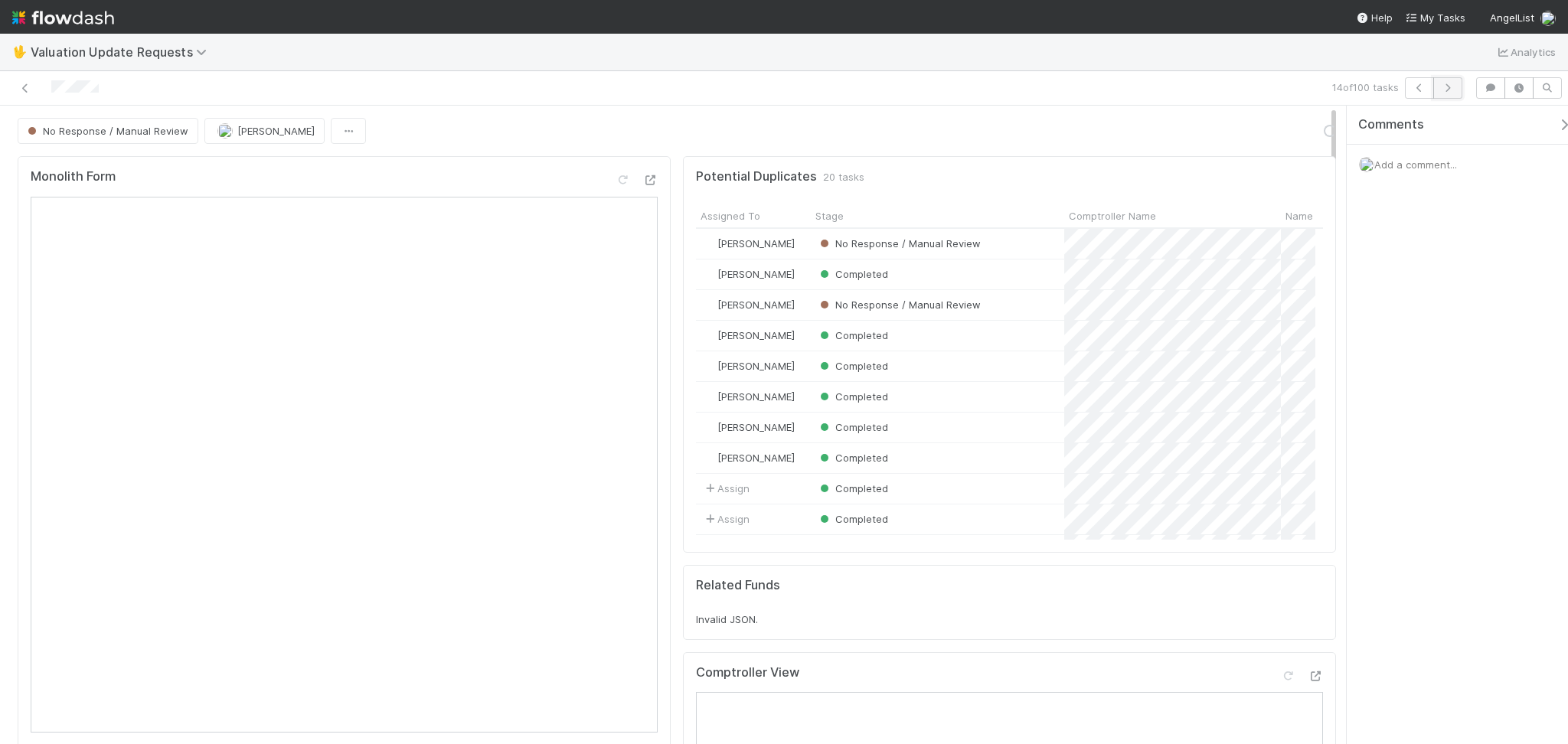
click at [1448, 90] on icon "button" at bounding box center [1448, 88] width 15 height 10
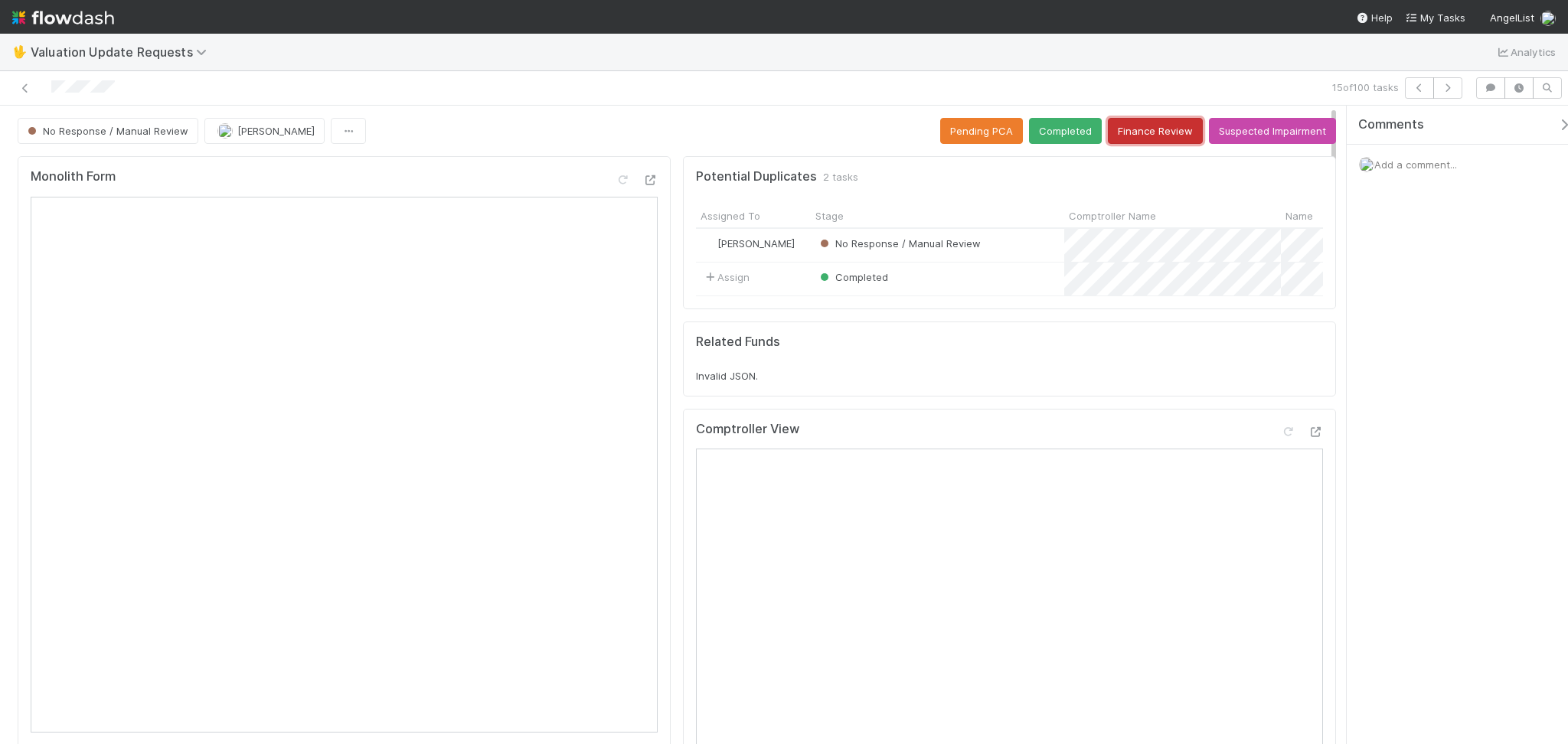
click at [1137, 132] on button "Finance Review" at bounding box center [1156, 130] width 95 height 26
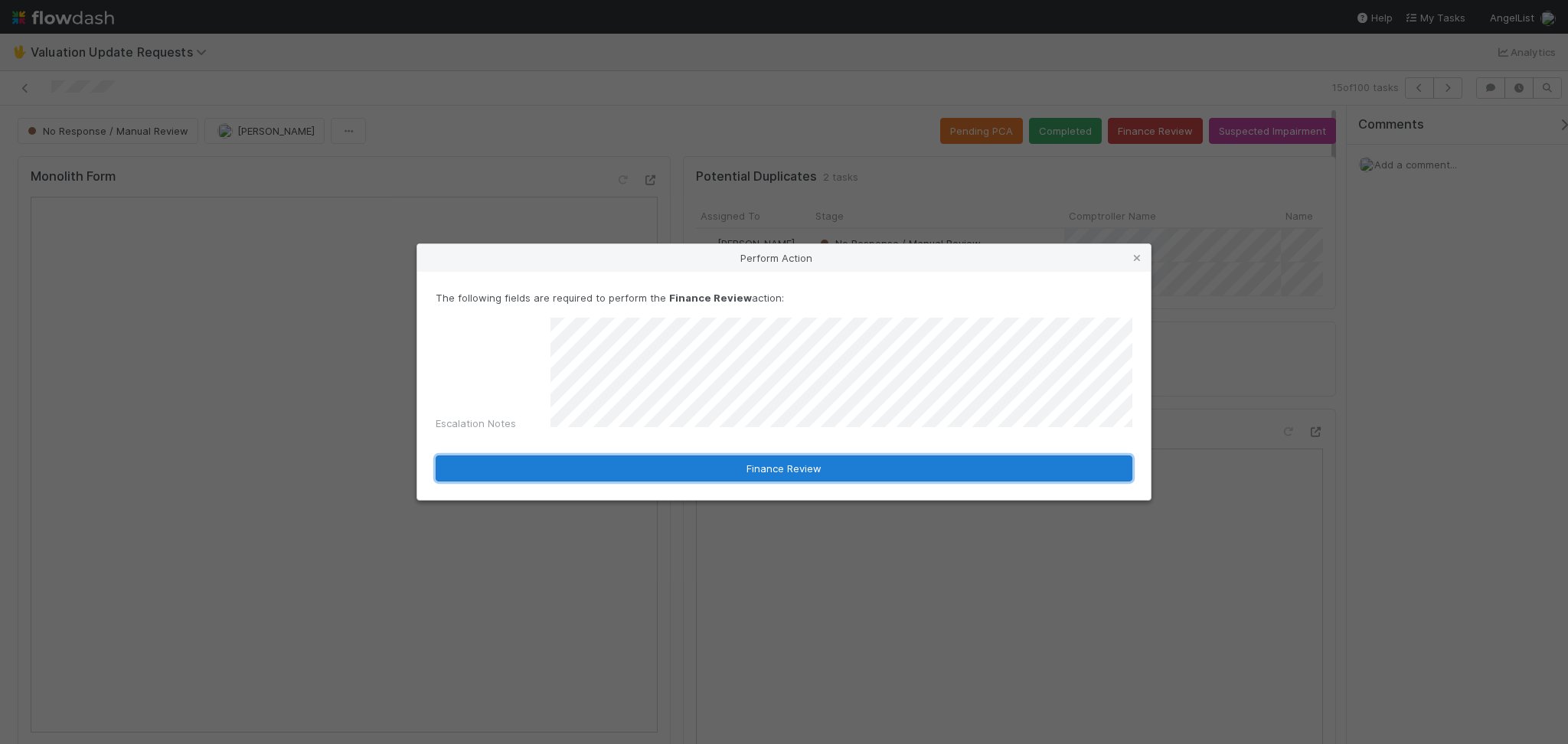
click at [806, 473] on button "Finance Review" at bounding box center [784, 468] width 696 height 26
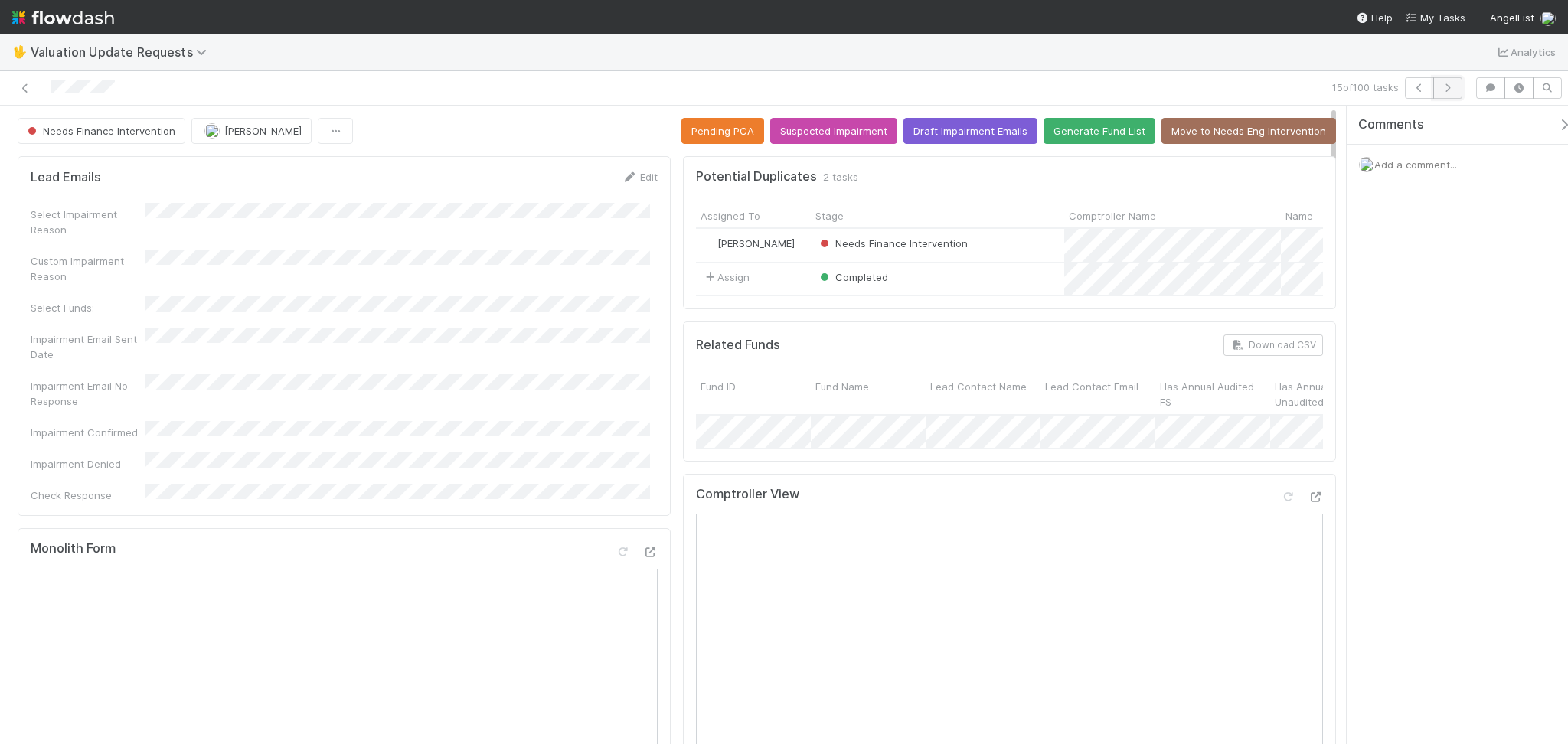
click at [1459, 85] on button "button" at bounding box center [1448, 88] width 29 height 22
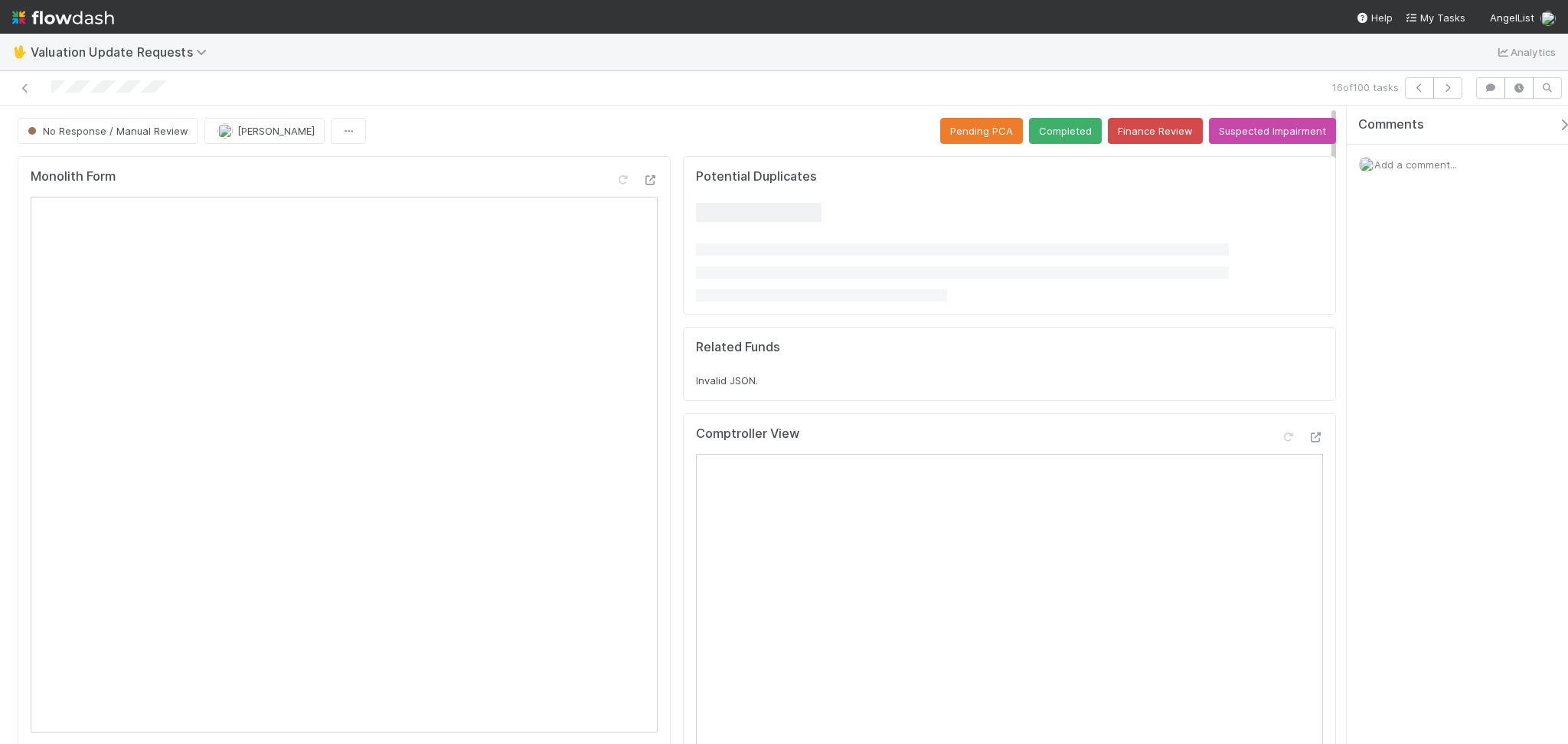
drag, startPoint x: 286, startPoint y: 59, endPoint x: 253, endPoint y: 79, distance: 38.6
click at [286, 58] on div "🖖 Valuation Update Requests Analytics" at bounding box center [784, 51] width 1568 height 37
click at [28, 87] on icon at bounding box center [26, 88] width 15 height 10
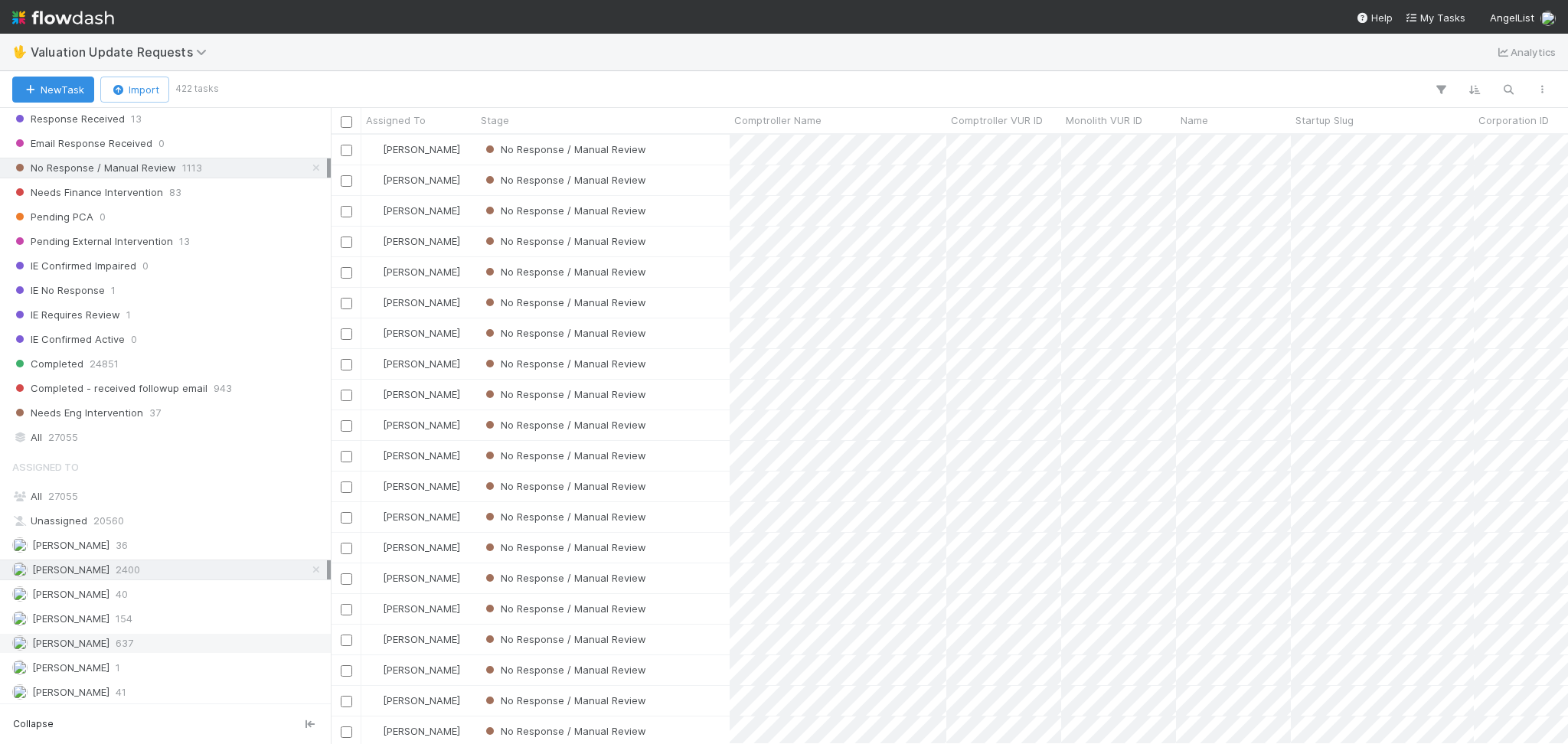
scroll to position [323, 0]
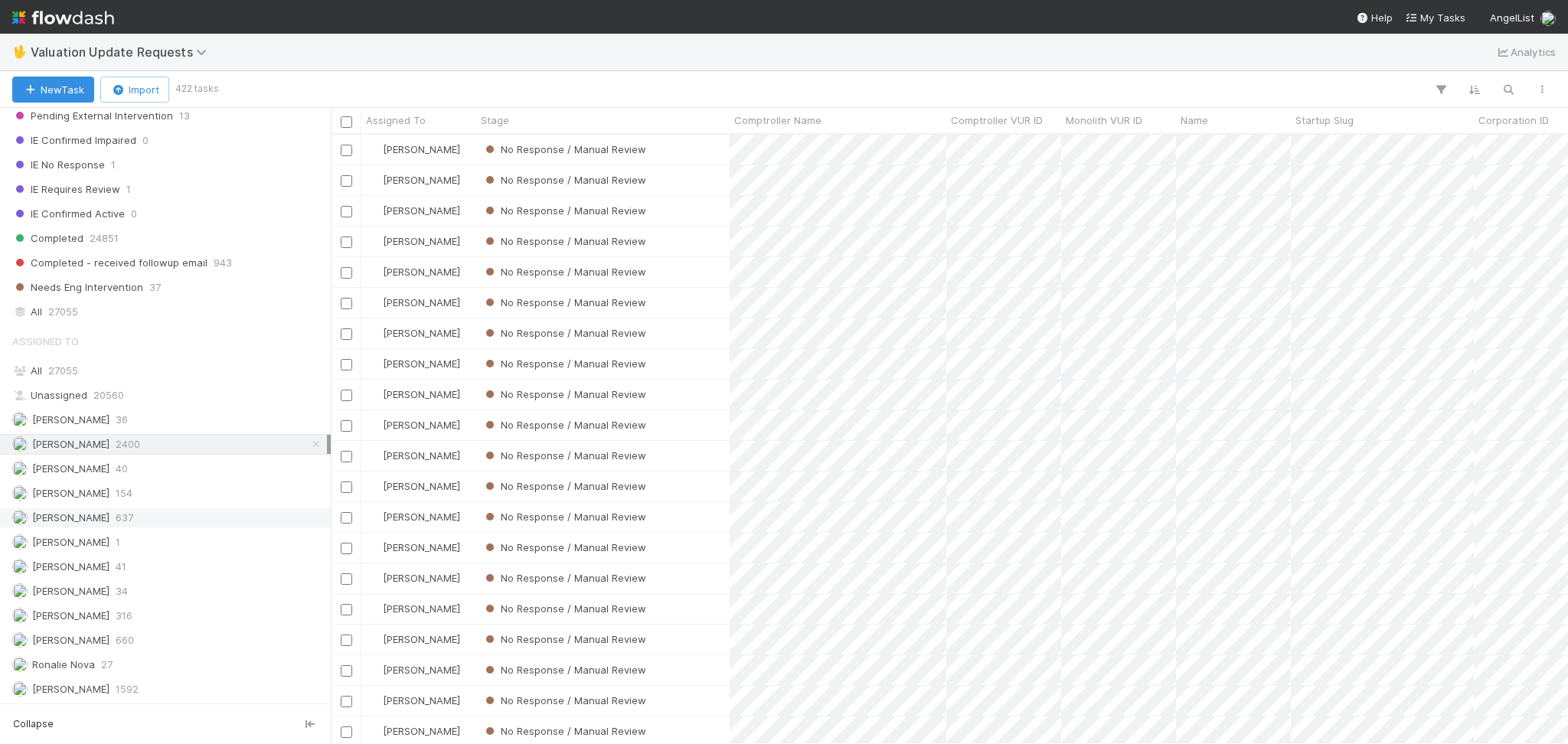
click at [177, 524] on div "[PERSON_NAME] 637" at bounding box center [169, 518] width 315 height 19
click at [180, 447] on div "[PERSON_NAME] 2400" at bounding box center [169, 444] width 315 height 19
click at [172, 642] on div "[PERSON_NAME] 660" at bounding box center [169, 640] width 315 height 19
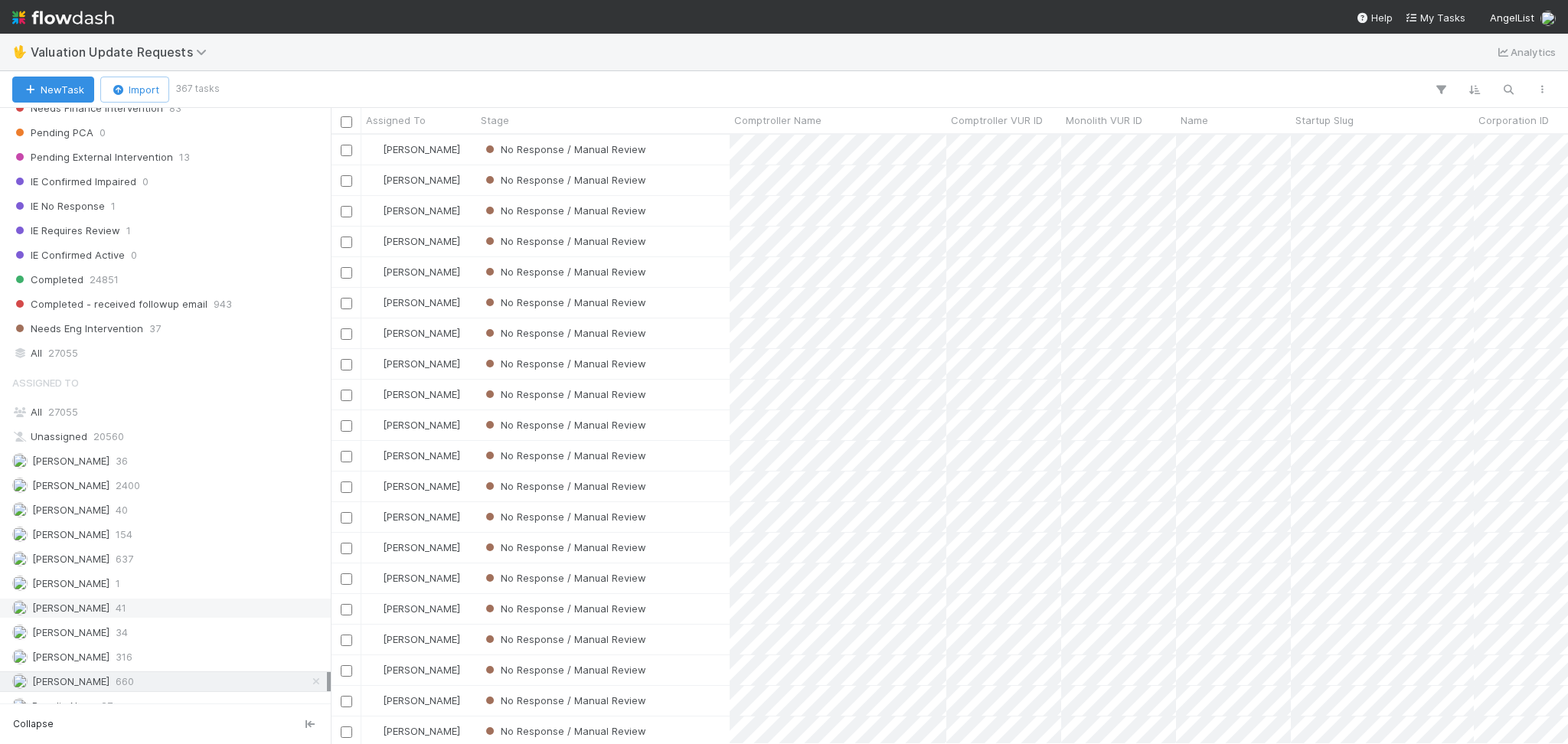
scroll to position [306, 0]
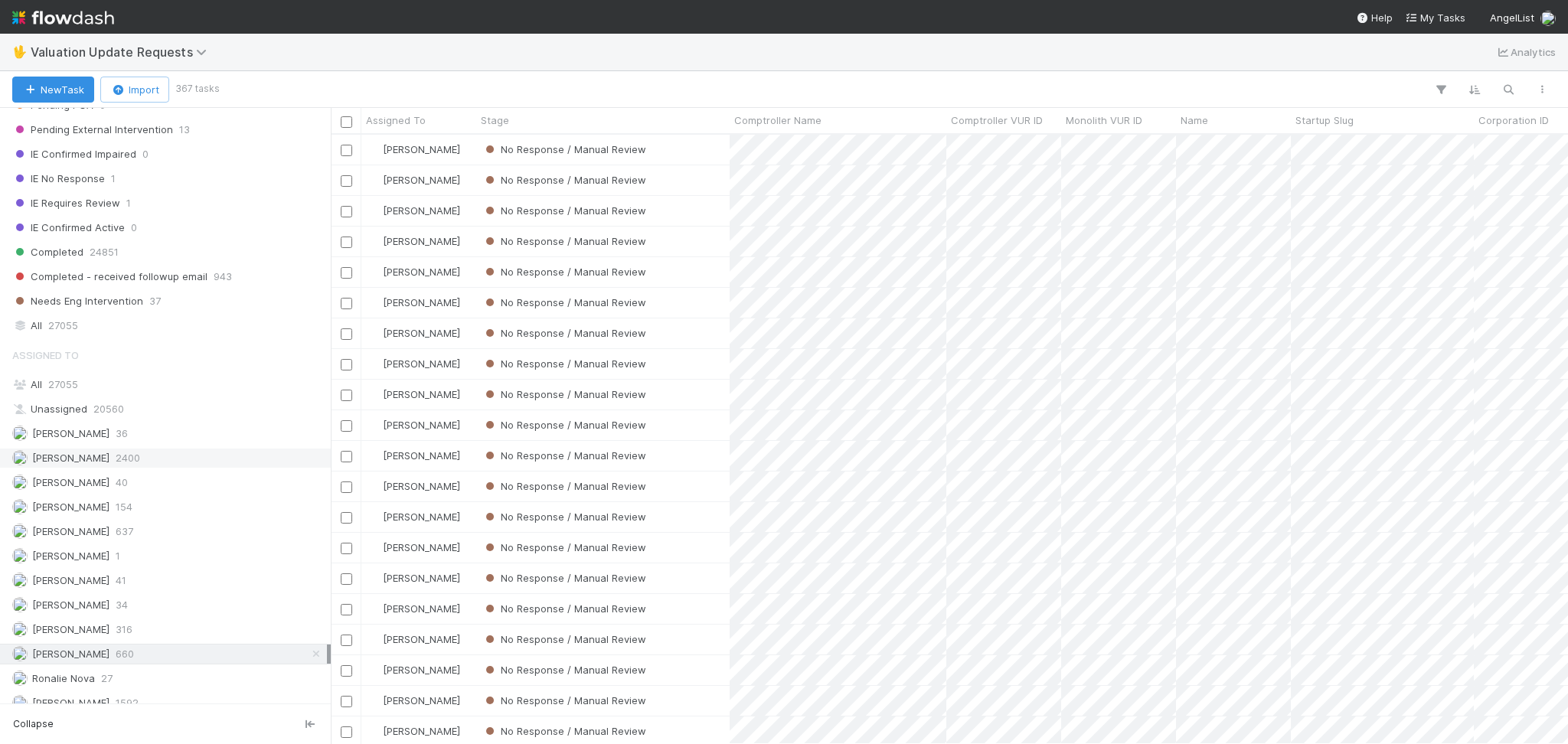
click at [190, 462] on div "[PERSON_NAME] 2400" at bounding box center [169, 459] width 315 height 19
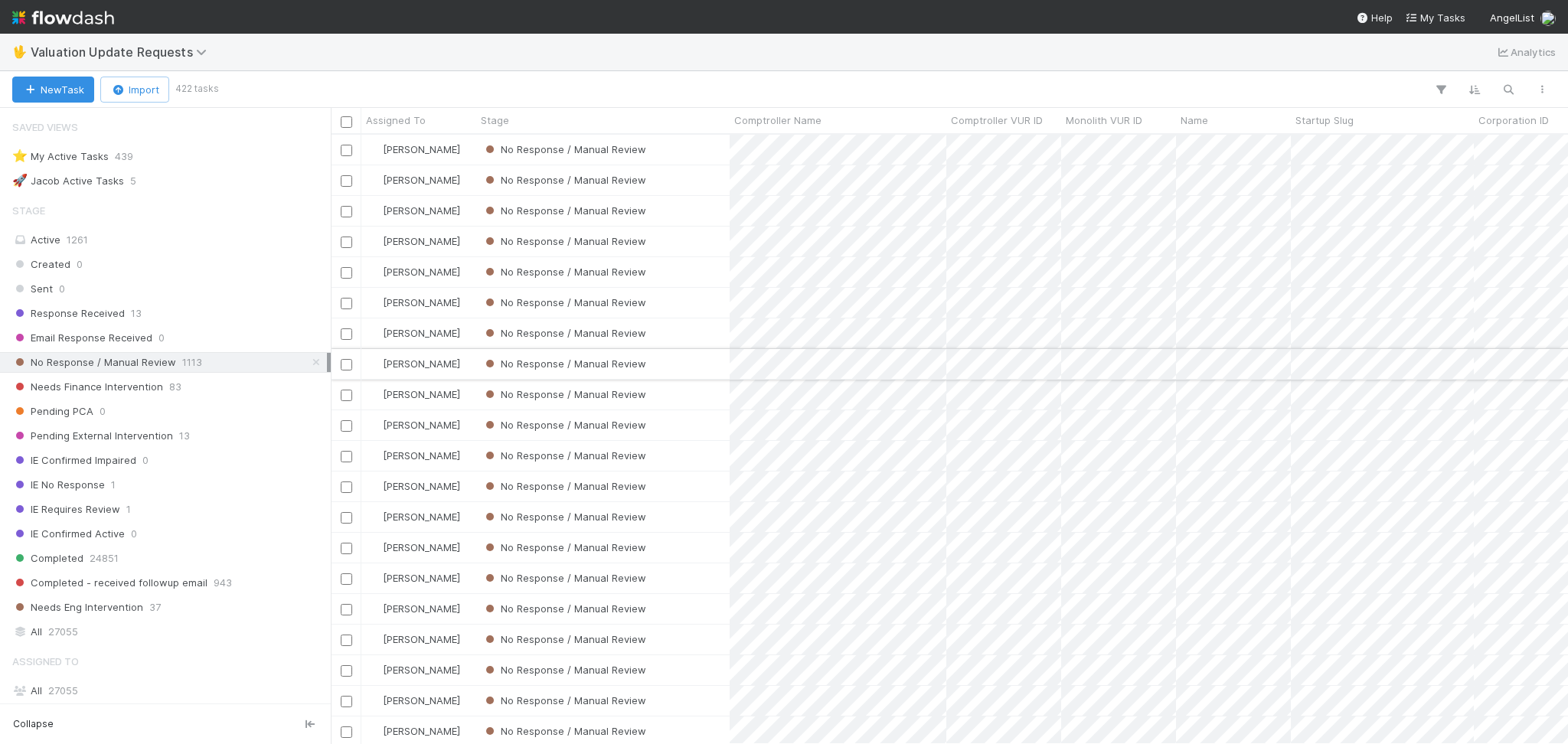
click at [720, 362] on div "No Response / Manual Review" at bounding box center [603, 363] width 253 height 29
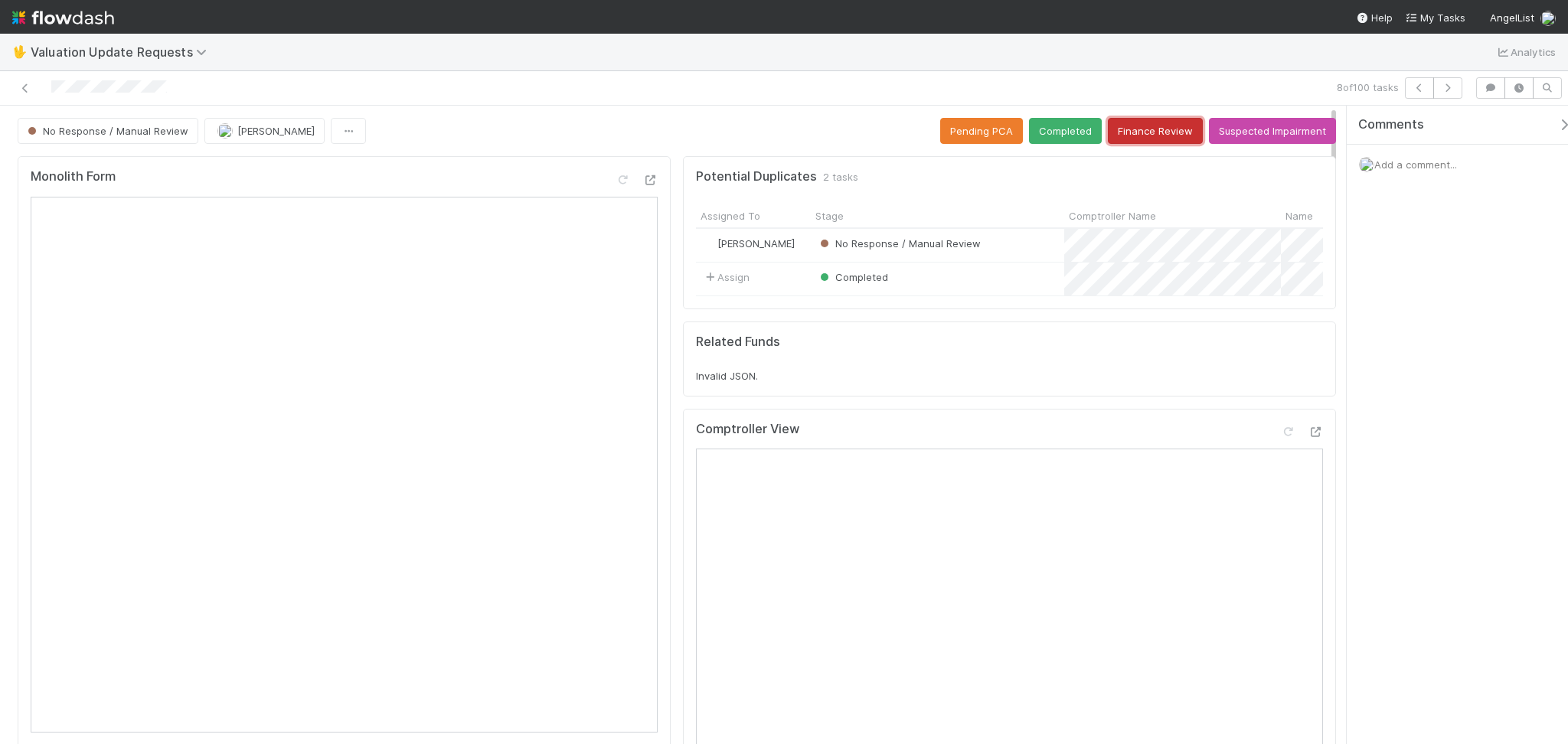
click at [1137, 129] on button "Finance Review" at bounding box center [1156, 130] width 95 height 26
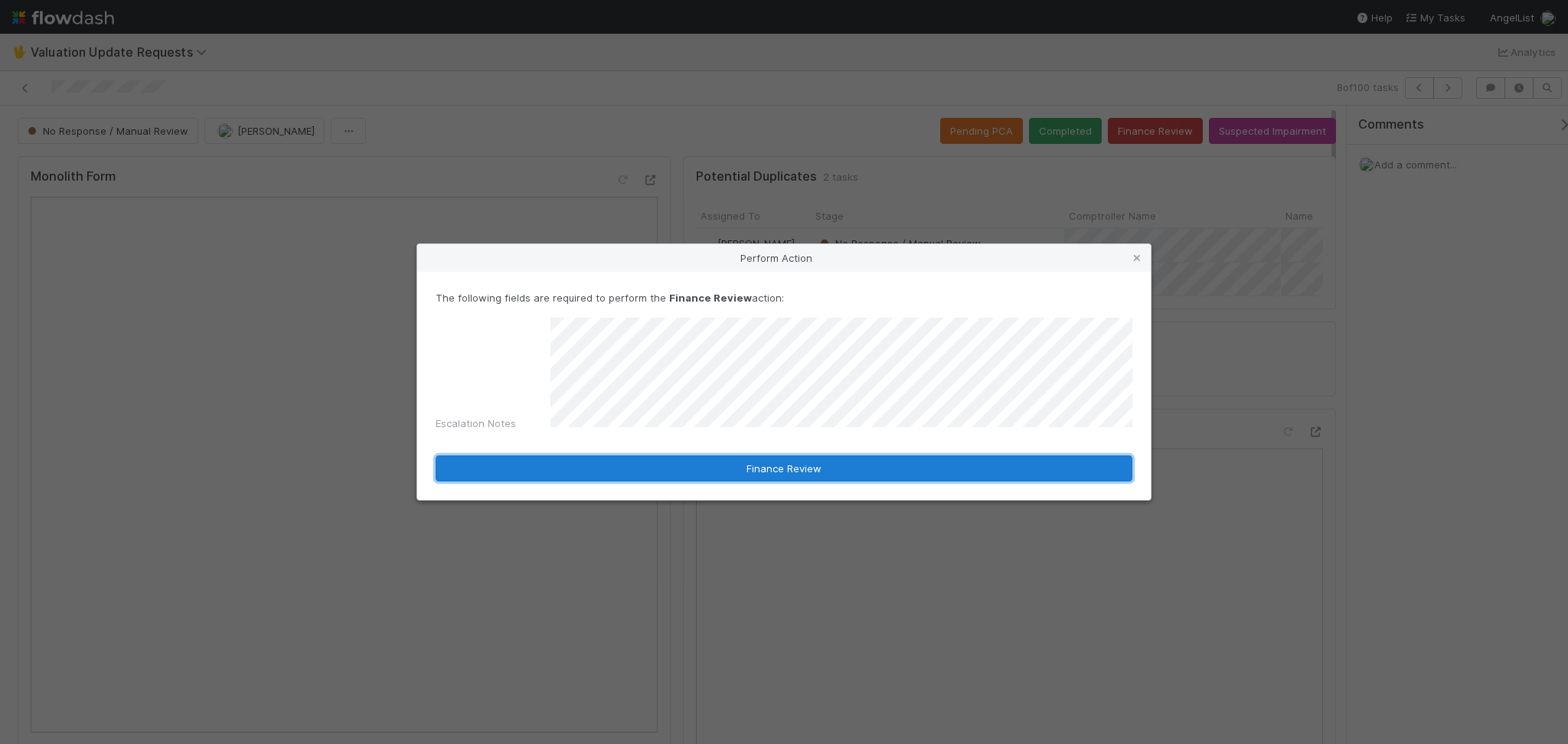
click at [786, 472] on button "Finance Review" at bounding box center [784, 468] width 696 height 26
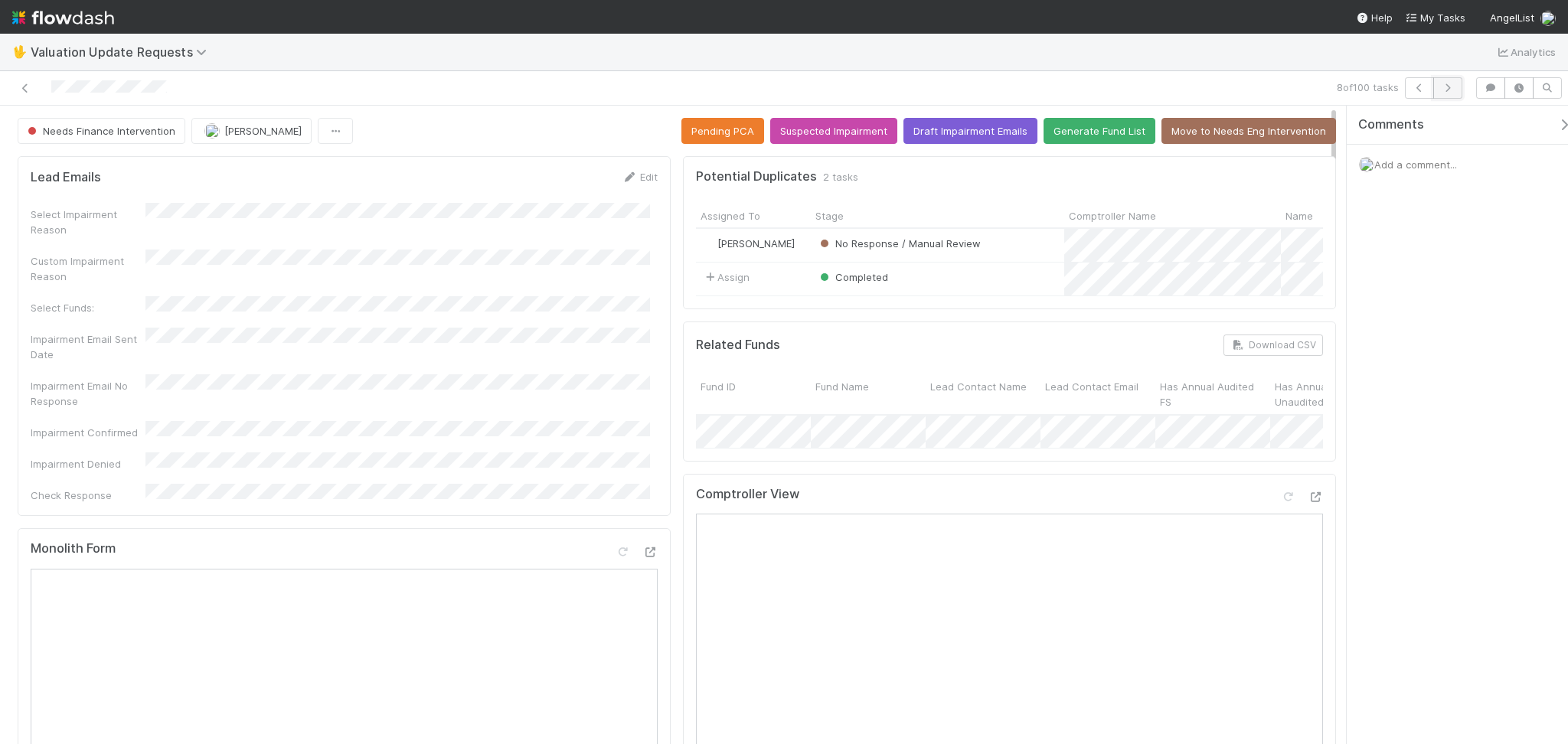
click at [1446, 77] on button "button" at bounding box center [1448, 88] width 29 height 22
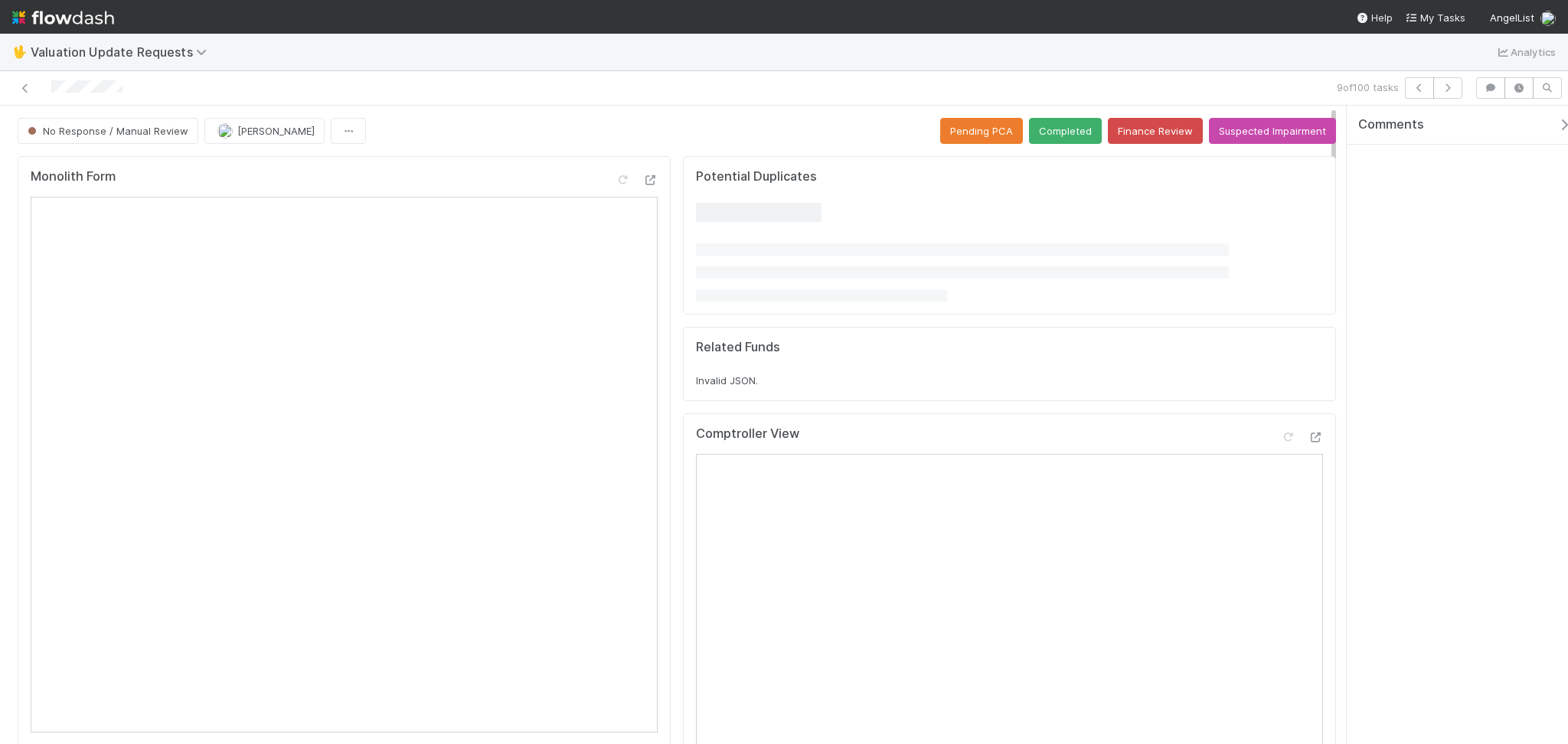
click at [758, 93] on div "9 of 100 tasks" at bounding box center [1105, 88] width 729 height 22
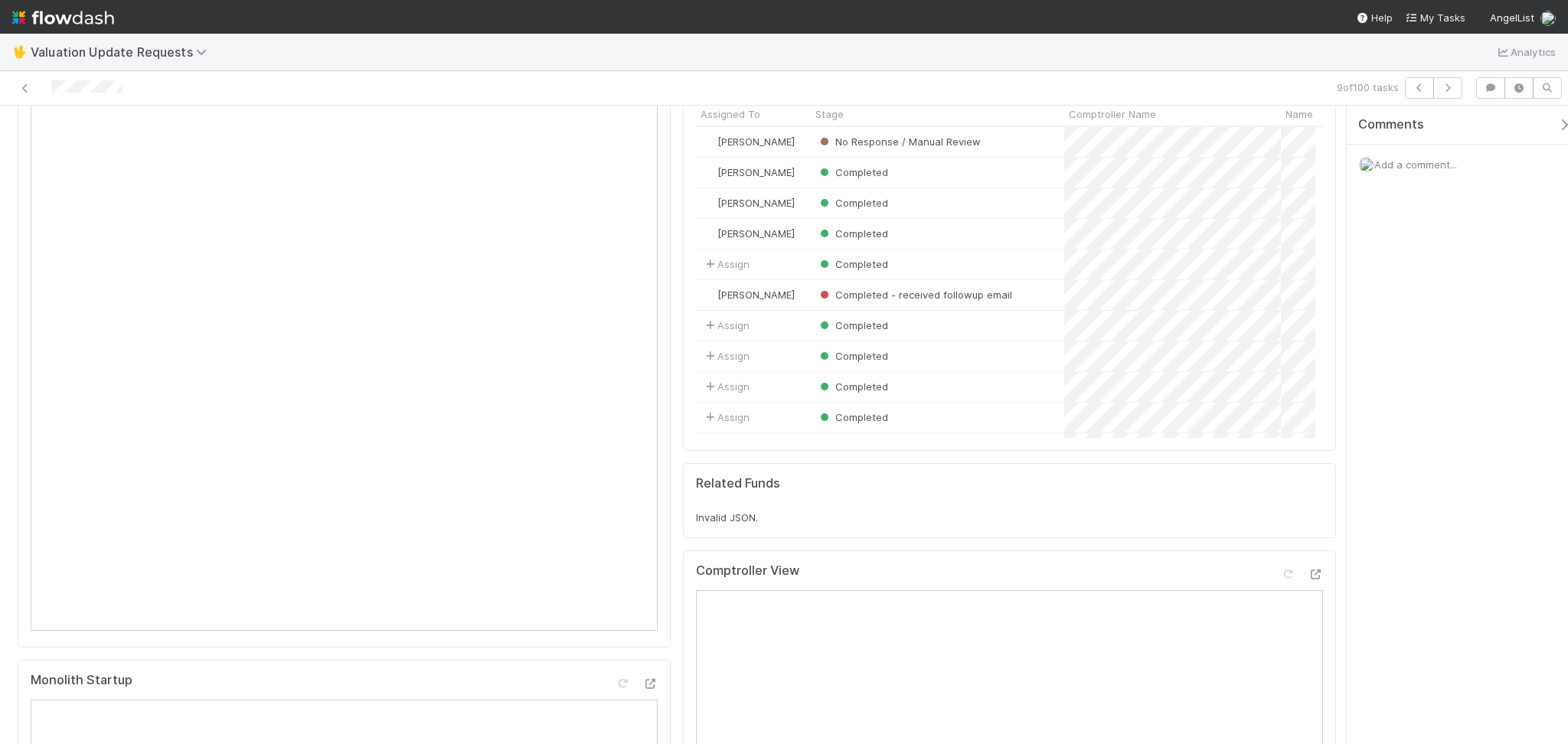
scroll to position [306, 0]
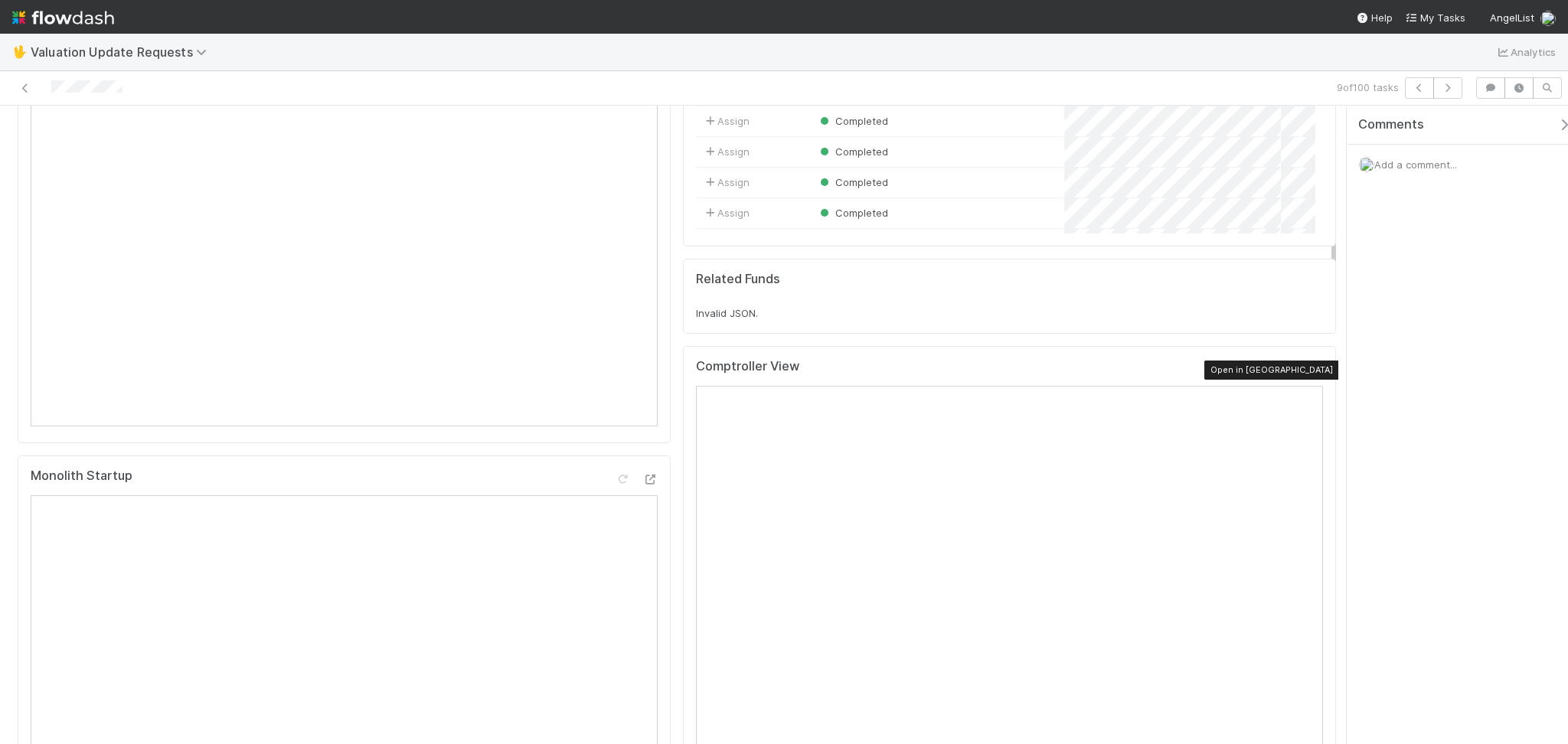
click at [1308, 374] on icon at bounding box center [1316, 370] width 15 height 10
click at [1281, 371] on icon at bounding box center [1288, 370] width 15 height 10
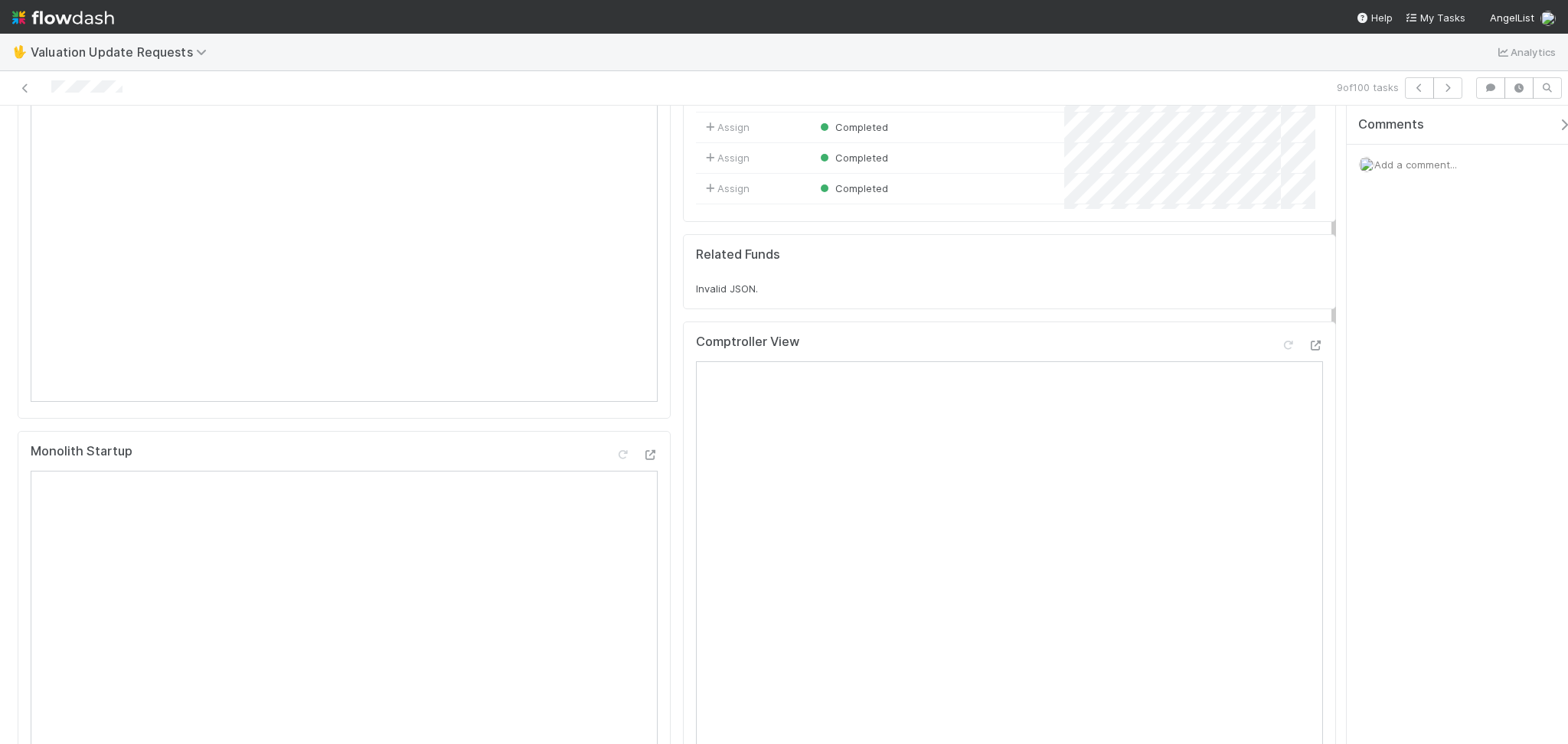
scroll to position [408, 0]
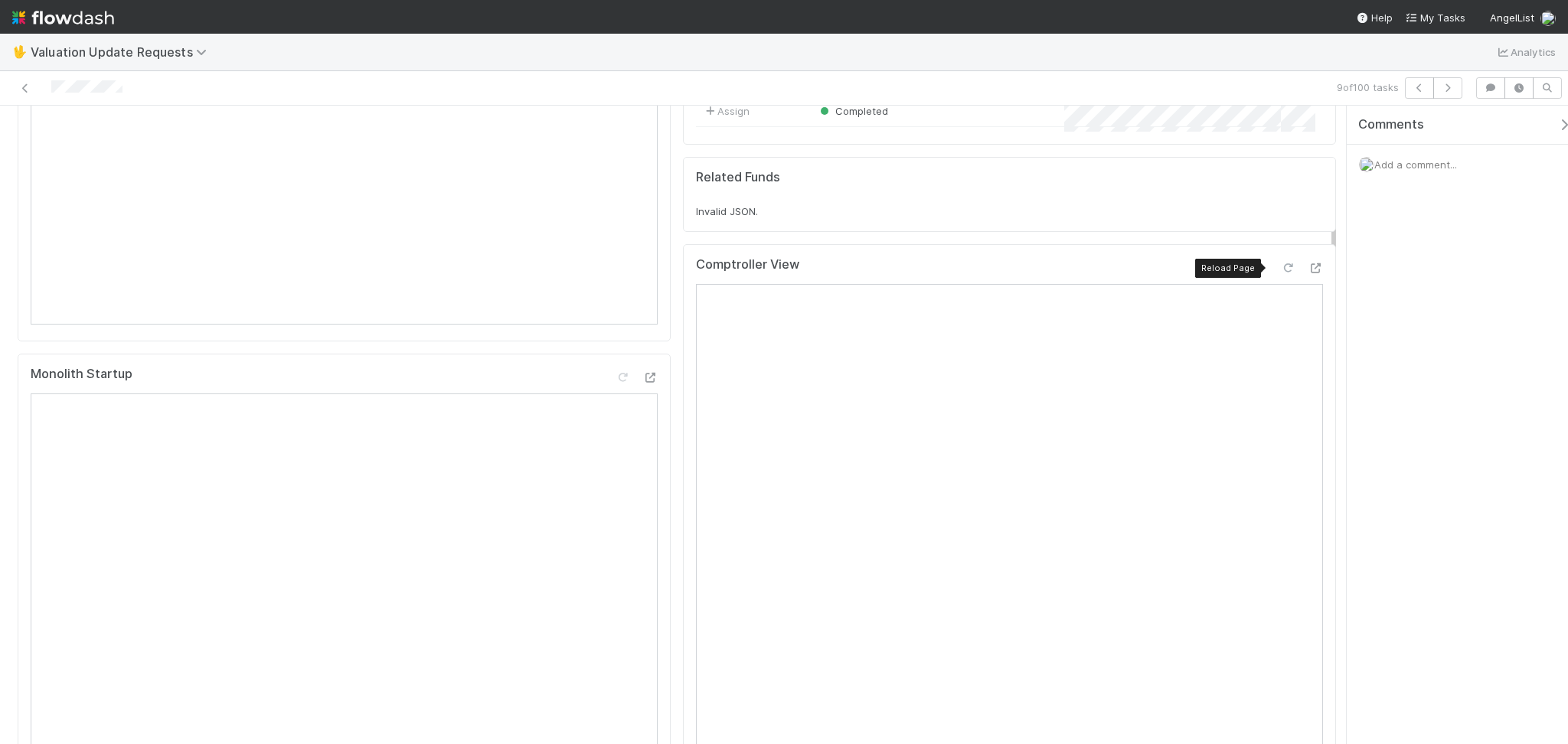
click at [1281, 268] on icon at bounding box center [1288, 268] width 15 height 10
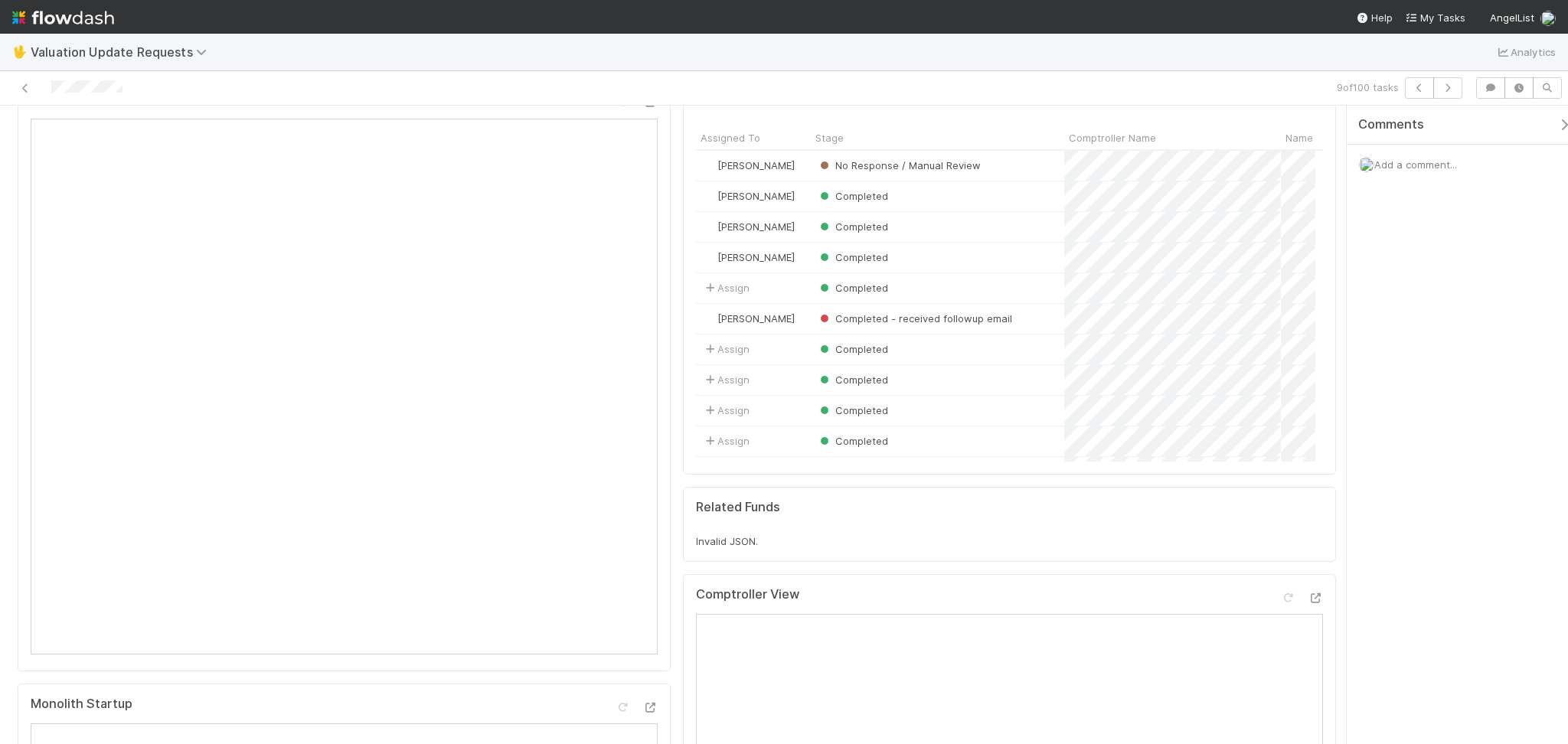
scroll to position [0, 0]
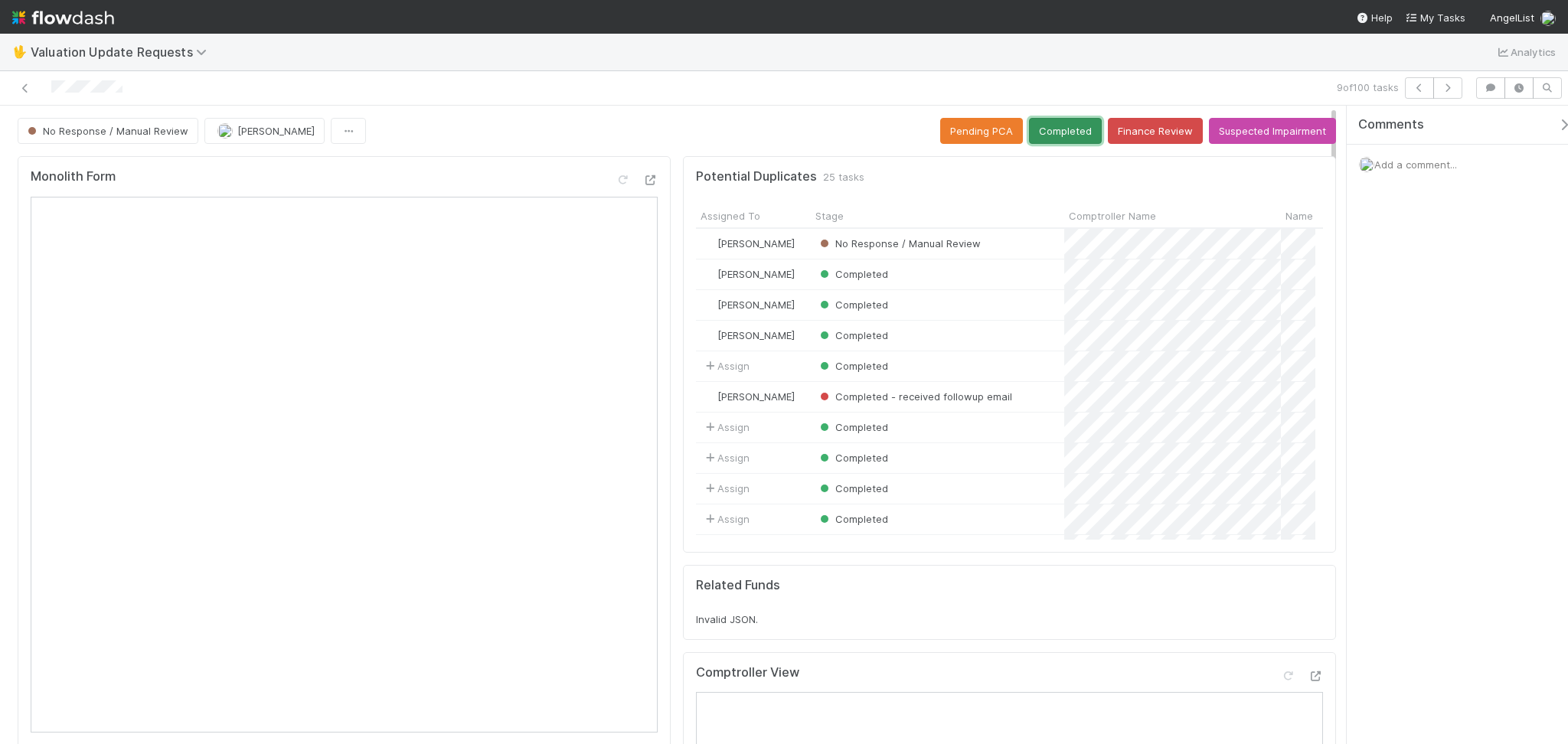
click at [1049, 126] on button "Completed" at bounding box center [1066, 130] width 72 height 26
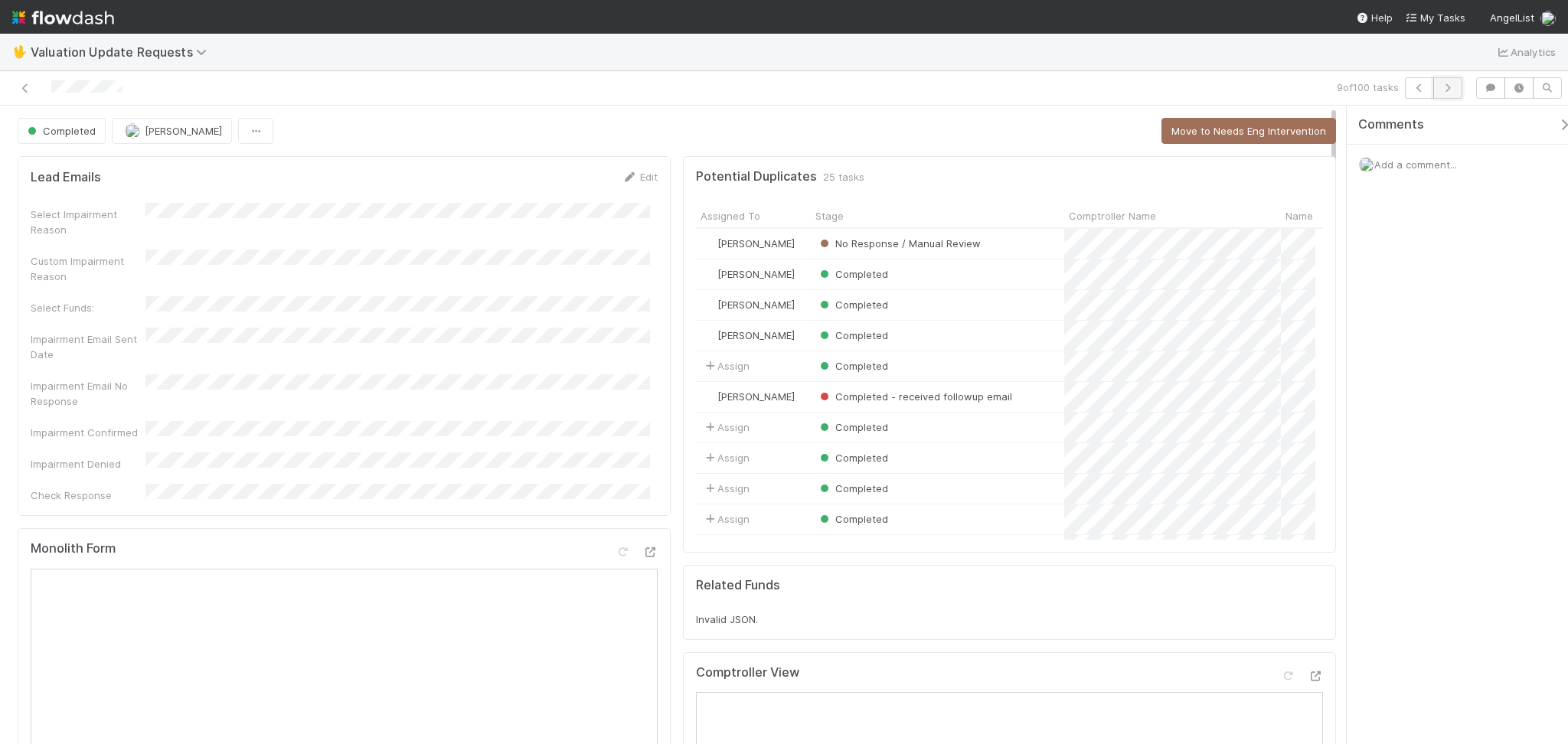
click at [1450, 88] on icon "button" at bounding box center [1448, 88] width 15 height 10
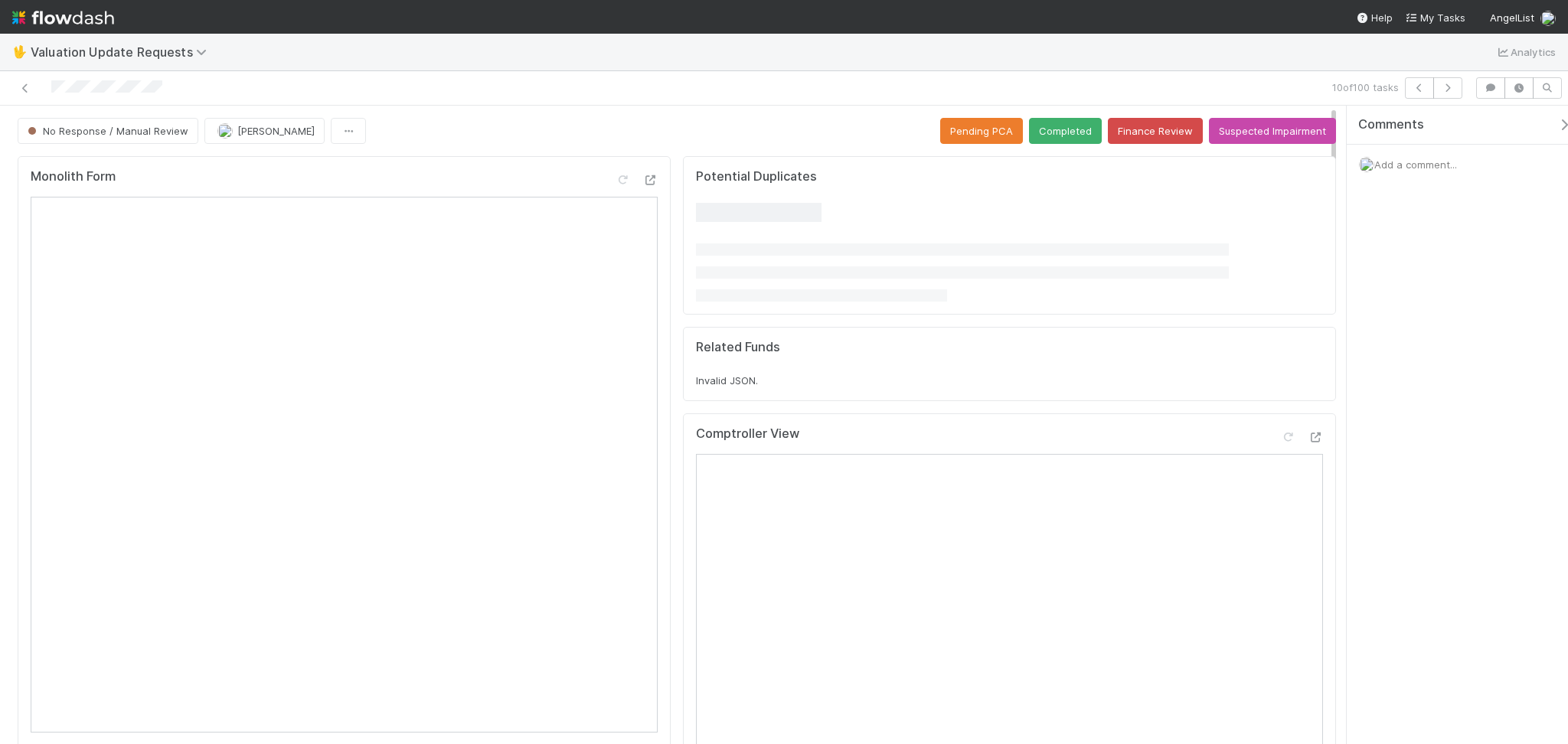
click at [303, 78] on div at bounding box center [373, 88] width 735 height 22
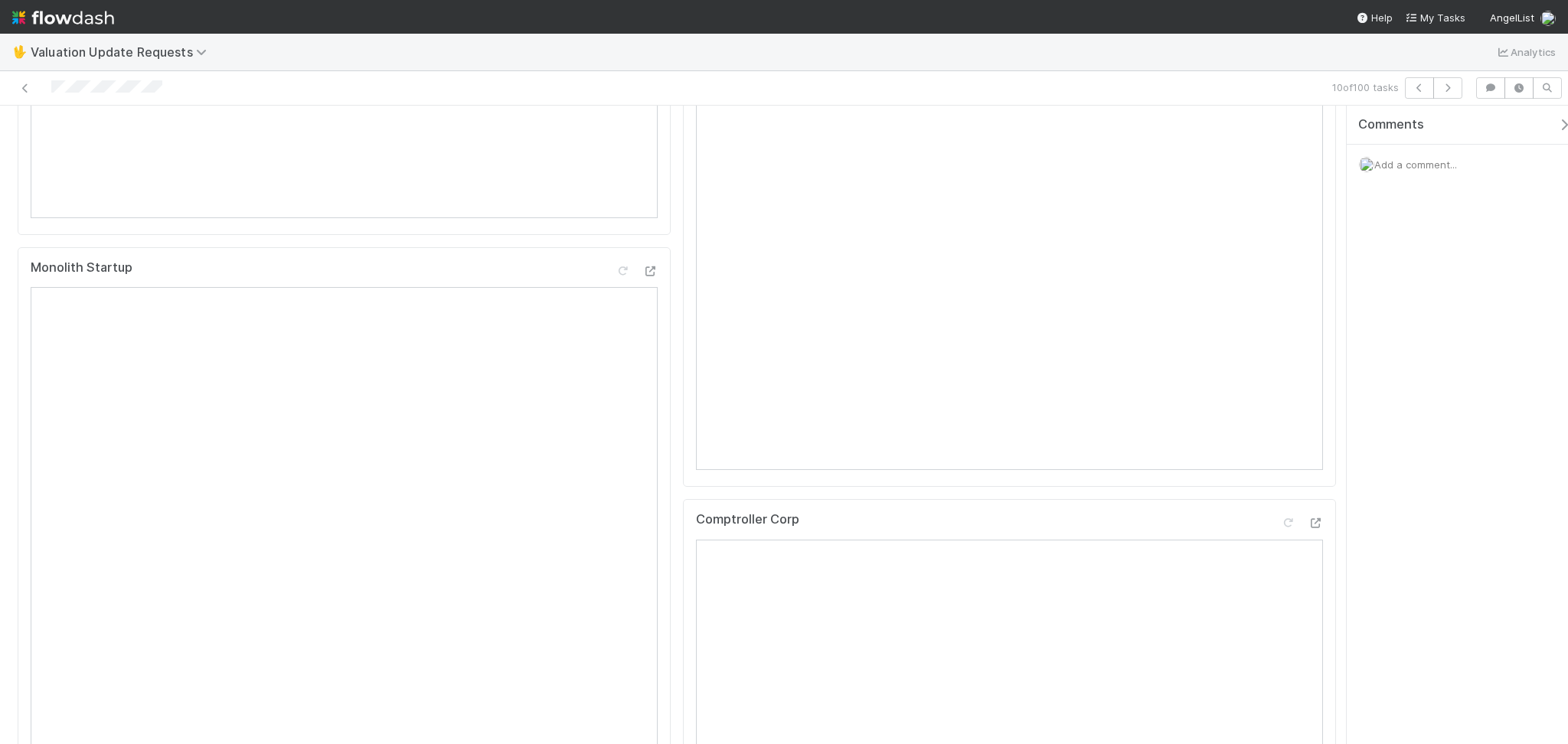
scroll to position [408, 0]
click at [1446, 88] on icon "button" at bounding box center [1448, 88] width 15 height 10
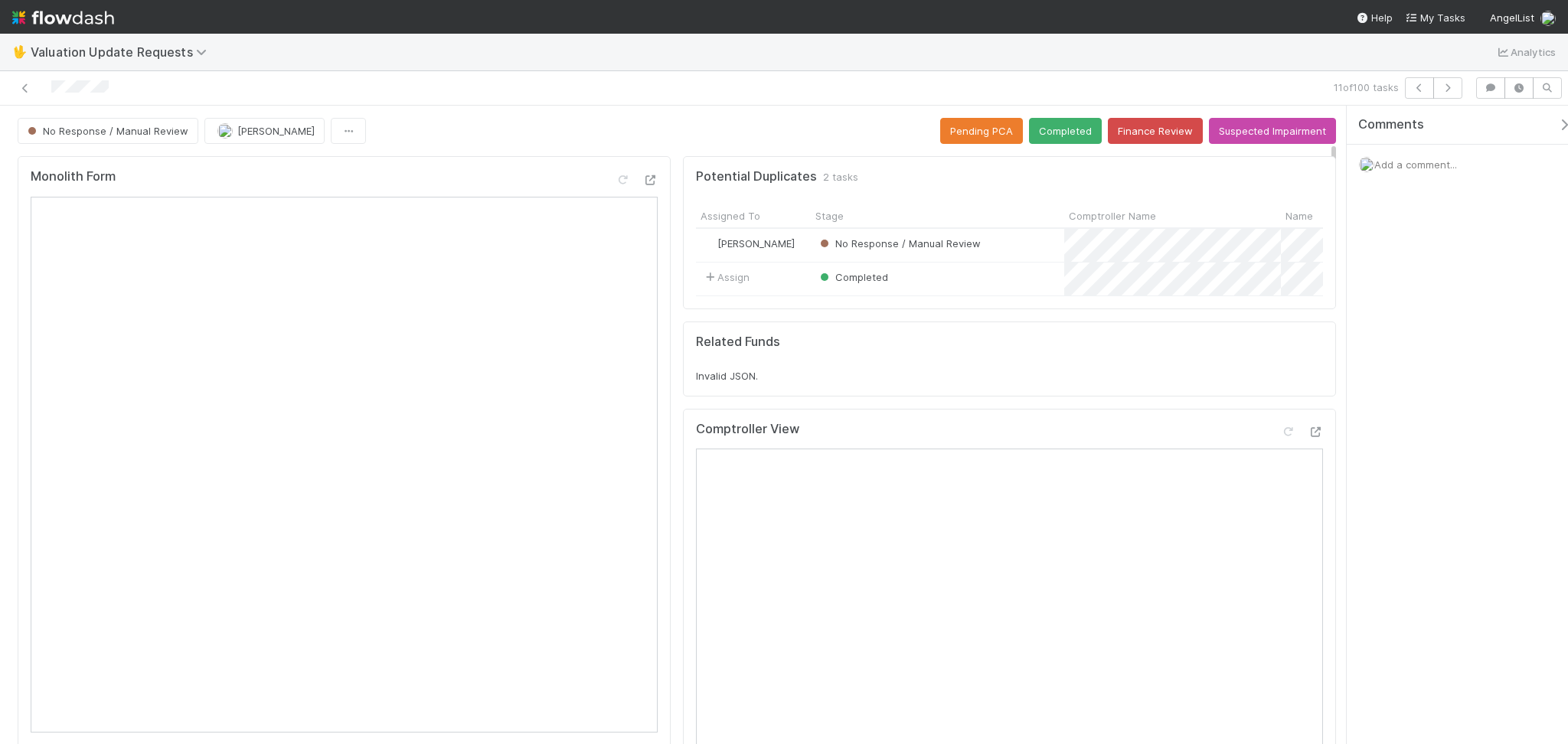
scroll to position [204, 0]
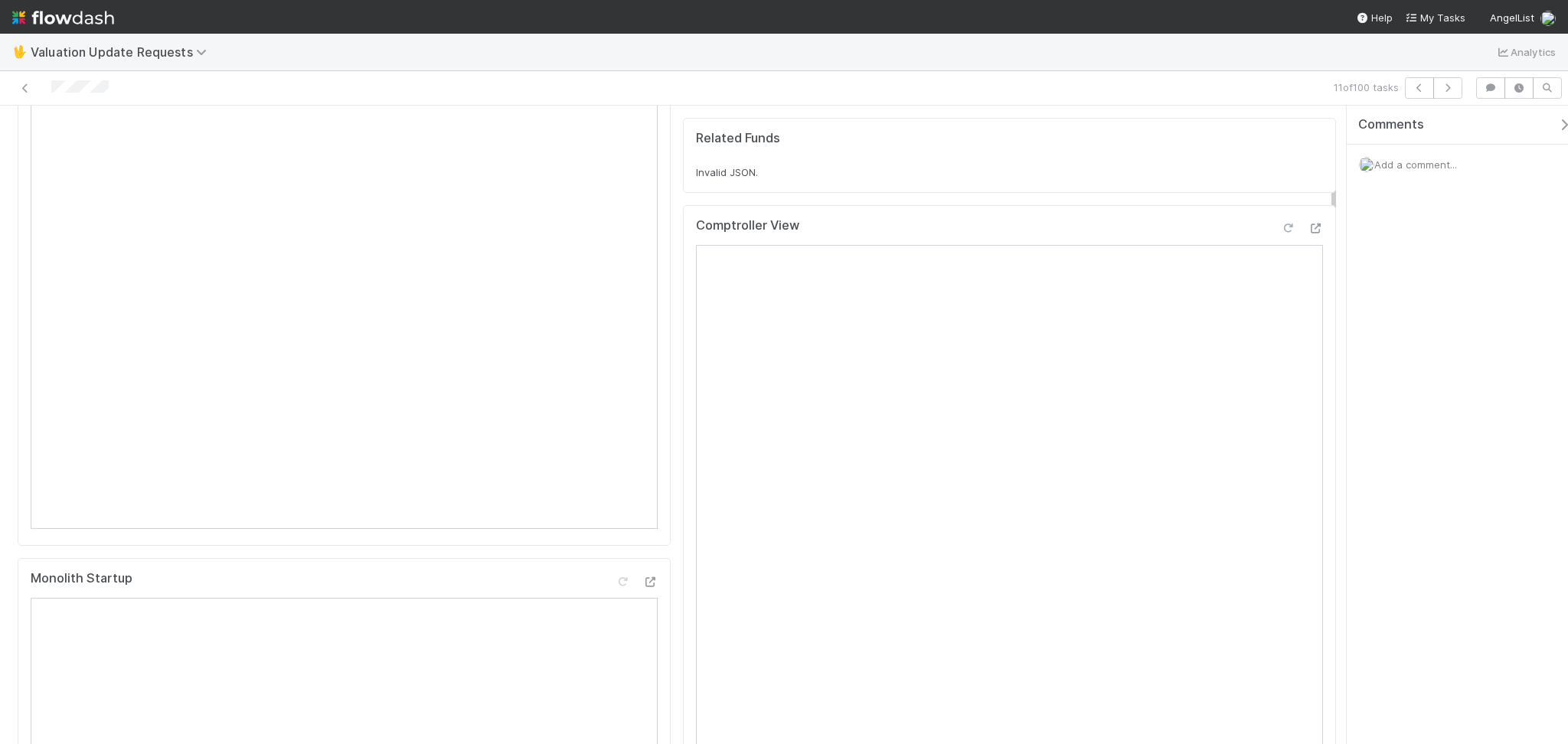
click at [1281, 236] on div at bounding box center [1288, 228] width 15 height 15
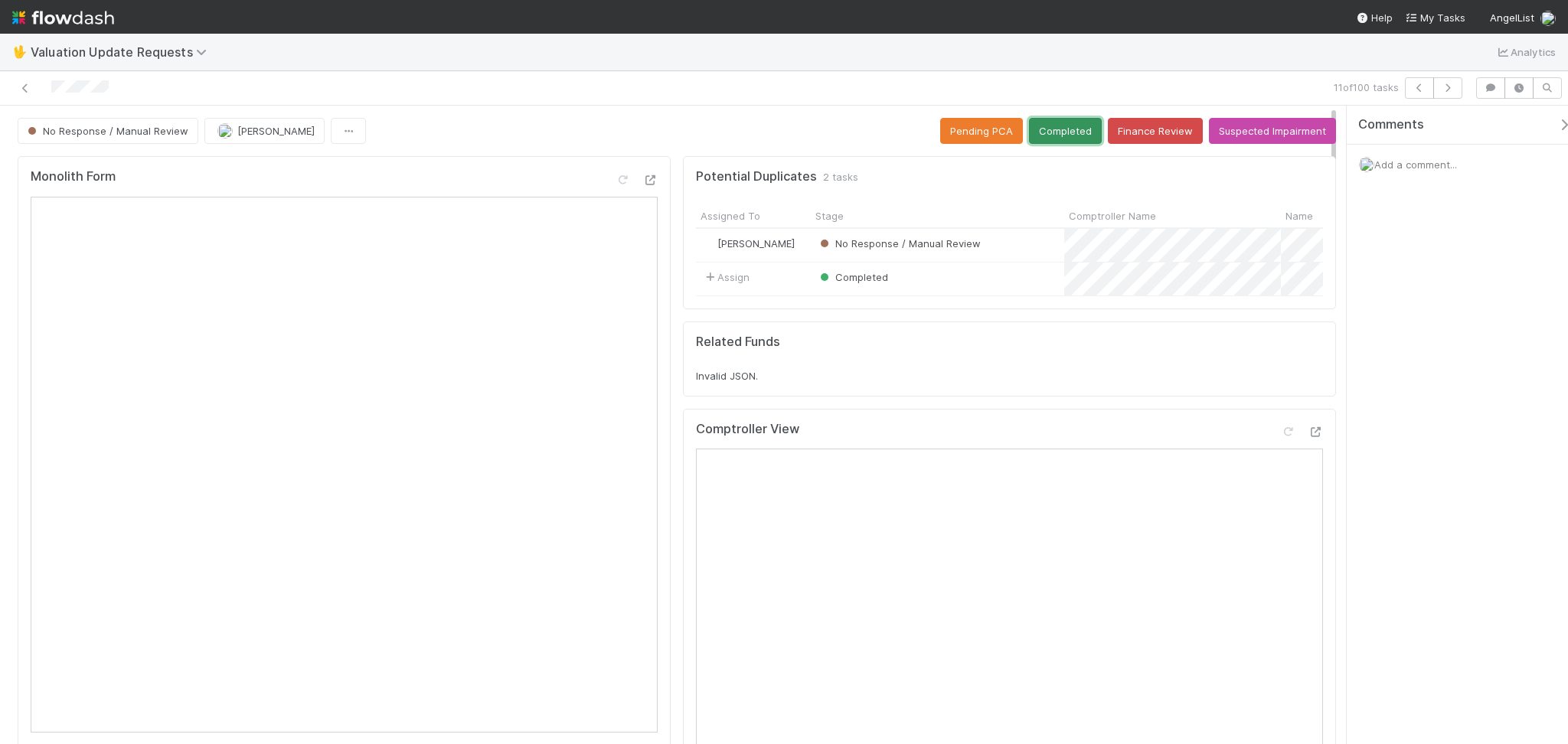
click at [1074, 127] on button "Completed" at bounding box center [1066, 130] width 72 height 26
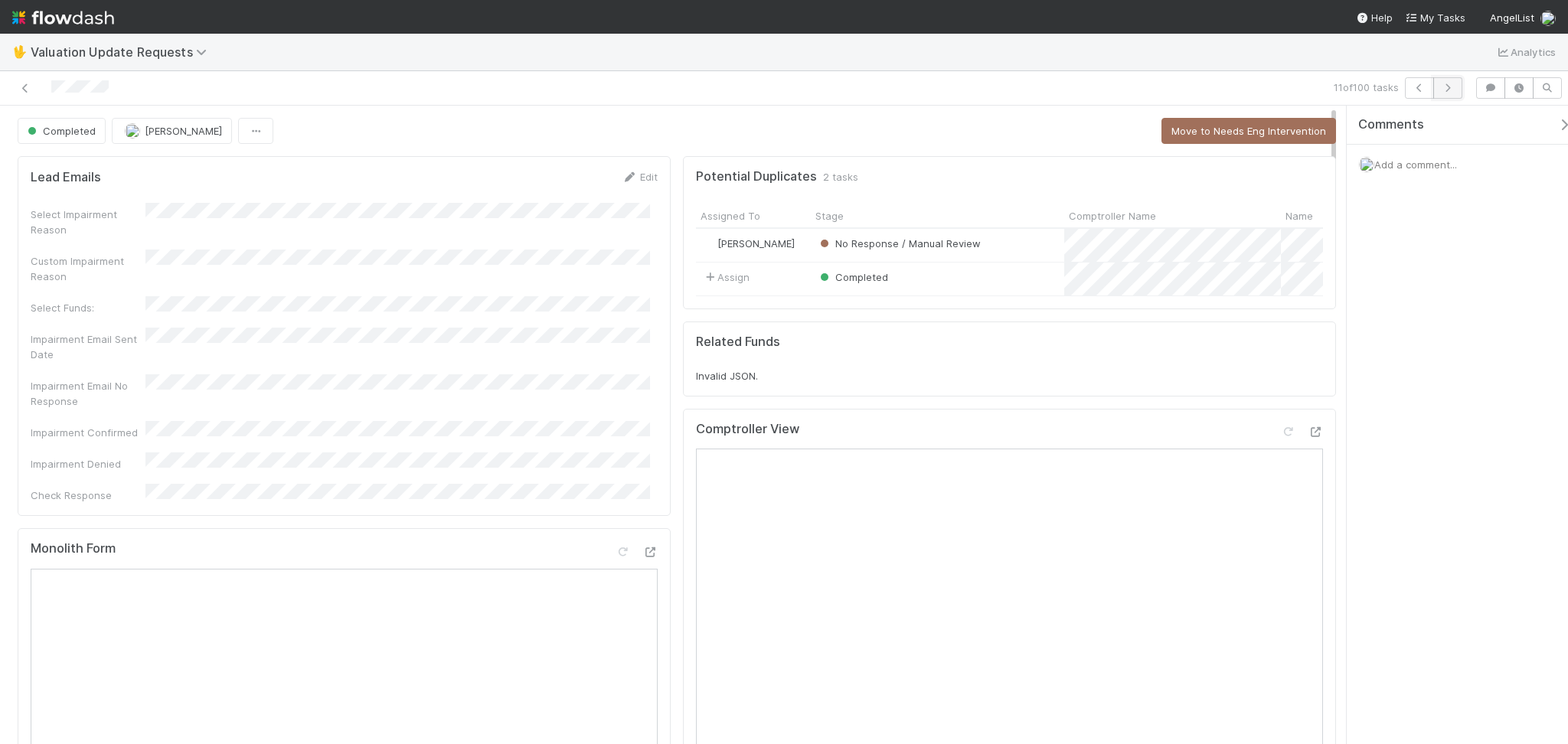
click at [1450, 88] on icon "button" at bounding box center [1448, 88] width 15 height 10
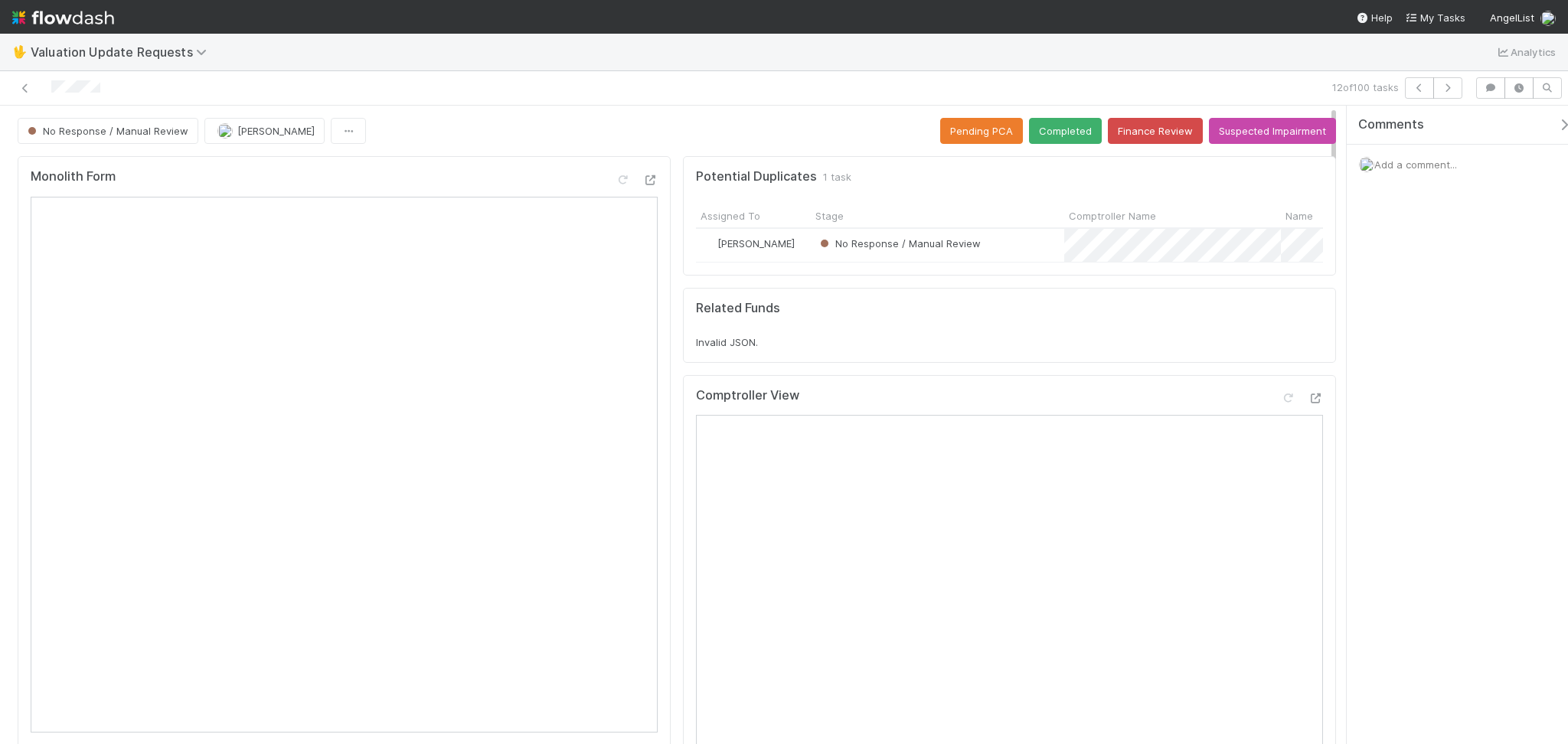
click at [306, 100] on div "12 of 100 tasks" at bounding box center [784, 88] width 1568 height 34
click at [681, 104] on div "12 of 100 tasks" at bounding box center [784, 88] width 1568 height 34
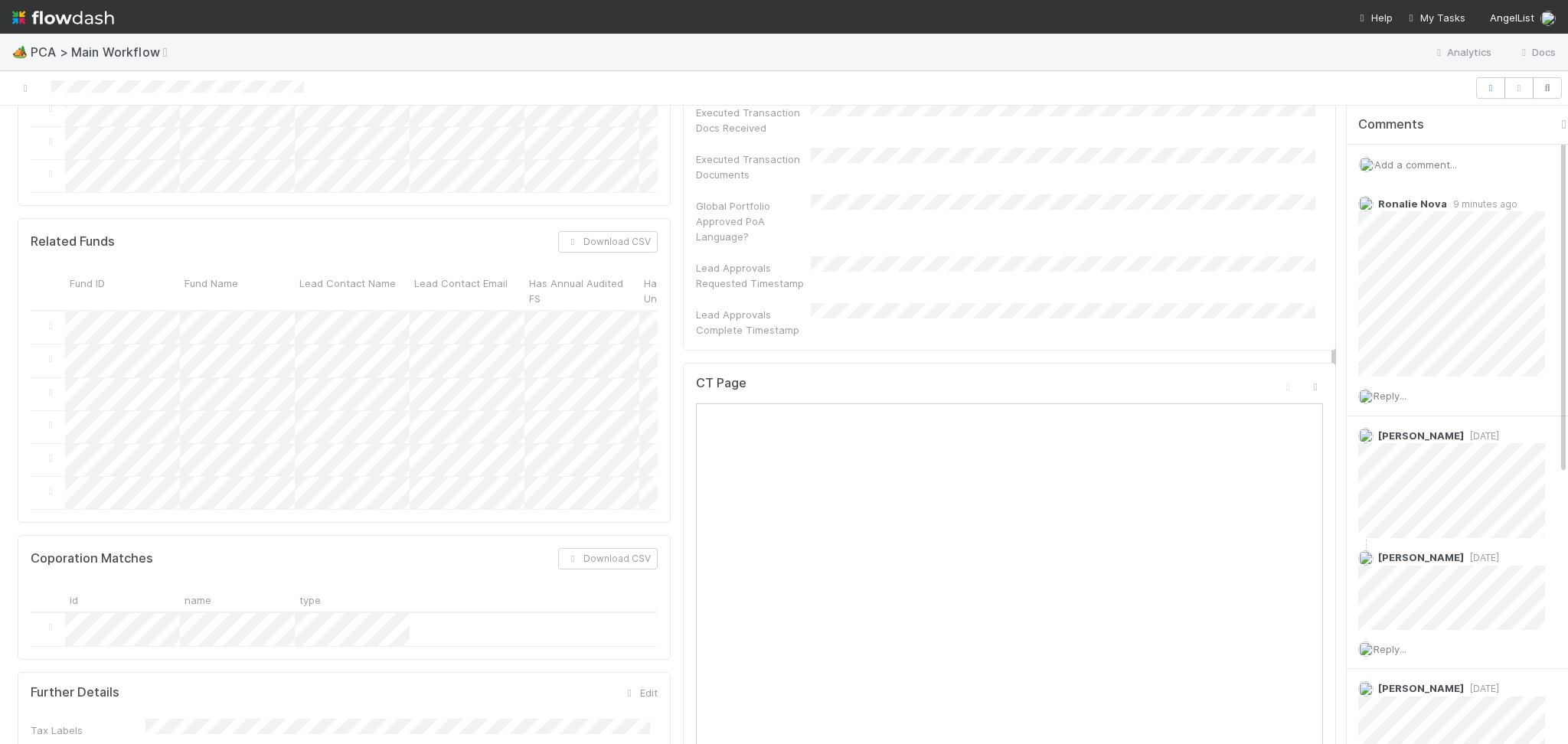
scroll to position [1225, 0]
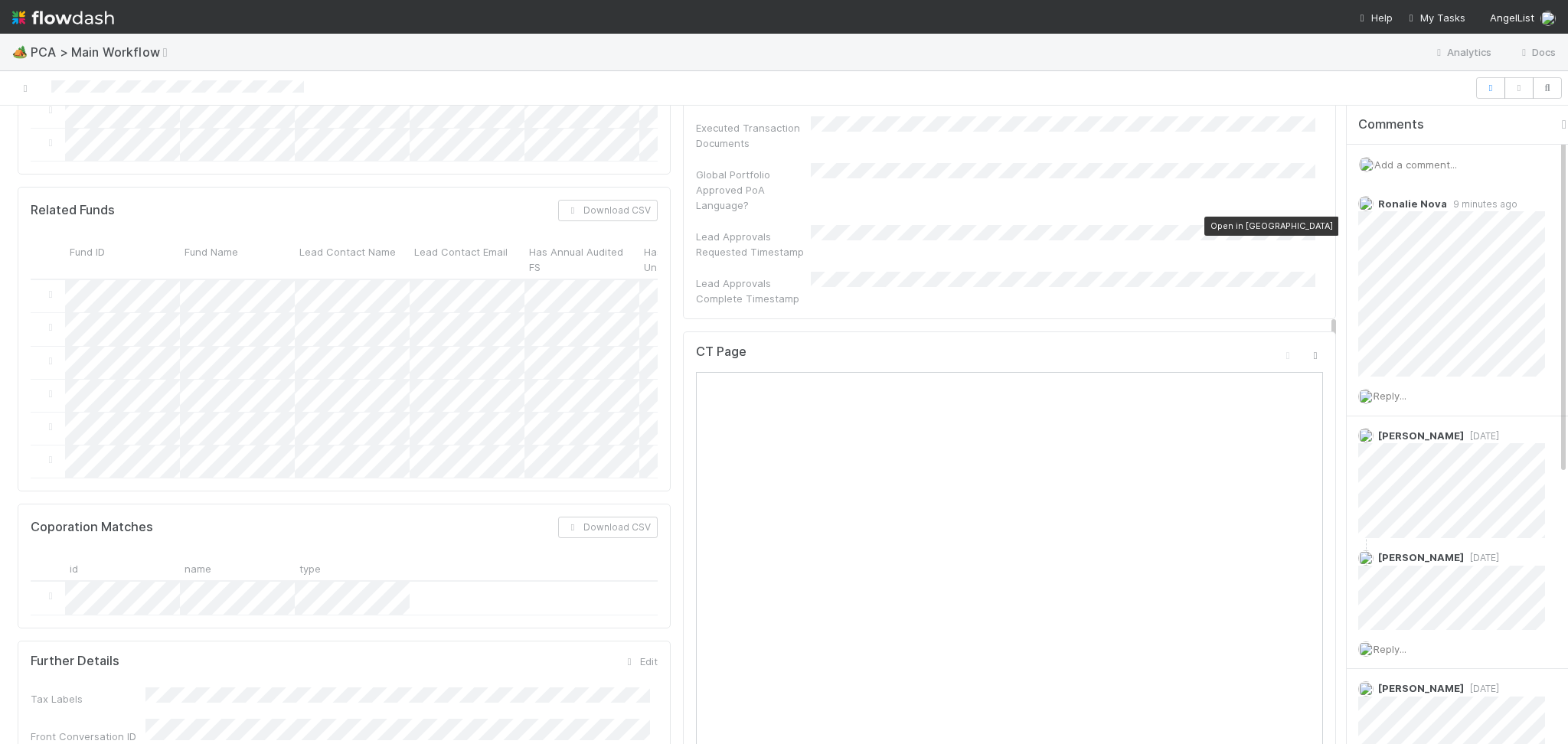
click at [1308, 351] on icon at bounding box center [1316, 356] width 15 height 10
click at [1427, 152] on div "Add a comment..." at bounding box center [1465, 165] width 237 height 40
click at [1428, 156] on div "Add a comment..." at bounding box center [1465, 165] width 237 height 40
drag, startPoint x: 1429, startPoint y: 156, endPoint x: 1437, endPoint y: 171, distance: 17.0
click at [1432, 163] on div "Add a comment..." at bounding box center [1465, 165] width 237 height 40
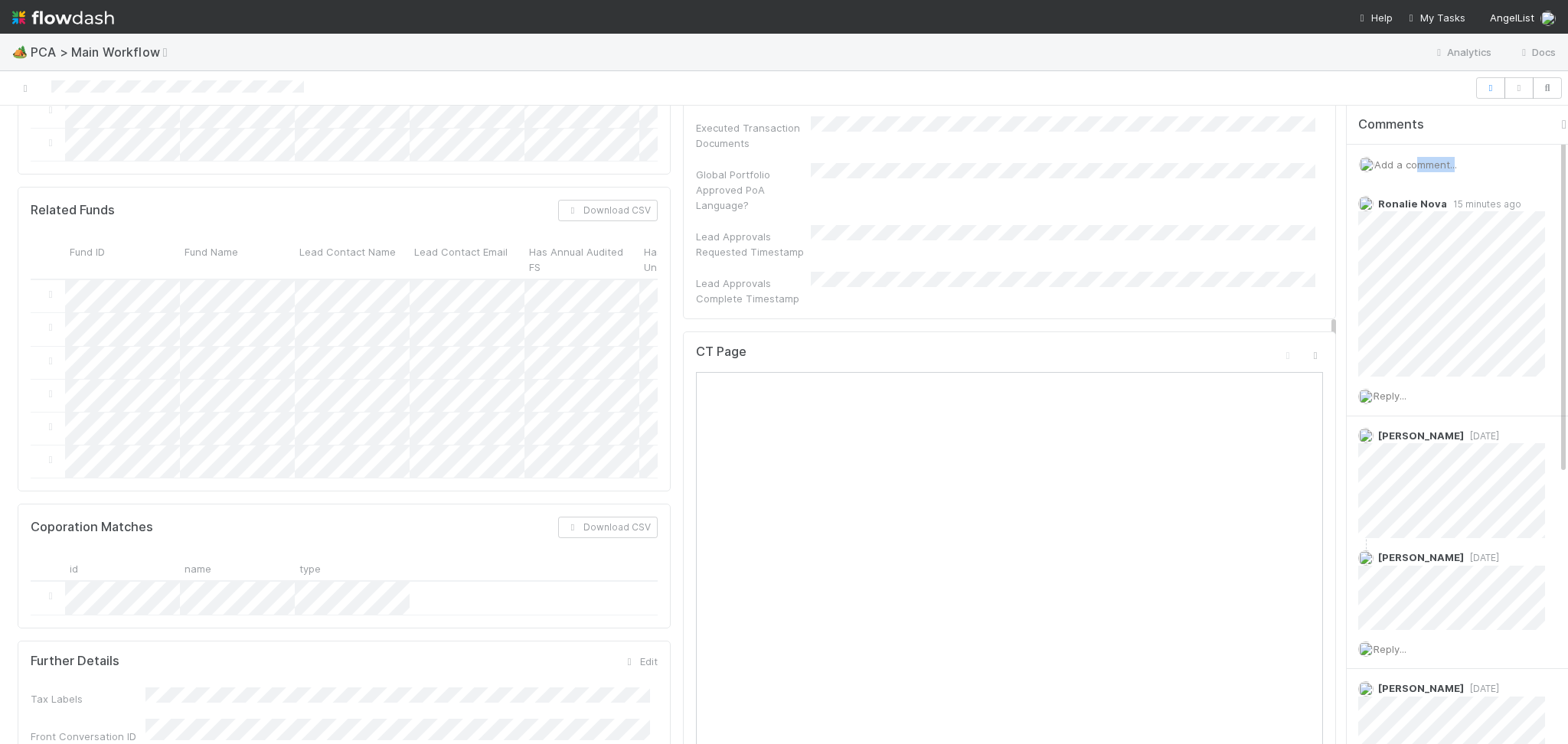
click at [1438, 165] on span "Add a comment..." at bounding box center [1416, 165] width 83 height 12
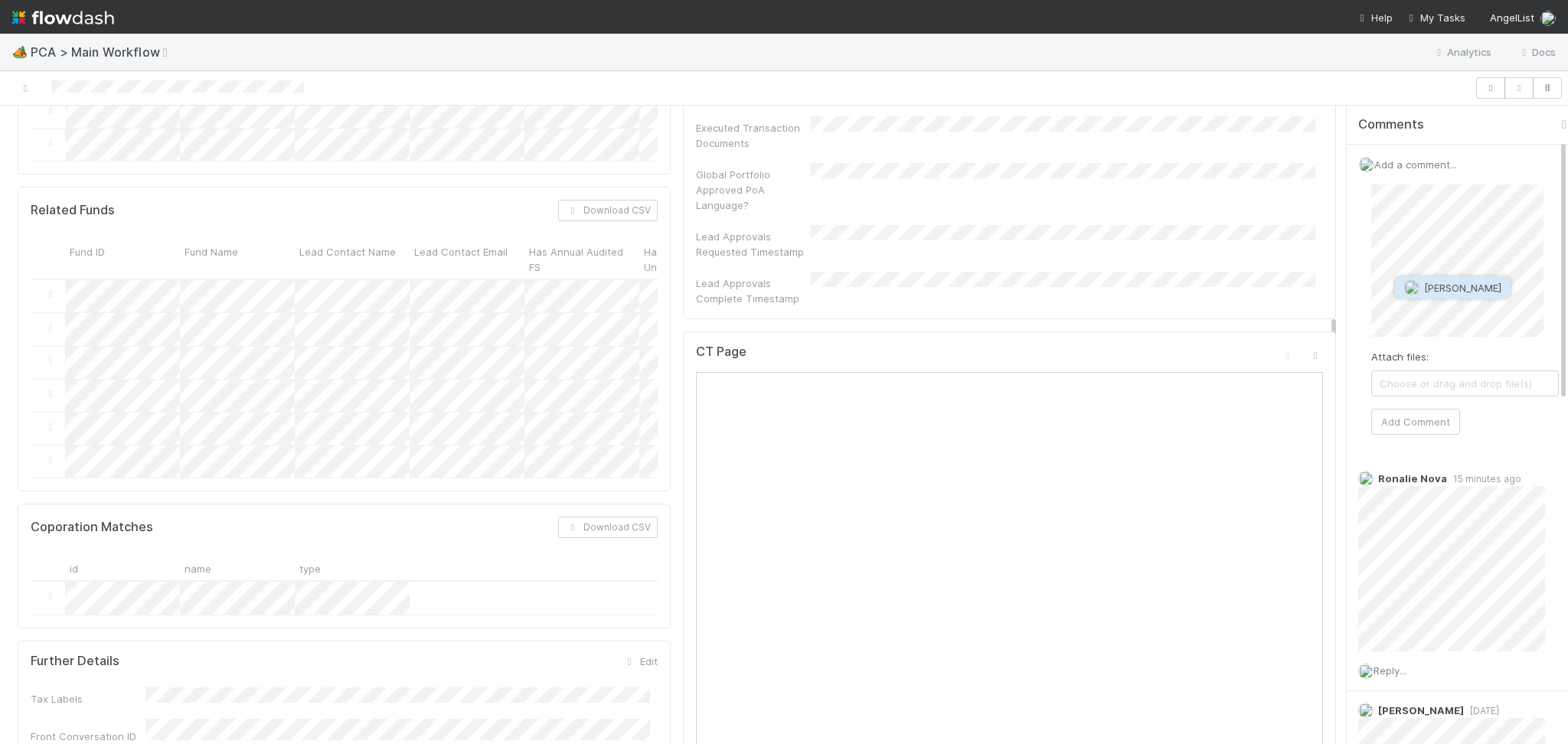
click at [1473, 292] on span "Jemma Cunningham" at bounding box center [1462, 287] width 77 height 12
click at [1438, 429] on button "Add Comment" at bounding box center [1415, 421] width 88 height 26
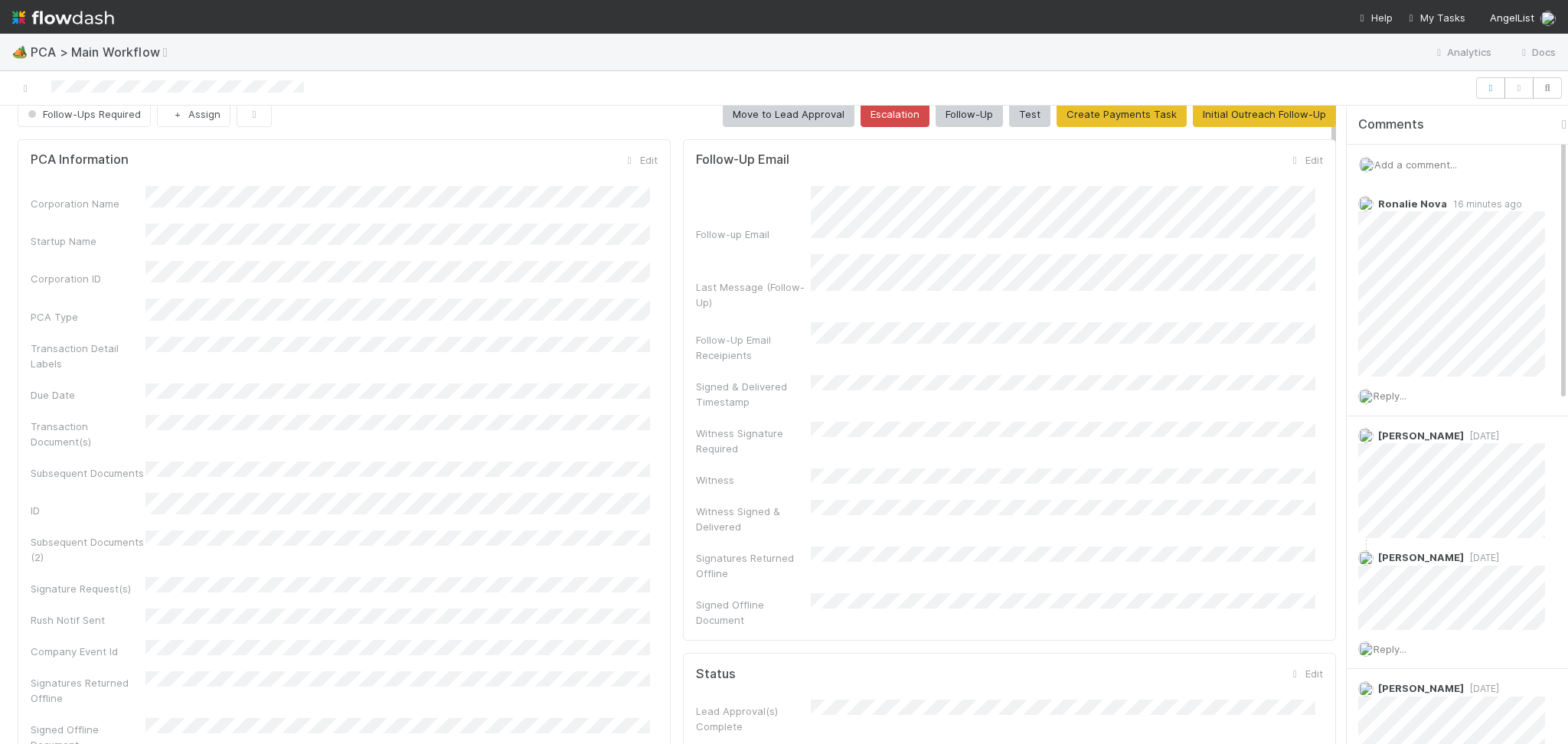
scroll to position [0, 0]
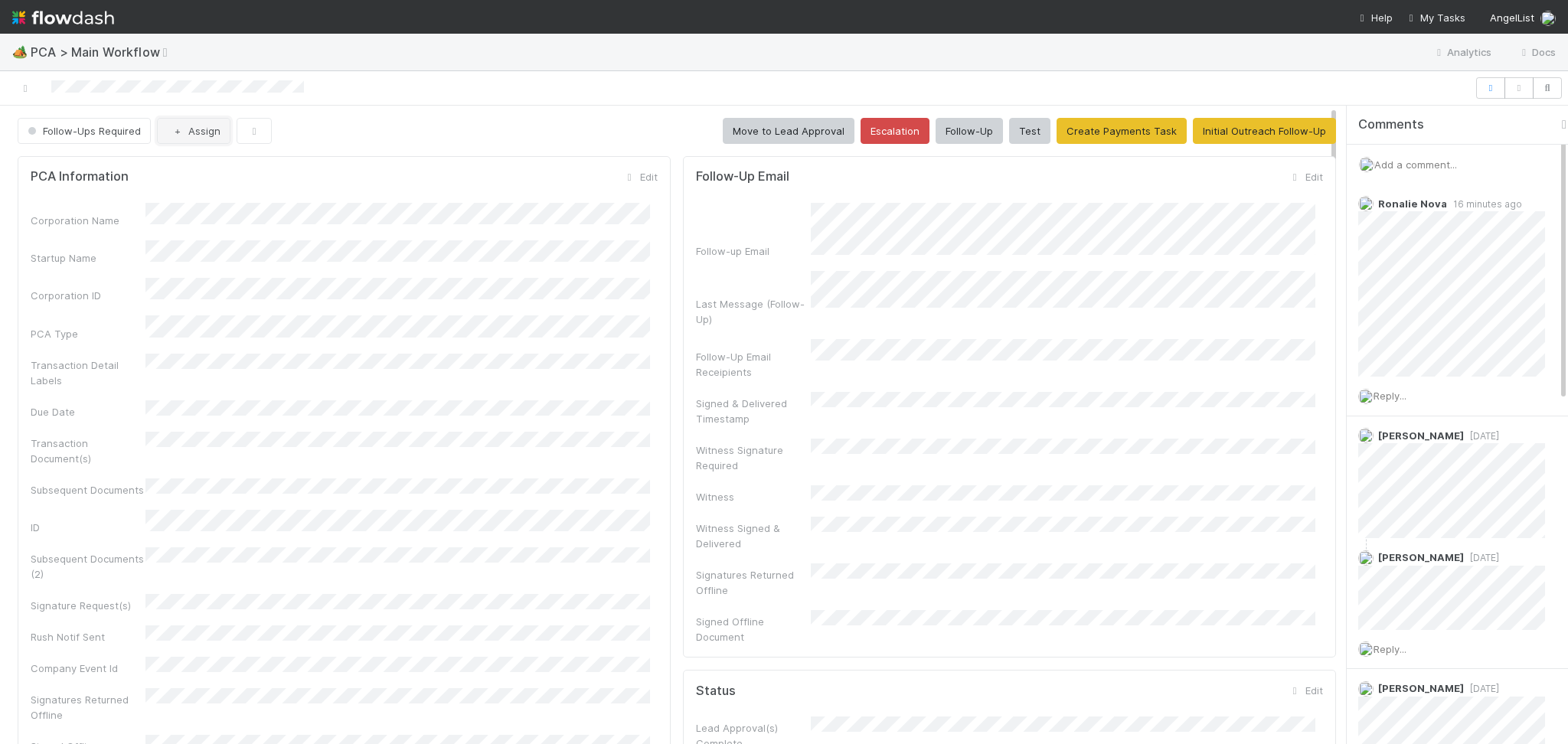
click at [206, 136] on button "Assign" at bounding box center [193, 130] width 73 height 26
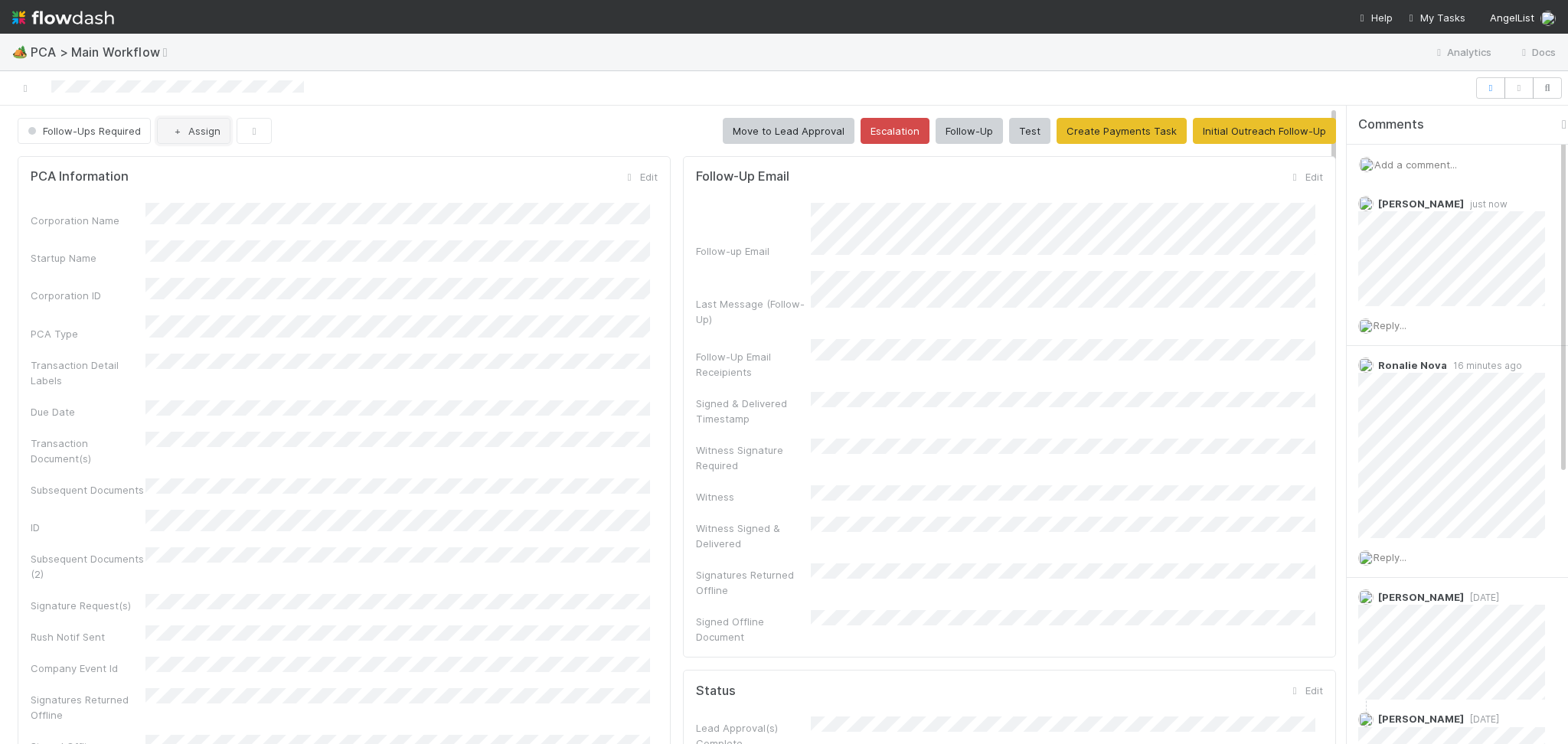
click at [206, 135] on button "Assign" at bounding box center [193, 130] width 73 height 26
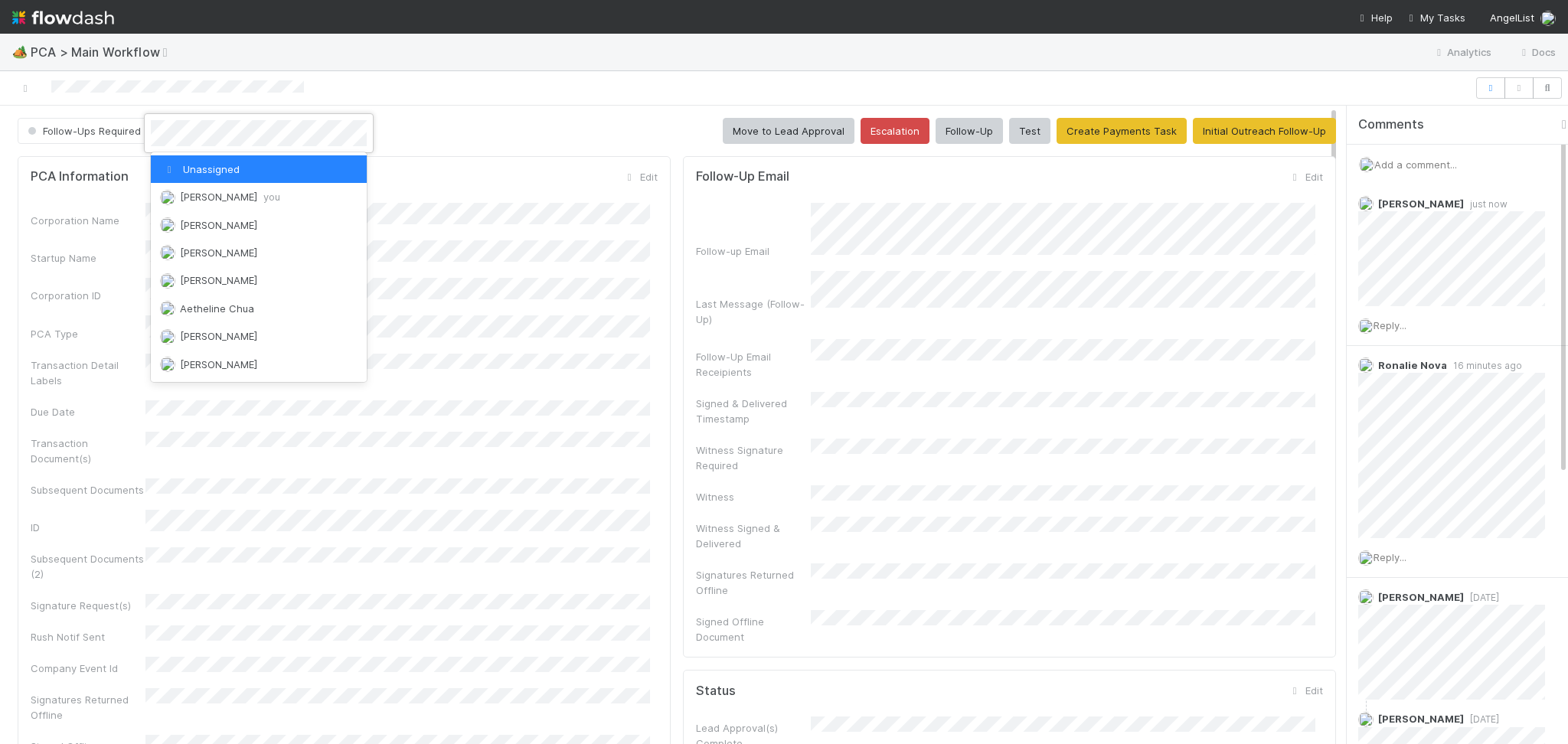
click at [430, 72] on div at bounding box center [784, 372] width 1568 height 744
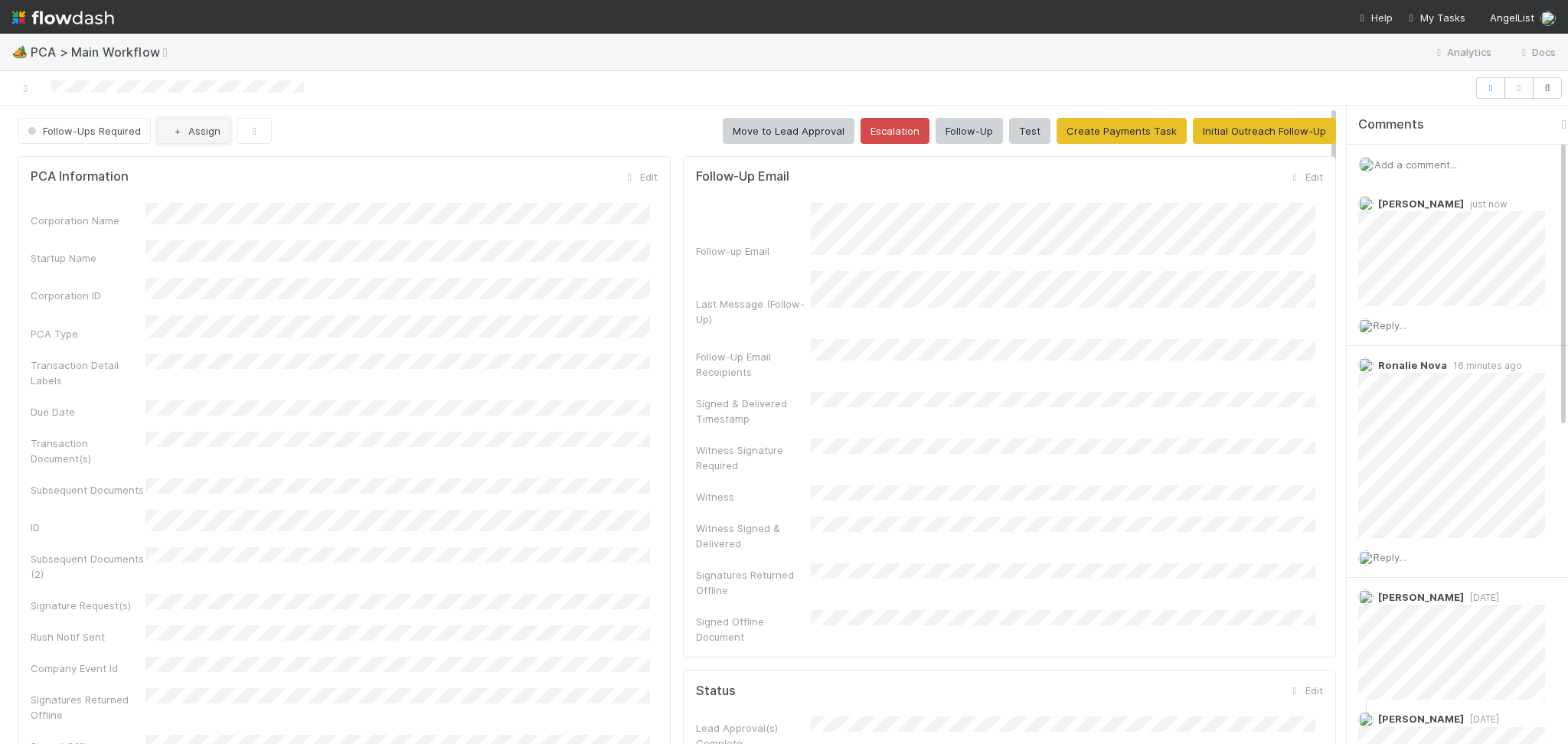
click at [185, 139] on button "Assign" at bounding box center [193, 130] width 73 height 26
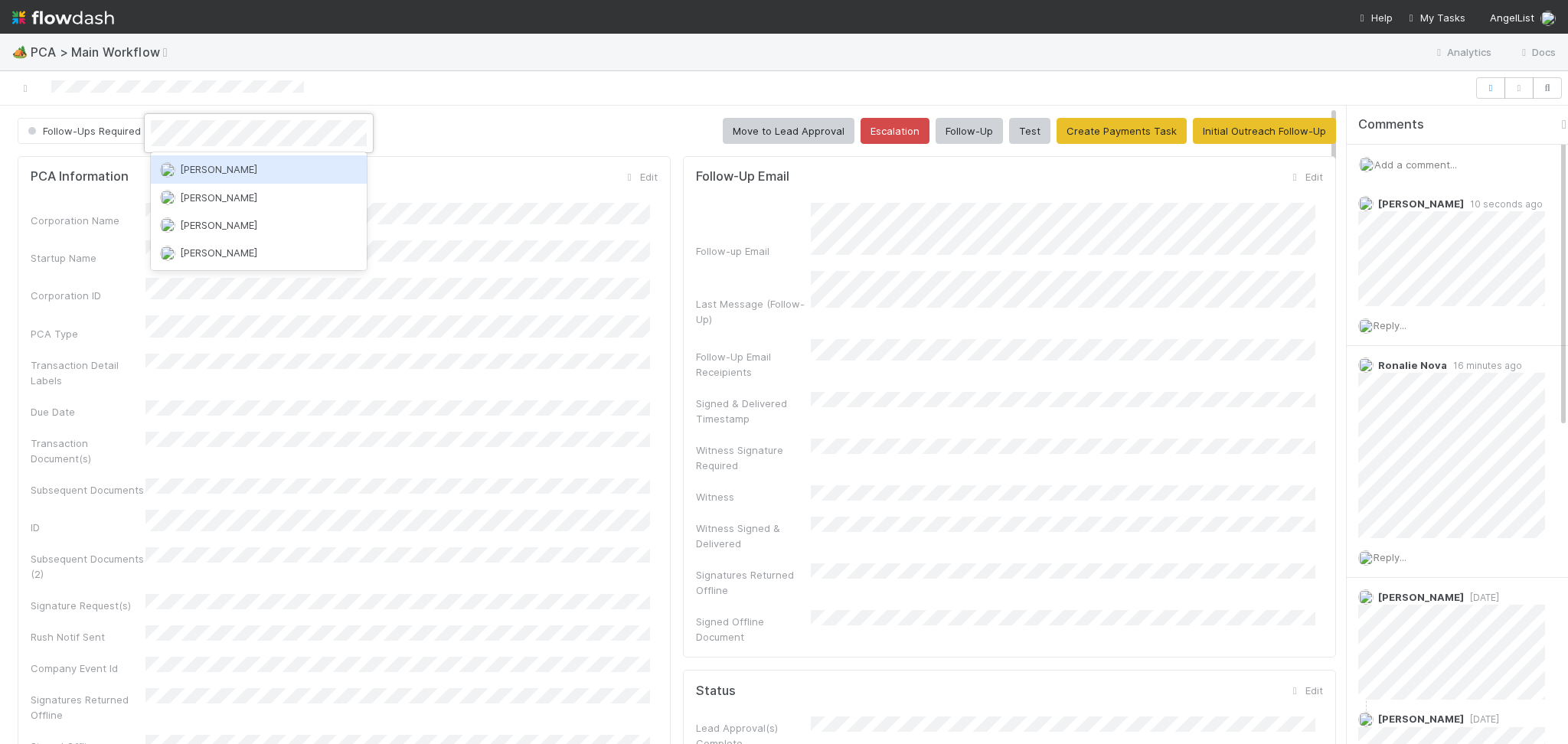
click at [208, 166] on span "Jemma Cunningham" at bounding box center [218, 168] width 77 height 12
click at [30, 90] on icon at bounding box center [26, 88] width 15 height 10
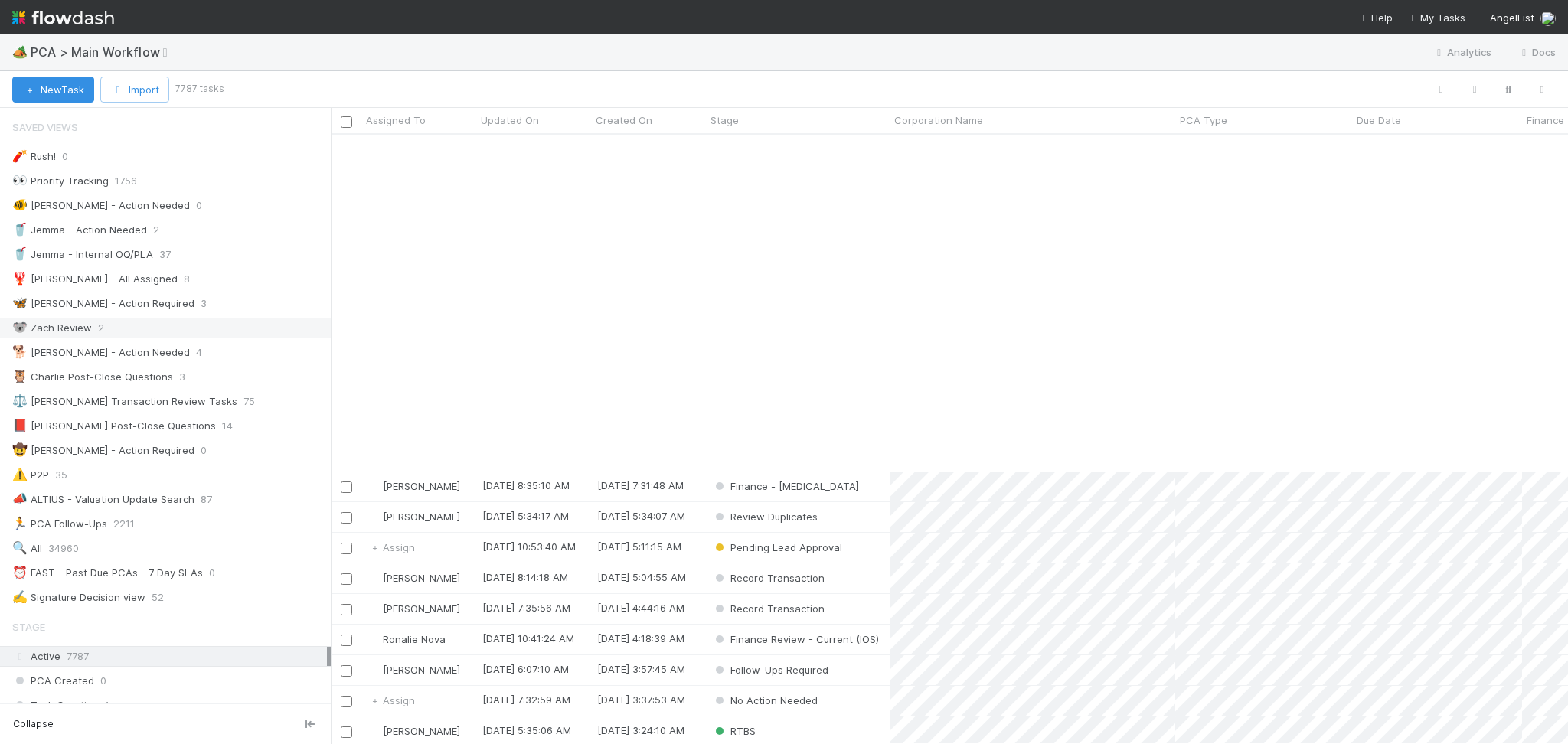
scroll to position [408, 0]
